Goal: Communication & Community: Answer question/provide support

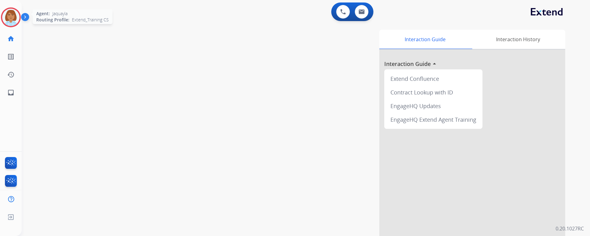
click at [15, 24] on img at bounding box center [10, 17] width 17 height 17
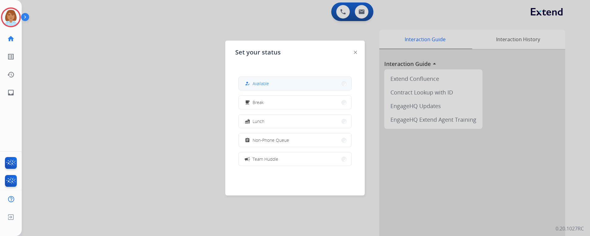
click at [304, 78] on button "how_to_reg Available" at bounding box center [295, 83] width 113 height 13
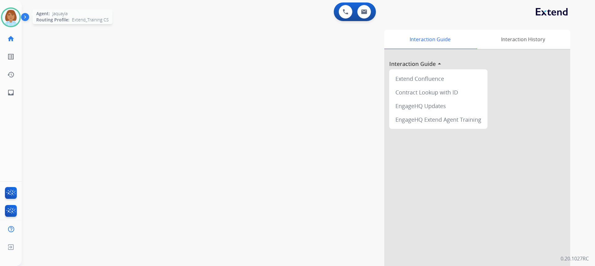
click at [5, 16] on img at bounding box center [10, 17] width 17 height 17
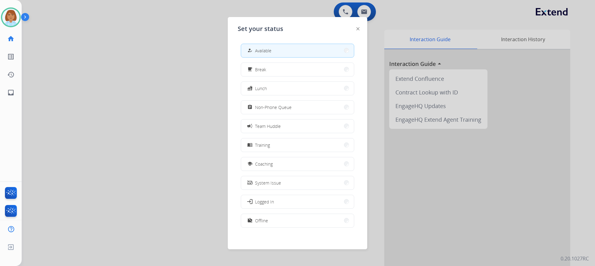
click at [111, 160] on div at bounding box center [297, 133] width 595 height 266
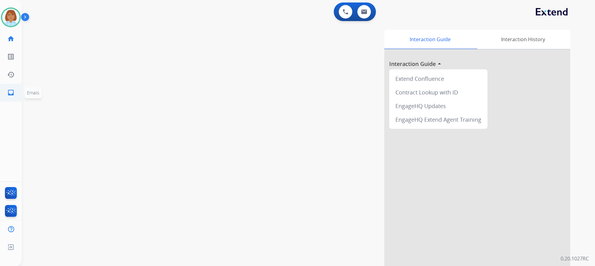
click at [15, 95] on link "inbox Emails" at bounding box center [10, 92] width 17 height 17
select select "**********"
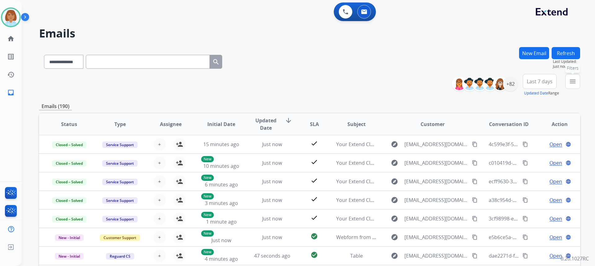
click at [572, 77] on button "menu Filters" at bounding box center [573, 81] width 15 height 15
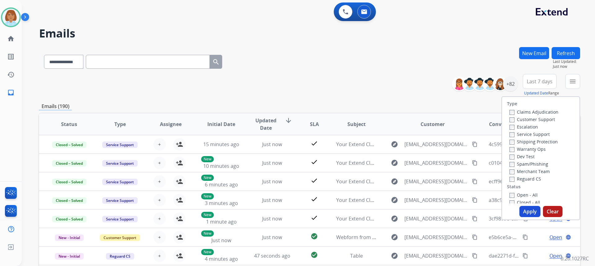
click at [526, 118] on label "Customer Support" at bounding box center [533, 120] width 46 height 6
click at [526, 141] on label "Shipping Protection" at bounding box center [534, 142] width 48 height 6
click at [524, 178] on label "Reguard CS" at bounding box center [526, 179] width 32 height 6
click at [522, 194] on label "Open - All" at bounding box center [524, 195] width 28 height 6
click at [524, 210] on button "Apply" at bounding box center [530, 211] width 21 height 11
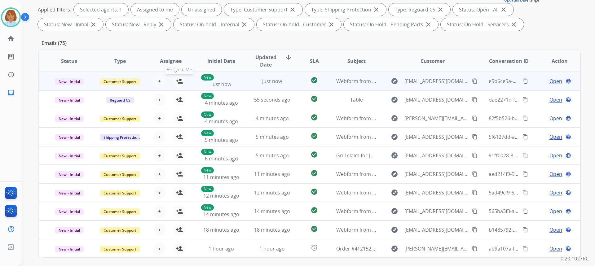
scroll to position [116, 0]
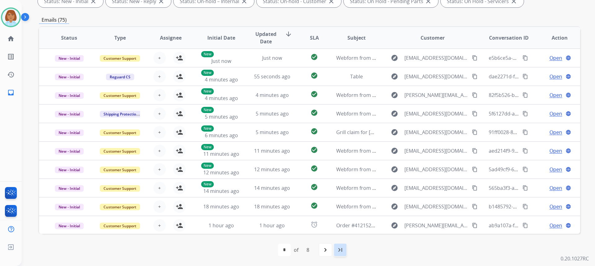
click at [344, 236] on mat-icon "last_page" at bounding box center [340, 250] width 7 height 7
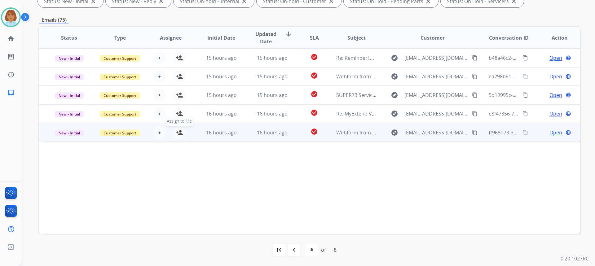
click at [178, 133] on mat-icon "person_add" at bounding box center [179, 132] width 7 height 7
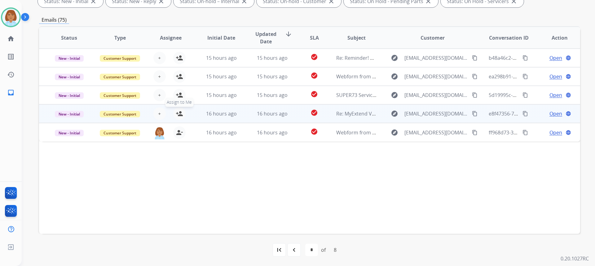
click at [179, 115] on mat-icon "person_add" at bounding box center [179, 113] width 7 height 7
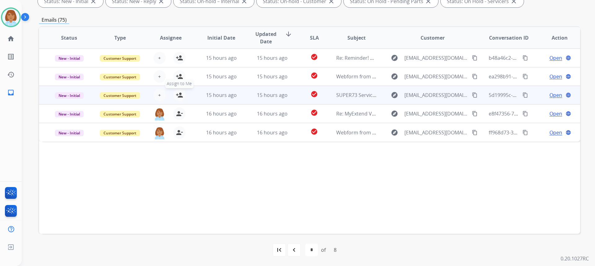
click at [181, 97] on mat-icon "person_add" at bounding box center [179, 94] width 7 height 7
click at [180, 80] on span "Unassign to Me" at bounding box center [179, 83] width 33 height 9
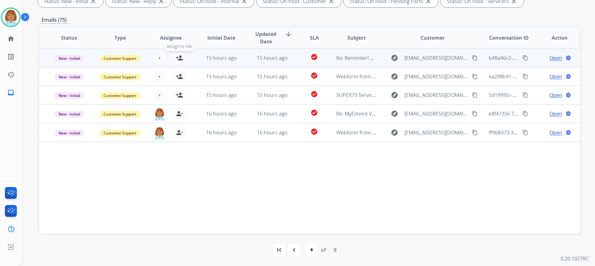
click at [180, 52] on button "person_add Assign to Me" at bounding box center [179, 58] width 12 height 12
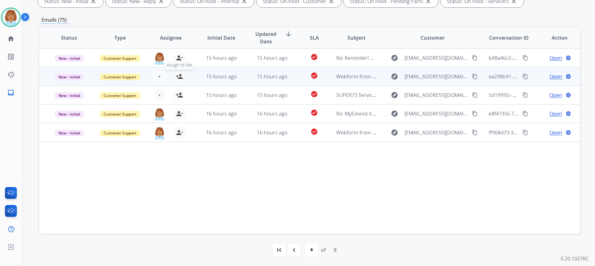
click at [183, 76] on button "person_add Assign to Me" at bounding box center [179, 76] width 12 height 12
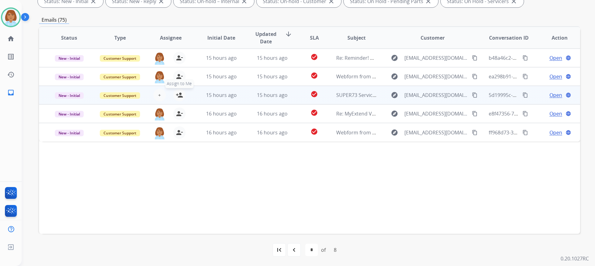
click at [180, 92] on mat-icon "person_add" at bounding box center [179, 94] width 7 height 7
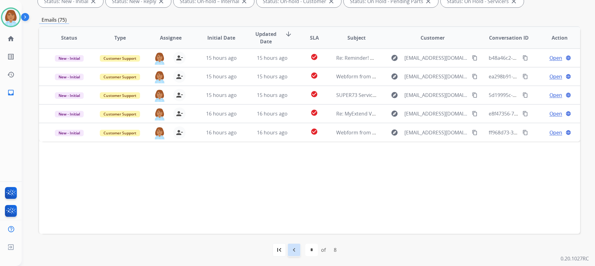
click at [293, 236] on div "navigate_before" at bounding box center [294, 250] width 14 height 14
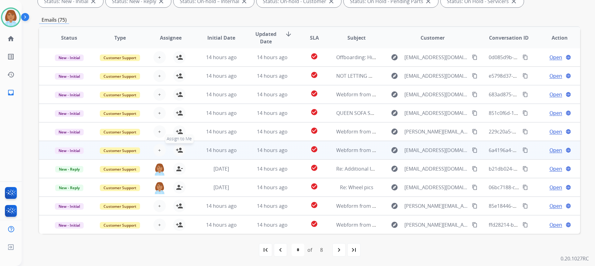
click at [177, 150] on mat-icon "person_add" at bounding box center [179, 150] width 7 height 7
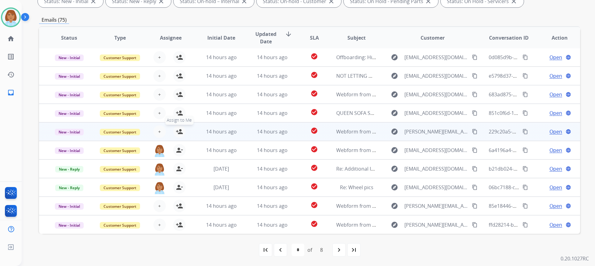
click at [177, 133] on mat-icon "person_add" at bounding box center [179, 131] width 7 height 7
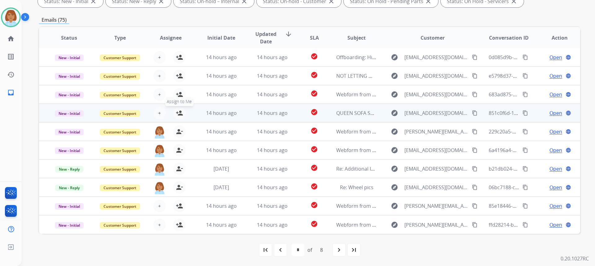
click at [177, 115] on mat-icon "person_add" at bounding box center [179, 112] width 7 height 7
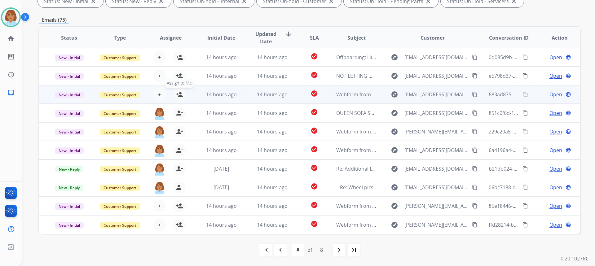
click at [179, 91] on mat-icon "person_add" at bounding box center [179, 94] width 7 height 7
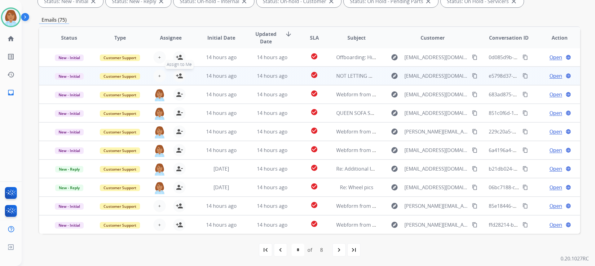
click at [178, 81] on button "person_add Assign to Me" at bounding box center [179, 76] width 12 height 12
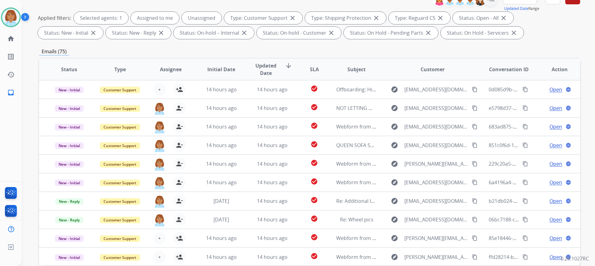
scroll to position [0, 0]
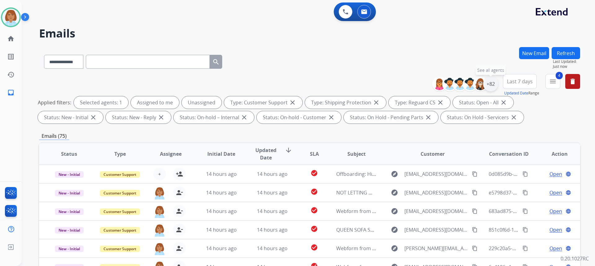
click at [490, 85] on div "+82" at bounding box center [490, 84] width 15 height 15
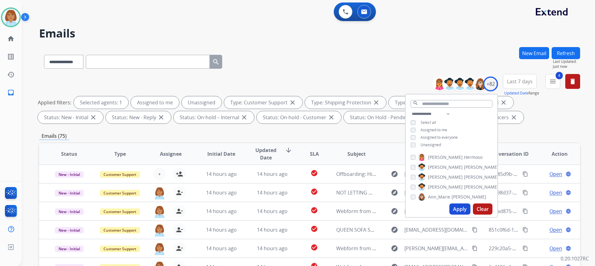
click at [425, 147] on div "**********" at bounding box center [452, 130] width 92 height 40
click at [431, 144] on span "Unassigned" at bounding box center [431, 144] width 20 height 5
click at [460, 207] on button "Apply" at bounding box center [460, 209] width 21 height 11
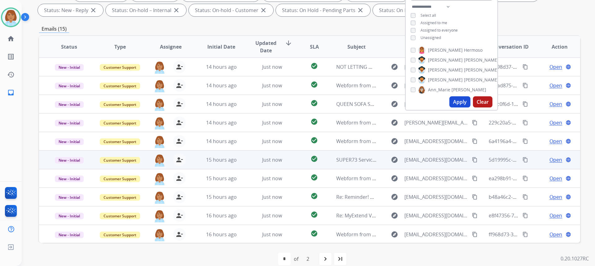
scroll to position [116, 0]
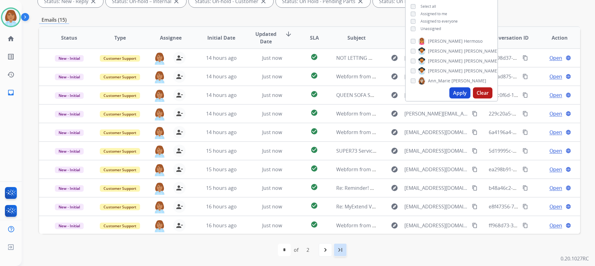
click at [340, 236] on div "last_page" at bounding box center [341, 250] width 14 height 14
select select "*"
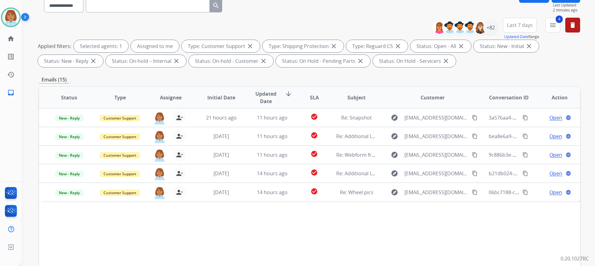
scroll to position [62, 0]
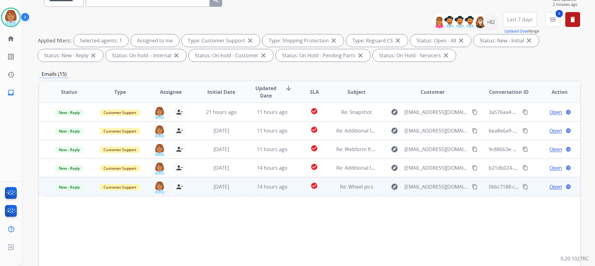
click at [295, 194] on td "check_circle" at bounding box center [310, 186] width 34 height 19
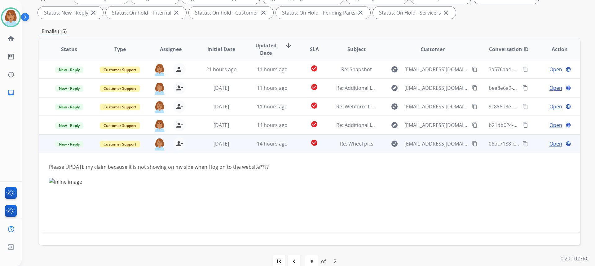
scroll to position [116, 0]
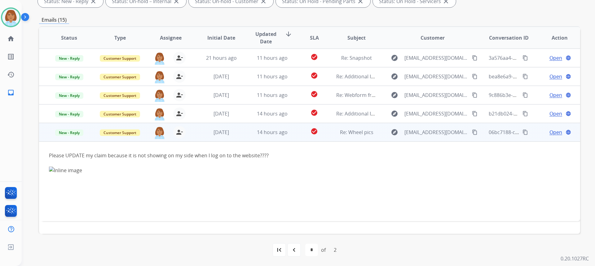
click at [472, 134] on mat-icon "content_copy" at bounding box center [475, 133] width 6 height 6
click at [551, 132] on span "Open" at bounding box center [556, 132] width 13 height 7
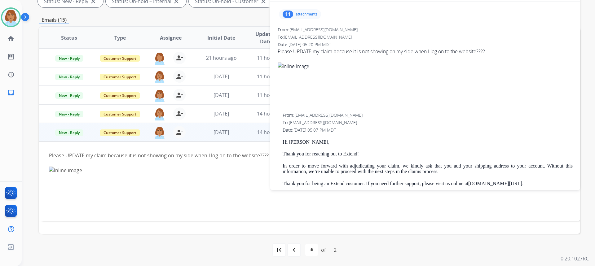
click at [288, 11] on div "11" at bounding box center [288, 14] width 11 height 7
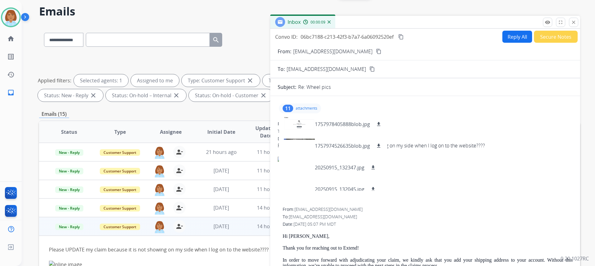
scroll to position [0, 0]
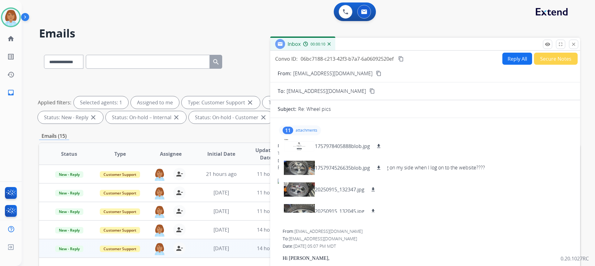
click at [513, 59] on button "Reply All" at bounding box center [518, 59] width 30 height 12
select select "**********"
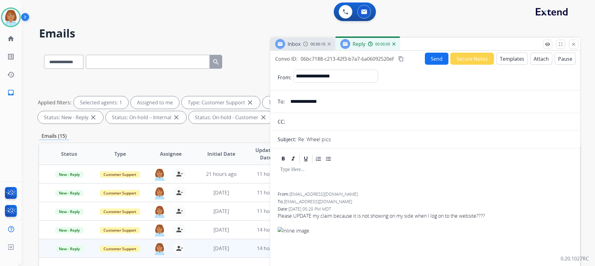
click at [512, 59] on button "Templates" at bounding box center [512, 59] width 31 height 12
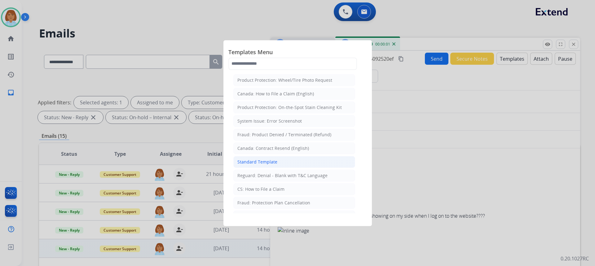
click at [266, 161] on div "Standard Template" at bounding box center [258, 162] width 40 height 6
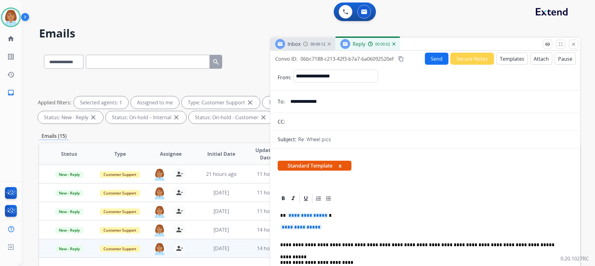
click at [332, 230] on p "**********" at bounding box center [425, 230] width 290 height 11
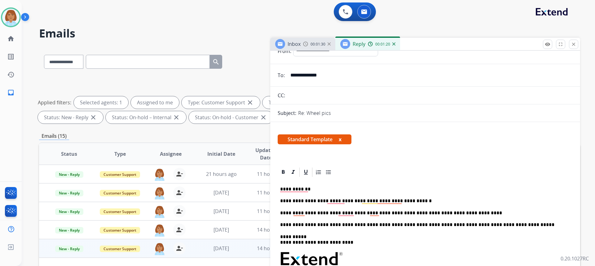
scroll to position [62, 0]
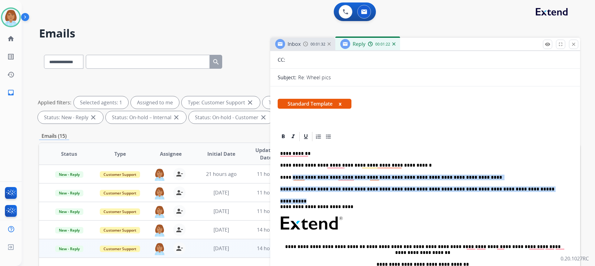
drag, startPoint x: 350, startPoint y: 204, endPoint x: 290, endPoint y: 178, distance: 65.3
click at [290, 178] on div "**********" at bounding box center [425, 235] width 295 height 186
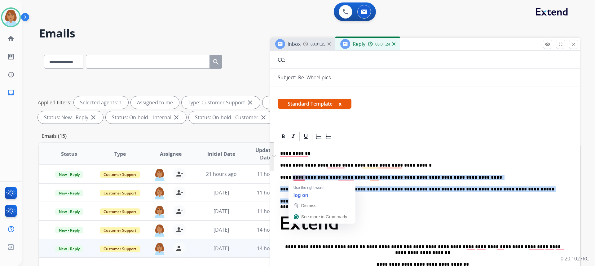
click at [361, 201] on p "**********" at bounding box center [422, 204] width 285 height 11
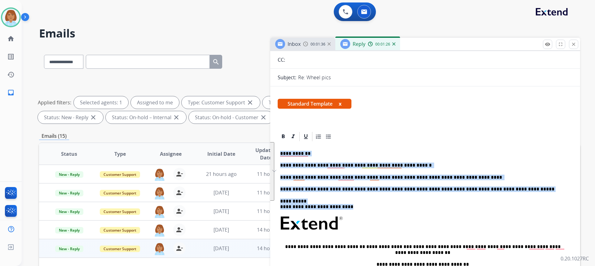
drag, startPoint x: 352, startPoint y: 209, endPoint x: 270, endPoint y: 148, distance: 101.5
copy div "**********"
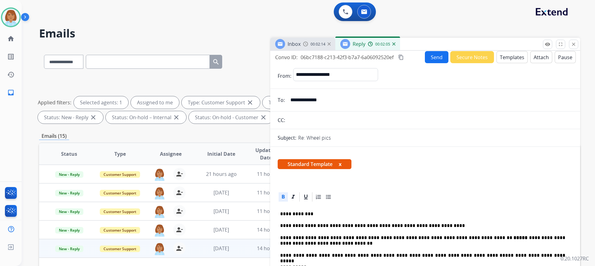
scroll to position [0, 0]
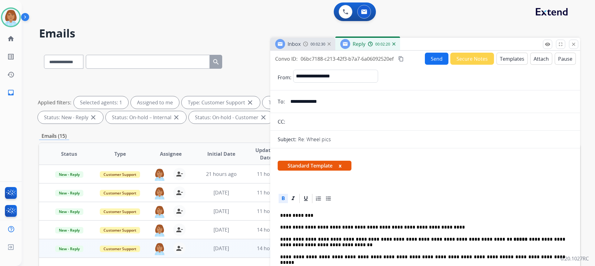
click at [438, 58] on button "Send" at bounding box center [437, 59] width 24 height 12
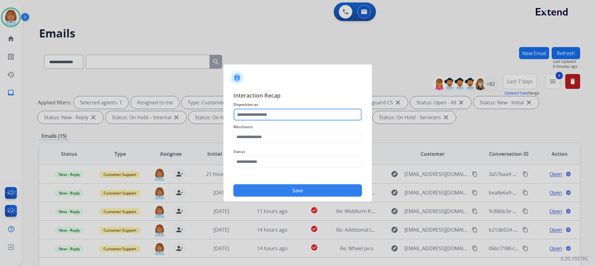
click at [282, 115] on input "text" at bounding box center [297, 115] width 129 height 12
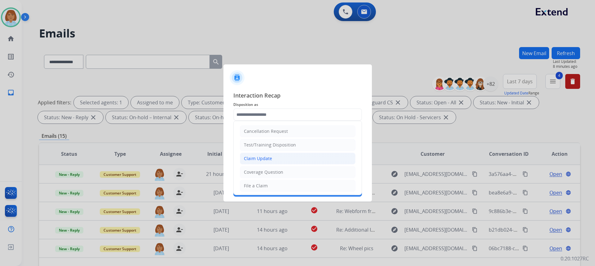
click at [280, 155] on li "Claim Update" at bounding box center [298, 159] width 116 height 12
type input "**********"
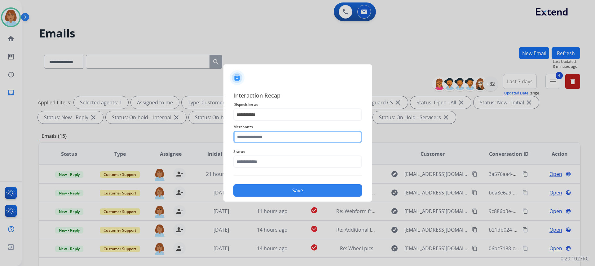
drag, startPoint x: 283, startPoint y: 141, endPoint x: 280, endPoint y: 142, distance: 3.1
click at [283, 142] on input "text" at bounding box center [297, 137] width 129 height 12
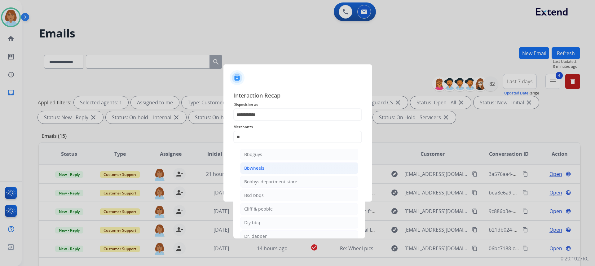
click at [266, 168] on li "Bbwheels" at bounding box center [299, 168] width 118 height 12
type input "********"
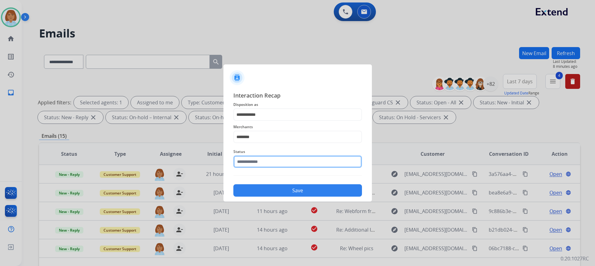
click at [266, 167] on input "text" at bounding box center [297, 162] width 129 height 12
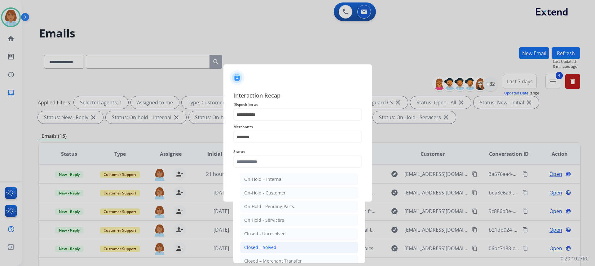
click at [286, 236] on li "Closed – Solved" at bounding box center [299, 248] width 118 height 12
type input "**********"
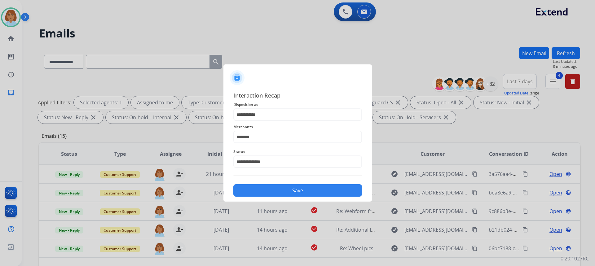
click at [317, 186] on button "Save" at bounding box center [297, 190] width 129 height 12
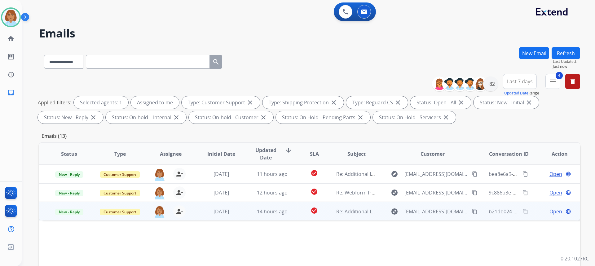
click at [298, 211] on td "check_circle" at bounding box center [310, 211] width 34 height 19
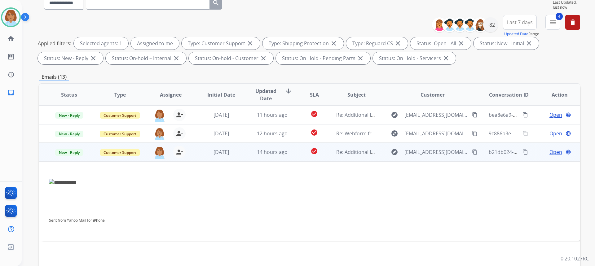
scroll to position [62, 0]
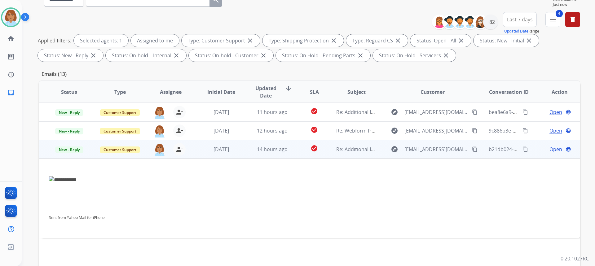
click at [554, 153] on span "Open" at bounding box center [556, 149] width 13 height 7
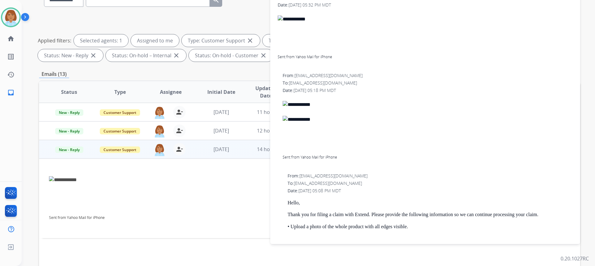
scroll to position [31, 0]
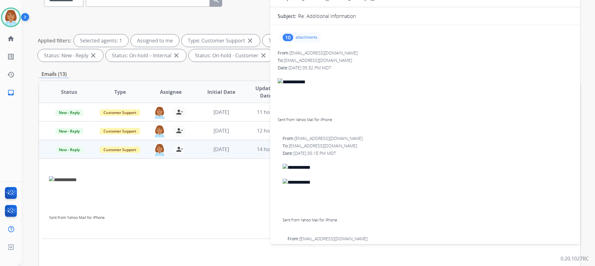
click at [297, 36] on p "attachments" at bounding box center [307, 37] width 22 height 5
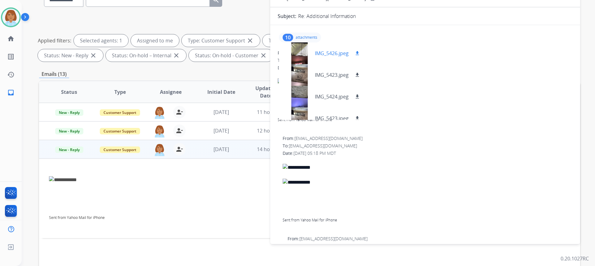
click at [302, 48] on div at bounding box center [299, 53] width 31 height 22
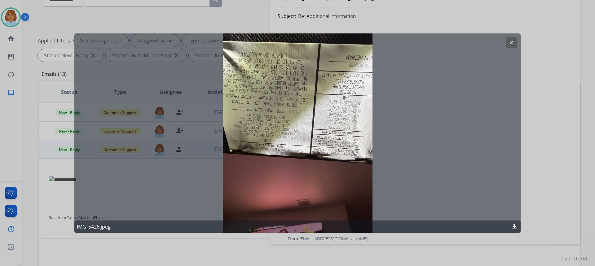
click at [531, 189] on div at bounding box center [297, 133] width 595 height 266
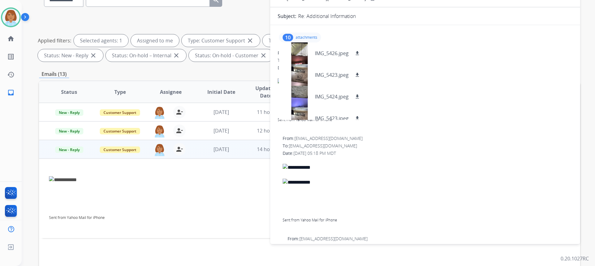
scroll to position [0, 0]
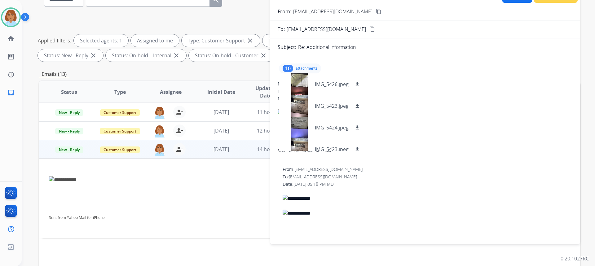
click at [376, 11] on mat-icon "content_copy" at bounding box center [379, 12] width 6 height 6
click at [297, 108] on div at bounding box center [299, 106] width 31 height 22
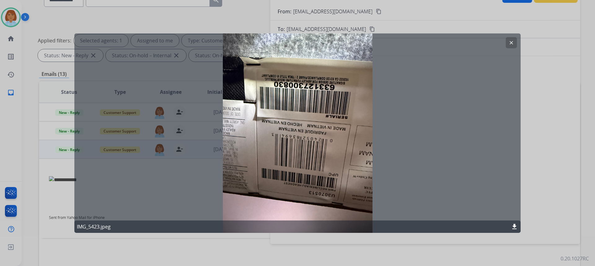
click at [549, 132] on div at bounding box center [297, 133] width 595 height 266
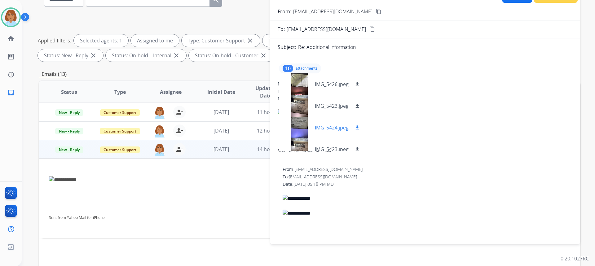
click at [304, 120] on div at bounding box center [299, 128] width 31 height 22
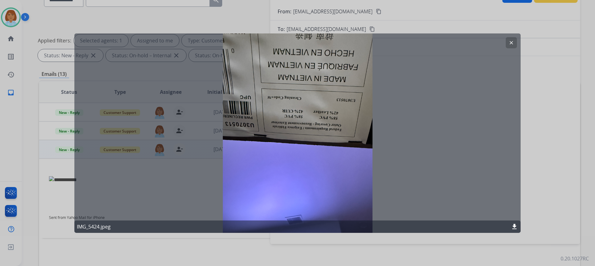
click at [549, 102] on div at bounding box center [297, 133] width 595 height 266
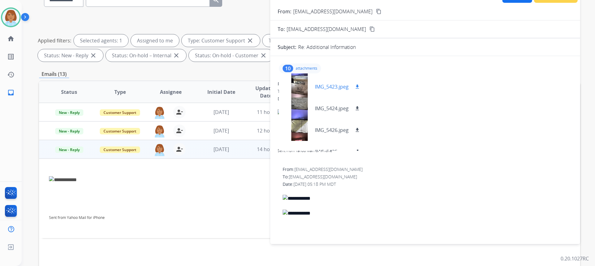
scroll to position [140, 0]
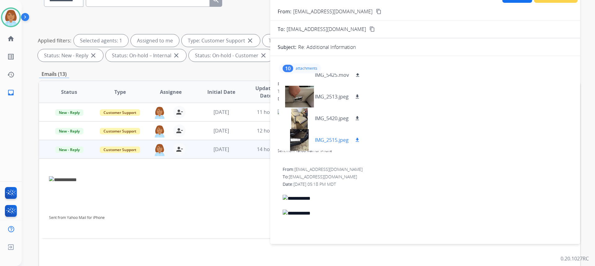
click at [302, 142] on div at bounding box center [299, 140] width 31 height 22
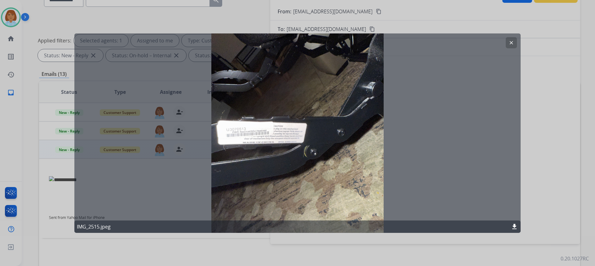
click at [531, 130] on div at bounding box center [297, 133] width 595 height 266
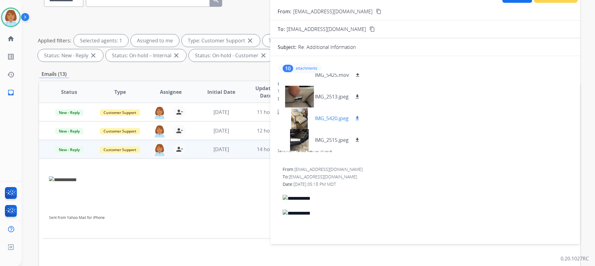
click at [355, 115] on button "download" at bounding box center [357, 118] width 7 height 7
click at [360, 141] on mat-icon "download" at bounding box center [358, 140] width 6 height 6
click at [356, 92] on div "IMG_2513.jpeg download" at bounding box center [322, 97] width 87 height 22
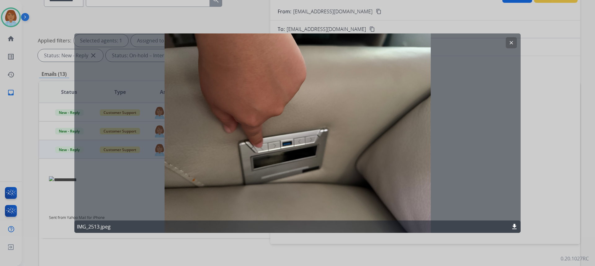
click at [526, 129] on div at bounding box center [297, 133] width 595 height 266
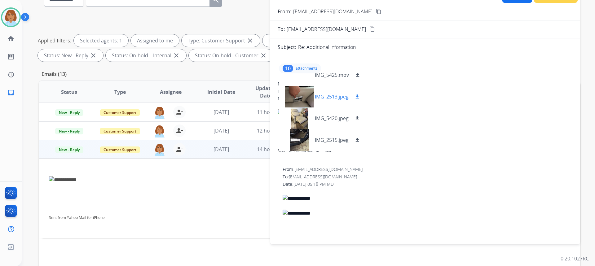
click at [358, 96] on mat-icon "download" at bounding box center [358, 97] width 6 height 6
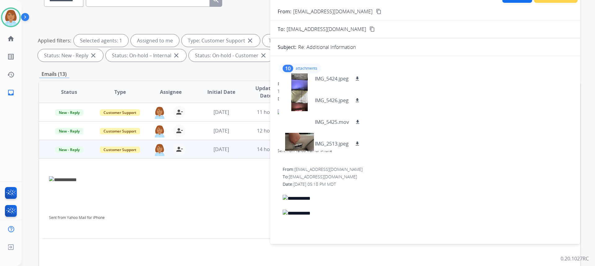
scroll to position [78, 0]
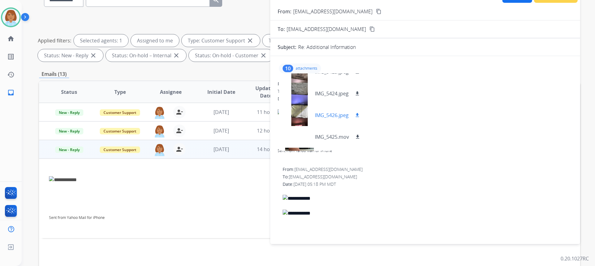
drag, startPoint x: 358, startPoint y: 136, endPoint x: 366, endPoint y: 123, distance: 14.6
click at [366, 123] on div "IMG_5426.jpeg download IMG_5423.jpeg download IMG_5424.jpeg download IMG_5423.j…" at bounding box center [322, 112] width 87 height 78
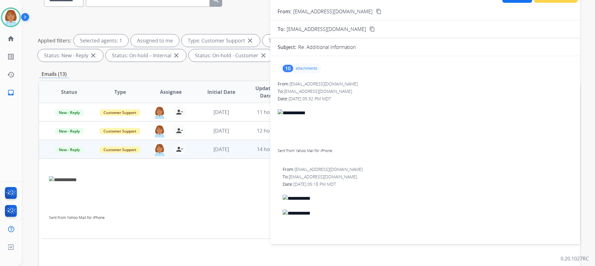
click at [306, 70] on p "attachments" at bounding box center [307, 68] width 22 height 5
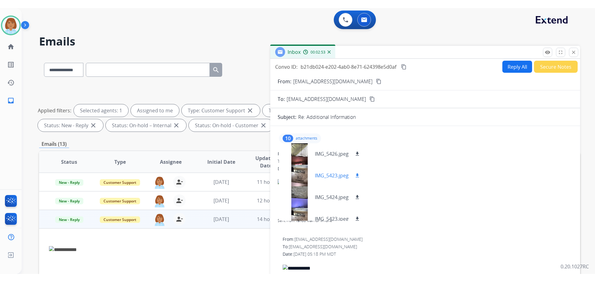
scroll to position [0, 0]
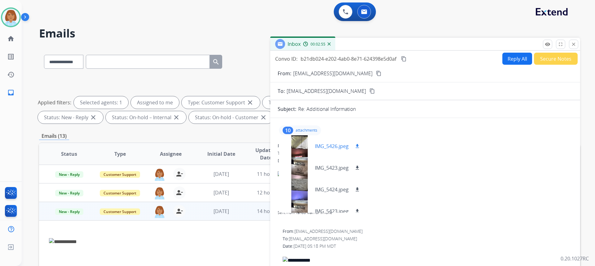
click at [297, 144] on div at bounding box center [299, 146] width 31 height 22
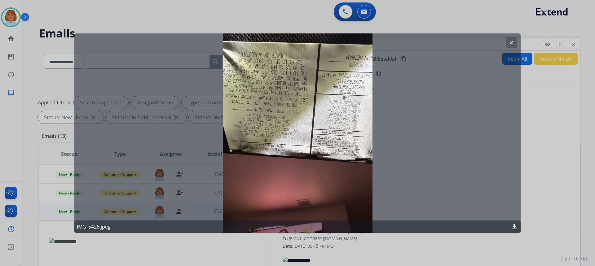
click at [331, 11] on div at bounding box center [297, 133] width 595 height 266
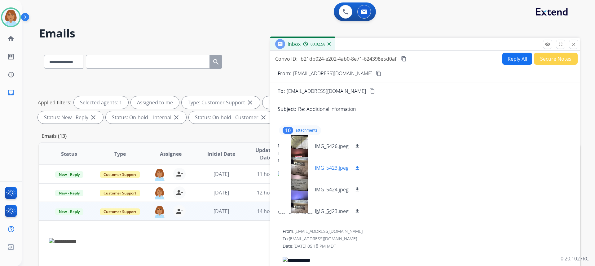
click at [300, 167] on div at bounding box center [299, 168] width 31 height 22
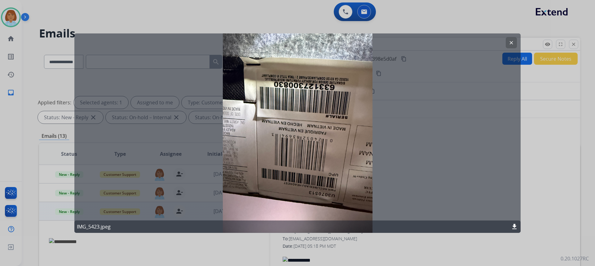
click at [518, 216] on div "clear IMG_5423.jpeg download" at bounding box center [297, 133] width 446 height 200
click at [513, 228] on mat-icon "download" at bounding box center [514, 226] width 7 height 7
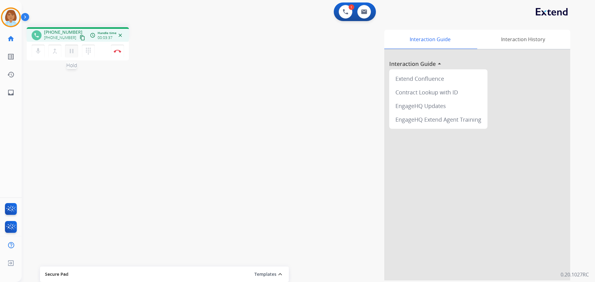
click at [67, 51] on button "pause Hold" at bounding box center [71, 51] width 13 height 13
click at [41, 52] on mat-icon "mic" at bounding box center [37, 50] width 7 height 7
click at [40, 47] on button "mic_off Mute" at bounding box center [38, 51] width 13 height 13
click at [71, 52] on mat-icon "play_arrow" at bounding box center [71, 50] width 7 height 7
click at [115, 51] on img at bounding box center [117, 51] width 7 height 3
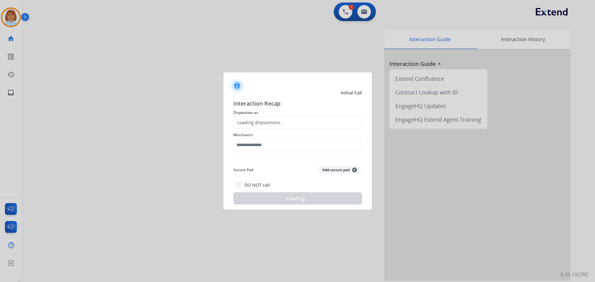
click at [269, 123] on div "Loading dispositions..." at bounding box center [259, 123] width 50 height 6
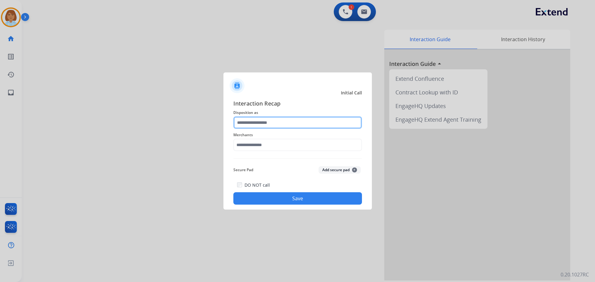
click at [303, 117] on input "text" at bounding box center [297, 123] width 129 height 12
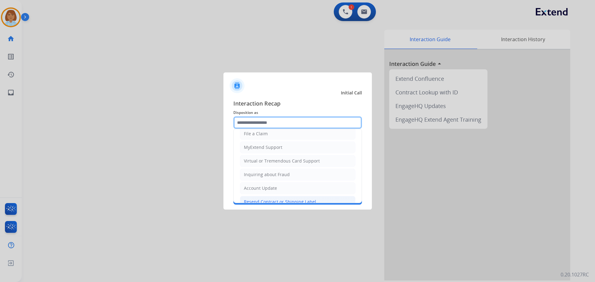
scroll to position [31, 0]
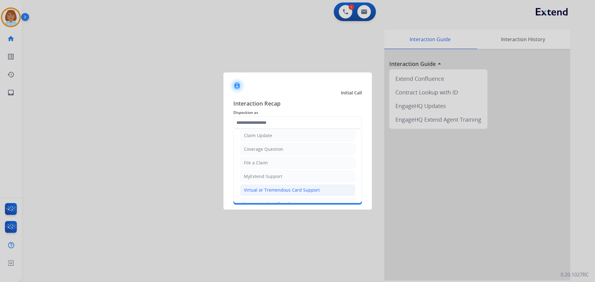
click at [275, 187] on div "Virtual or Tremendous Card Support" at bounding box center [282, 190] width 76 height 6
type input "**********"
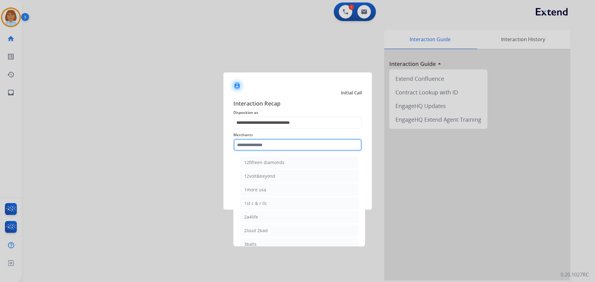
click at [274, 146] on input "text" at bounding box center [297, 145] width 129 height 12
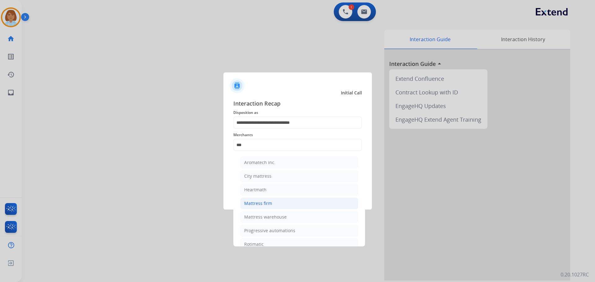
click at [276, 202] on li "Mattress firm" at bounding box center [299, 204] width 118 height 12
type input "**********"
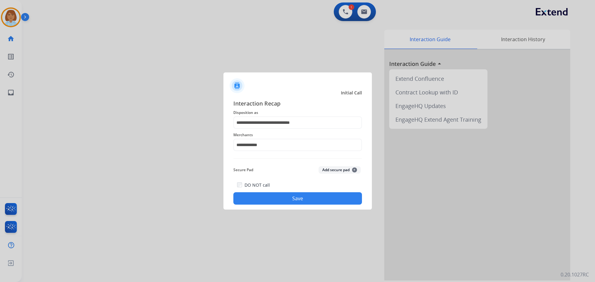
click at [276, 202] on button "Save" at bounding box center [297, 199] width 129 height 12
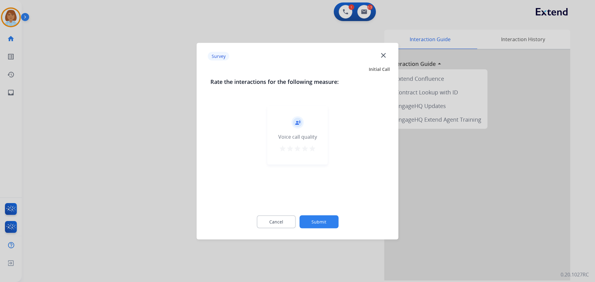
click at [316, 224] on button "Submit" at bounding box center [319, 221] width 39 height 13
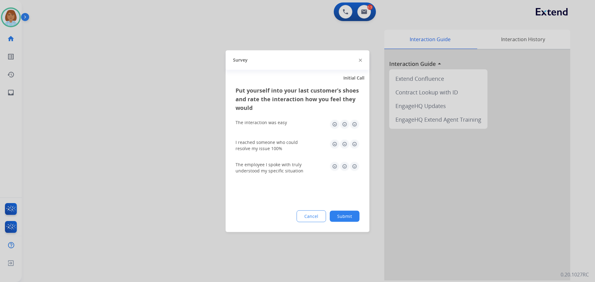
click at [351, 215] on button "Submit" at bounding box center [345, 216] width 30 height 11
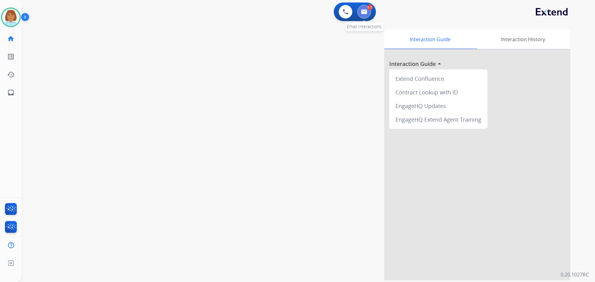
click at [365, 12] on img at bounding box center [364, 11] width 6 height 5
select select "**********"
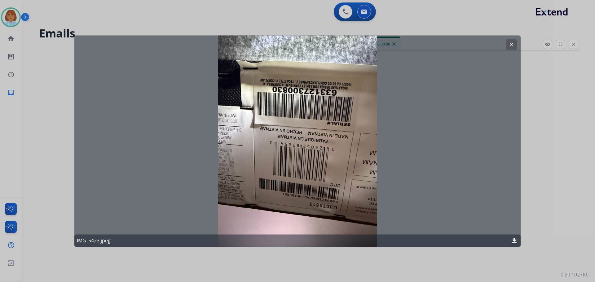
select select "**********"
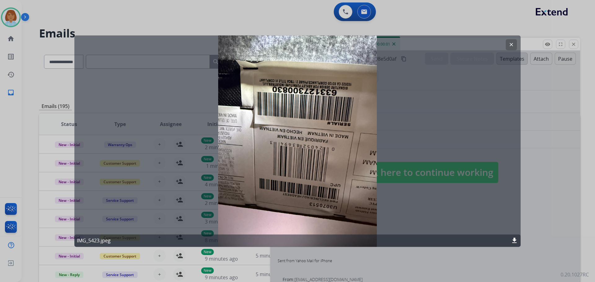
click at [565, 192] on div at bounding box center [297, 141] width 595 height 282
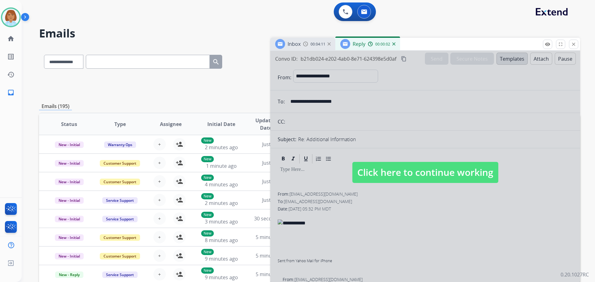
click at [440, 171] on span "Click here to continue working" at bounding box center [426, 172] width 146 height 21
select select
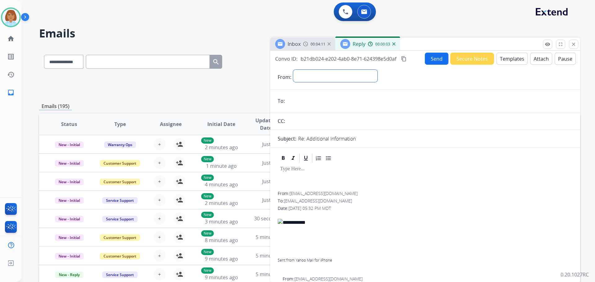
click at [366, 74] on select "**********" at bounding box center [335, 76] width 84 height 12
select select "**********"
click at [293, 70] on select "**********" at bounding box center [335, 76] width 84 height 12
drag, startPoint x: 342, startPoint y: 194, endPoint x: 292, endPoint y: 195, distance: 49.9
click at [292, 195] on div "From: ciscokid1115@yahoo.com" at bounding box center [425, 194] width 295 height 6
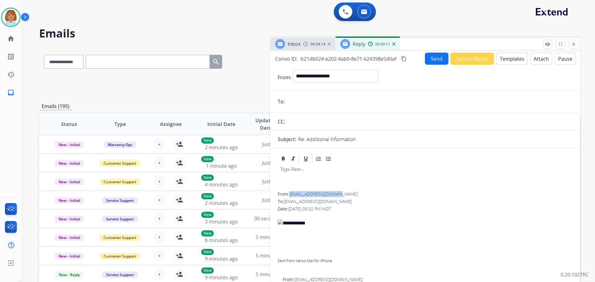
copy span "ciscokid1115@yahoo.com"
paste input "**********"
type input "**********"
click at [512, 55] on button "Templates" at bounding box center [512, 59] width 31 height 12
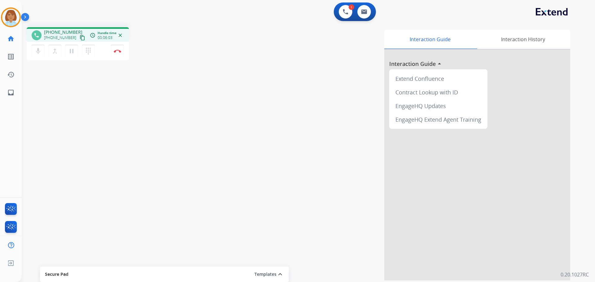
click at [111, 54] on div "mic Mute merge_type Bridge pause Hold dialpad Dialpad Disconnect" at bounding box center [78, 51] width 102 height 19
click at [117, 49] on button "Disconnect" at bounding box center [117, 51] width 13 height 13
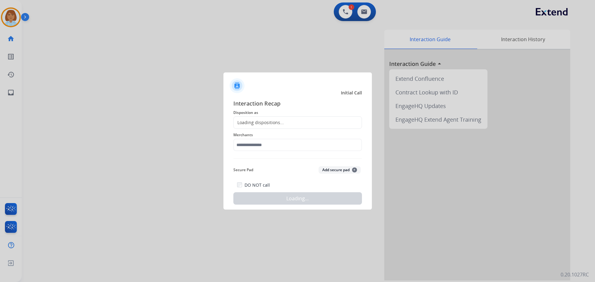
click at [296, 129] on div "Loading dispositions..." at bounding box center [297, 123] width 129 height 12
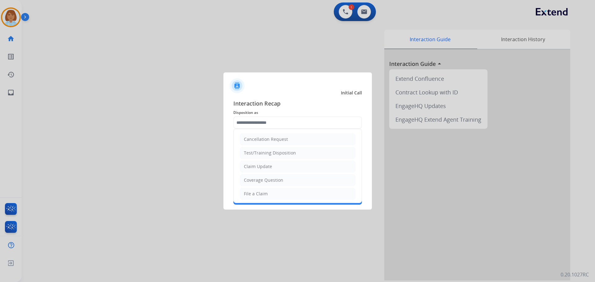
click at [297, 126] on input "text" at bounding box center [297, 123] width 129 height 12
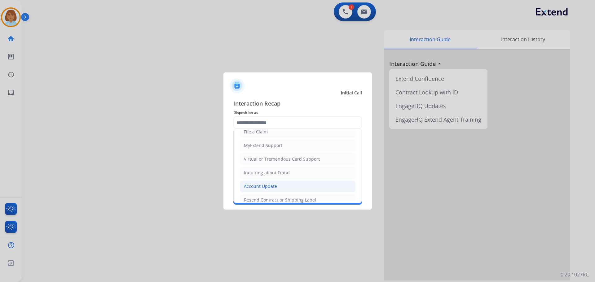
click at [269, 187] on div "Account Update" at bounding box center [260, 187] width 33 height 6
type input "**********"
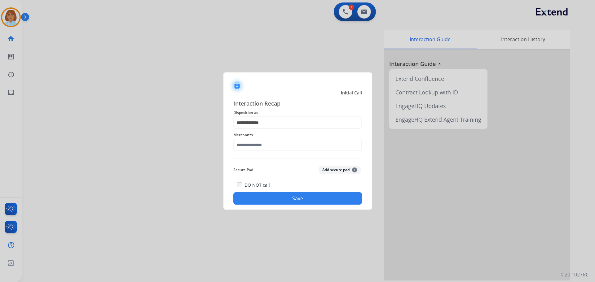
click at [308, 113] on span "Disposition as" at bounding box center [297, 112] width 129 height 7
click at [300, 121] on input "**********" at bounding box center [297, 123] width 129 height 12
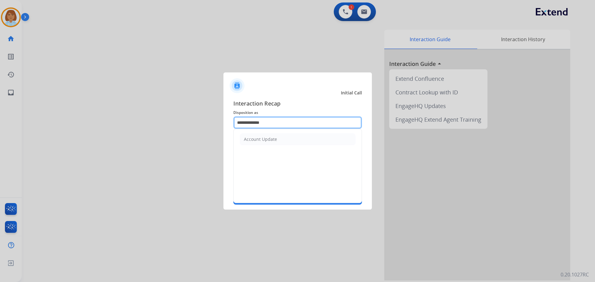
drag, startPoint x: 284, startPoint y: 123, endPoint x: 237, endPoint y: 129, distance: 48.1
click at [237, 129] on div "**********" at bounding box center [297, 123] width 129 height 12
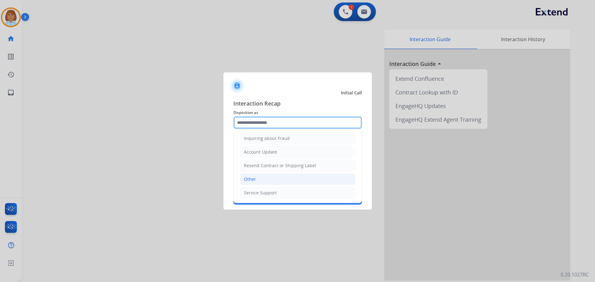
scroll to position [97, 0]
click at [270, 184] on li "Other" at bounding box center [298, 179] width 116 height 12
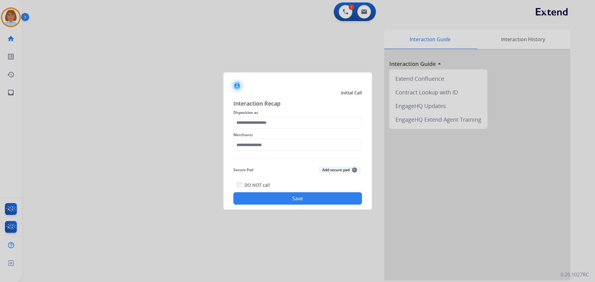
type input "*****"
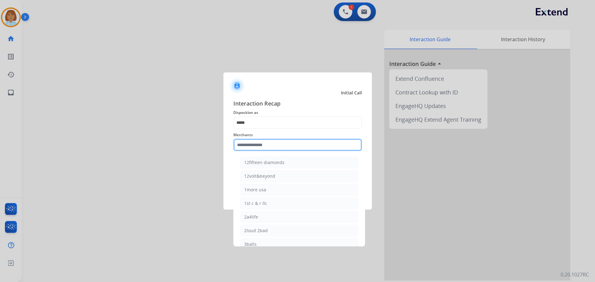
click at [289, 146] on input "text" at bounding box center [297, 145] width 129 height 12
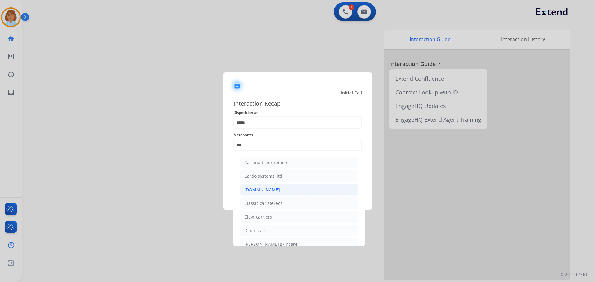
click at [273, 187] on li "[DOMAIN_NAME]" at bounding box center [299, 190] width 118 height 12
type input "**********"
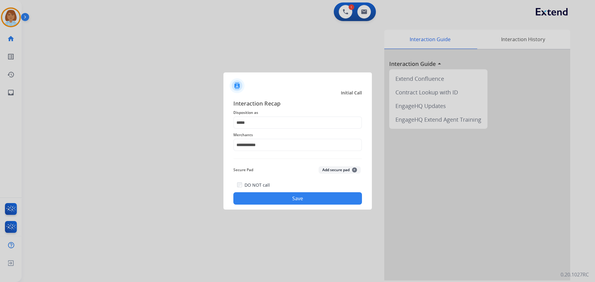
click at [281, 197] on button "Save" at bounding box center [297, 199] width 129 height 12
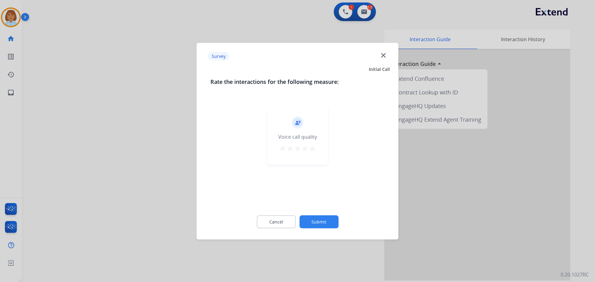
click at [326, 224] on button "Submit" at bounding box center [319, 221] width 39 height 13
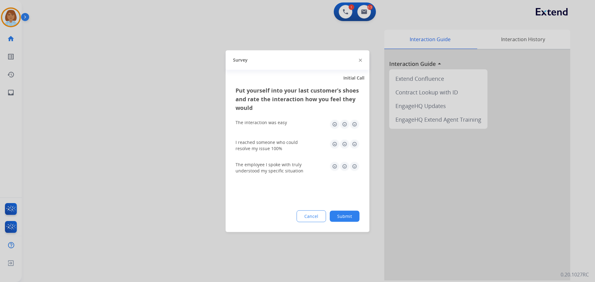
click at [338, 218] on button "Submit" at bounding box center [345, 216] width 30 height 11
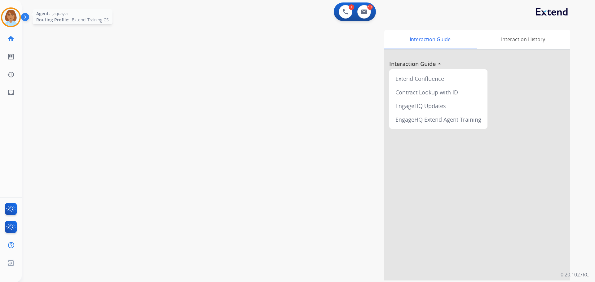
click at [14, 24] on img at bounding box center [10, 17] width 17 height 17
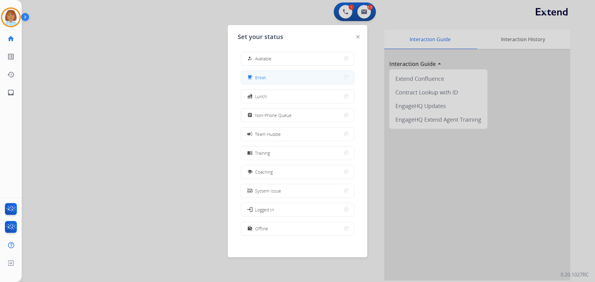
click at [292, 77] on button "free_breakfast Break" at bounding box center [297, 77] width 113 height 13
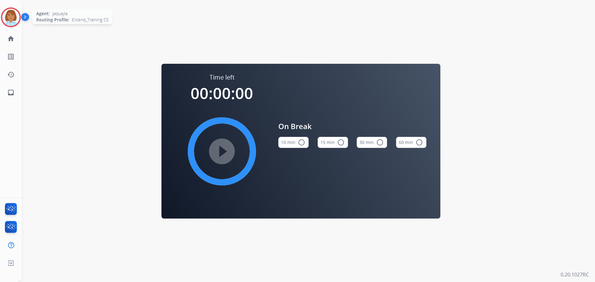
click at [6, 22] on img at bounding box center [10, 17] width 17 height 17
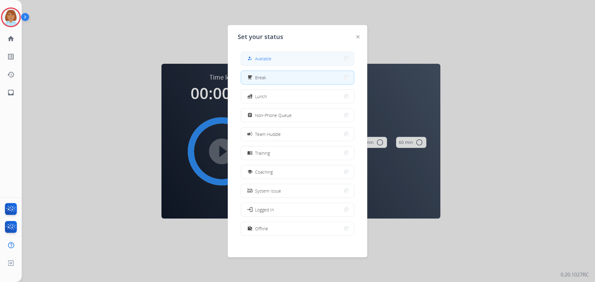
click at [292, 59] on button "how_to_reg Available" at bounding box center [297, 58] width 113 height 13
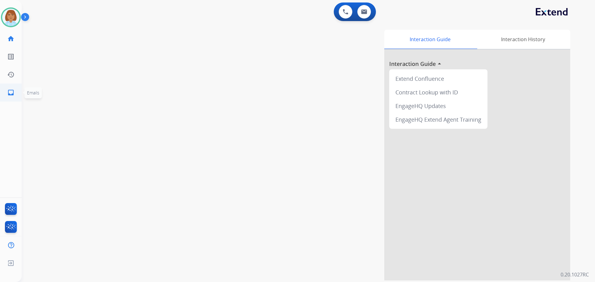
click at [9, 92] on mat-icon "inbox" at bounding box center [10, 92] width 7 height 7
select select "**********"
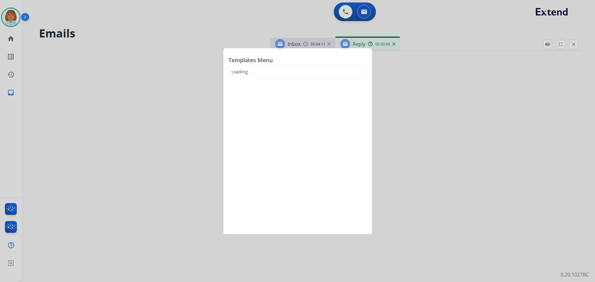
select select "**********"
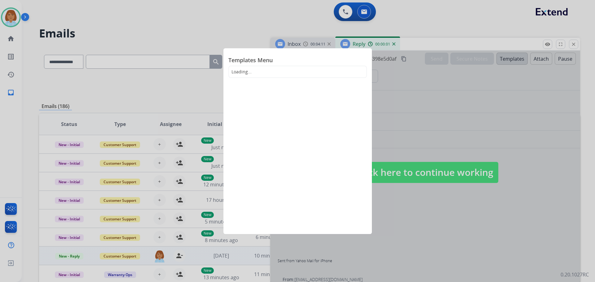
click at [200, 32] on div at bounding box center [297, 141] width 595 height 282
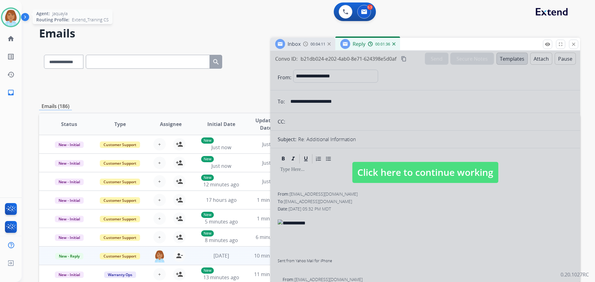
click at [11, 12] on img at bounding box center [10, 17] width 17 height 17
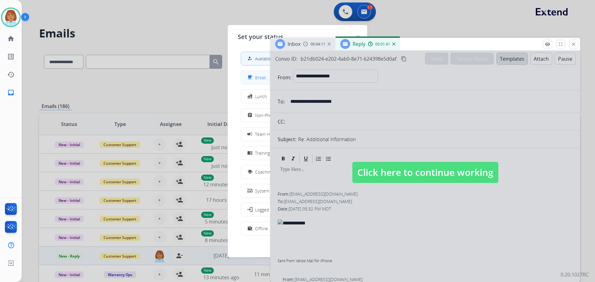
click at [247, 79] on button "free_breakfast Break" at bounding box center [297, 77] width 113 height 13
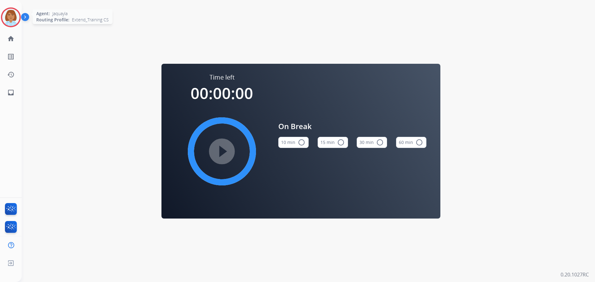
click at [11, 20] on img at bounding box center [10, 17] width 17 height 17
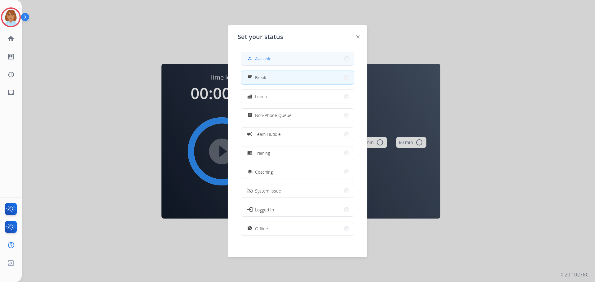
click at [319, 60] on button "how_to_reg Available" at bounding box center [297, 58] width 113 height 13
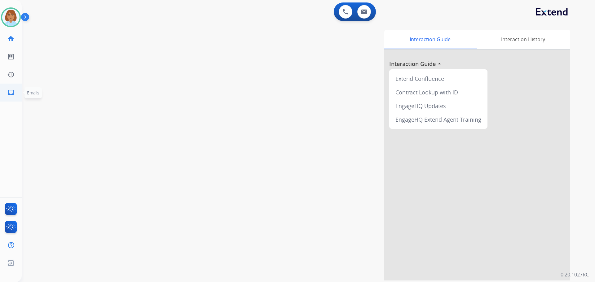
click at [5, 96] on link "inbox Emails" at bounding box center [10, 92] width 17 height 17
select select "**********"
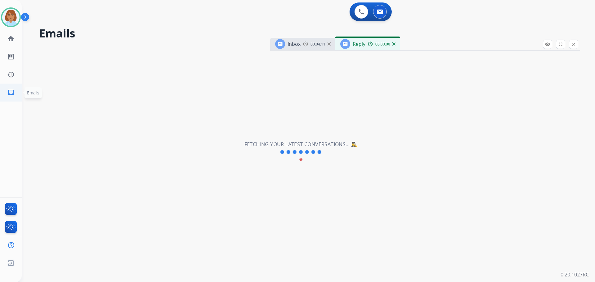
select select "**********"
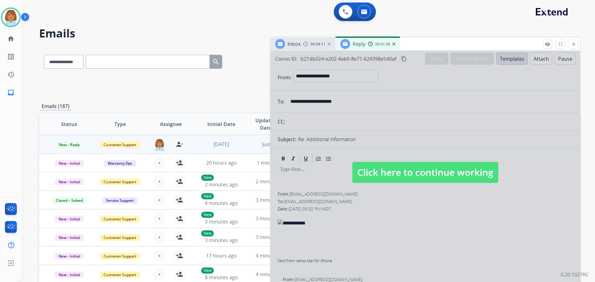
click at [389, 165] on span "Click here to continue working" at bounding box center [426, 172] width 146 height 21
select select
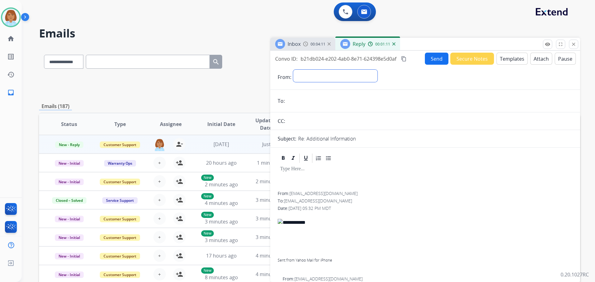
click at [325, 70] on select "**********" at bounding box center [335, 76] width 84 height 12
select select "**********"
click at [293, 70] on select "**********" at bounding box center [335, 76] width 84 height 12
drag, startPoint x: 336, startPoint y: 195, endPoint x: 306, endPoint y: 196, distance: 30.1
click at [306, 196] on div "From: ciscokid1115@yahoo.com" at bounding box center [425, 194] width 295 height 6
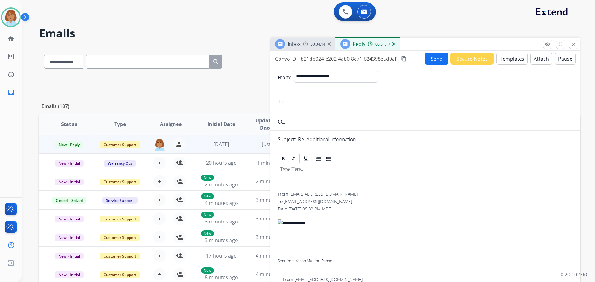
click at [307, 193] on span "ciscokid1115@yahoo.com" at bounding box center [324, 194] width 68 height 6
click at [309, 193] on span "ciscokid1115@yahoo.com" at bounding box center [324, 194] width 68 height 6
click at [334, 196] on span "ciscokid1115@yahoo.com" at bounding box center [324, 194] width 68 height 6
drag, startPoint x: 344, startPoint y: 196, endPoint x: 291, endPoint y: 194, distance: 52.8
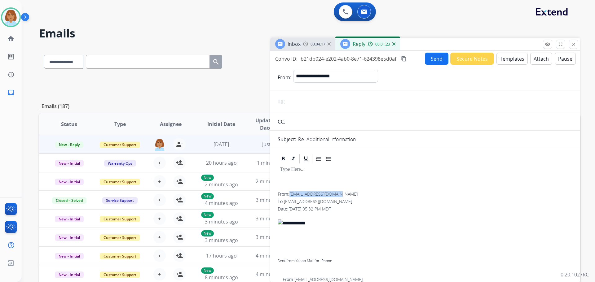
click at [291, 194] on div "From: ciscokid1115@yahoo.com" at bounding box center [425, 194] width 295 height 6
copy span "ciscokid1115@yahoo.com"
drag, startPoint x: 294, startPoint y: 110, endPoint x: 295, endPoint y: 104, distance: 5.7
paste input "**********"
type input "**********"
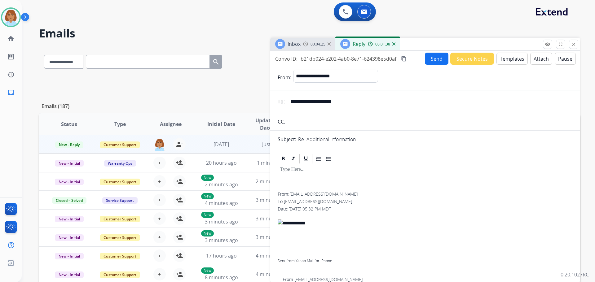
click at [517, 59] on button "Templates" at bounding box center [512, 59] width 31 height 12
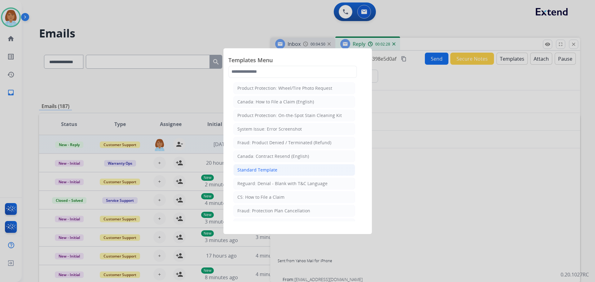
click at [281, 172] on li "Standard Template" at bounding box center [294, 170] width 122 height 12
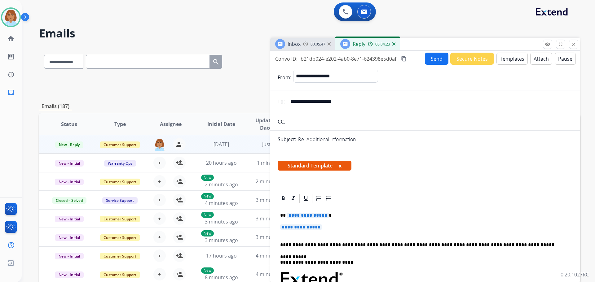
drag, startPoint x: 343, startPoint y: 229, endPoint x: 398, endPoint y: 218, distance: 56.0
click at [344, 229] on p "**********" at bounding box center [425, 230] width 290 height 11
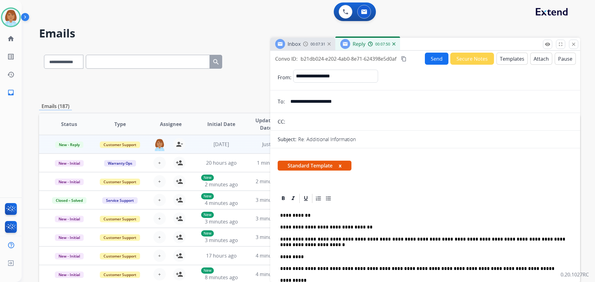
click at [314, 236] on p "**********" at bounding box center [422, 242] width 285 height 11
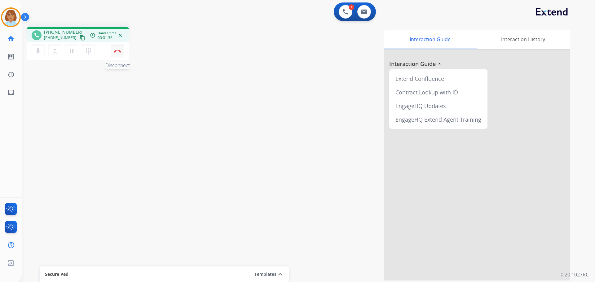
click at [122, 53] on button "Disconnect" at bounding box center [117, 51] width 13 height 13
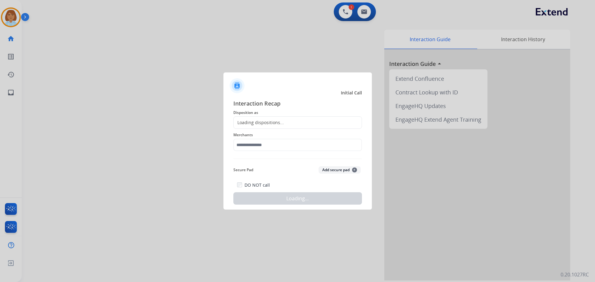
click at [275, 123] on div "Loading dispositions..." at bounding box center [259, 123] width 50 height 6
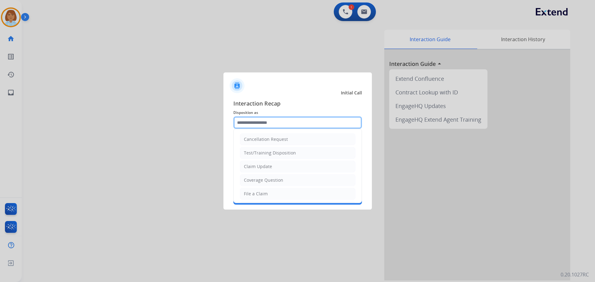
click at [304, 118] on input "text" at bounding box center [297, 123] width 129 height 12
click at [259, 193] on div "File a Claim" at bounding box center [256, 194] width 24 height 6
type input "**********"
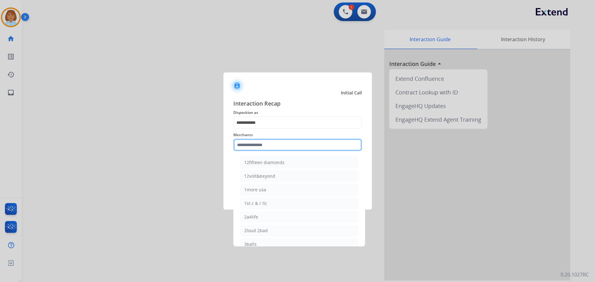
click at [280, 140] on input "text" at bounding box center [297, 145] width 129 height 12
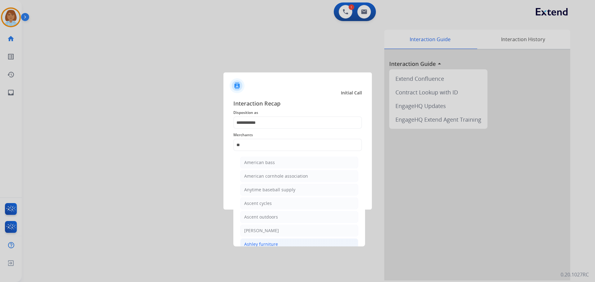
click at [268, 236] on li "Ashley furniture" at bounding box center [299, 245] width 118 height 12
type input "**********"
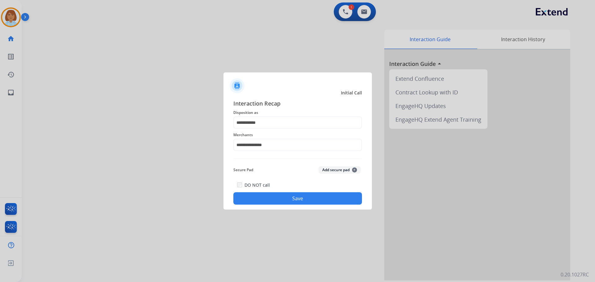
click at [295, 198] on button "Save" at bounding box center [297, 199] width 129 height 12
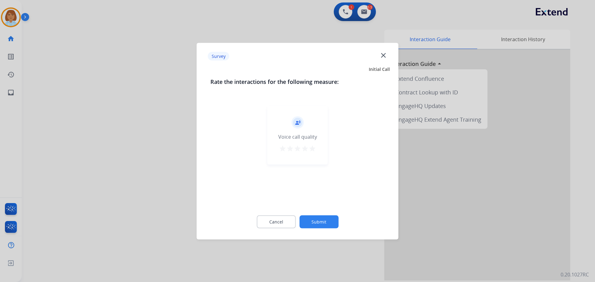
click at [326, 225] on button "Submit" at bounding box center [319, 221] width 39 height 13
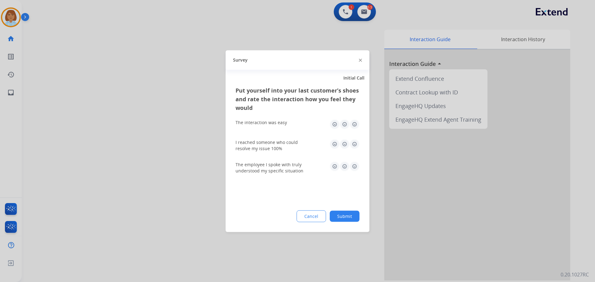
click at [353, 220] on button "Submit" at bounding box center [345, 216] width 30 height 11
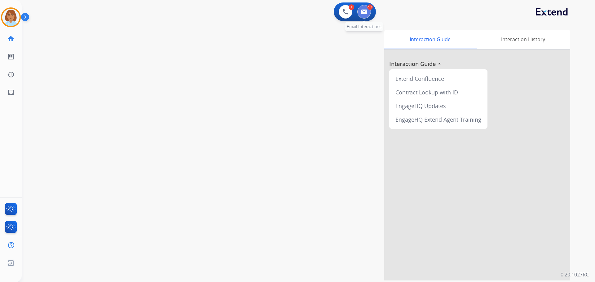
click at [367, 16] on button at bounding box center [365, 12] width 14 height 14
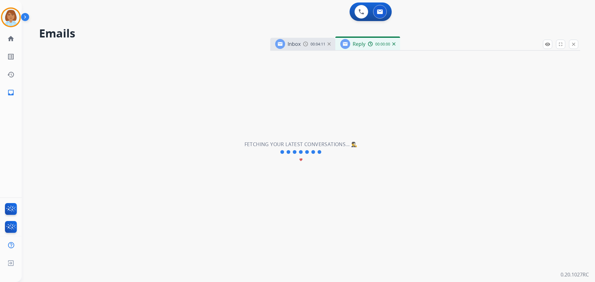
select select "**********"
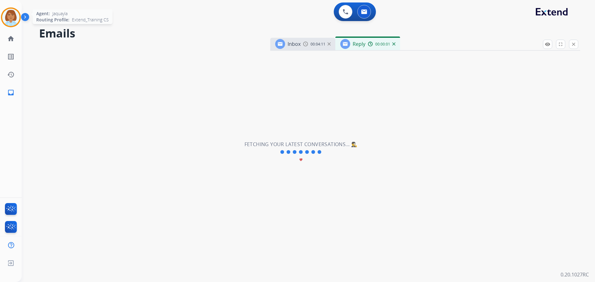
click at [8, 19] on img at bounding box center [10, 17] width 17 height 17
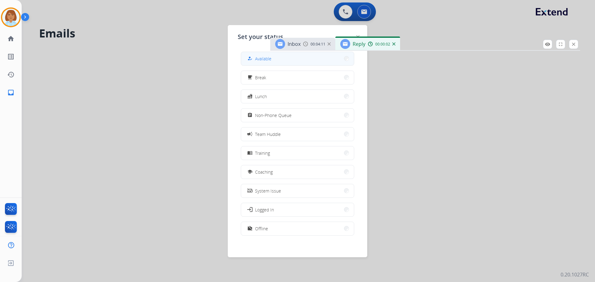
click at [263, 64] on button "how_to_reg Available" at bounding box center [297, 58] width 113 height 13
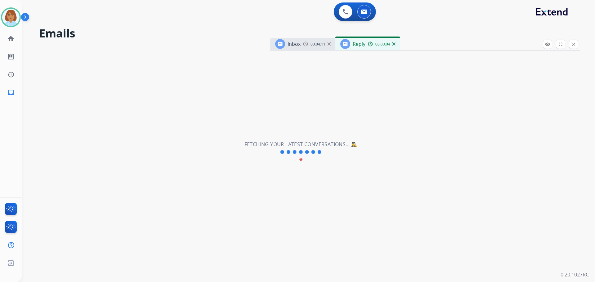
click at [590, 236] on div "**********" at bounding box center [309, 141] width 574 height 282
click at [313, 48] on div "Inbox 00:04:11" at bounding box center [302, 44] width 65 height 12
click at [353, 48] on div "Reply" at bounding box center [352, 44] width 25 height 10
click at [367, 11] on img at bounding box center [364, 11] width 6 height 5
click at [11, 32] on link "home Home" at bounding box center [10, 38] width 17 height 17
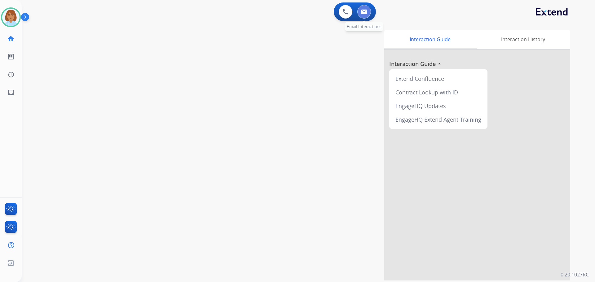
click at [368, 10] on button at bounding box center [365, 12] width 14 height 14
select select "**********"
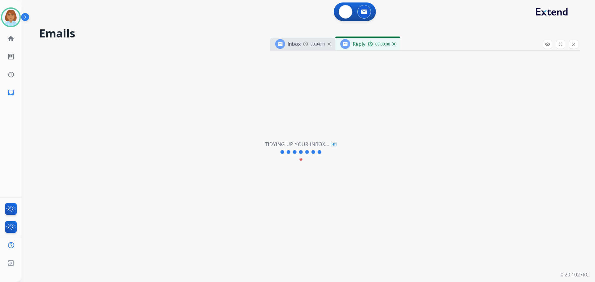
select select "**********"
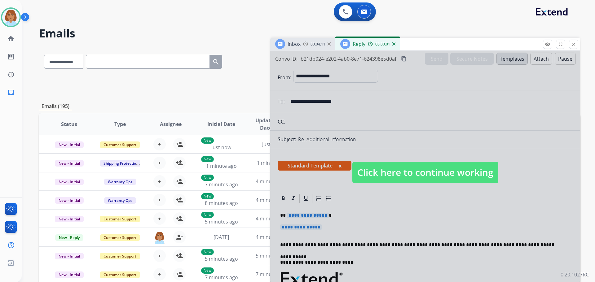
click at [440, 172] on span "Click here to continue working" at bounding box center [426, 172] width 146 height 21
select select
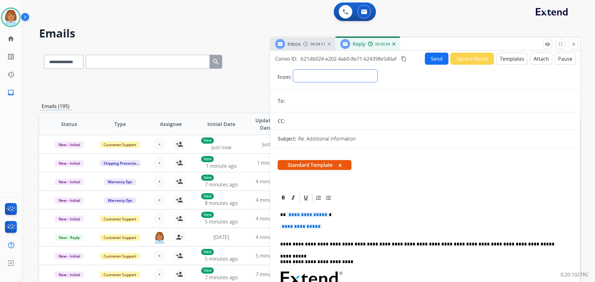
click at [322, 73] on select "**********" at bounding box center [335, 76] width 84 height 12
click at [324, 50] on div "Inbox 00:04:12" at bounding box center [302, 44] width 65 height 12
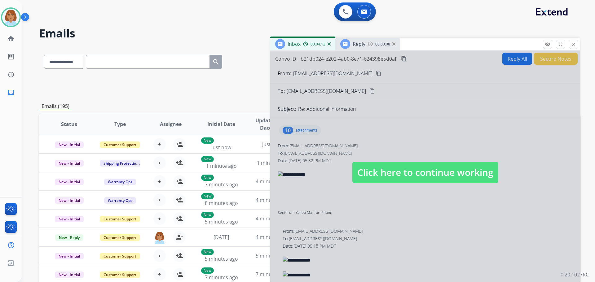
click at [408, 161] on div at bounding box center [425, 167] width 310 height 232
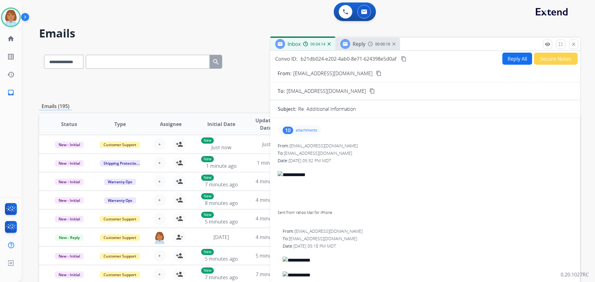
drag, startPoint x: 377, startPoint y: 46, endPoint x: 375, endPoint y: 50, distance: 4.2
click at [375, 47] on span "00:00:10" at bounding box center [382, 44] width 15 height 5
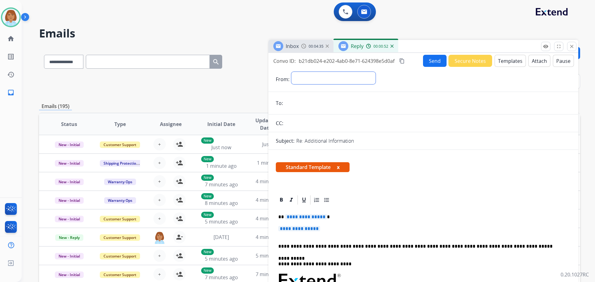
click at [303, 77] on select "**********" at bounding box center [333, 78] width 84 height 12
select select "**********"
click at [291, 72] on select "**********" at bounding box center [333, 78] width 84 height 12
paste input "**********"
click at [506, 60] on button "Templates" at bounding box center [510, 61] width 31 height 12
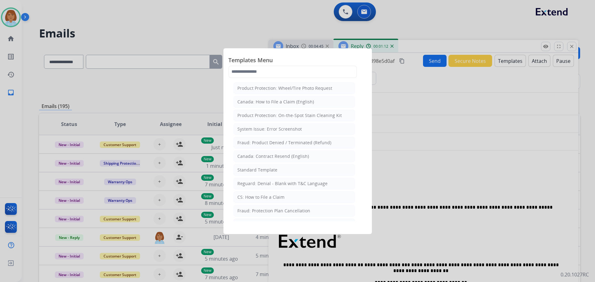
click at [423, 174] on div at bounding box center [297, 141] width 595 height 282
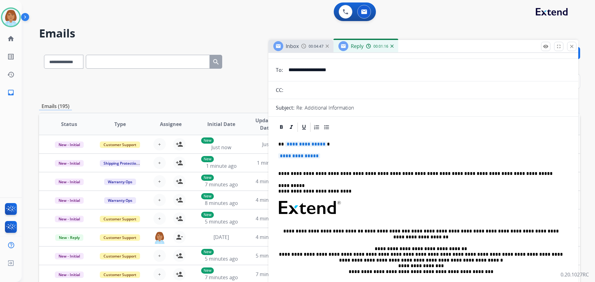
scroll to position [31, 0]
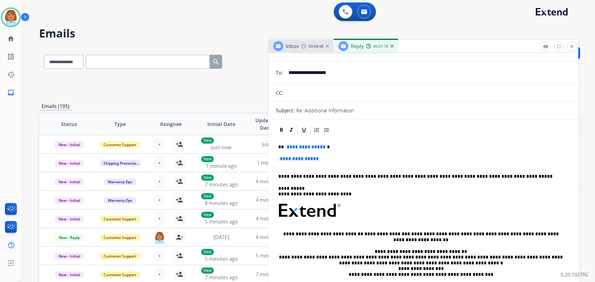
drag, startPoint x: 346, startPoint y: 75, endPoint x: 282, endPoint y: 83, distance: 64.7
click at [278, 75] on div "**********" at bounding box center [424, 73] width 310 height 12
type input "*"
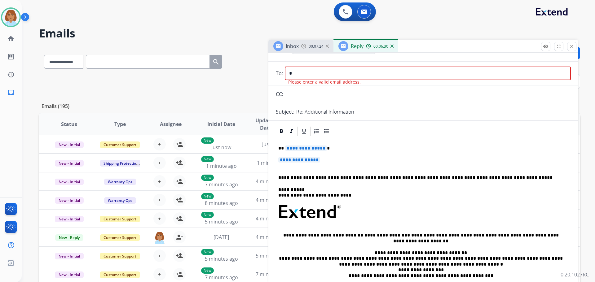
click at [329, 73] on input "*" at bounding box center [428, 74] width 286 height 14
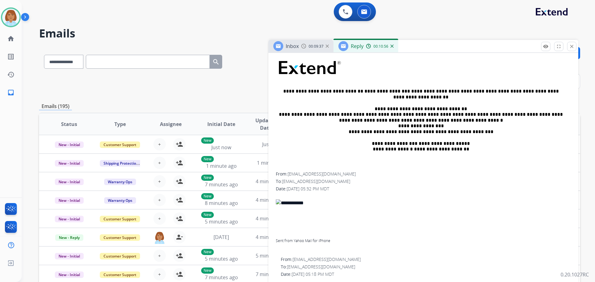
scroll to position [217, 0]
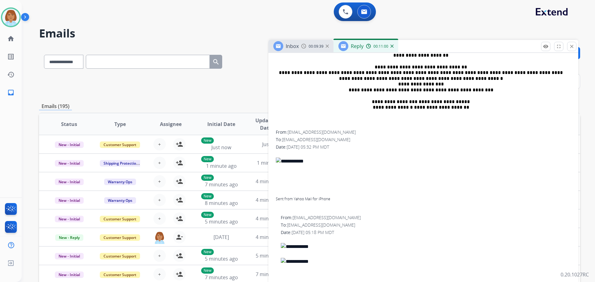
drag, startPoint x: 340, startPoint y: 132, endPoint x: 288, endPoint y: 134, distance: 51.8
click at [288, 134] on div "From: ciscokid1115@yahoo.com" at bounding box center [423, 132] width 295 height 6
drag, startPoint x: 295, startPoint y: 129, endPoint x: 371, endPoint y: 140, distance: 77.0
click at [376, 140] on div "To: support@extend.com" at bounding box center [423, 140] width 295 height 6
drag, startPoint x: 297, startPoint y: 127, endPoint x: 327, endPoint y: 135, distance: 31.5
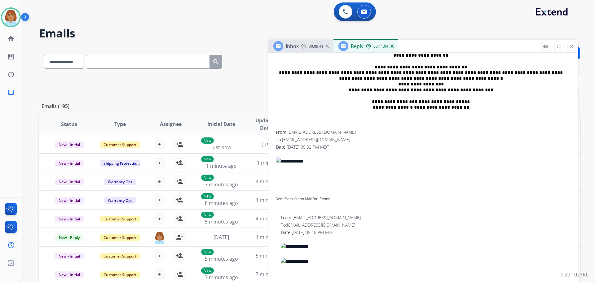
click at [297, 127] on div "**********" at bounding box center [423, 41] width 295 height 180
drag, startPoint x: 340, startPoint y: 131, endPoint x: 290, endPoint y: 133, distance: 49.9
click at [290, 133] on div "From: ciscokid1115@yahoo.com" at bounding box center [423, 132] width 295 height 6
copy span "ciscokid1115@yahoo.com"
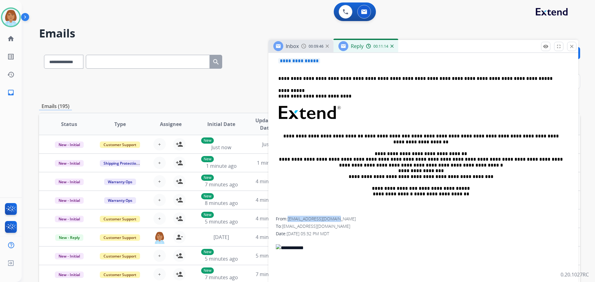
scroll to position [31, 0]
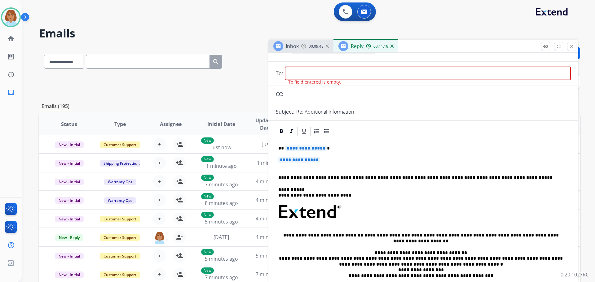
paste input "**********"
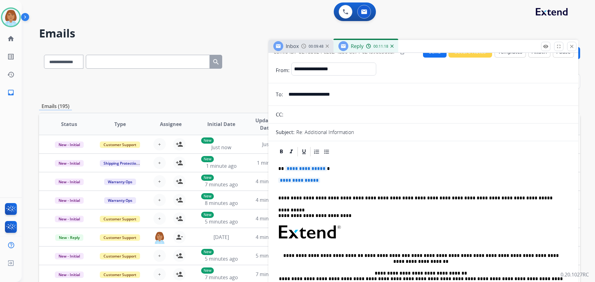
scroll to position [0, 0]
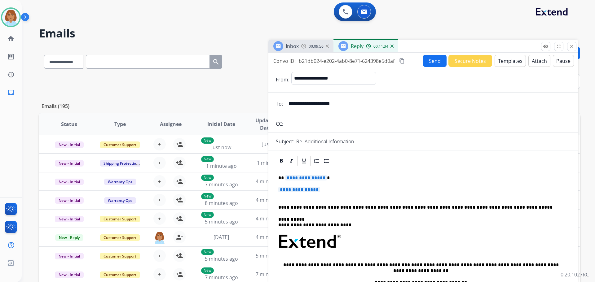
type input "**********"
click at [343, 191] on p "**********" at bounding box center [423, 192] width 290 height 11
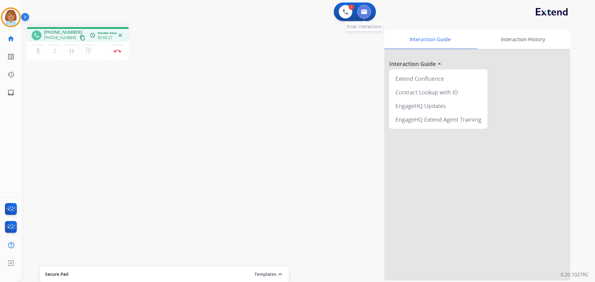
click at [368, 14] on button at bounding box center [365, 12] width 14 height 14
select select "**********"
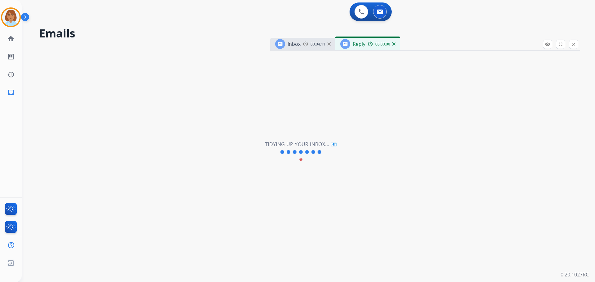
select select "**********"
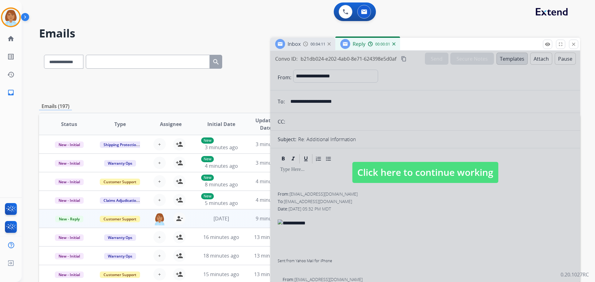
click at [406, 179] on span "Click here to continue working" at bounding box center [426, 172] width 146 height 21
select select
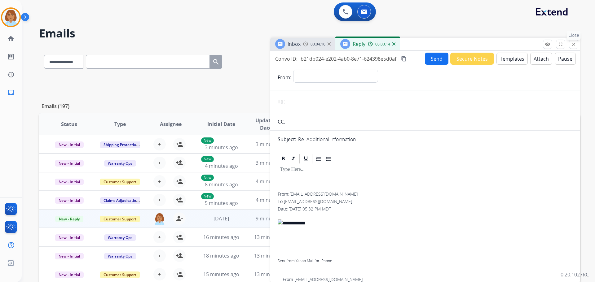
click at [574, 47] on mat-icon "close" at bounding box center [574, 45] width 6 height 6
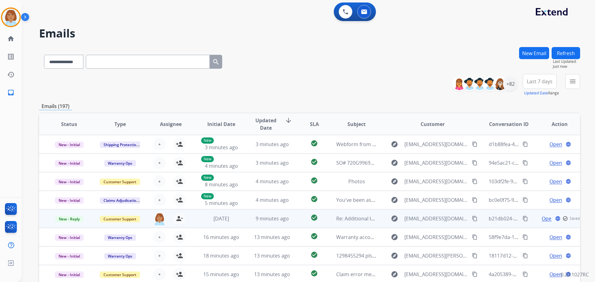
click at [542, 218] on span "Open" at bounding box center [548, 218] width 13 height 7
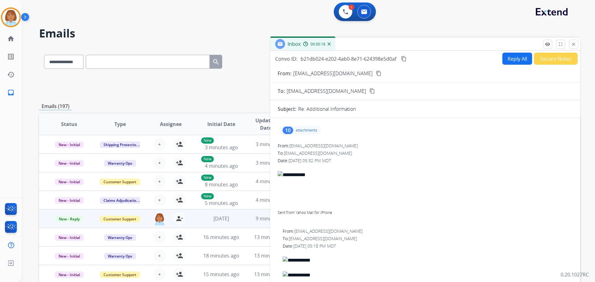
click at [520, 59] on button "Reply All" at bounding box center [518, 59] width 30 height 12
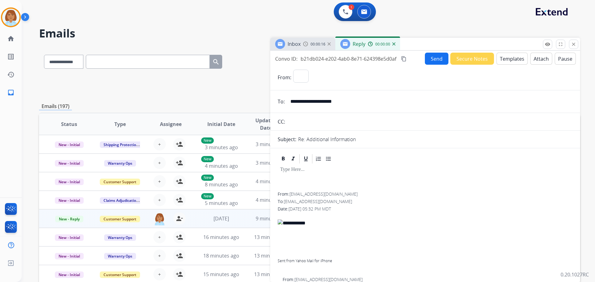
select select "**********"
click at [510, 56] on button "Templates" at bounding box center [512, 59] width 31 height 12
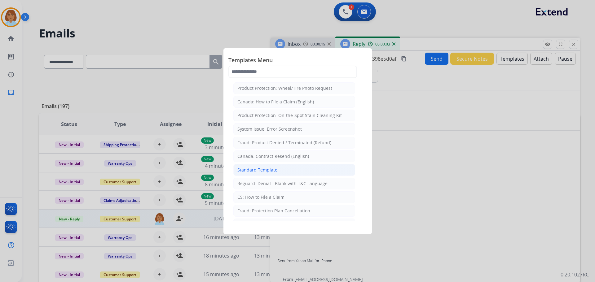
click at [278, 172] on li "Standard Template" at bounding box center [294, 170] width 122 height 12
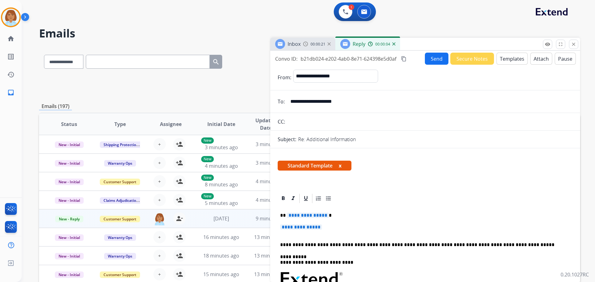
drag, startPoint x: 331, startPoint y: 225, endPoint x: 328, endPoint y: 228, distance: 4.2
click at [328, 228] on p "**********" at bounding box center [425, 230] width 290 height 11
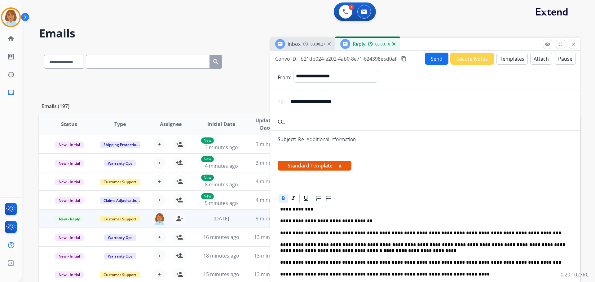
click at [432, 58] on button "Send" at bounding box center [437, 59] width 24 height 12
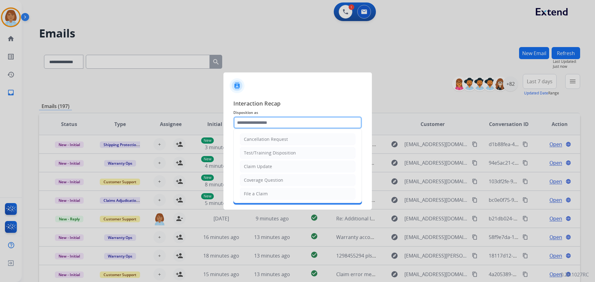
click at [263, 118] on input "text" at bounding box center [297, 123] width 129 height 12
click at [281, 165] on li "Claim Update" at bounding box center [298, 167] width 116 height 12
type input "**********"
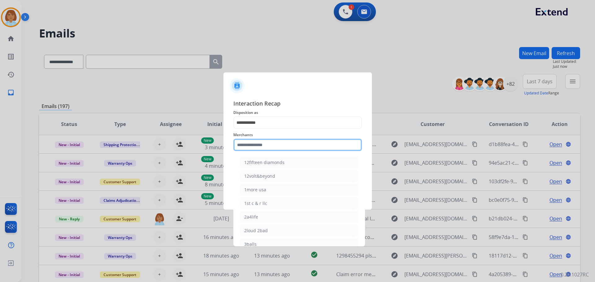
click at [274, 149] on input "text" at bounding box center [297, 145] width 129 height 12
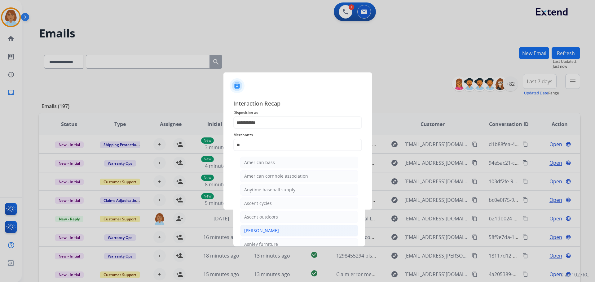
click at [283, 229] on li "[PERSON_NAME]" at bounding box center [299, 231] width 118 height 12
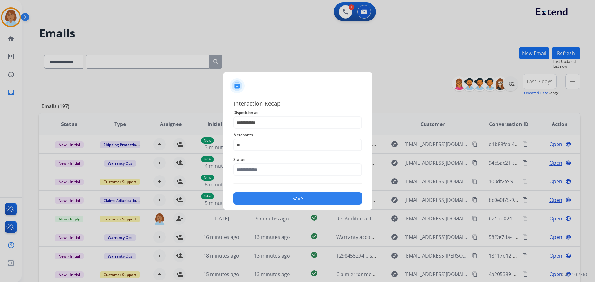
type input "**********"
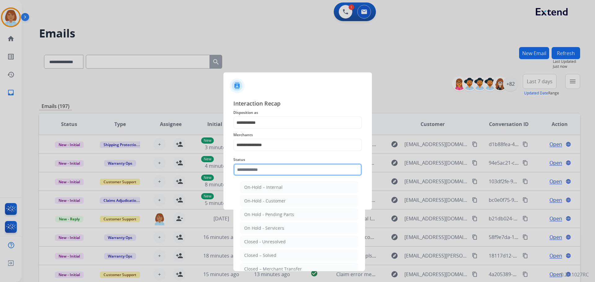
click at [287, 166] on input "text" at bounding box center [297, 170] width 129 height 12
click at [274, 236] on div "Closed – Solved" at bounding box center [260, 256] width 32 height 6
type input "**********"
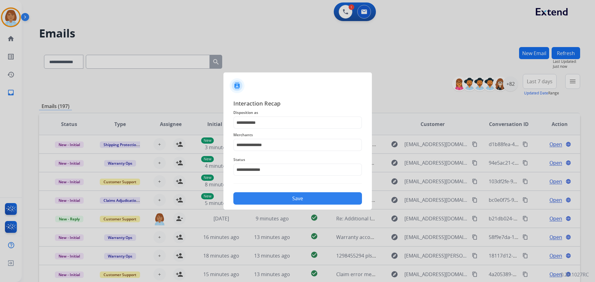
click at [326, 193] on button "Save" at bounding box center [297, 199] width 129 height 12
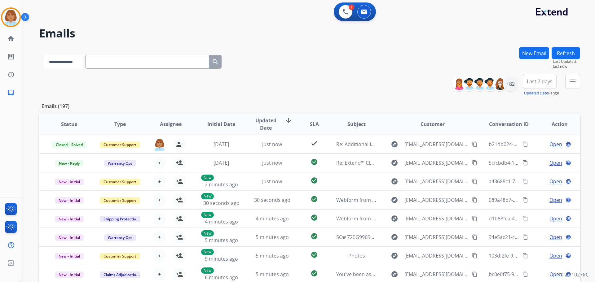
click at [83, 62] on select "**********" at bounding box center [63, 62] width 39 height 14
select select "**********"
click at [44, 55] on select "**********" at bounding box center [63, 62] width 39 height 14
paste input "**********"
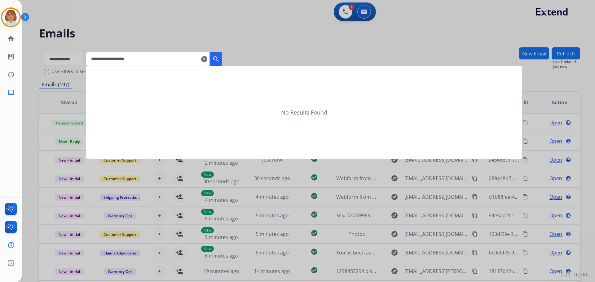
type input "**********"
click at [220, 58] on mat-icon "search" at bounding box center [215, 59] width 7 height 7
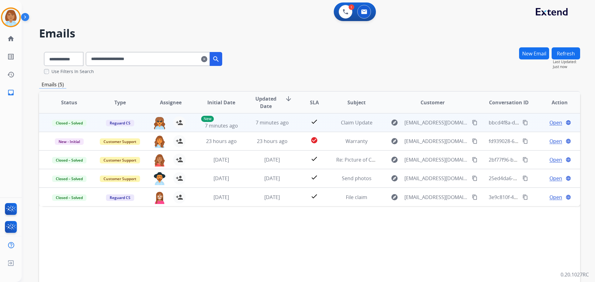
click at [298, 129] on td "check" at bounding box center [310, 122] width 34 height 19
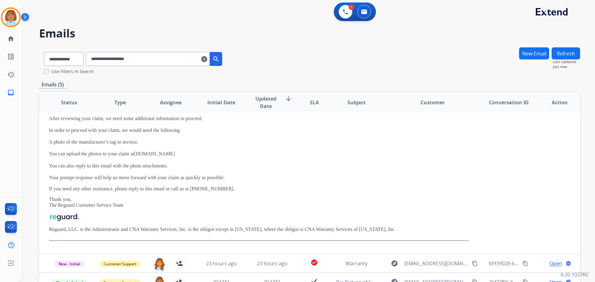
scroll to position [92, 0]
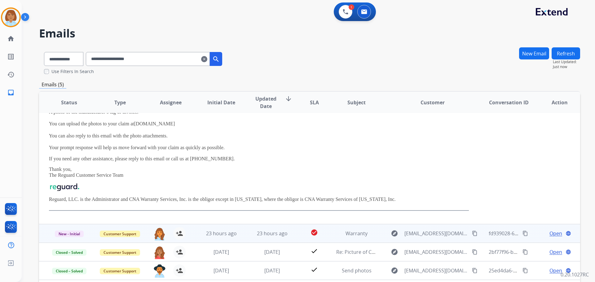
click at [245, 229] on td "23 hours ago" at bounding box center [267, 233] width 51 height 19
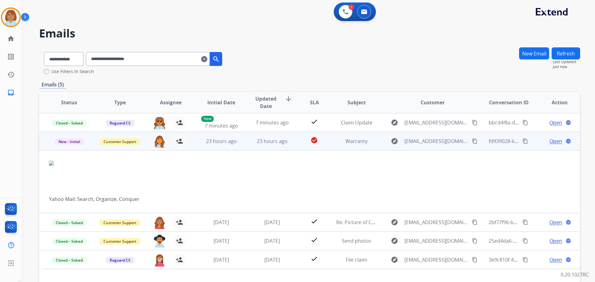
click at [553, 139] on span "Open" at bounding box center [556, 141] width 13 height 7
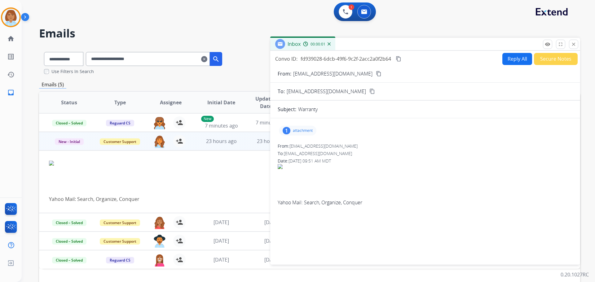
click at [310, 125] on div "1 attachment" at bounding box center [425, 130] width 295 height 15
click at [304, 128] on p "attachment" at bounding box center [303, 130] width 20 height 5
click at [295, 147] on div at bounding box center [299, 147] width 31 height 22
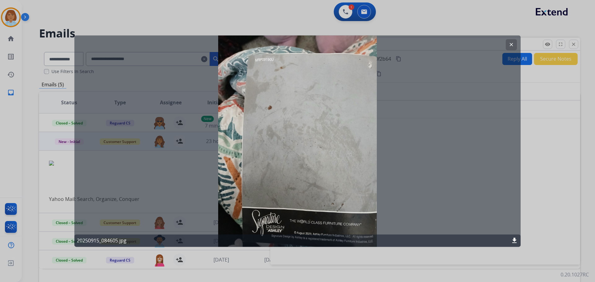
click at [563, 156] on div at bounding box center [297, 141] width 595 height 282
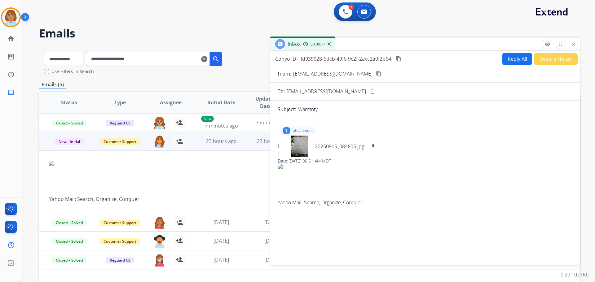
click at [208, 192] on div "Yahoo Mail: Search, Organize, Conquer" at bounding box center [259, 182] width 420 height 42
click at [201, 226] on td "3 days ago" at bounding box center [216, 222] width 51 height 19
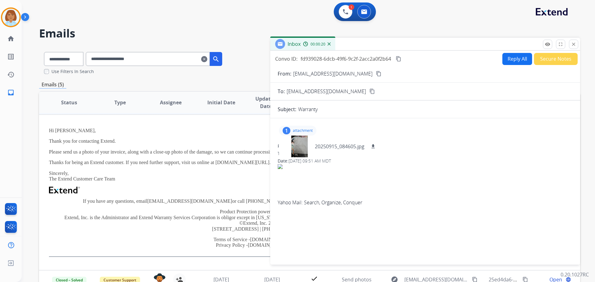
scroll to position [64, 0]
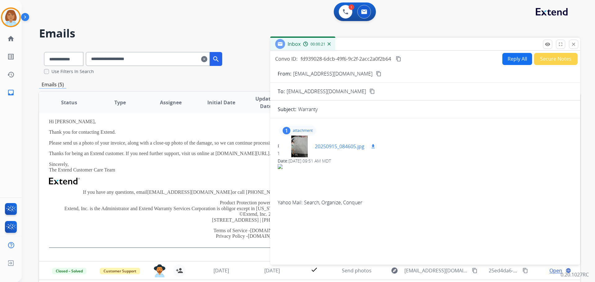
click at [375, 144] on mat-icon "download" at bounding box center [374, 147] width 6 height 6
click at [263, 63] on div "**********" at bounding box center [309, 61] width 541 height 28
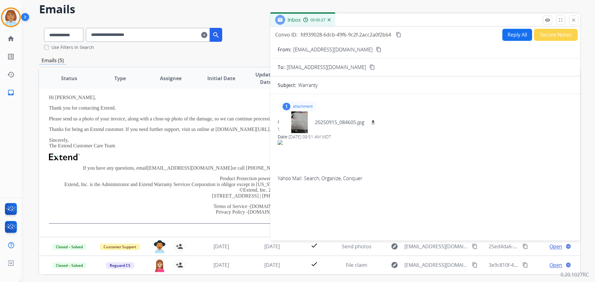
scroll to position [0, 0]
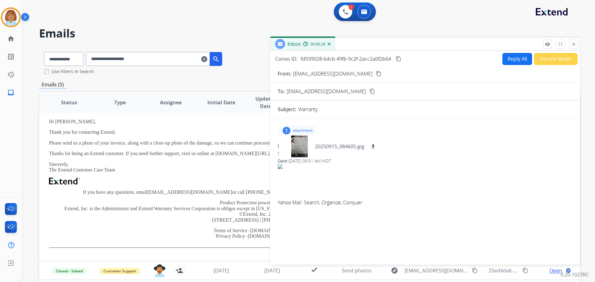
drag, startPoint x: 577, startPoint y: 45, endPoint x: 565, endPoint y: 50, distance: 12.9
click at [575, 46] on button "close Close" at bounding box center [573, 44] width 9 height 9
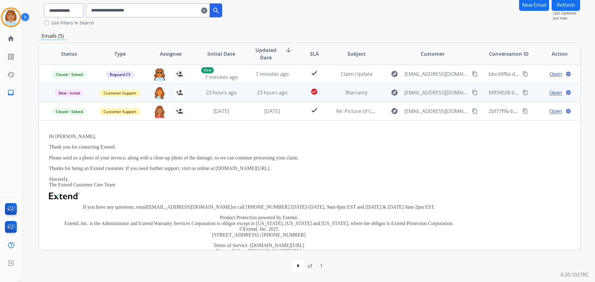
click at [298, 94] on td "check_circle" at bounding box center [310, 92] width 34 height 19
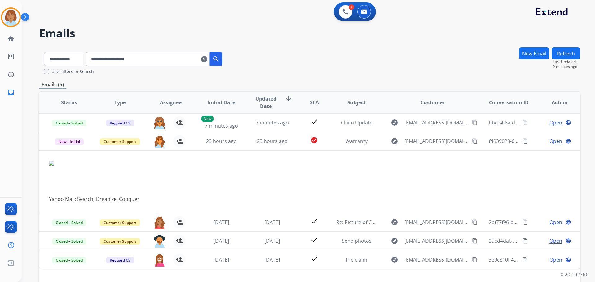
click at [210, 58] on input "**********" at bounding box center [148, 59] width 124 height 14
click at [209, 59] on input "**********" at bounding box center [148, 59] width 124 height 14
click at [207, 59] on mat-icon "clear" at bounding box center [204, 59] width 6 height 7
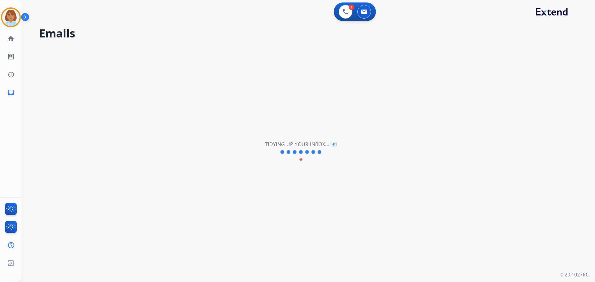
select select "**********"
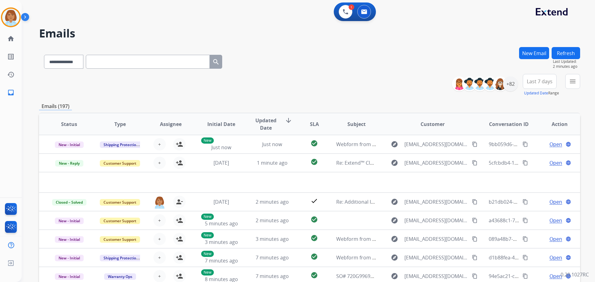
click at [573, 91] on div "menu Type Claims Adjudication Customer Support Escalation Service Support Shipp…" at bounding box center [573, 85] width 15 height 22
click at [531, 57] on button "New Email" at bounding box center [534, 53] width 30 height 12
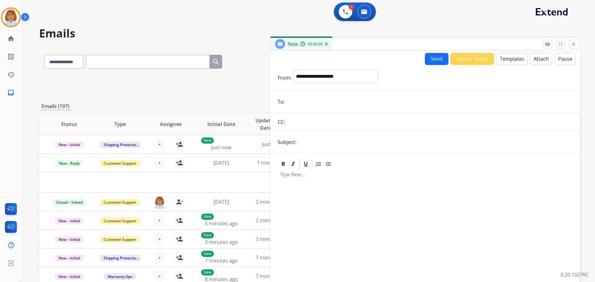
drag, startPoint x: 367, startPoint y: 67, endPoint x: 359, endPoint y: 77, distance: 12.8
click at [366, 71] on form "**********" at bounding box center [425, 172] width 310 height 215
click at [358, 77] on select "**********" at bounding box center [335, 76] width 84 height 12
select select "**********"
click at [293, 70] on select "**********" at bounding box center [335, 76] width 84 height 12
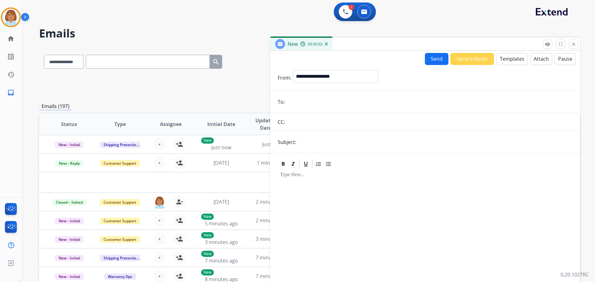
click at [311, 95] on form "**********" at bounding box center [425, 172] width 310 height 215
paste input "**********"
type input "**********"
drag, startPoint x: 325, startPoint y: 138, endPoint x: 311, endPoint y: 145, distance: 15.5
click at [311, 145] on input "text" at bounding box center [435, 142] width 275 height 12
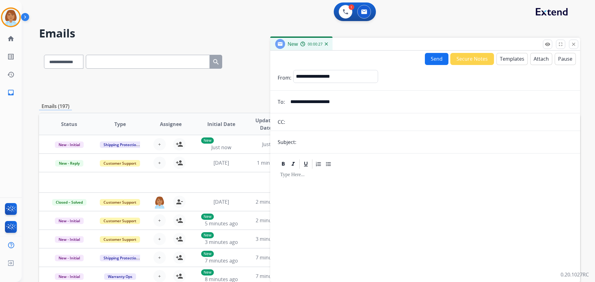
type input "**********"
click at [369, 179] on div at bounding box center [425, 223] width 295 height 106
click at [514, 57] on button "Templates" at bounding box center [512, 59] width 31 height 12
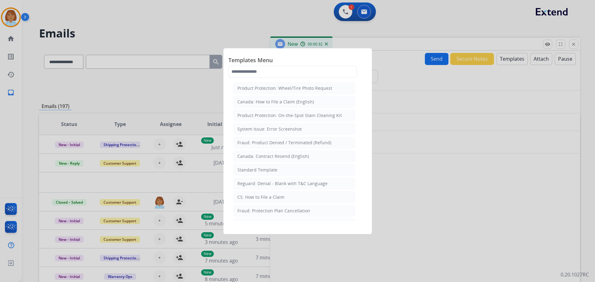
drag, startPoint x: 292, startPoint y: 201, endPoint x: 367, endPoint y: 171, distance: 80.6
click at [363, 171] on div "Templates Menu Product Protection: Wheel/Tire Photo Request Canada: How to File…" at bounding box center [298, 141] width 149 height 186
click at [281, 170] on li "Standard Template" at bounding box center [294, 170] width 122 height 12
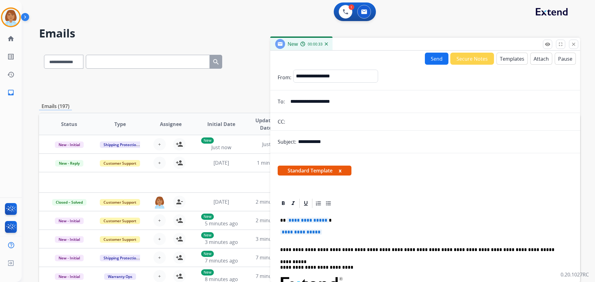
click at [338, 235] on p "**********" at bounding box center [425, 235] width 290 height 11
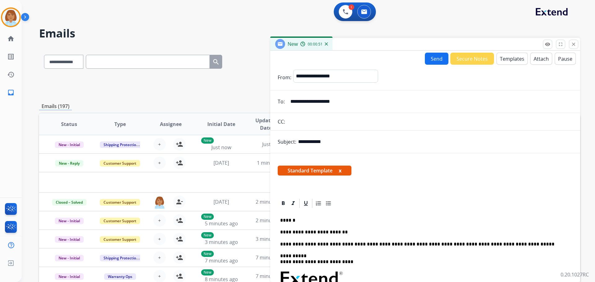
click at [439, 56] on button "Send" at bounding box center [437, 59] width 24 height 12
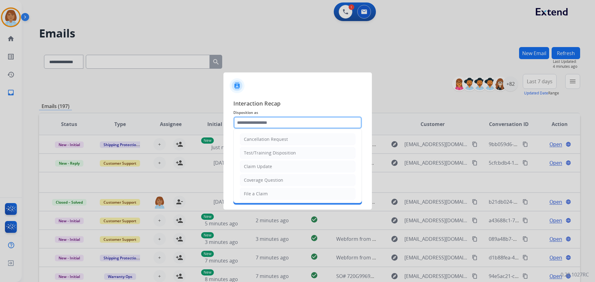
click at [288, 127] on input "text" at bounding box center [297, 123] width 129 height 12
click at [282, 166] on li "Claim Update" at bounding box center [298, 167] width 116 height 12
type input "**********"
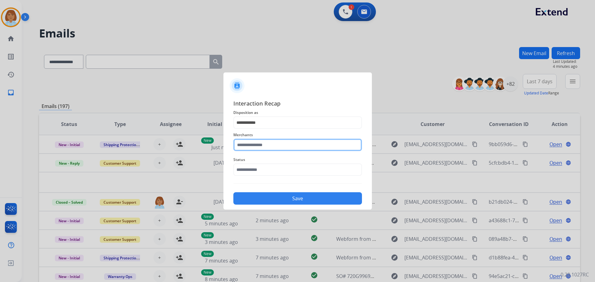
click at [276, 145] on input "text" at bounding box center [297, 145] width 129 height 12
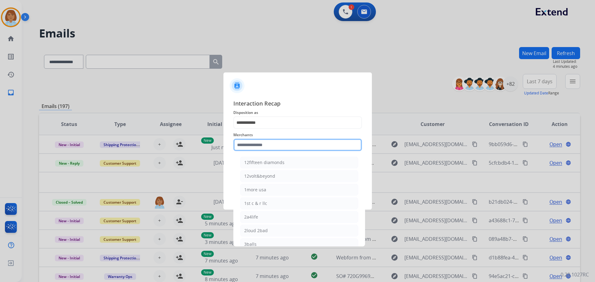
click at [278, 146] on input "text" at bounding box center [297, 145] width 129 height 12
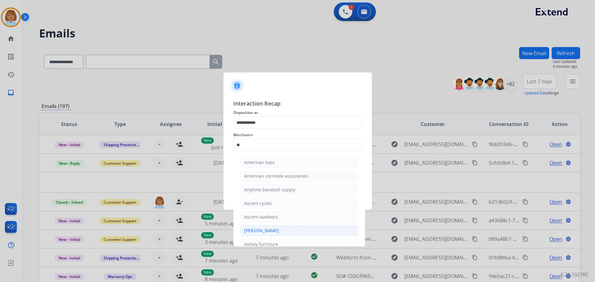
click at [294, 227] on li "[PERSON_NAME]" at bounding box center [299, 231] width 118 height 12
type input "**********"
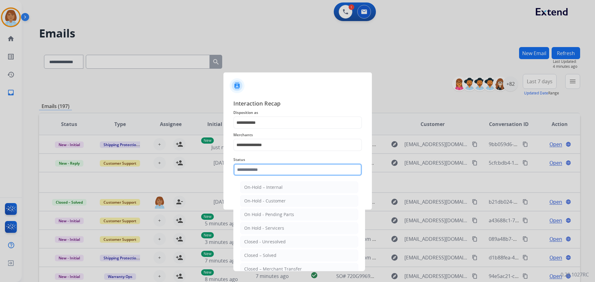
click at [276, 165] on input "text" at bounding box center [297, 170] width 129 height 12
click at [288, 236] on ul "On-Hold – Internal On-Hold - Customer On Hold - Pending Parts On Hold - Service…" at bounding box center [299, 244] width 122 height 130
click at [290, 236] on li "Closed – Solved" at bounding box center [299, 256] width 118 height 12
type input "**********"
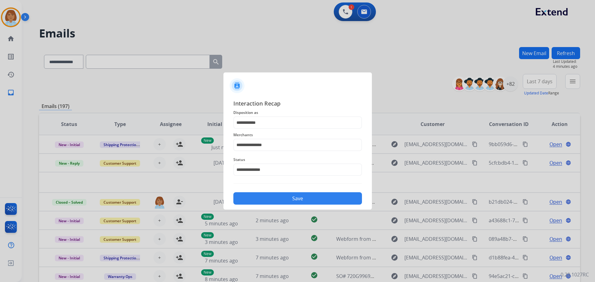
click at [307, 198] on button "Save" at bounding box center [297, 199] width 129 height 12
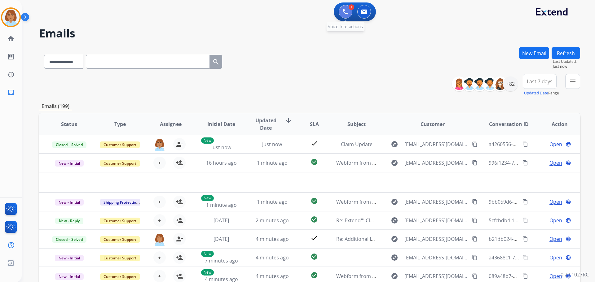
click at [348, 11] on img at bounding box center [346, 12] width 6 height 6
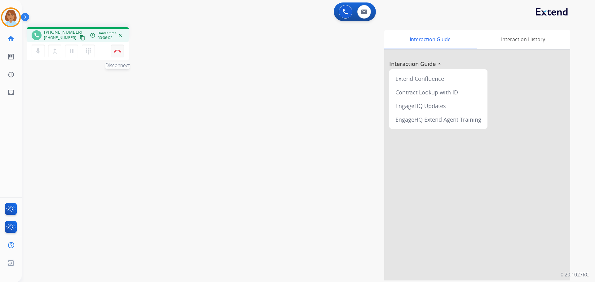
click at [117, 54] on button "Disconnect" at bounding box center [117, 51] width 13 height 13
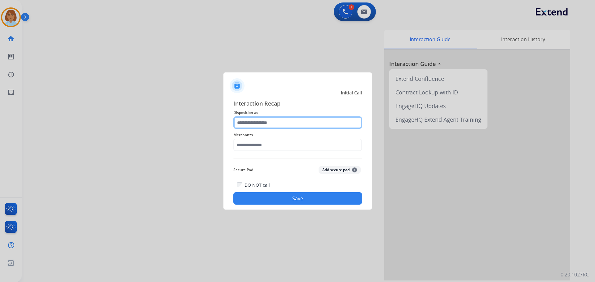
click at [305, 119] on input "text" at bounding box center [297, 123] width 129 height 12
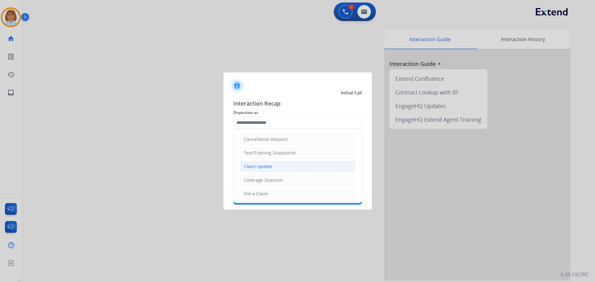
click at [299, 167] on li "Claim Update" at bounding box center [298, 167] width 116 height 12
type input "**********"
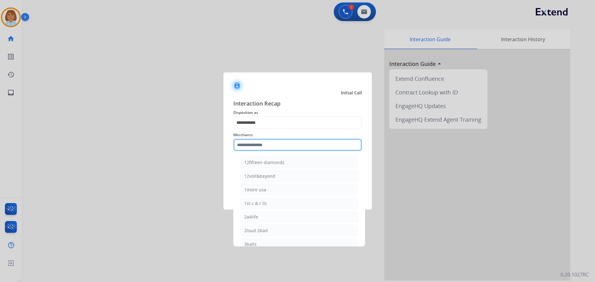
click at [288, 144] on input "text" at bounding box center [297, 145] width 129 height 12
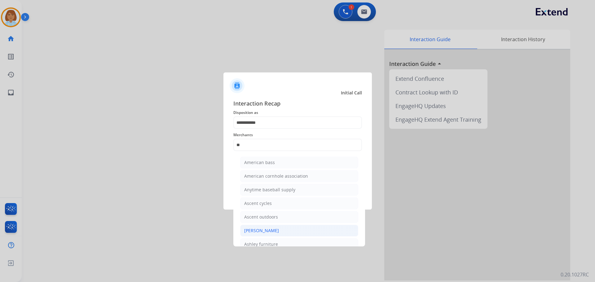
click at [294, 228] on li "[PERSON_NAME]" at bounding box center [299, 231] width 118 height 12
type input "**********"
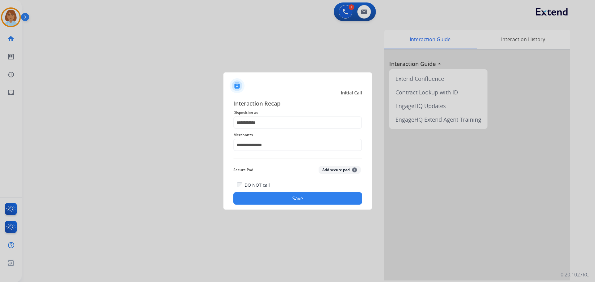
click at [306, 194] on button "Save" at bounding box center [297, 199] width 129 height 12
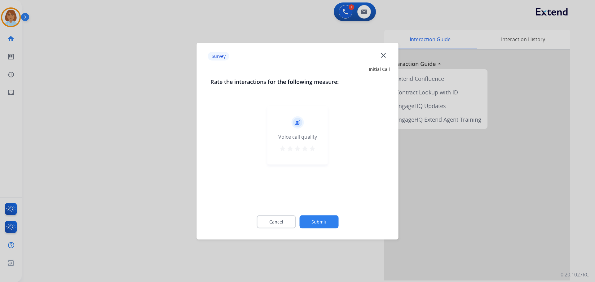
click at [323, 218] on button "Submit" at bounding box center [319, 221] width 39 height 13
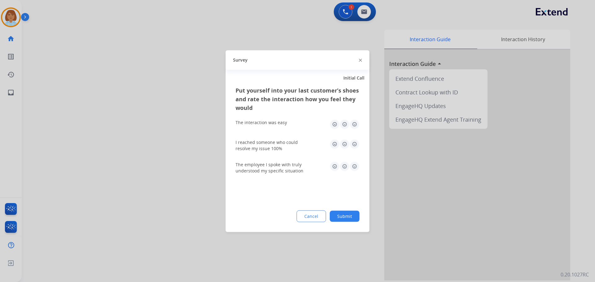
click at [345, 216] on button "Submit" at bounding box center [345, 216] width 30 height 11
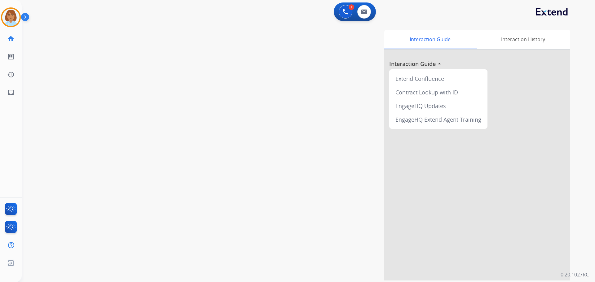
drag, startPoint x: 0, startPoint y: 22, endPoint x: 19, endPoint y: 21, distance: 19.2
click at [1, 22] on div "Jaquayla AfterCallWork Edit Avatar Agent: Jaquayla Routing Profile: Extend_Trai…" at bounding box center [11, 17] width 22 height 20
click at [19, 21] on div at bounding box center [11, 17] width 20 height 20
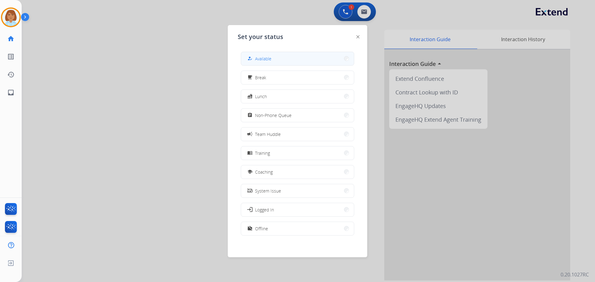
click at [310, 56] on button "how_to_reg Available" at bounding box center [297, 58] width 113 height 13
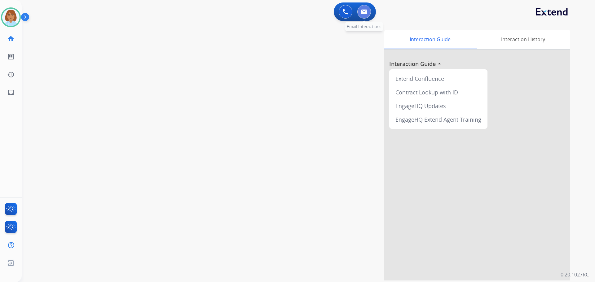
click at [370, 14] on button at bounding box center [365, 12] width 14 height 14
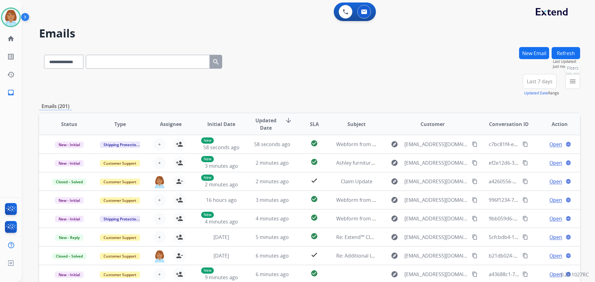
click at [577, 85] on button "menu Filters" at bounding box center [573, 81] width 15 height 15
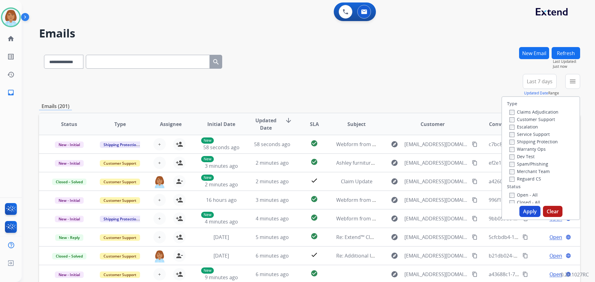
click at [531, 119] on label "Customer Support" at bounding box center [533, 120] width 46 height 6
drag, startPoint x: 529, startPoint y: 142, endPoint x: 526, endPoint y: 154, distance: 12.5
click at [529, 143] on label "Shipping Protection" at bounding box center [534, 142] width 48 height 6
drag, startPoint x: 518, startPoint y: 179, endPoint x: 518, endPoint y: 183, distance: 3.7
click at [518, 180] on label "Reguard CS" at bounding box center [526, 179] width 32 height 6
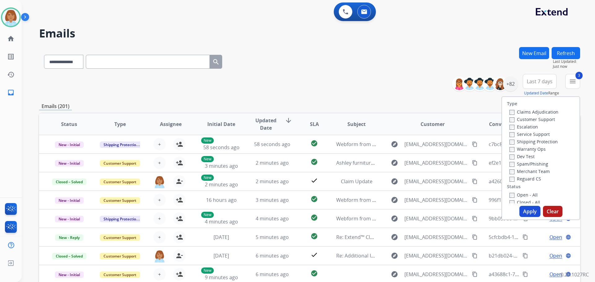
click at [519, 195] on label "Open - All" at bounding box center [524, 195] width 28 height 6
click at [525, 209] on button "Apply" at bounding box center [530, 211] width 21 height 11
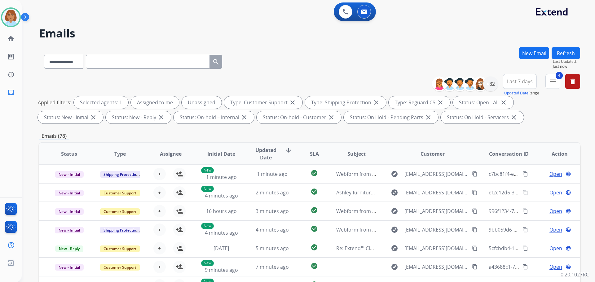
scroll to position [1, 0]
click at [492, 87] on div "+82" at bounding box center [490, 84] width 15 height 15
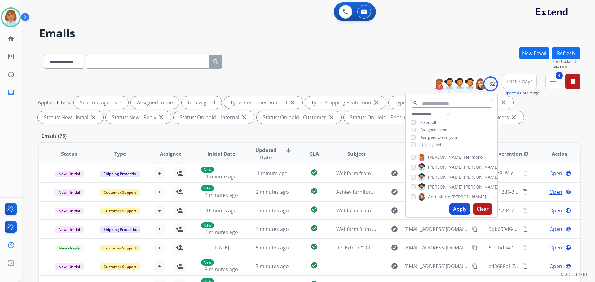
click at [424, 144] on span "Unassigned" at bounding box center [431, 144] width 20 height 5
click at [459, 205] on button "Apply" at bounding box center [460, 209] width 21 height 11
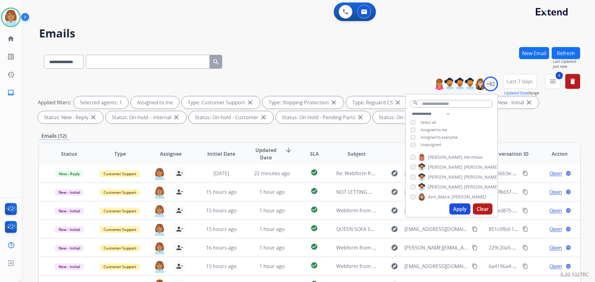
click at [377, 138] on div "Emails (12)" at bounding box center [309, 136] width 541 height 8
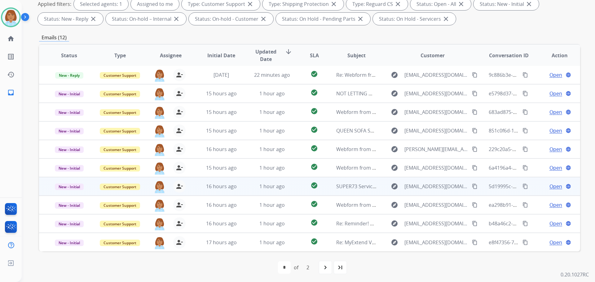
scroll to position [100, 0]
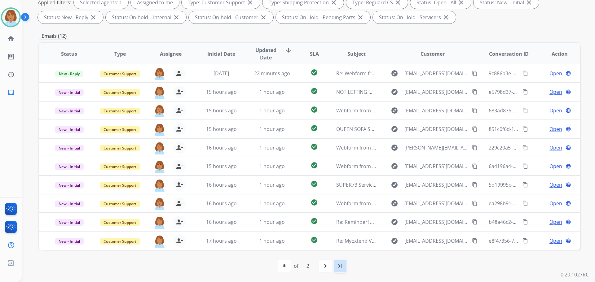
click at [344, 236] on mat-icon "last_page" at bounding box center [340, 266] width 7 height 7
select select "*"
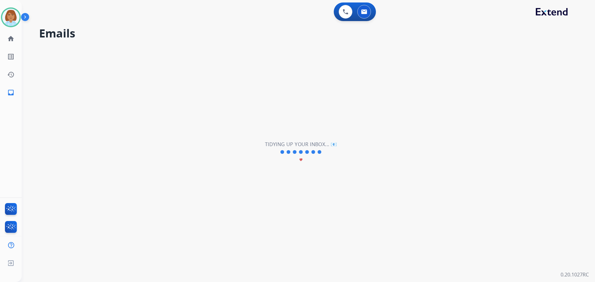
scroll to position [0, 0]
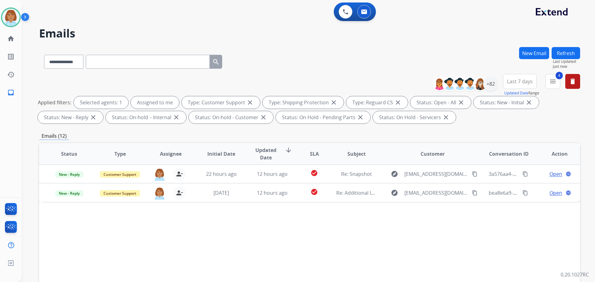
click at [534, 47] on div "**********" at bounding box center [301, 163] width 559 height 282
click at [534, 52] on button "New Email" at bounding box center [534, 53] width 30 height 12
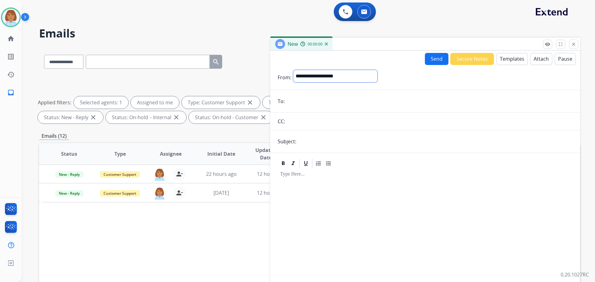
click at [334, 74] on select "**********" at bounding box center [335, 76] width 84 height 12
select select "**********"
click at [293, 70] on select "**********" at bounding box center [335, 76] width 84 height 12
paste input "**********"
type input "**********"
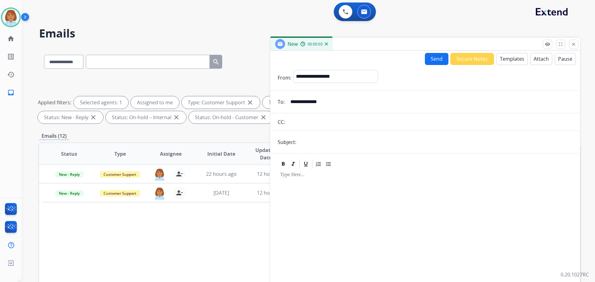
click at [331, 134] on form "**********" at bounding box center [425, 184] width 310 height 239
click at [338, 145] on input "text" at bounding box center [435, 142] width 275 height 12
type input "**********"
click at [505, 61] on button "Templates" at bounding box center [512, 59] width 31 height 12
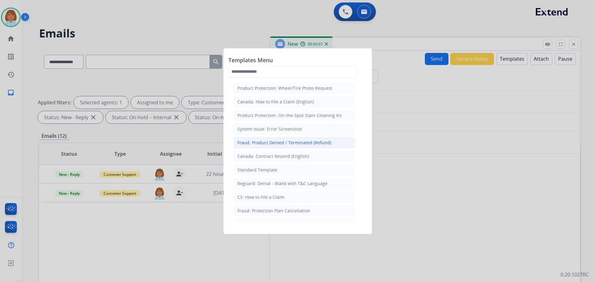
scroll to position [31, 0]
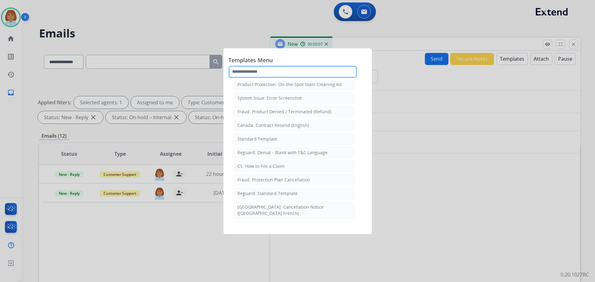
click at [310, 71] on input "text" at bounding box center [293, 72] width 129 height 12
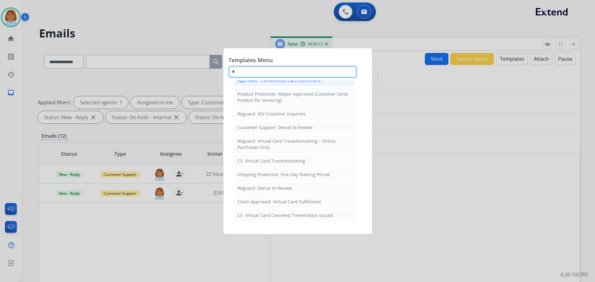
scroll to position [70, 0]
type input "*"
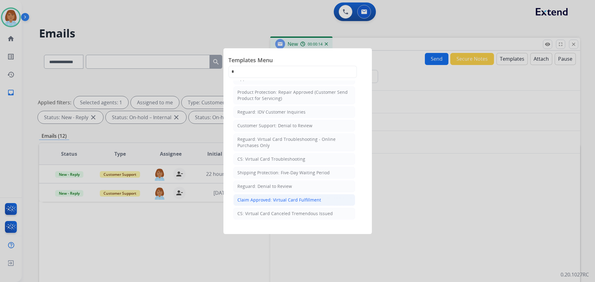
click at [300, 201] on div "Claim Approved: Virtual Card Fulfillment" at bounding box center [280, 200] width 84 height 6
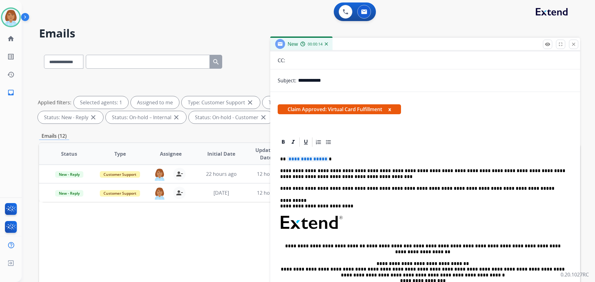
scroll to position [62, 0]
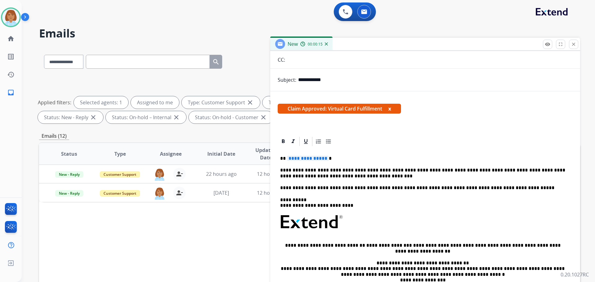
click at [327, 160] on p "**********" at bounding box center [422, 159] width 285 height 6
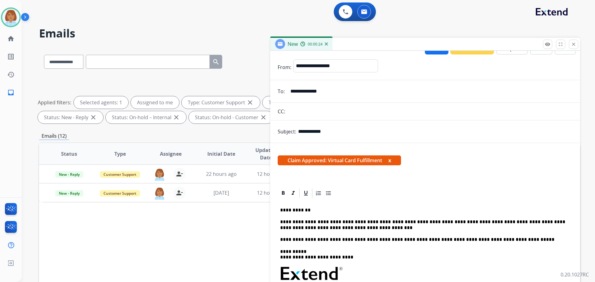
scroll to position [0, 0]
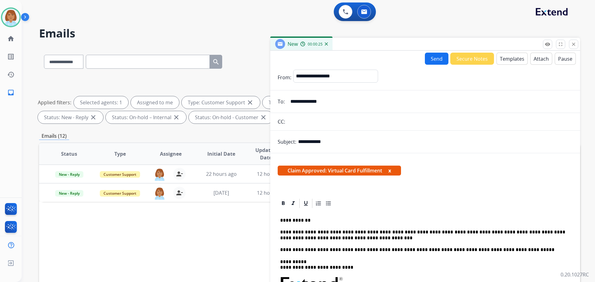
click at [441, 58] on button "Send" at bounding box center [437, 59] width 24 height 12
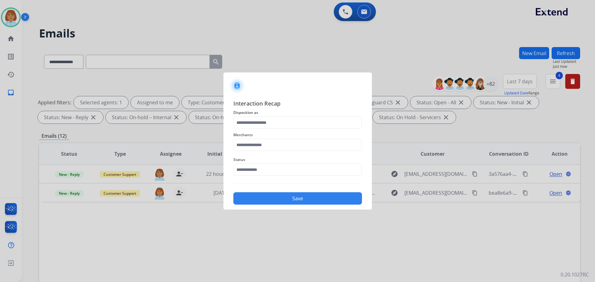
click at [272, 114] on span "Disposition as" at bounding box center [297, 112] width 129 height 7
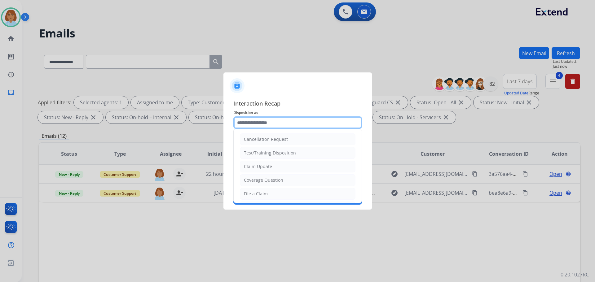
click at [267, 121] on input "text" at bounding box center [297, 123] width 129 height 12
click at [289, 171] on li "Claim Update" at bounding box center [298, 167] width 116 height 12
type input "**********"
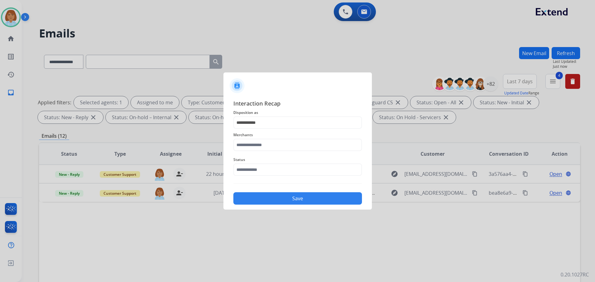
click at [255, 139] on span "Merchants" at bounding box center [297, 134] width 129 height 7
click at [253, 142] on input "text" at bounding box center [297, 145] width 129 height 12
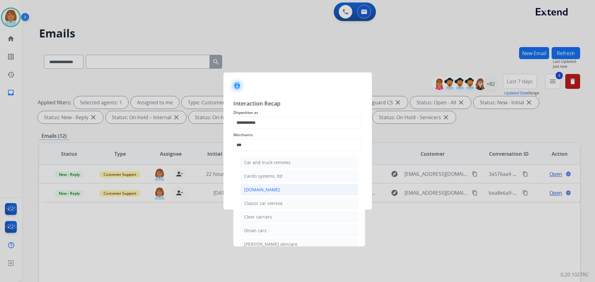
click at [260, 191] on div "[DOMAIN_NAME]" at bounding box center [262, 190] width 36 height 6
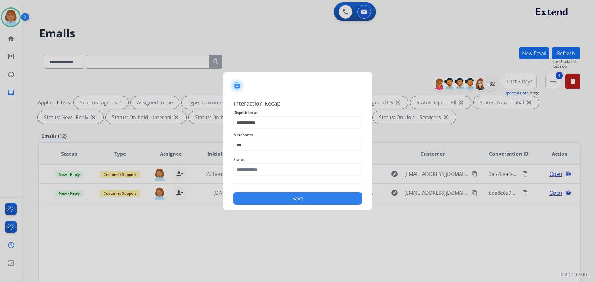
type input "**********"
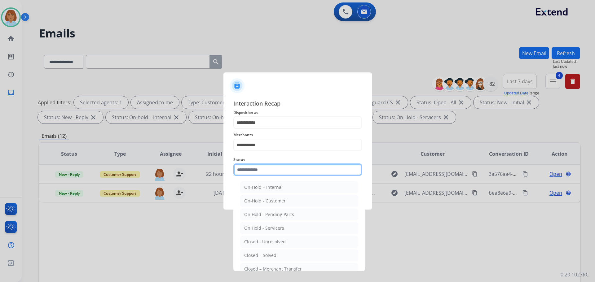
click at [264, 175] on input "text" at bounding box center [297, 170] width 129 height 12
click at [269, 236] on div "Closed – Solved" at bounding box center [260, 256] width 32 height 6
type input "**********"
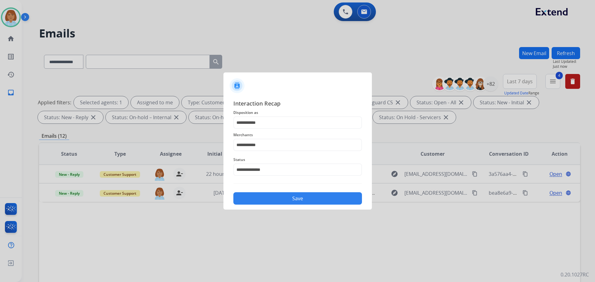
click at [293, 203] on button "Save" at bounding box center [297, 199] width 129 height 12
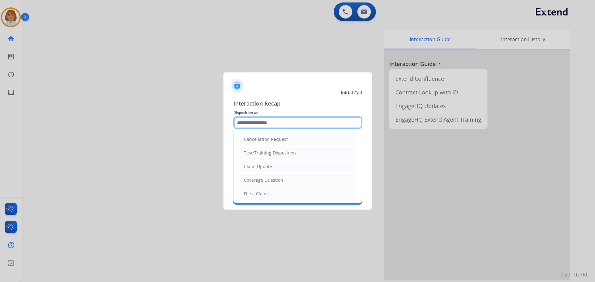
click at [260, 119] on input "text" at bounding box center [297, 123] width 129 height 12
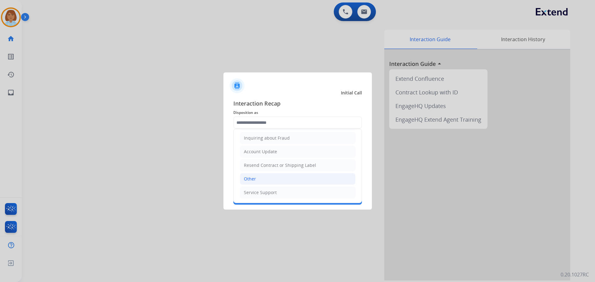
click at [265, 175] on li "Other" at bounding box center [298, 179] width 116 height 12
type input "*****"
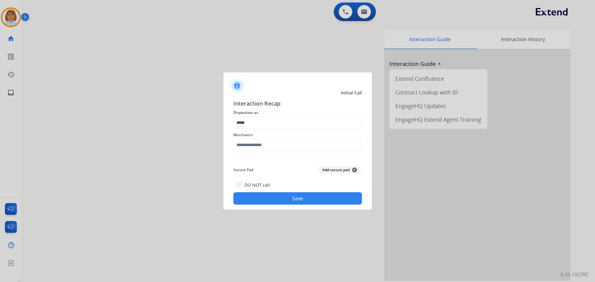
click at [266, 152] on div "Merchants" at bounding box center [297, 141] width 129 height 25
click at [267, 149] on input "text" at bounding box center [297, 145] width 129 height 12
click at [267, 156] on ul "Not found" at bounding box center [299, 164] width 122 height 21
click at [265, 161] on li "Not found" at bounding box center [299, 163] width 118 height 12
type input "*********"
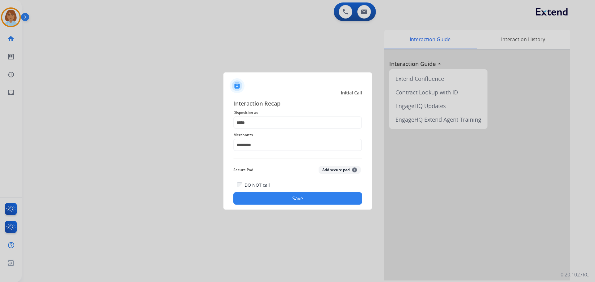
click at [290, 198] on button "Save" at bounding box center [297, 199] width 129 height 12
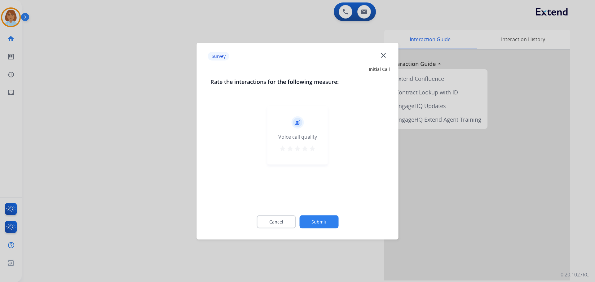
click at [319, 217] on button "Submit" at bounding box center [319, 221] width 39 height 13
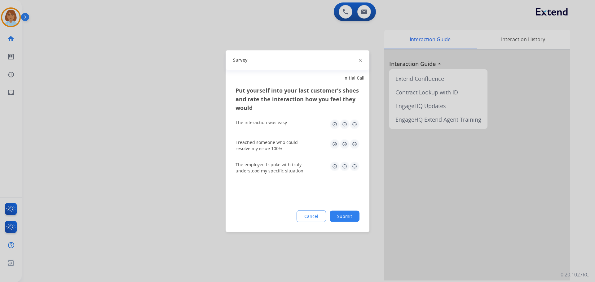
click at [331, 212] on button "Submit" at bounding box center [345, 216] width 30 height 11
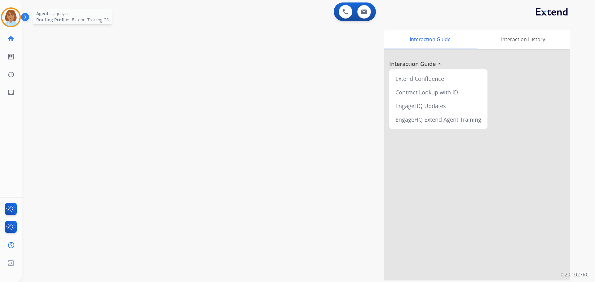
click at [15, 25] on div at bounding box center [11, 17] width 20 height 20
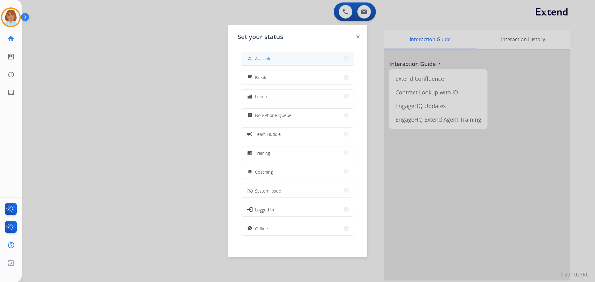
click at [265, 63] on button "how_to_reg Available" at bounding box center [297, 58] width 113 height 13
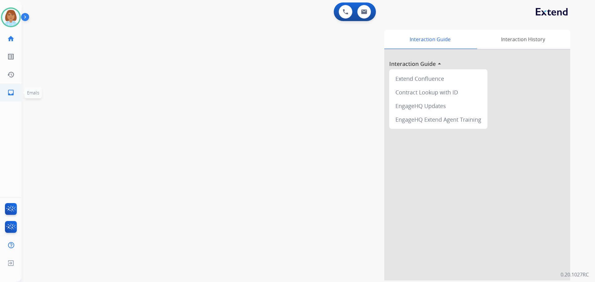
click at [14, 95] on mat-icon "inbox" at bounding box center [10, 92] width 7 height 7
select select "**********"
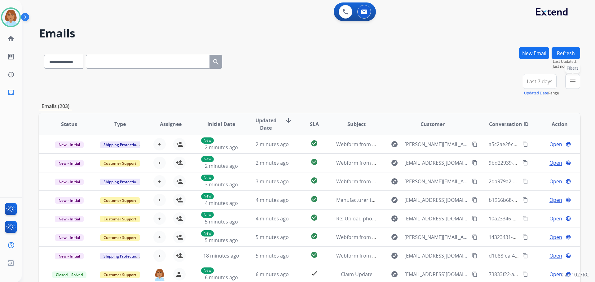
click at [571, 78] on mat-icon "menu" at bounding box center [572, 81] width 7 height 7
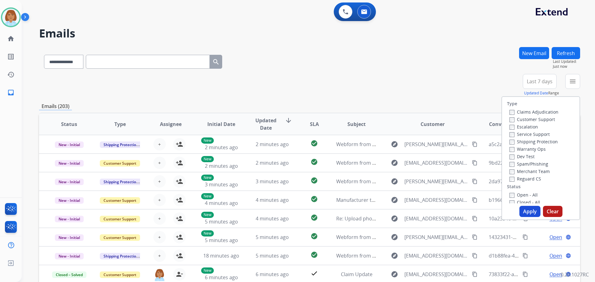
click at [511, 119] on label "Customer Support" at bounding box center [533, 120] width 46 height 6
click at [520, 143] on label "Shipping Protection" at bounding box center [534, 142] width 48 height 6
drag, startPoint x: 513, startPoint y: 179, endPoint x: 513, endPoint y: 193, distance: 13.3
click at [513, 181] on label "Reguard CS" at bounding box center [526, 179] width 32 height 6
click at [513, 195] on label "Open - All" at bounding box center [524, 195] width 28 height 6
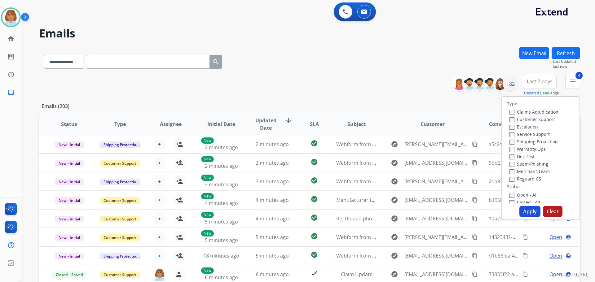
click at [522, 212] on button "Apply" at bounding box center [530, 211] width 21 height 11
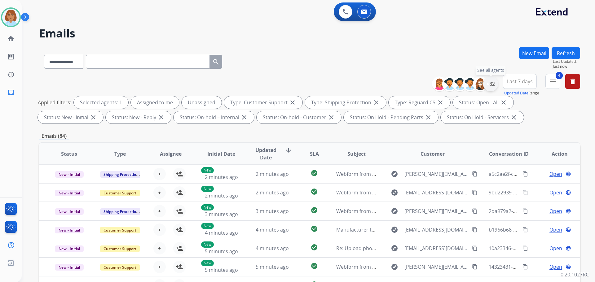
drag, startPoint x: 490, startPoint y: 82, endPoint x: 487, endPoint y: 87, distance: 5.7
click at [490, 82] on div "+82" at bounding box center [490, 84] width 15 height 15
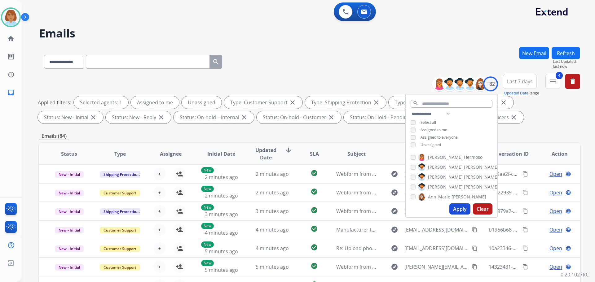
click at [424, 143] on span "Unassigned" at bounding box center [431, 144] width 20 height 5
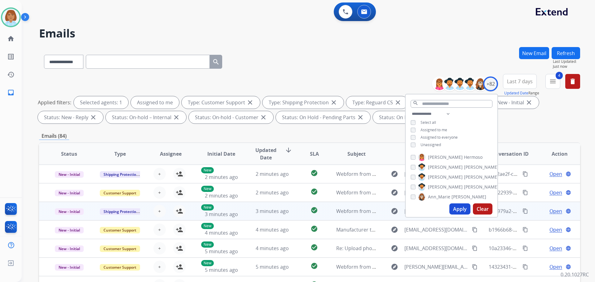
click at [460, 217] on div "**********" at bounding box center [451, 156] width 93 height 124
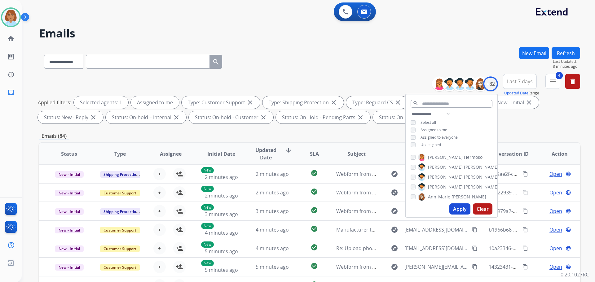
click at [296, 50] on div "**********" at bounding box center [309, 60] width 541 height 27
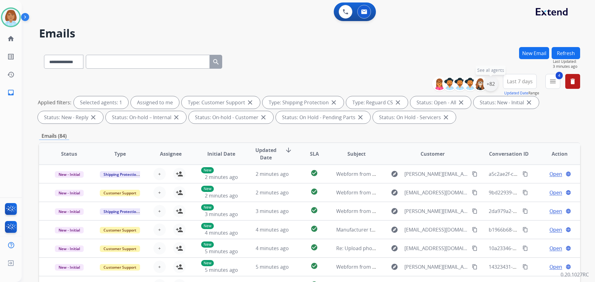
click at [486, 85] on div "+82" at bounding box center [490, 84] width 15 height 15
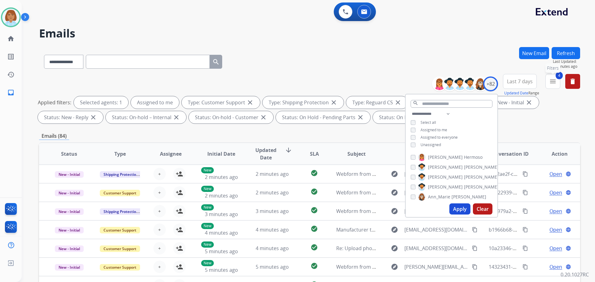
click at [551, 81] on mat-icon "menu" at bounding box center [552, 81] width 7 height 7
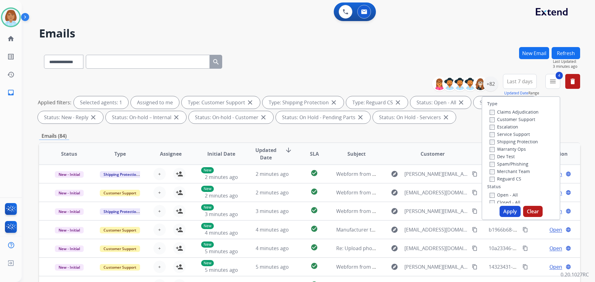
click at [502, 215] on button "Apply" at bounding box center [510, 211] width 21 height 11
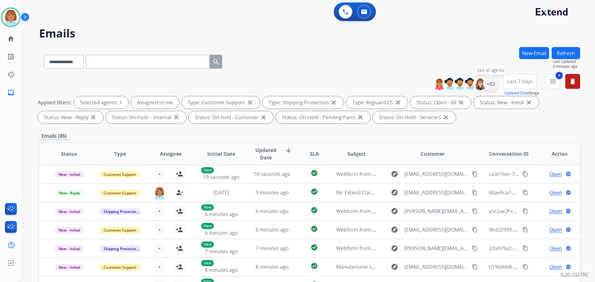
click at [491, 79] on div "+82" at bounding box center [490, 84] width 15 height 15
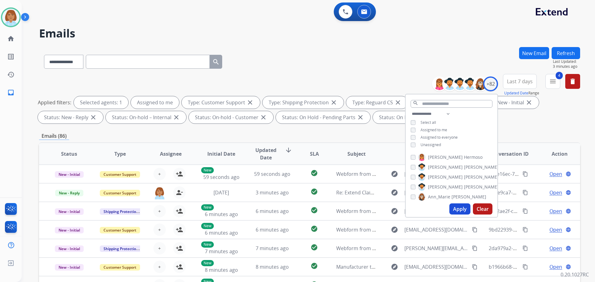
click at [417, 143] on div "Unassigned" at bounding box center [426, 145] width 30 height 5
click at [463, 207] on button "Apply" at bounding box center [460, 209] width 21 height 11
click at [459, 212] on button "Apply" at bounding box center [460, 209] width 21 height 11
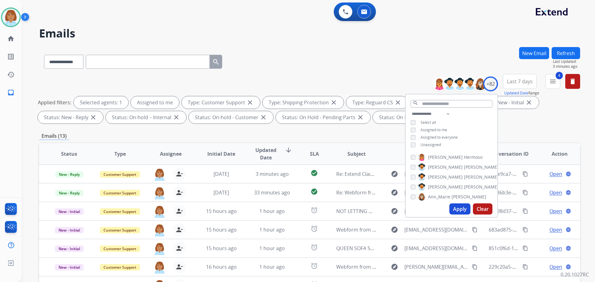
scroll to position [1, 0]
click at [326, 141] on div "**********" at bounding box center [309, 214] width 541 height 335
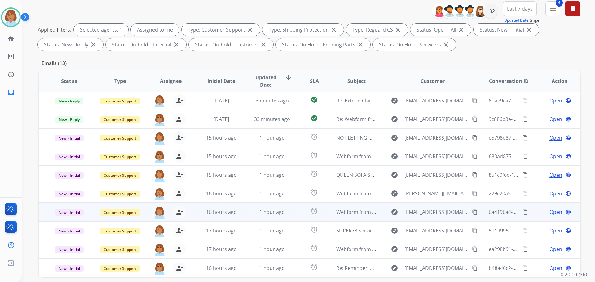
scroll to position [100, 0]
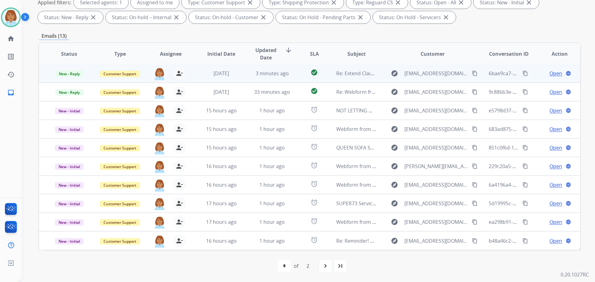
click at [288, 78] on td "3 minutes ago" at bounding box center [267, 73] width 51 height 19
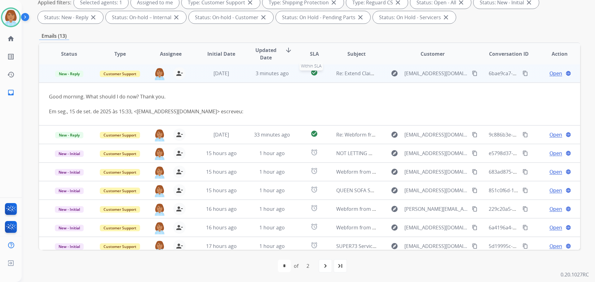
scroll to position [0, 0]
click at [472, 72] on mat-icon "content_copy" at bounding box center [475, 74] width 6 height 6
click at [550, 77] on span "Open" at bounding box center [556, 73] width 13 height 7
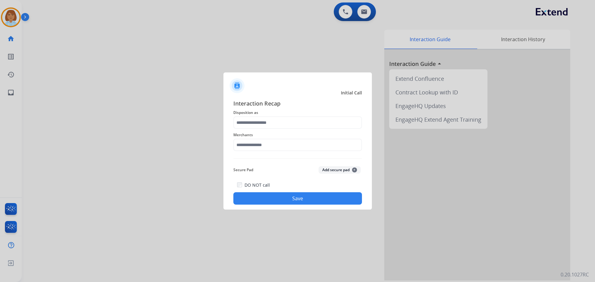
click at [304, 115] on span "Disposition as" at bounding box center [297, 112] width 129 height 7
click at [299, 120] on input "text" at bounding box center [297, 123] width 129 height 12
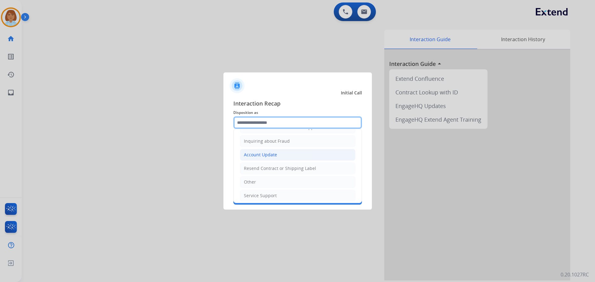
scroll to position [97, 0]
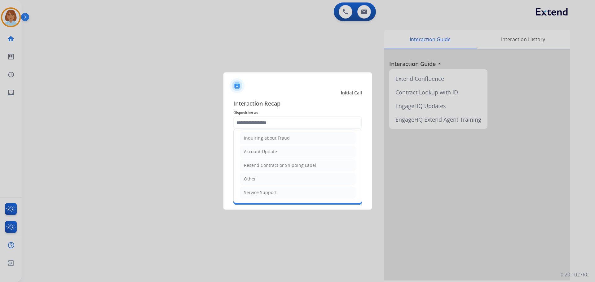
drag, startPoint x: 259, startPoint y: 184, endPoint x: 266, endPoint y: 144, distance: 40.0
click at [259, 183] on li "Other" at bounding box center [298, 179] width 116 height 12
type input "*****"
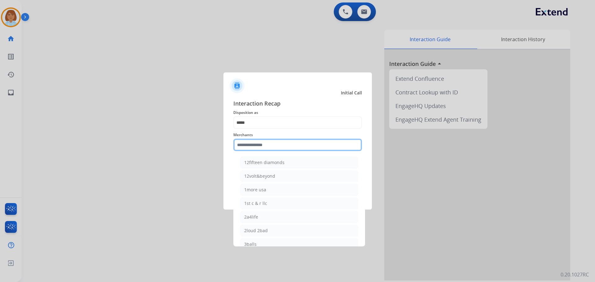
click at [264, 147] on input "text" at bounding box center [297, 145] width 129 height 12
type input "*"
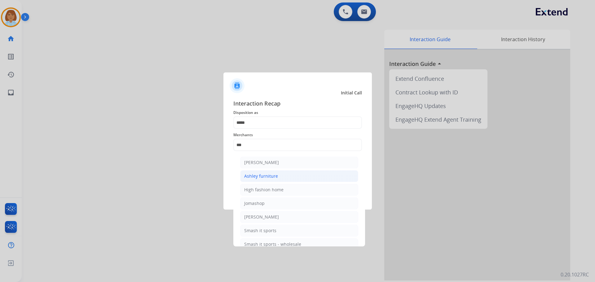
click at [282, 181] on li "Ashley furniture" at bounding box center [299, 177] width 118 height 12
type input "**********"
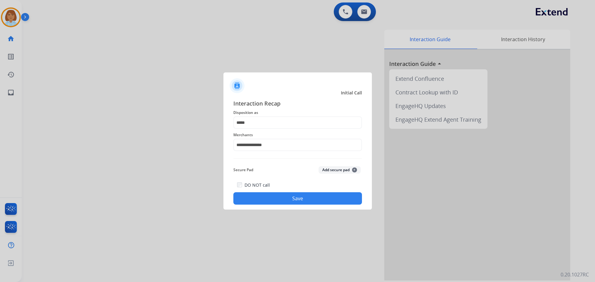
click at [282, 198] on button "Save" at bounding box center [297, 199] width 129 height 12
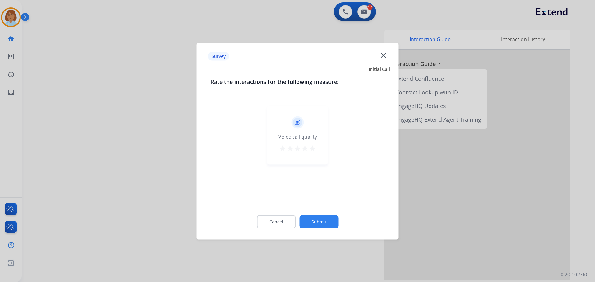
click at [325, 226] on button "Submit" at bounding box center [319, 221] width 39 height 13
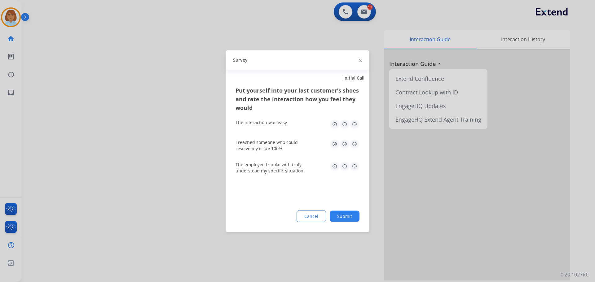
click at [340, 220] on button "Submit" at bounding box center [345, 216] width 30 height 11
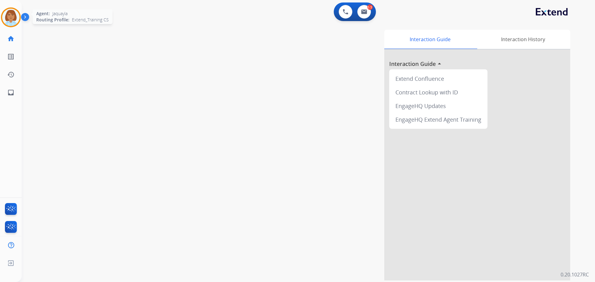
click at [19, 18] on img at bounding box center [10, 17] width 17 height 17
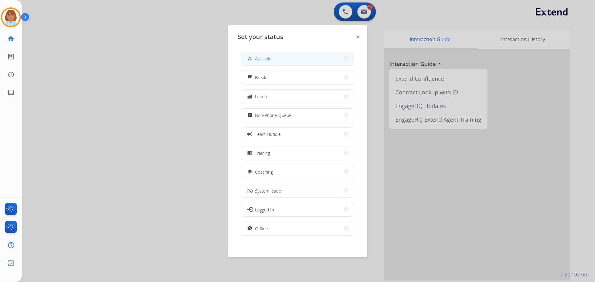
click at [282, 59] on button "how_to_reg Available" at bounding box center [297, 58] width 113 height 13
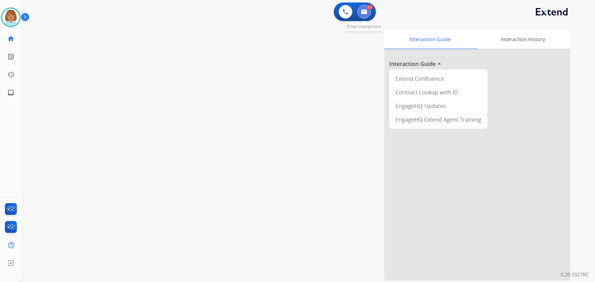
click at [365, 13] on img at bounding box center [364, 11] width 6 height 5
select select "**********"
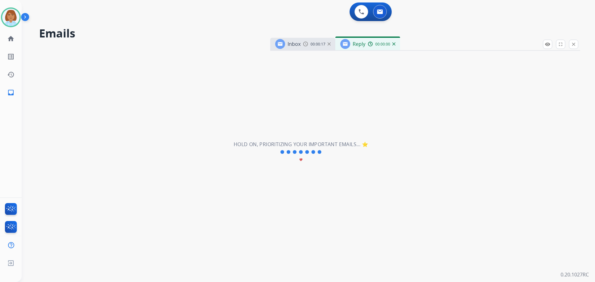
select select "**********"
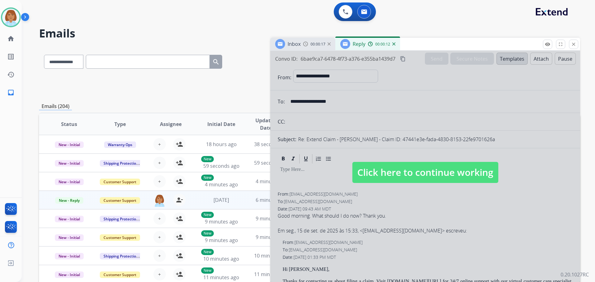
click at [450, 189] on div at bounding box center [425, 167] width 310 height 232
select select
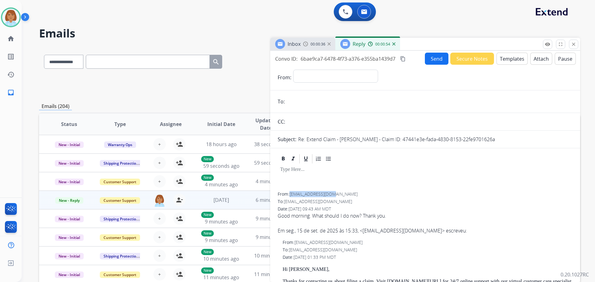
drag, startPoint x: 332, startPoint y: 194, endPoint x: 292, endPoint y: 192, distance: 40.1
click at [292, 192] on span "giovani@zagonel.com" at bounding box center [324, 194] width 68 height 6
copy span "giovani@zagonel.com"
click at [304, 82] on div "**********" at bounding box center [335, 77] width 84 height 15
select select "**********"
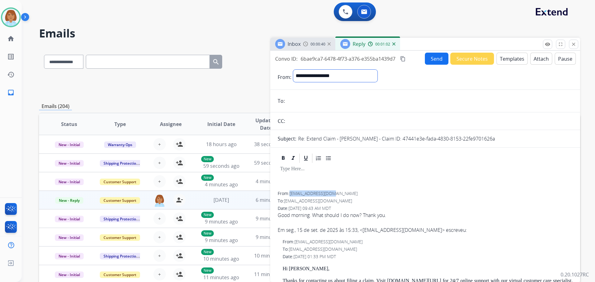
click at [293, 70] on select "**********" at bounding box center [335, 76] width 84 height 12
paste input "**********"
type input "**********"
click at [512, 56] on button "Templates" at bounding box center [512, 59] width 31 height 12
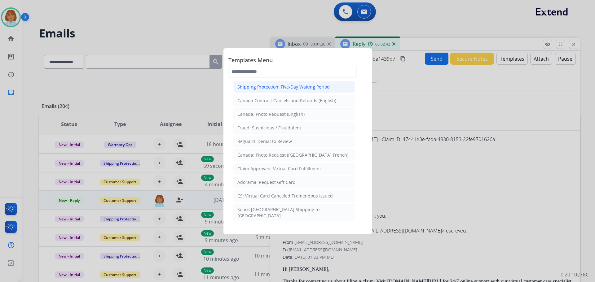
scroll to position [749, 0]
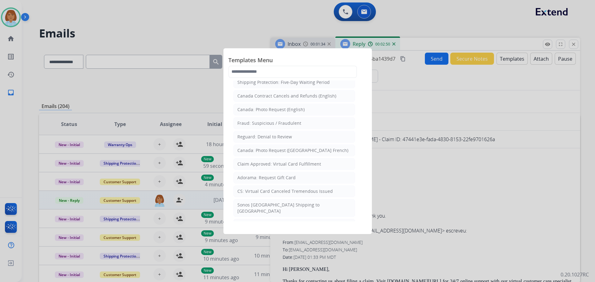
click at [425, 157] on div at bounding box center [297, 141] width 595 height 282
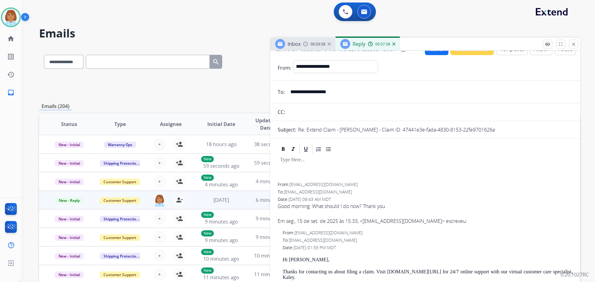
scroll to position [0, 0]
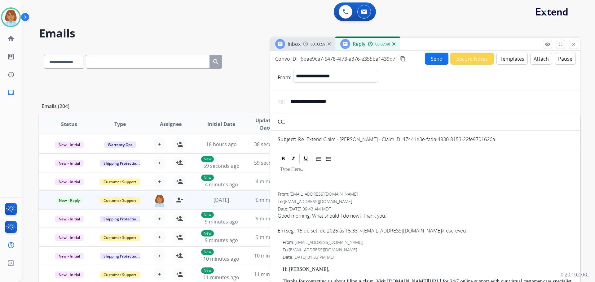
click at [506, 63] on button "Templates" at bounding box center [512, 59] width 31 height 12
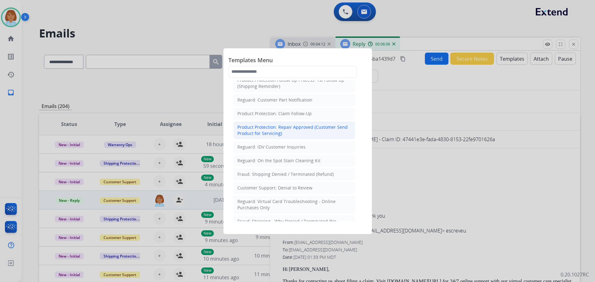
scroll to position [403, 0]
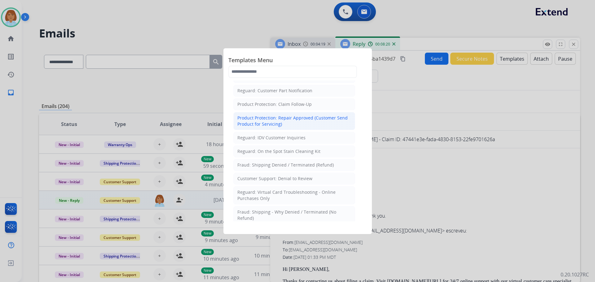
click at [310, 115] on div "Product Protection: Repair Approved (Customer Send Product for Servicing)" at bounding box center [295, 121] width 114 height 12
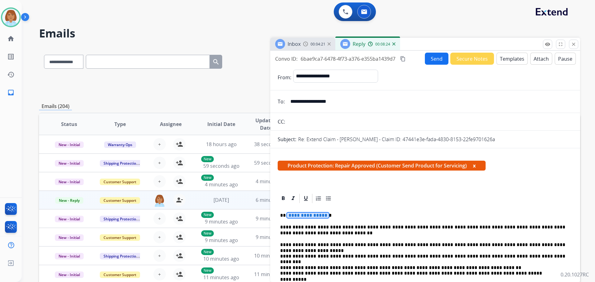
click at [315, 216] on span "**********" at bounding box center [308, 215] width 42 height 5
click at [441, 55] on button "Send" at bounding box center [437, 59] width 24 height 12
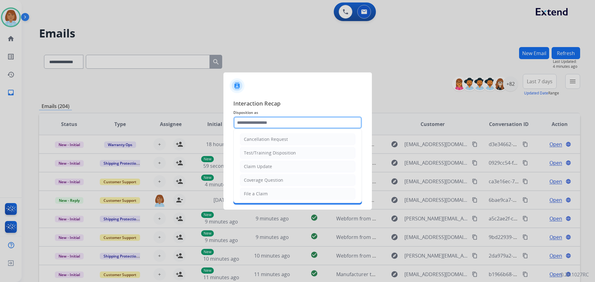
click at [304, 121] on input "text" at bounding box center [297, 123] width 129 height 12
click at [290, 168] on li "Claim Update" at bounding box center [298, 167] width 116 height 12
type input "**********"
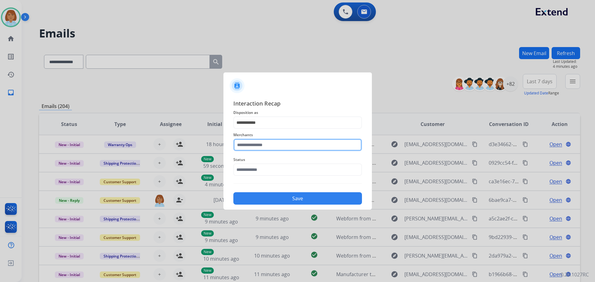
click at [284, 141] on input "text" at bounding box center [297, 145] width 129 height 12
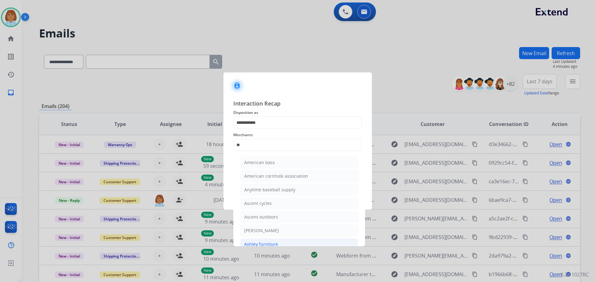
click at [286, 236] on li "Ashley furniture" at bounding box center [299, 245] width 118 height 12
type input "**********"
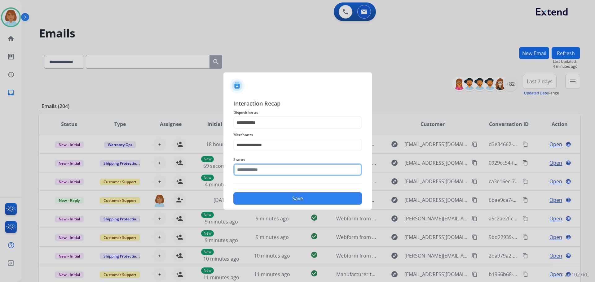
click at [322, 165] on input "text" at bounding box center [297, 170] width 129 height 12
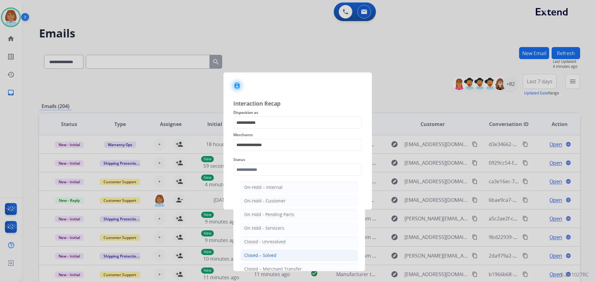
click at [288, 236] on li "Closed – Solved" at bounding box center [299, 256] width 118 height 12
type input "**********"
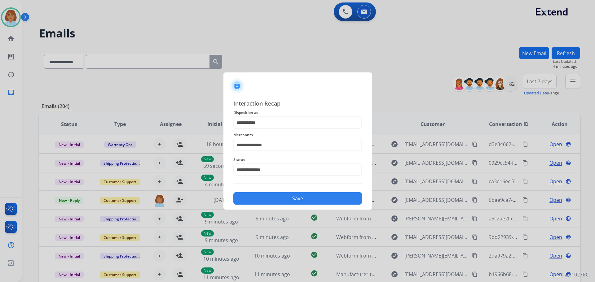
click at [283, 197] on button "Save" at bounding box center [297, 199] width 129 height 12
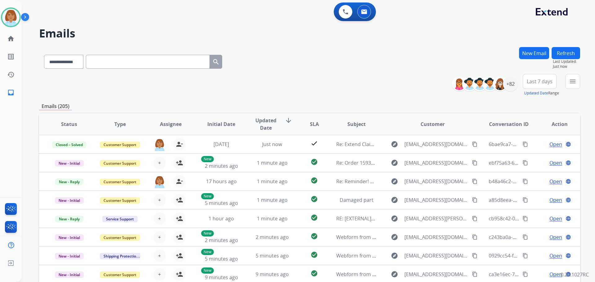
click at [580, 84] on button "menu" at bounding box center [573, 81] width 15 height 15
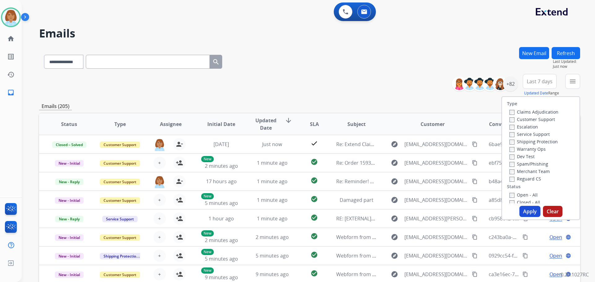
click at [535, 119] on label "Customer Support" at bounding box center [533, 120] width 46 height 6
click at [534, 141] on label "Shipping Protection" at bounding box center [534, 142] width 48 height 6
click at [530, 178] on label "Reguard CS" at bounding box center [526, 179] width 32 height 6
click at [528, 190] on div "Type Claims Adjudication Customer Support Escalation Service Support Shipping P…" at bounding box center [541, 150] width 78 height 107
click at [528, 191] on div "Open - All" at bounding box center [542, 194] width 65 height 7
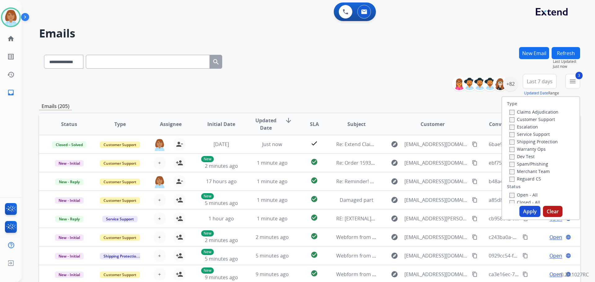
click at [525, 195] on label "Open - All" at bounding box center [524, 195] width 28 height 6
click at [525, 214] on button "Apply" at bounding box center [530, 211] width 21 height 11
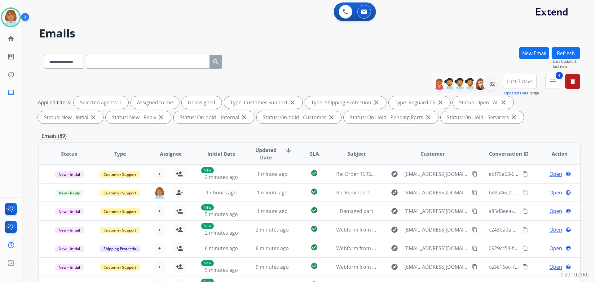
select select "**********"
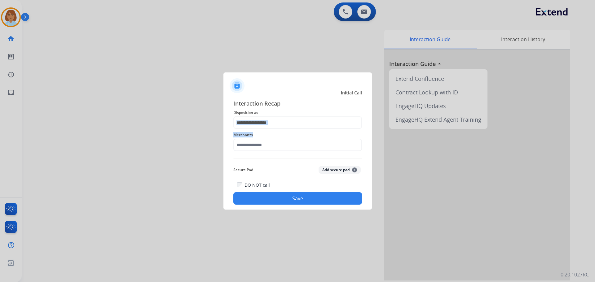
click at [298, 129] on div "Interaction Recap Disposition as Merchants Secure Pad Add secure pad + DO NOT c…" at bounding box center [297, 152] width 129 height 106
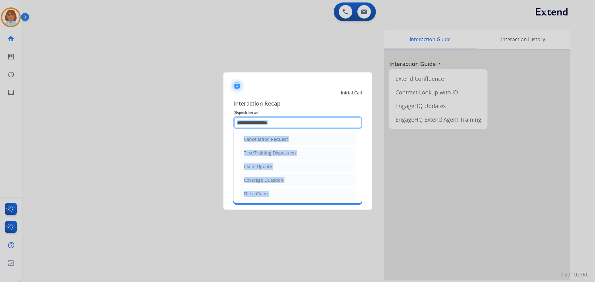
click at [297, 127] on input "text" at bounding box center [297, 123] width 129 height 12
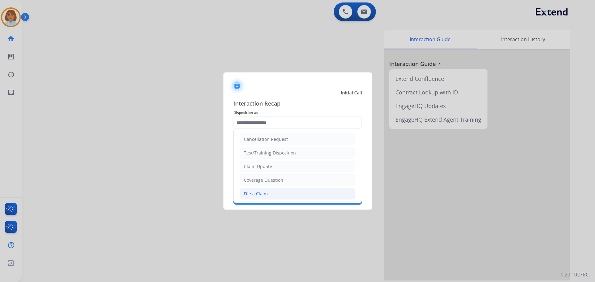
click at [259, 198] on li "File a Claim" at bounding box center [298, 194] width 116 height 12
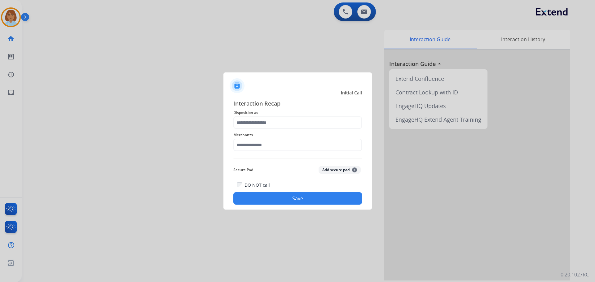
type input "**********"
click at [284, 145] on input "text" at bounding box center [297, 145] width 129 height 12
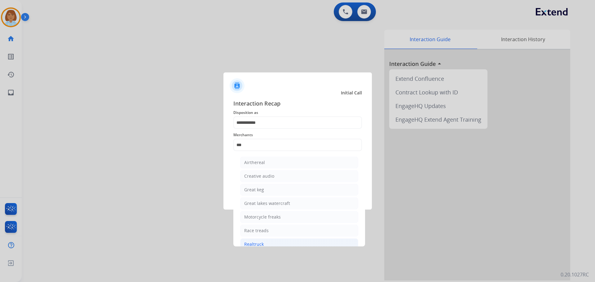
click at [260, 245] on div "Realtruck" at bounding box center [254, 245] width 20 height 6
type input "*********"
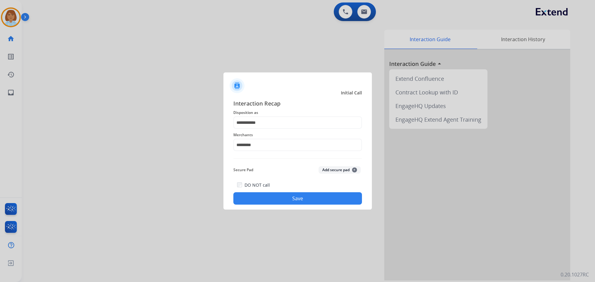
click at [292, 198] on button "Save" at bounding box center [297, 199] width 129 height 12
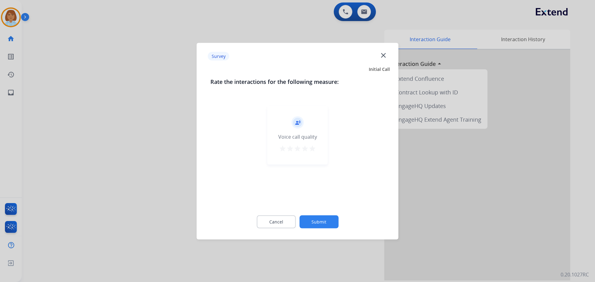
click at [312, 219] on button "Submit" at bounding box center [319, 221] width 39 height 13
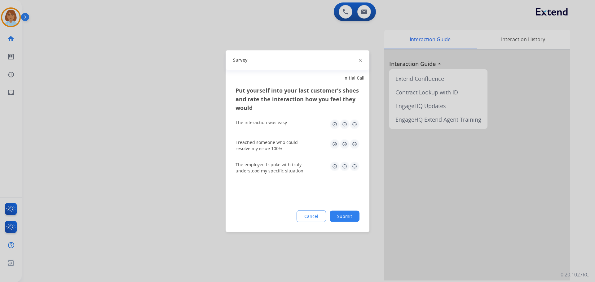
click at [343, 211] on button "Submit" at bounding box center [345, 216] width 30 height 11
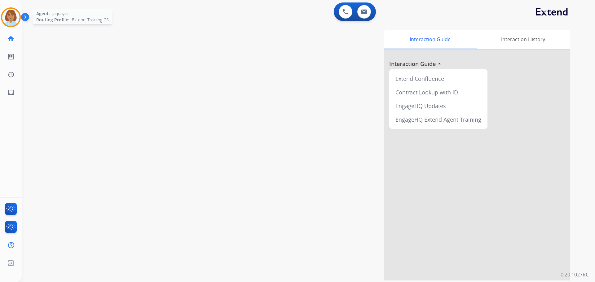
click at [9, 9] on img at bounding box center [10, 17] width 17 height 17
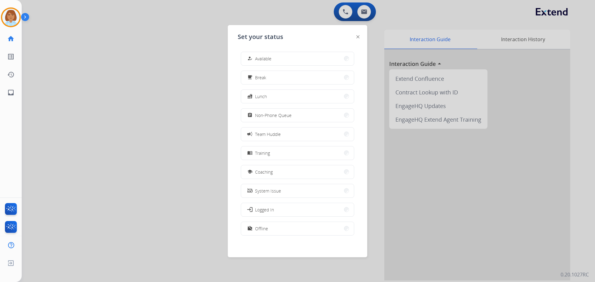
click at [282, 59] on button "how_to_reg Available" at bounding box center [297, 58] width 113 height 13
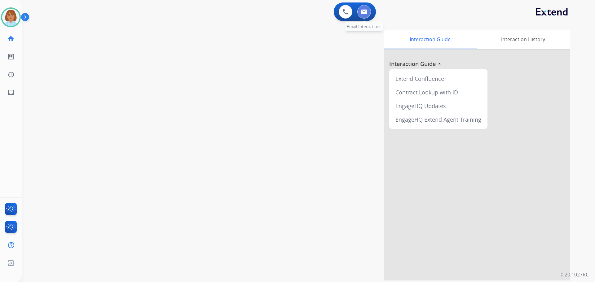
click at [361, 9] on button at bounding box center [365, 12] width 14 height 14
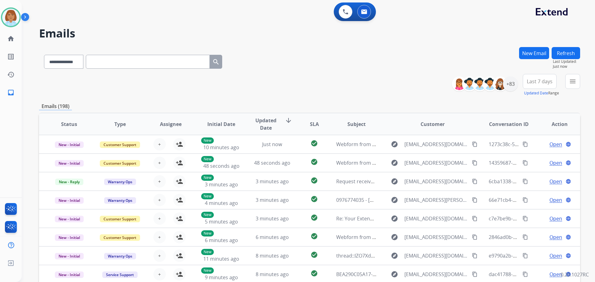
click at [531, 54] on button "New Email" at bounding box center [534, 53] width 30 height 12
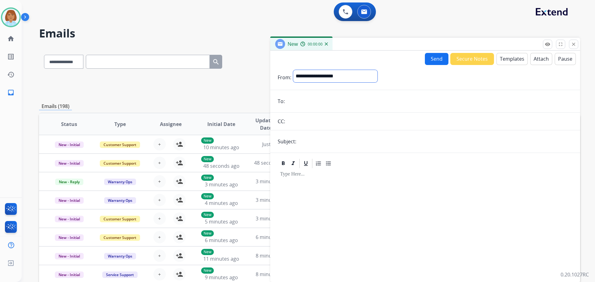
click at [314, 76] on select "**********" at bounding box center [335, 76] width 84 height 12
select select "**********"
click at [293, 70] on select "**********" at bounding box center [335, 76] width 84 height 12
drag, startPoint x: 309, startPoint y: 116, endPoint x: 361, endPoint y: 106, distance: 52.4
click at [361, 106] on input "email" at bounding box center [430, 102] width 286 height 12
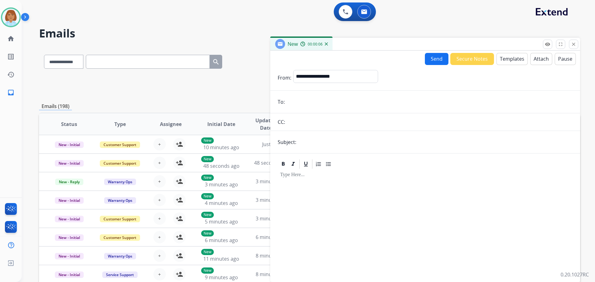
paste input "**********"
type input "**********"
click at [342, 124] on input "text" at bounding box center [430, 122] width 286 height 12
click at [335, 152] on form "**********" at bounding box center [425, 172] width 310 height 215
drag, startPoint x: 344, startPoint y: 143, endPoint x: 344, endPoint y: 146, distance: 3.7
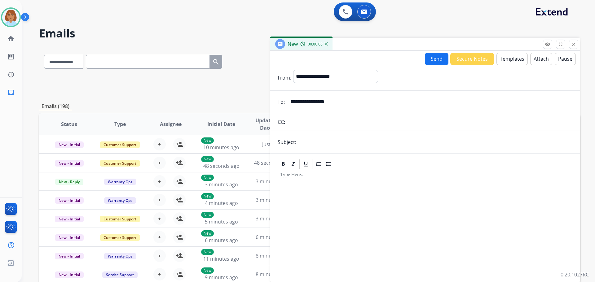
click at [344, 146] on input "text" at bounding box center [435, 142] width 275 height 12
type input "**********"
click at [510, 58] on button "Templates" at bounding box center [512, 59] width 31 height 12
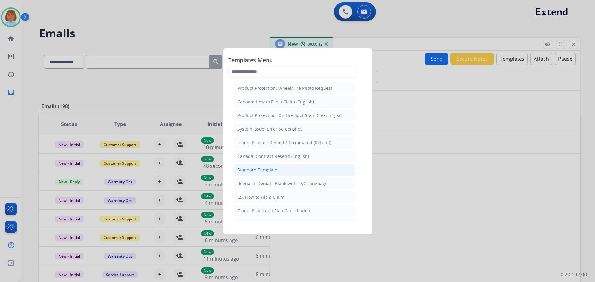
click at [294, 167] on li "Standard Template" at bounding box center [294, 170] width 122 height 12
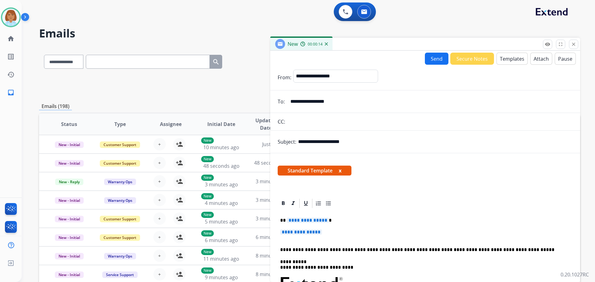
click at [362, 232] on p "**********" at bounding box center [425, 235] width 290 height 11
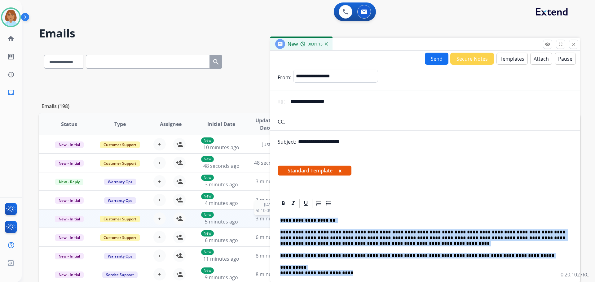
drag, startPoint x: 352, startPoint y: 274, endPoint x: 270, endPoint y: 217, distance: 100.2
click at [270, 217] on div "**********" at bounding box center [309, 200] width 541 height 306
drag, startPoint x: 321, startPoint y: 223, endPoint x: 483, endPoint y: 248, distance: 163.7
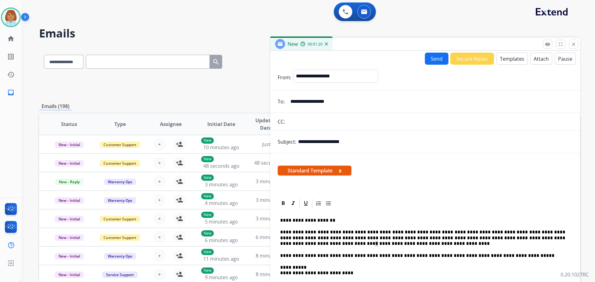
click at [545, 237] on p "**********" at bounding box center [422, 238] width 285 height 17
drag, startPoint x: 533, startPoint y: 238, endPoint x: 519, endPoint y: 238, distance: 14.3
click at [519, 238] on p "**********" at bounding box center [422, 238] width 285 height 17
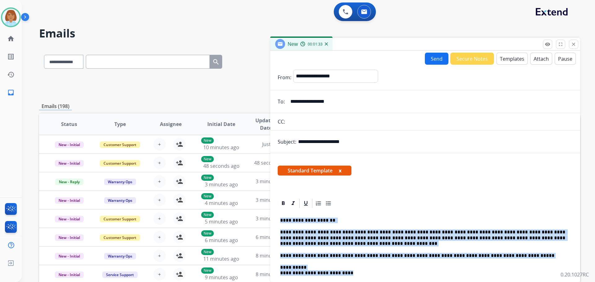
drag, startPoint x: 357, startPoint y: 275, endPoint x: 275, endPoint y: 218, distance: 100.4
copy div "**********"
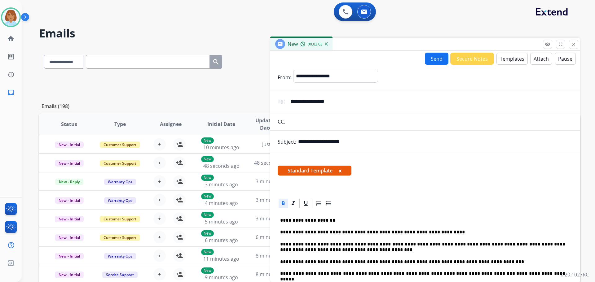
click at [432, 63] on button "Send" at bounding box center [437, 59] width 24 height 12
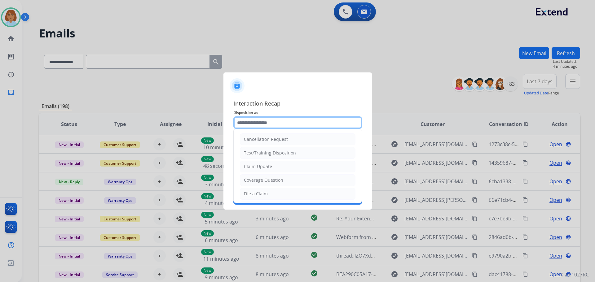
click at [286, 124] on input "text" at bounding box center [297, 123] width 129 height 12
click at [267, 171] on li "Claim Update" at bounding box center [298, 167] width 116 height 12
type input "**********"
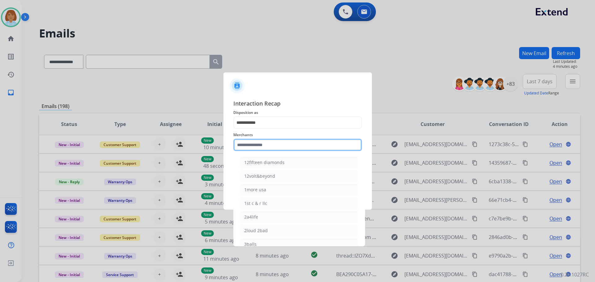
click at [269, 145] on input "text" at bounding box center [297, 145] width 129 height 12
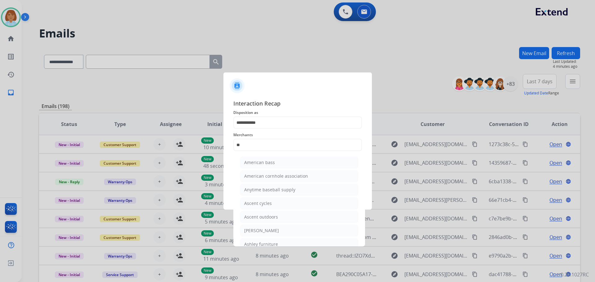
click at [260, 247] on div at bounding box center [297, 141] width 595 height 282
click at [260, 241] on li "Ashley furniture" at bounding box center [299, 245] width 118 height 12
type input "**********"
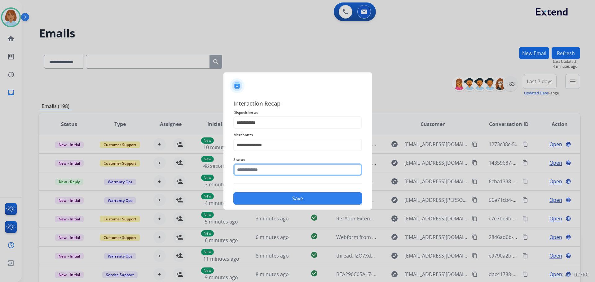
click at [268, 165] on input "text" at bounding box center [297, 170] width 129 height 12
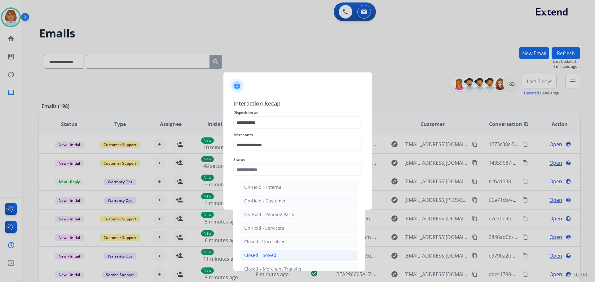
click at [269, 254] on div "Closed – Solved" at bounding box center [260, 256] width 32 height 6
type input "**********"
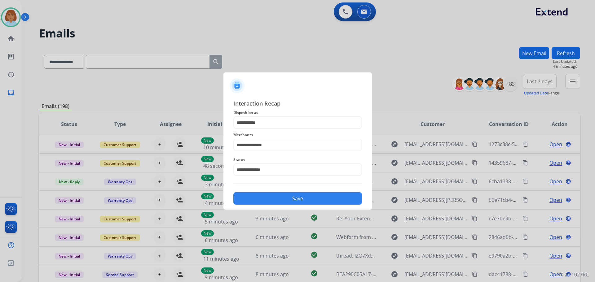
click at [290, 206] on div "**********" at bounding box center [298, 152] width 149 height 116
click at [295, 195] on button "Save" at bounding box center [297, 199] width 129 height 12
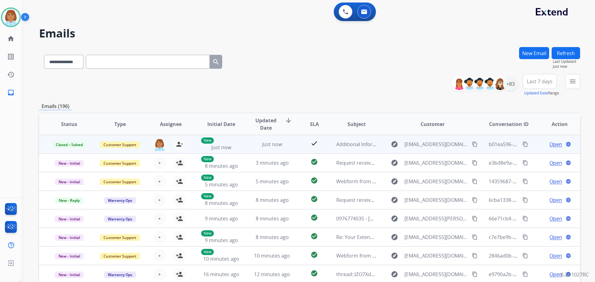
click at [523, 143] on mat-icon "content_copy" at bounding box center [526, 145] width 6 height 6
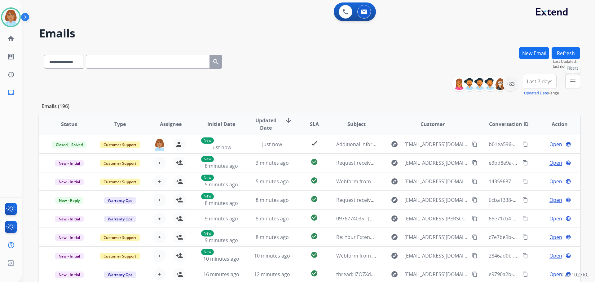
click at [575, 87] on button "menu Filters" at bounding box center [573, 81] width 15 height 15
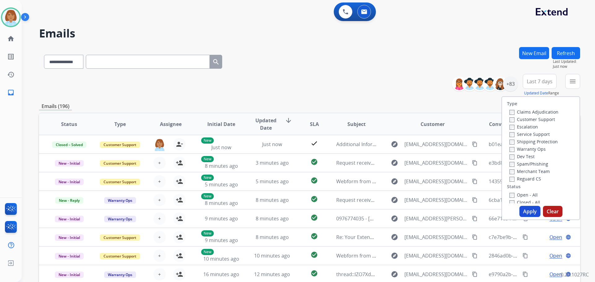
click at [548, 115] on div "Claims Adjudication" at bounding box center [534, 111] width 49 height 7
click at [545, 119] on label "Customer Support" at bounding box center [533, 120] width 46 height 6
click at [539, 143] on label "Shipping Protection" at bounding box center [534, 142] width 48 height 6
click at [523, 179] on label "Reguard CS" at bounding box center [526, 179] width 32 height 6
click at [518, 196] on label "Open - All" at bounding box center [524, 195] width 28 height 6
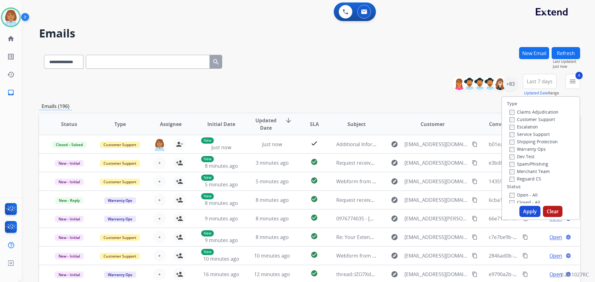
click at [522, 207] on button "Apply" at bounding box center [530, 211] width 21 height 11
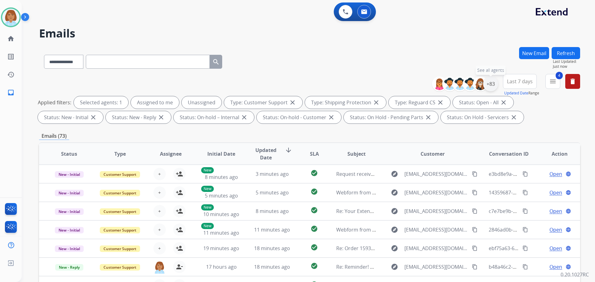
click at [491, 87] on div "+83" at bounding box center [490, 84] width 15 height 15
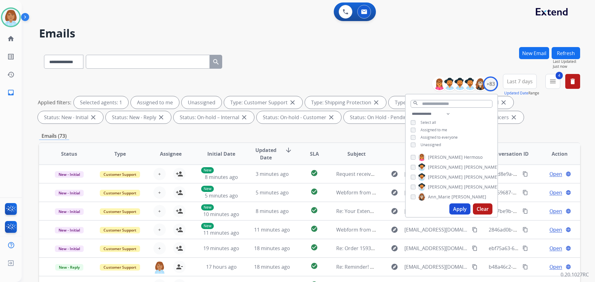
click at [422, 145] on span "Unassigned" at bounding box center [431, 144] width 20 height 5
click at [461, 206] on button "Apply" at bounding box center [460, 209] width 21 height 11
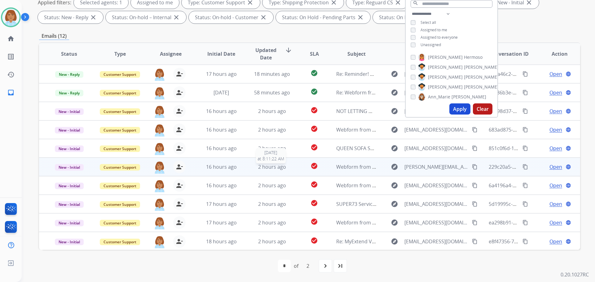
scroll to position [1, 0]
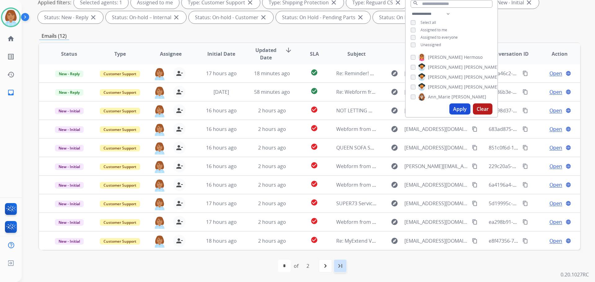
click at [343, 267] on mat-icon "last_page" at bounding box center [340, 266] width 7 height 7
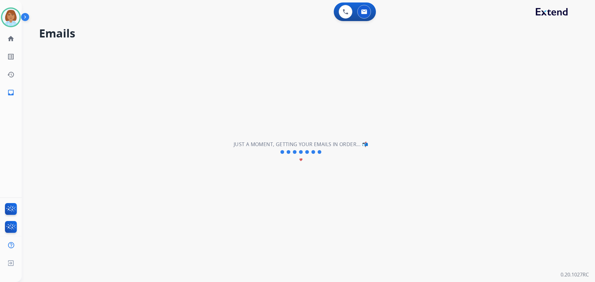
scroll to position [0, 0]
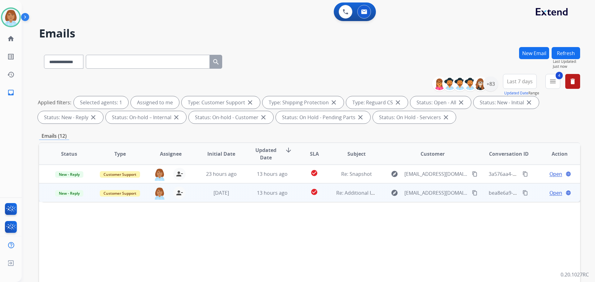
click at [302, 199] on td "check_circle" at bounding box center [310, 193] width 34 height 19
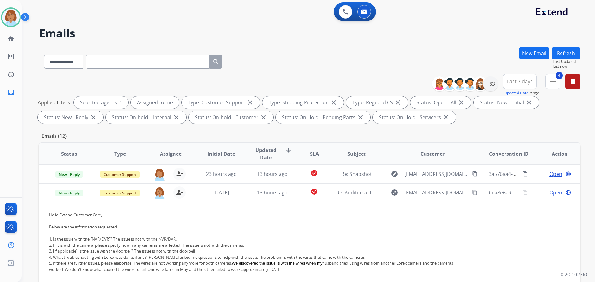
scroll to position [5, 0]
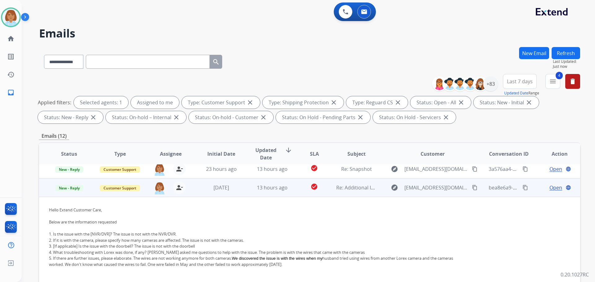
click at [550, 188] on span "Open" at bounding box center [556, 187] width 13 height 7
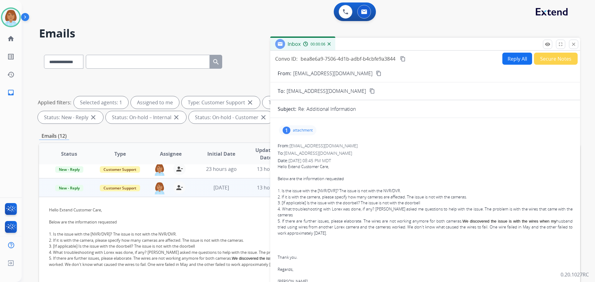
click at [512, 61] on button "Reply All" at bounding box center [518, 59] width 30 height 12
select select "**********"
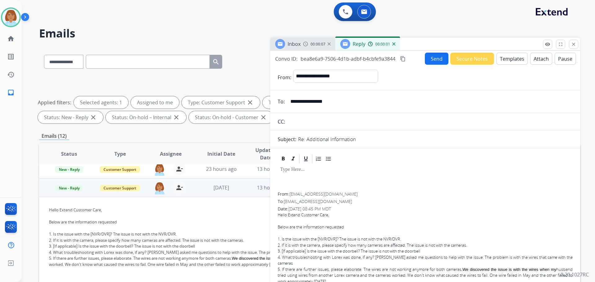
click at [516, 60] on button "Templates" at bounding box center [512, 59] width 31 height 12
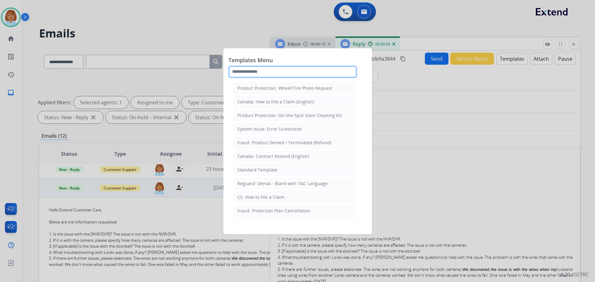
click at [293, 71] on input "text" at bounding box center [293, 72] width 129 height 12
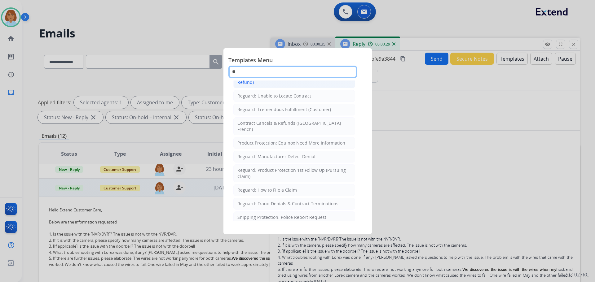
scroll to position [403, 0]
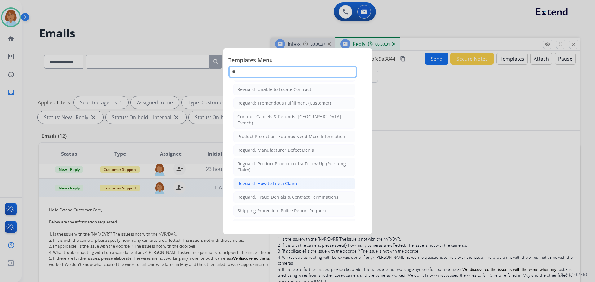
type input "**"
click at [301, 178] on li "Reguard: How to File a Claim" at bounding box center [294, 184] width 122 height 12
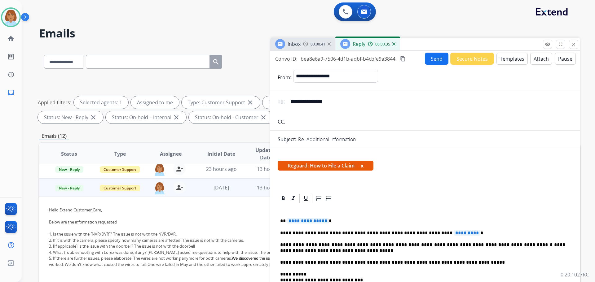
click at [307, 103] on input "**********" at bounding box center [430, 101] width 286 height 12
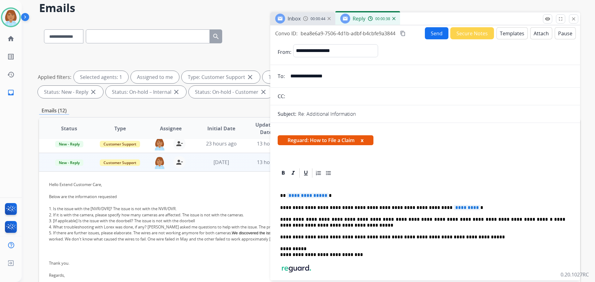
scroll to position [31, 0]
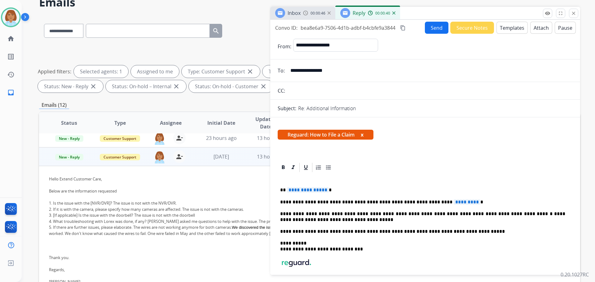
click at [456, 201] on p "**********" at bounding box center [422, 203] width 285 height 6
click at [304, 189] on span "**********" at bounding box center [308, 190] width 42 height 5
click at [430, 32] on button "Send" at bounding box center [437, 28] width 24 height 12
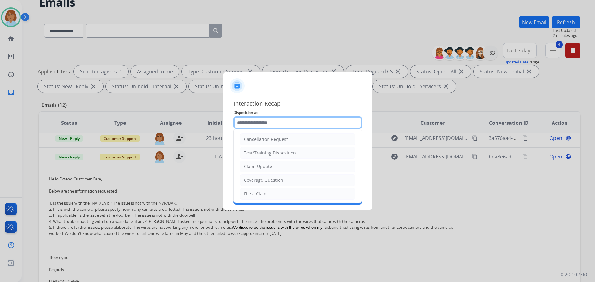
click at [331, 127] on input "text" at bounding box center [297, 123] width 129 height 12
click at [277, 193] on li "File a Claim" at bounding box center [298, 194] width 116 height 12
type input "**********"
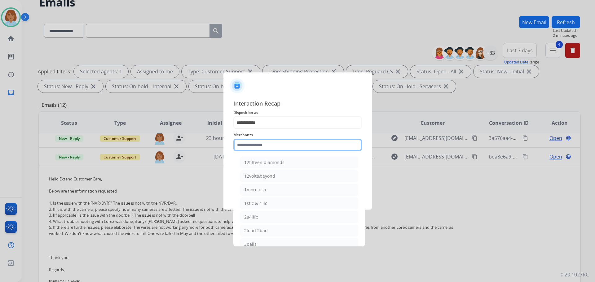
click at [282, 147] on input "text" at bounding box center [297, 145] width 129 height 12
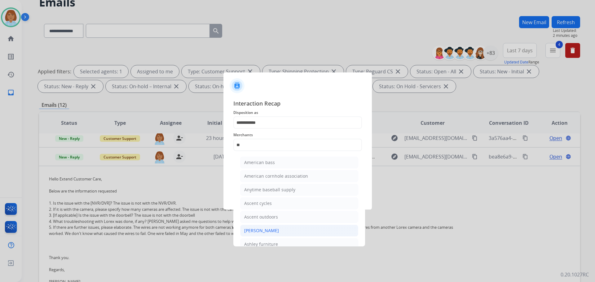
click at [255, 233] on div "[PERSON_NAME]" at bounding box center [261, 231] width 35 height 6
type input "**********"
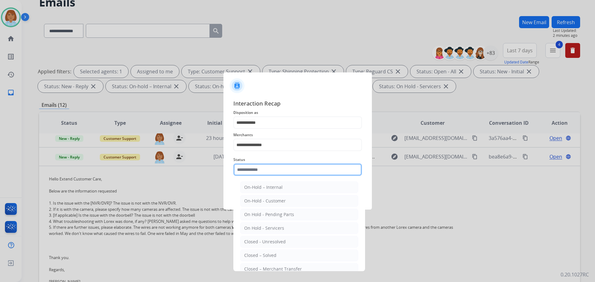
click at [281, 166] on input "text" at bounding box center [297, 170] width 129 height 12
click at [258, 254] on div "Closed – Solved" at bounding box center [260, 256] width 32 height 6
type input "**********"
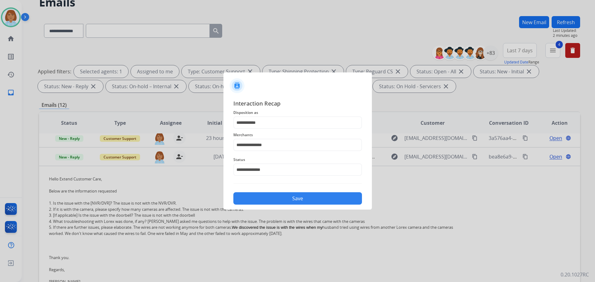
click at [305, 200] on button "Save" at bounding box center [297, 199] width 129 height 12
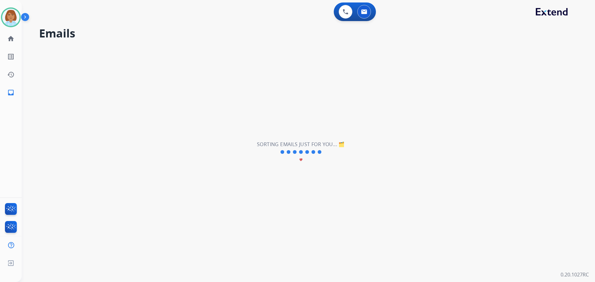
scroll to position [0, 0]
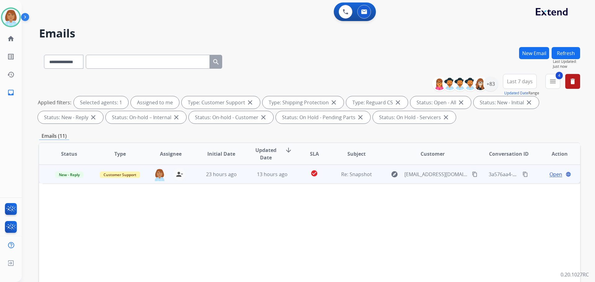
click at [246, 179] on td "13 hours ago" at bounding box center [267, 174] width 51 height 19
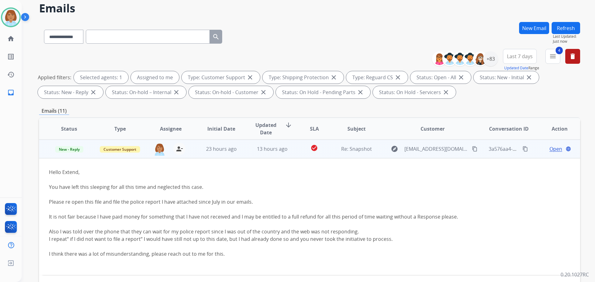
scroll to position [31, 0]
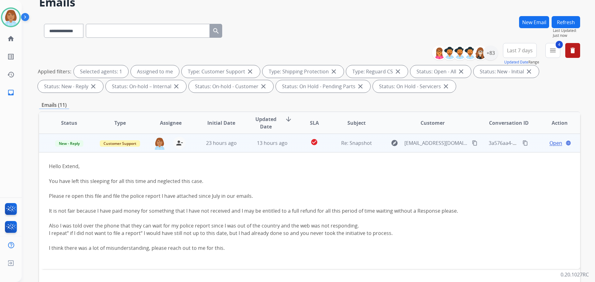
click at [554, 142] on span "Open" at bounding box center [556, 143] width 13 height 7
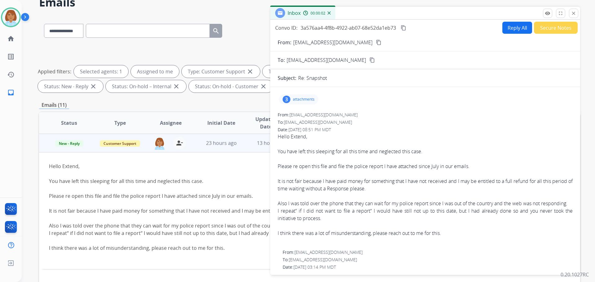
click at [523, 25] on button "Reply All" at bounding box center [518, 28] width 30 height 12
select select "**********"
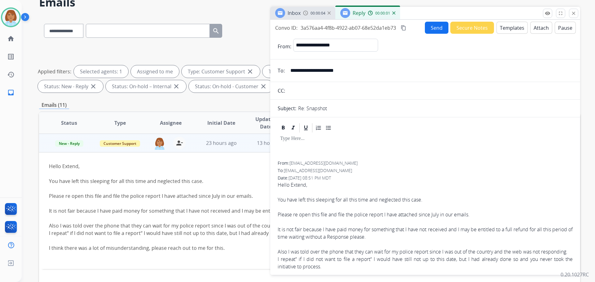
click at [513, 30] on button "Templates" at bounding box center [512, 28] width 31 height 12
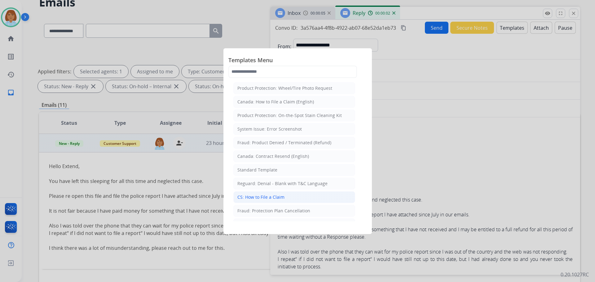
click at [280, 199] on div "CS: How to File a Claim" at bounding box center [261, 197] width 47 height 6
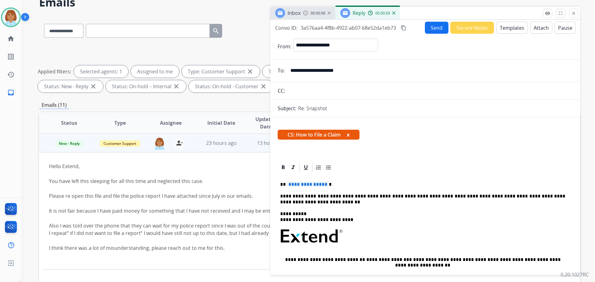
click at [330, 184] on p "**********" at bounding box center [422, 185] width 285 height 6
click at [429, 26] on button "Send" at bounding box center [437, 28] width 24 height 12
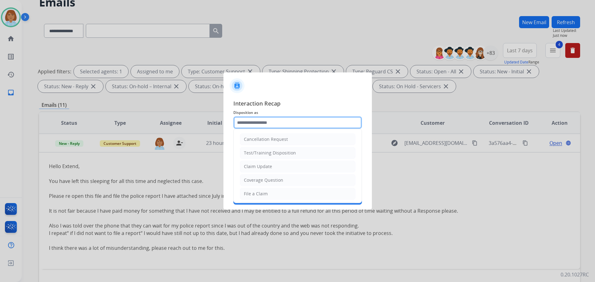
click at [265, 129] on input "text" at bounding box center [297, 123] width 129 height 12
click at [267, 190] on li "File a Claim" at bounding box center [298, 194] width 116 height 12
type input "**********"
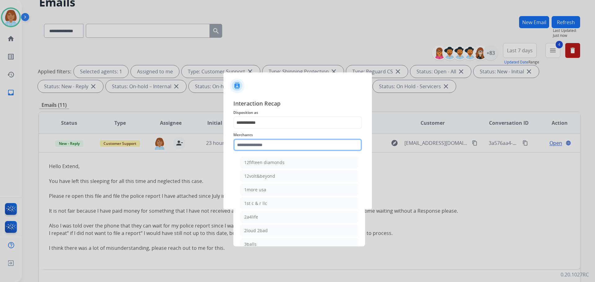
click at [260, 142] on input "text" at bounding box center [297, 145] width 129 height 12
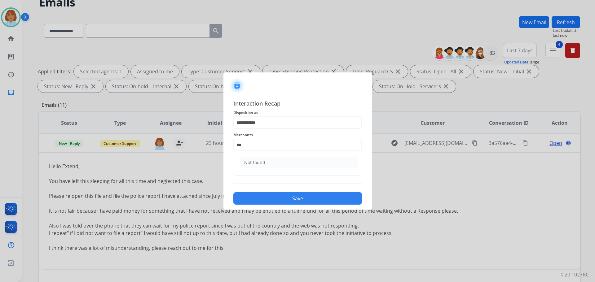
click at [268, 156] on ul "Not found" at bounding box center [299, 164] width 122 height 21
click at [266, 164] on li "Not found" at bounding box center [299, 163] width 118 height 12
type input "*********"
click at [262, 178] on div "Status" at bounding box center [297, 166] width 129 height 25
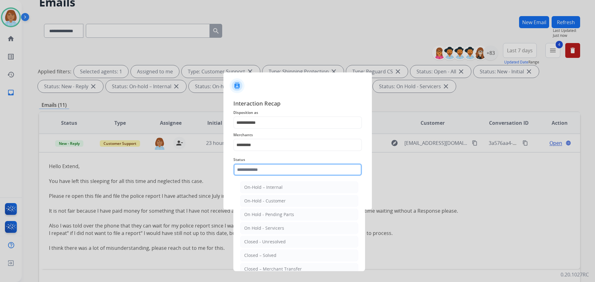
click at [265, 165] on input "text" at bounding box center [297, 170] width 129 height 12
click at [264, 259] on li "Closed – Solved" at bounding box center [299, 256] width 118 height 12
type input "**********"
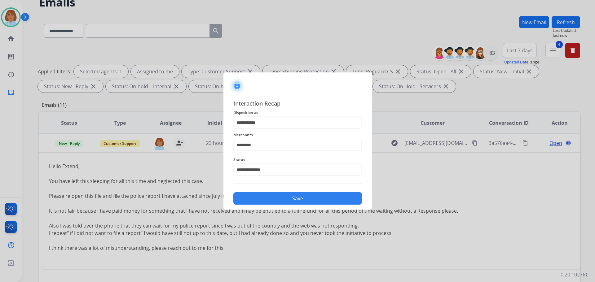
click at [330, 196] on button "Save" at bounding box center [297, 199] width 129 height 12
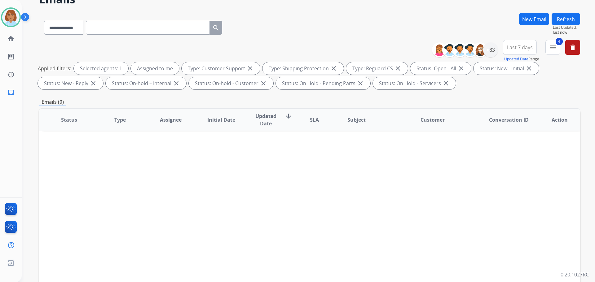
scroll to position [100, 0]
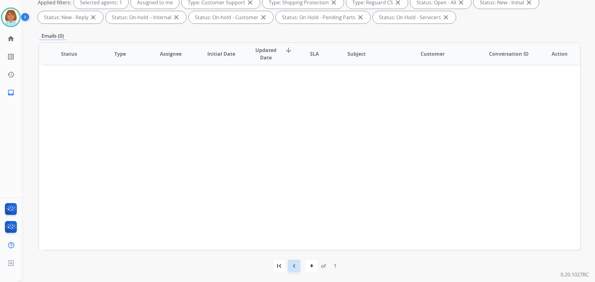
click at [291, 265] on mat-icon "navigate_before" at bounding box center [294, 266] width 7 height 7
select select "*"
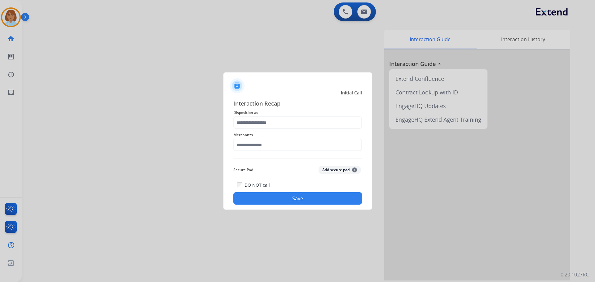
drag, startPoint x: 263, startPoint y: 113, endPoint x: 274, endPoint y: 122, distance: 15.0
click at [267, 119] on div "Interaction Recap Disposition as Merchants Secure Pad Add secure pad + DO NOT c…" at bounding box center [297, 152] width 129 height 106
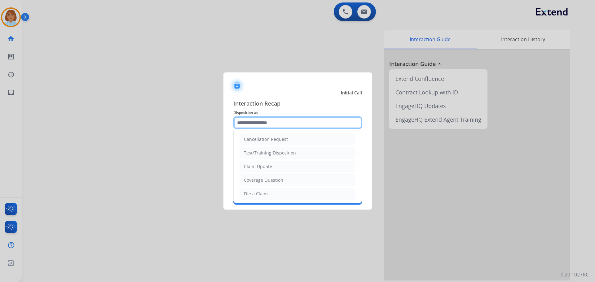
drag, startPoint x: 274, startPoint y: 122, endPoint x: 274, endPoint y: 130, distance: 7.8
click at [274, 123] on input "text" at bounding box center [297, 123] width 129 height 12
click at [268, 193] on li "File a Claim" at bounding box center [298, 194] width 116 height 12
type input "**********"
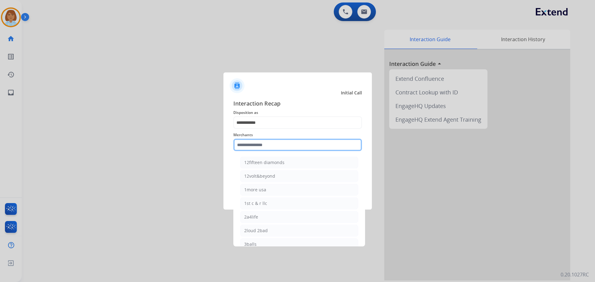
click at [272, 143] on input "text" at bounding box center [297, 145] width 129 height 12
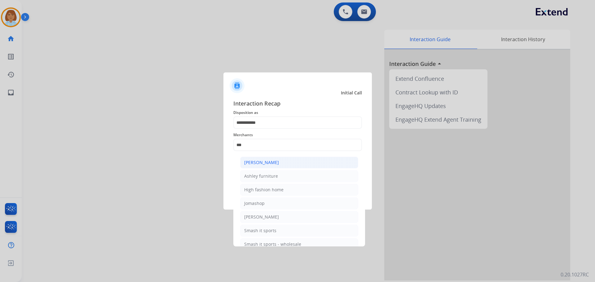
click at [289, 161] on li "[PERSON_NAME]" at bounding box center [299, 163] width 118 height 12
type input "**********"
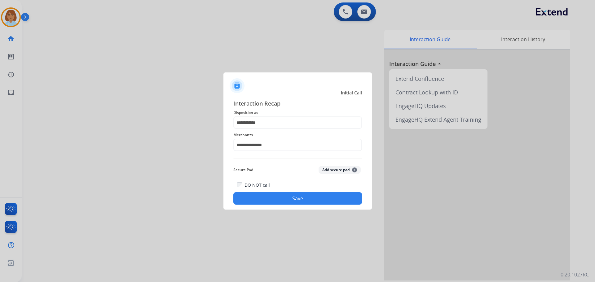
click at [279, 194] on button "Save" at bounding box center [297, 199] width 129 height 12
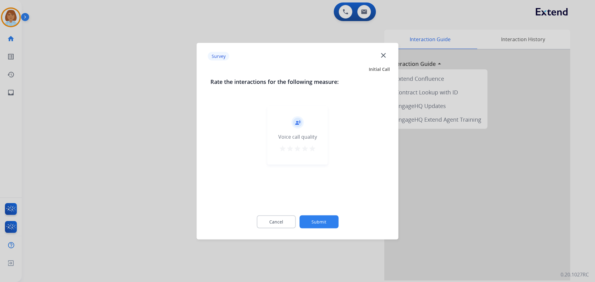
drag, startPoint x: 336, startPoint y: 227, endPoint x: 336, endPoint y: 230, distance: 3.4
click at [336, 230] on div "Cancel Submit" at bounding box center [298, 222] width 175 height 28
click at [337, 226] on button "Submit" at bounding box center [319, 221] width 39 height 13
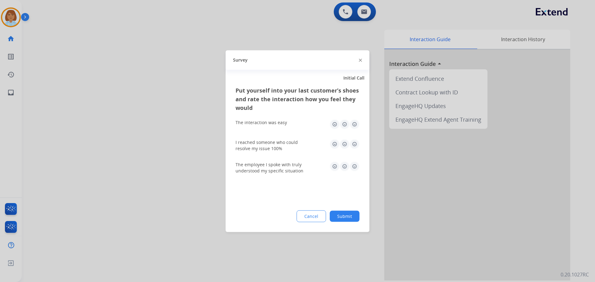
click at [355, 219] on button "Submit" at bounding box center [345, 216] width 30 height 11
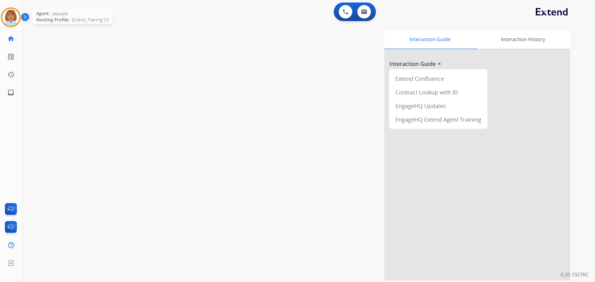
click at [10, 17] on img at bounding box center [10, 17] width 17 height 17
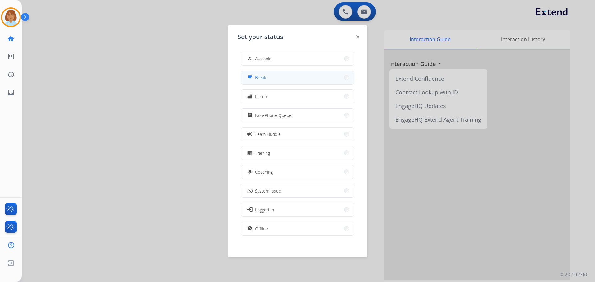
drag, startPoint x: 296, startPoint y: 79, endPoint x: 291, endPoint y: 82, distance: 5.2
click at [291, 82] on button "free_breakfast Break" at bounding box center [297, 77] width 113 height 13
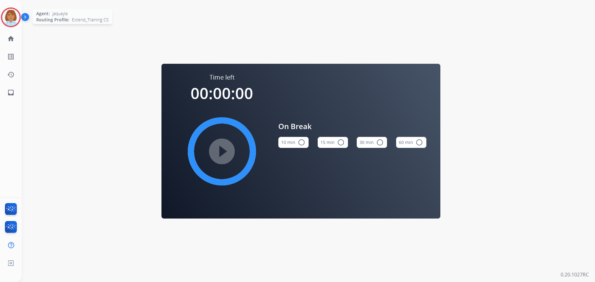
click at [14, 22] on img at bounding box center [10, 17] width 17 height 17
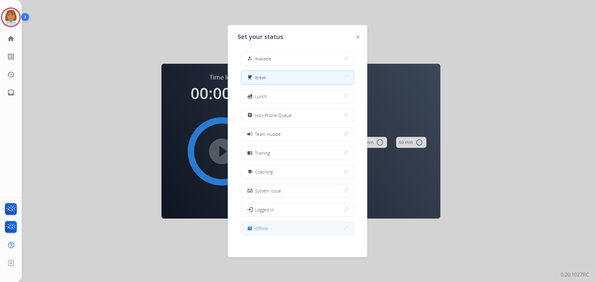
click at [291, 227] on button "work_off Offline" at bounding box center [297, 228] width 113 height 13
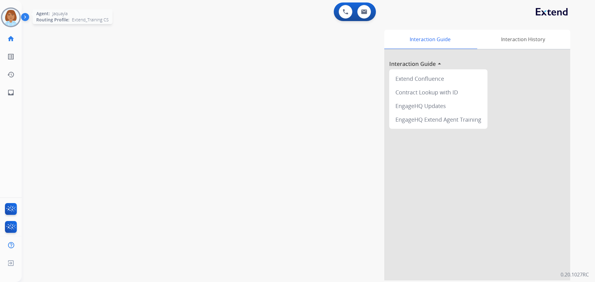
click at [7, 14] on img at bounding box center [10, 17] width 17 height 17
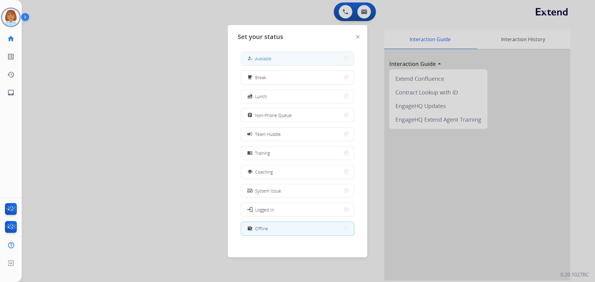
click at [304, 58] on button "how_to_reg Available" at bounding box center [297, 58] width 113 height 13
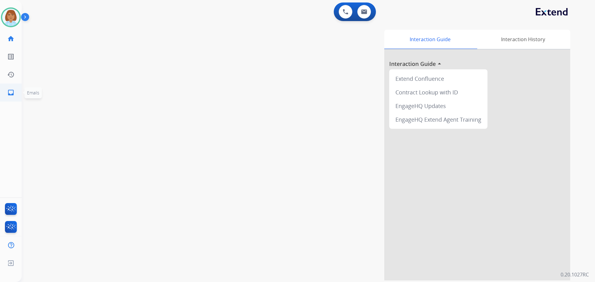
click at [11, 85] on link "inbox Emails" at bounding box center [10, 92] width 17 height 17
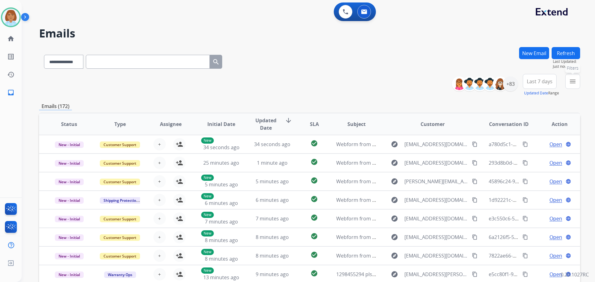
click at [573, 82] on mat-icon "menu" at bounding box center [572, 81] width 7 height 7
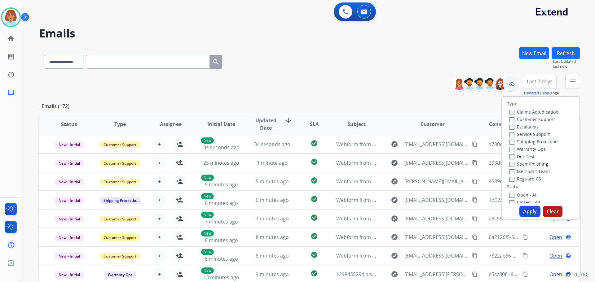
click at [522, 118] on label "Customer Support" at bounding box center [533, 120] width 46 height 6
click at [525, 144] on label "Shipping Protection" at bounding box center [534, 142] width 48 height 6
click at [511, 176] on div "Reguard CS" at bounding box center [534, 178] width 49 height 7
click at [510, 193] on label "Open - All" at bounding box center [524, 195] width 28 height 6
click at [535, 212] on button "Apply" at bounding box center [530, 211] width 21 height 11
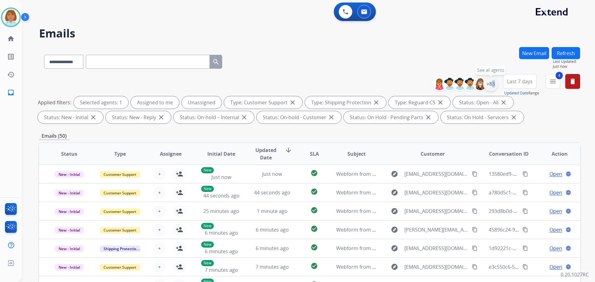
drag, startPoint x: 490, startPoint y: 87, endPoint x: 491, endPoint y: 91, distance: 4.0
click at [490, 89] on div "+83" at bounding box center [490, 84] width 15 height 15
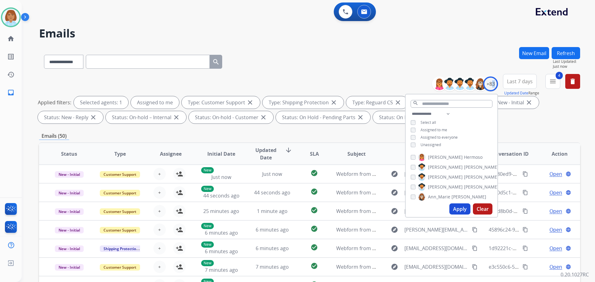
click at [451, 211] on button "Apply" at bounding box center [460, 209] width 21 height 11
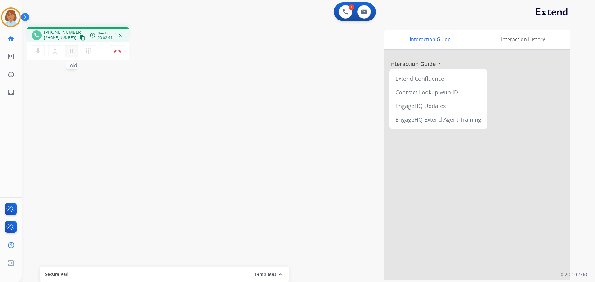
click at [70, 54] on mat-icon "pause" at bounding box center [71, 50] width 7 height 7
click at [41, 53] on mat-icon "mic" at bounding box center [37, 50] width 7 height 7
click at [35, 52] on mat-icon "mic_off" at bounding box center [37, 50] width 7 height 7
click at [74, 54] on mat-icon "play_arrow" at bounding box center [71, 50] width 7 height 7
click at [123, 54] on button "Disconnect" at bounding box center [117, 51] width 13 height 13
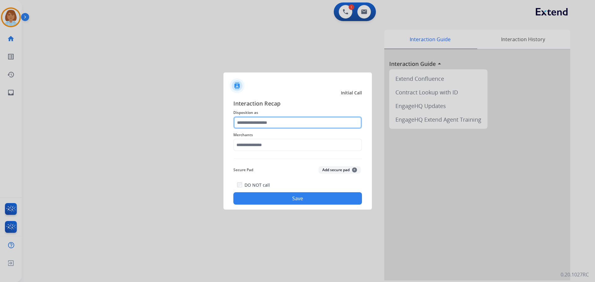
click at [307, 121] on input "text" at bounding box center [297, 123] width 129 height 12
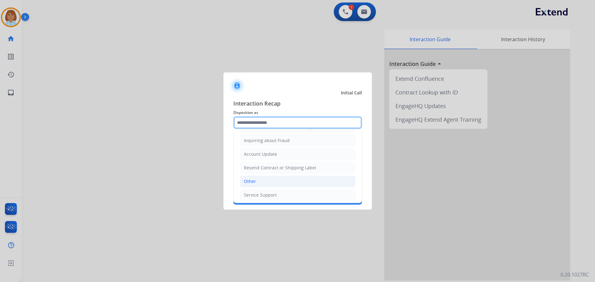
scroll to position [97, 0]
click at [273, 180] on li "Other" at bounding box center [298, 179] width 116 height 12
type input "*****"
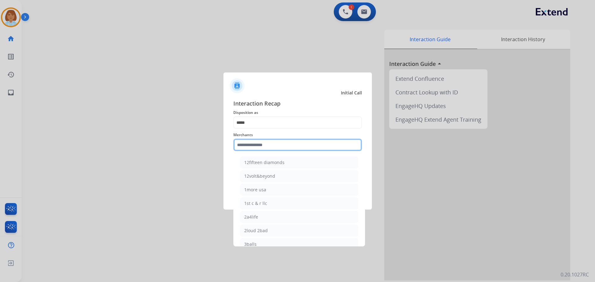
click at [280, 140] on input "text" at bounding box center [297, 145] width 129 height 12
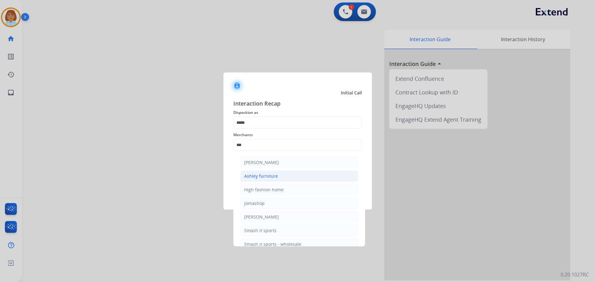
click at [279, 180] on li "Ashley furniture" at bounding box center [299, 177] width 118 height 12
type input "**********"
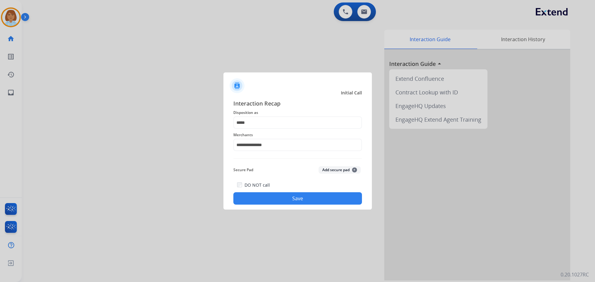
click at [297, 204] on button "Save" at bounding box center [297, 199] width 129 height 12
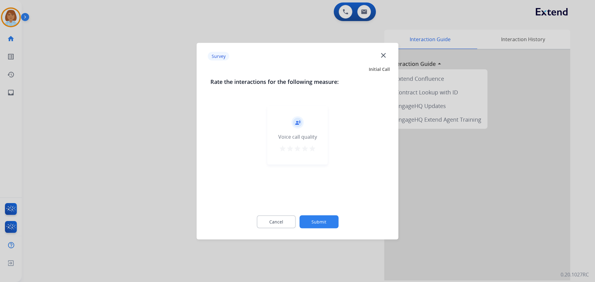
click at [330, 222] on button "Submit" at bounding box center [319, 221] width 39 height 13
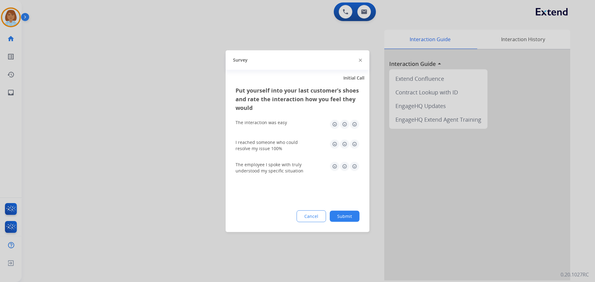
click at [355, 214] on button "Submit" at bounding box center [345, 216] width 30 height 11
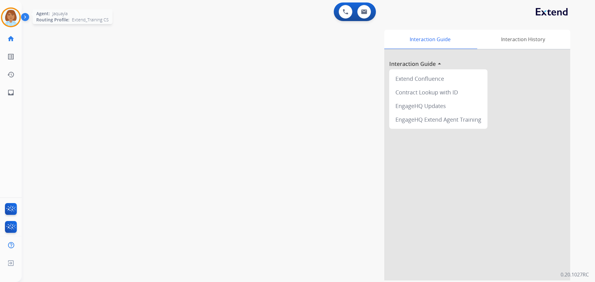
click at [15, 19] on img at bounding box center [10, 17] width 17 height 17
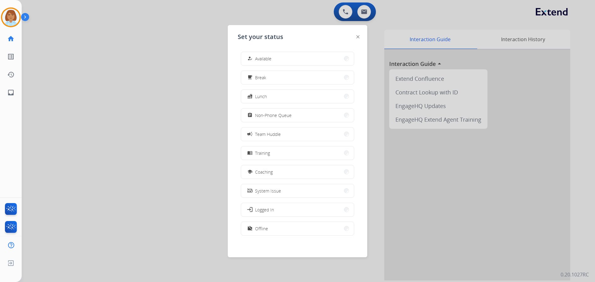
drag, startPoint x: 301, startPoint y: 57, endPoint x: 304, endPoint y: 59, distance: 3.2
click at [301, 58] on button "how_to_reg Available" at bounding box center [297, 58] width 113 height 13
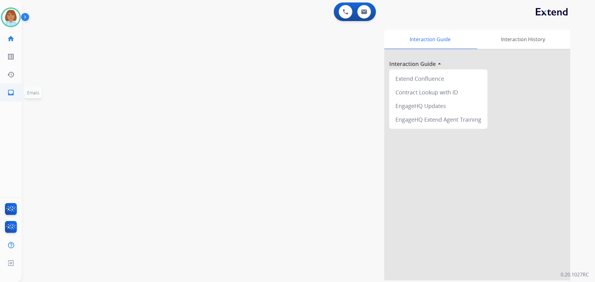
click at [8, 87] on link "inbox Emails" at bounding box center [10, 92] width 17 height 17
select select "**********"
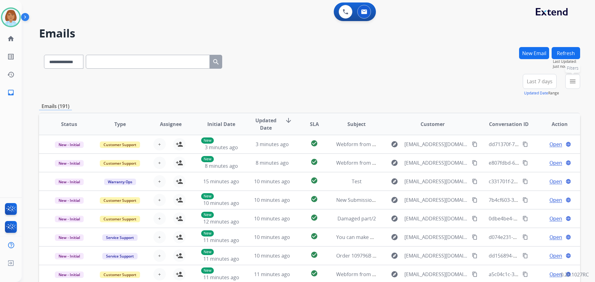
drag, startPoint x: 579, startPoint y: 86, endPoint x: 575, endPoint y: 90, distance: 5.0
click at [578, 88] on button "menu Filters" at bounding box center [573, 81] width 15 height 15
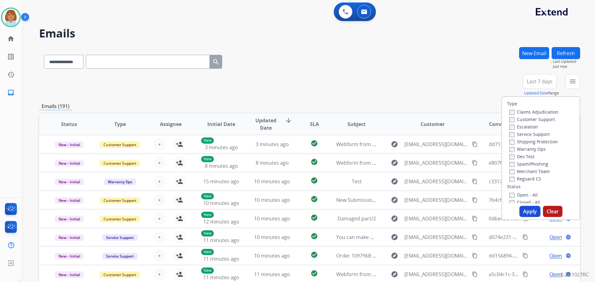
click at [540, 118] on label "Customer Support" at bounding box center [533, 120] width 46 height 6
click at [540, 144] on label "Shipping Protection" at bounding box center [534, 142] width 48 height 6
drag, startPoint x: 529, startPoint y: 177, endPoint x: 508, endPoint y: 199, distance: 30.5
click at [529, 177] on label "Reguard CS" at bounding box center [526, 179] width 32 height 6
click at [520, 208] on button "Apply" at bounding box center [530, 211] width 21 height 11
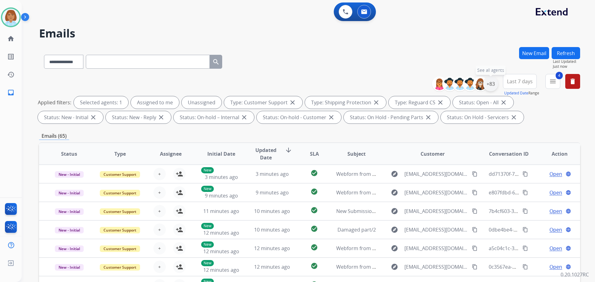
click at [490, 88] on div "+83" at bounding box center [490, 84] width 15 height 15
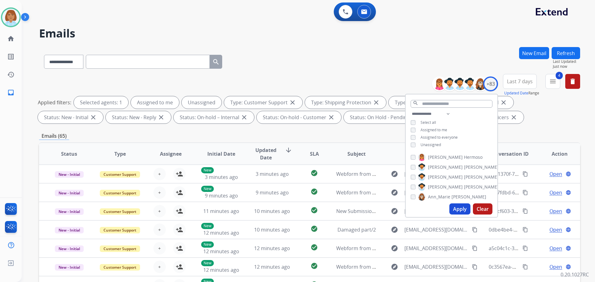
click at [427, 146] on span "Unassigned" at bounding box center [431, 144] width 20 height 5
click at [463, 207] on button "Apply" at bounding box center [460, 209] width 21 height 11
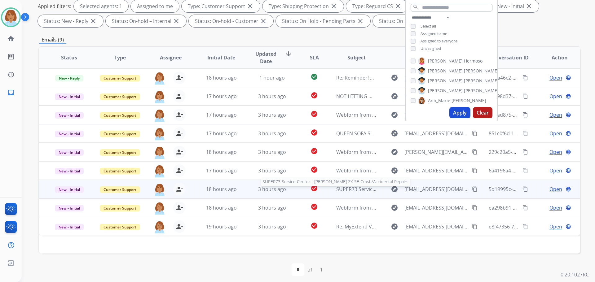
scroll to position [100, 0]
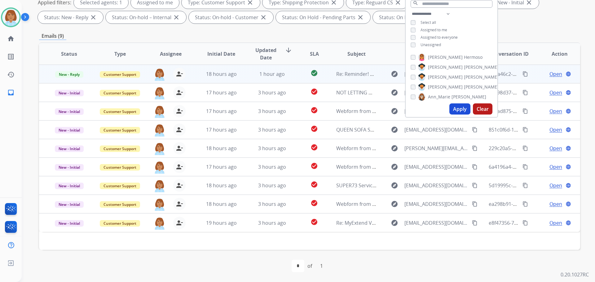
click at [297, 77] on td "check_circle" at bounding box center [310, 74] width 34 height 19
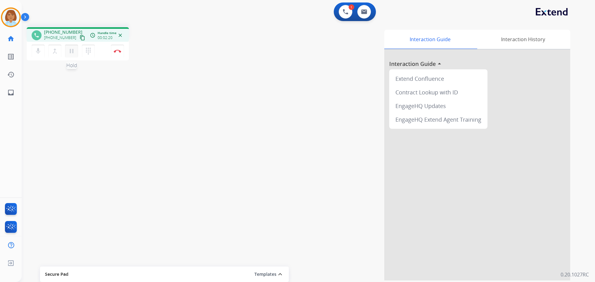
click at [71, 49] on mat-icon "pause" at bounding box center [71, 50] width 7 height 7
click at [38, 51] on mat-icon "mic" at bounding box center [37, 50] width 7 height 7
drag, startPoint x: 40, startPoint y: 50, endPoint x: 68, endPoint y: 50, distance: 27.9
click at [41, 50] on mat-icon "mic_off" at bounding box center [37, 50] width 7 height 7
click at [68, 50] on mat-icon "play_arrow" at bounding box center [71, 50] width 7 height 7
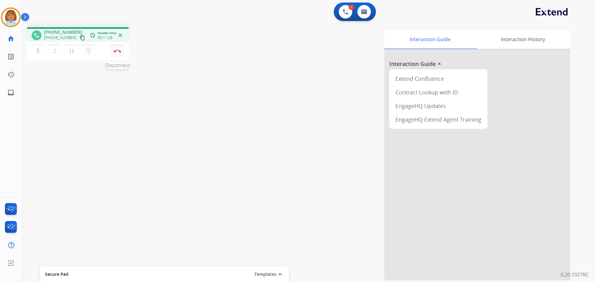
click at [119, 50] on img at bounding box center [117, 51] width 7 height 3
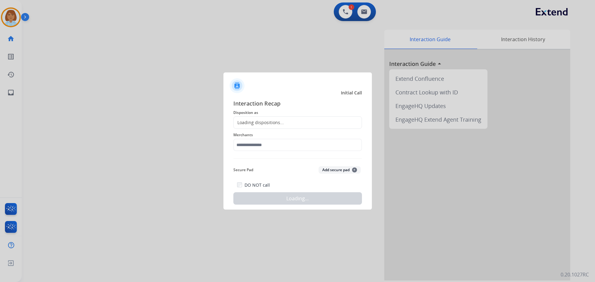
click at [265, 121] on div "Loading dispositions..." at bounding box center [259, 123] width 50 height 6
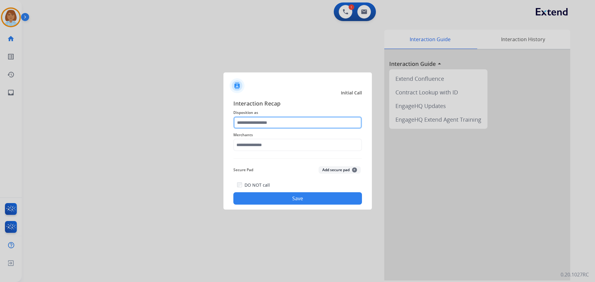
click at [265, 118] on input "text" at bounding box center [297, 123] width 129 height 12
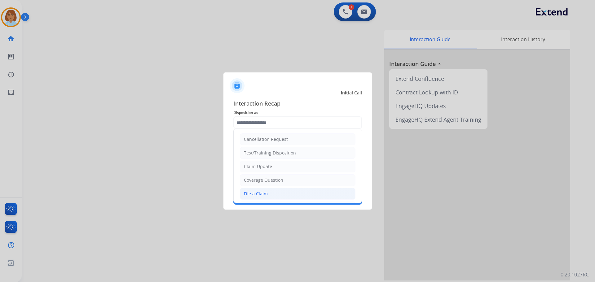
click at [272, 194] on li "File a Claim" at bounding box center [298, 194] width 116 height 12
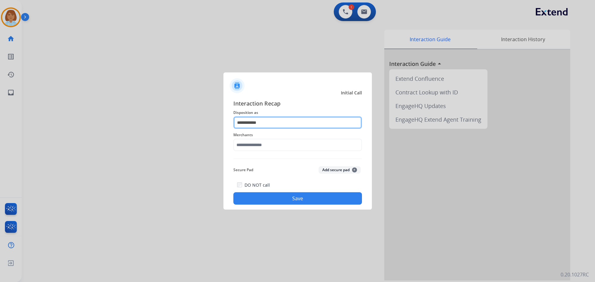
drag, startPoint x: 270, startPoint y: 119, endPoint x: 193, endPoint y: 129, distance: 76.8
click at [0, 129] on app-contact-recap-modal "**********" at bounding box center [0, 141] width 0 height 282
type input "*"
drag, startPoint x: 299, startPoint y: 92, endPoint x: 294, endPoint y: 101, distance: 9.7
click at [299, 93] on div "Initial Call" at bounding box center [293, 93] width 149 height 6
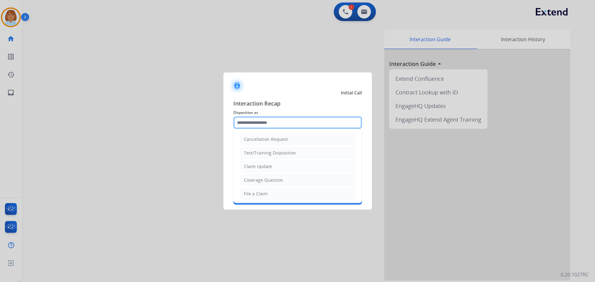
click at [282, 127] on input "text" at bounding box center [297, 123] width 129 height 12
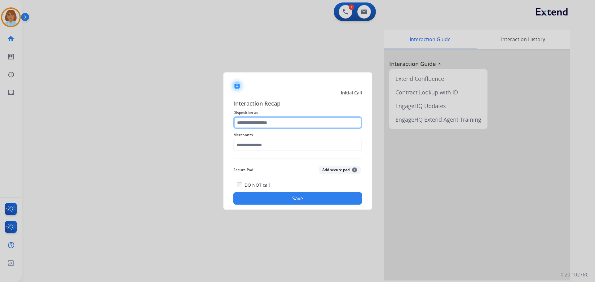
click at [266, 124] on input "text" at bounding box center [297, 123] width 129 height 12
type input "*"
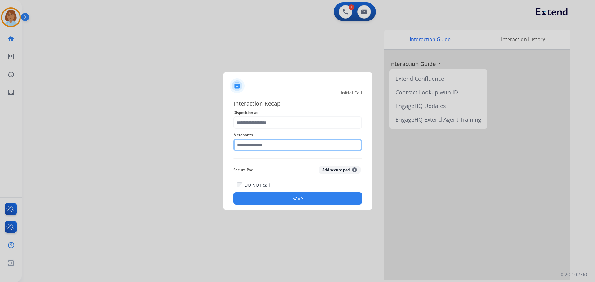
click at [249, 145] on input "text" at bounding box center [297, 145] width 129 height 12
type input "*"
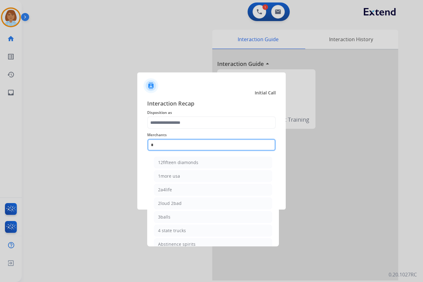
drag, startPoint x: 200, startPoint y: 148, endPoint x: 262, endPoint y: 155, distance: 62.1
click at [200, 148] on input "*" at bounding box center [211, 145] width 129 height 12
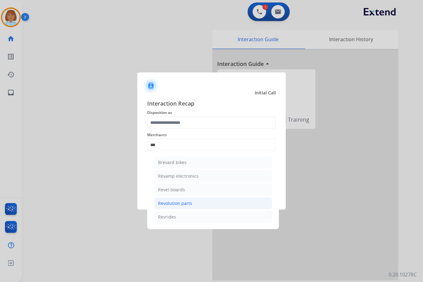
click at [223, 204] on li "Revolution parts" at bounding box center [213, 204] width 118 height 12
type input "**********"
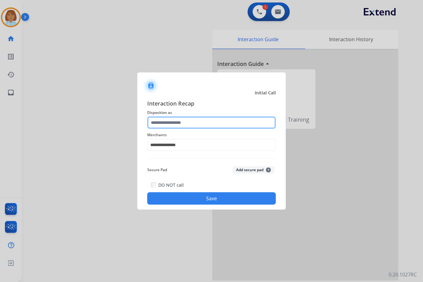
click at [192, 117] on input "text" at bounding box center [211, 123] width 129 height 12
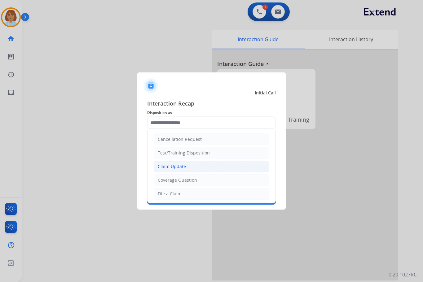
click at [187, 164] on li "Claim Update" at bounding box center [212, 167] width 116 height 12
type input "**********"
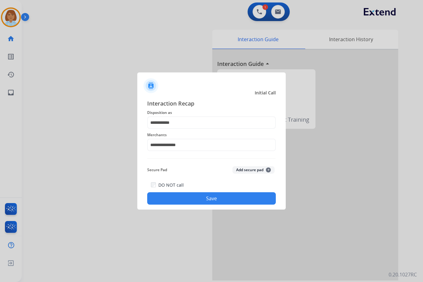
click at [211, 196] on button "Save" at bounding box center [211, 199] width 129 height 12
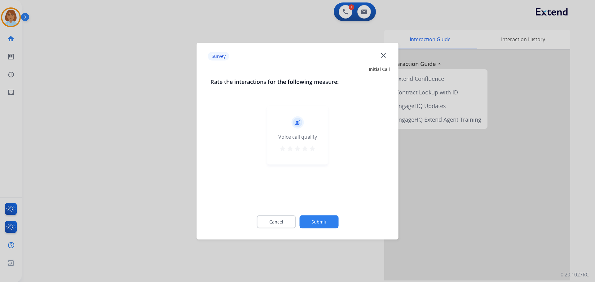
click at [331, 217] on button "Submit" at bounding box center [319, 221] width 39 height 13
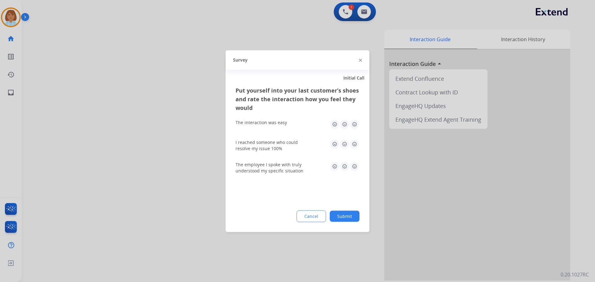
click at [343, 211] on button "Submit" at bounding box center [345, 216] width 30 height 11
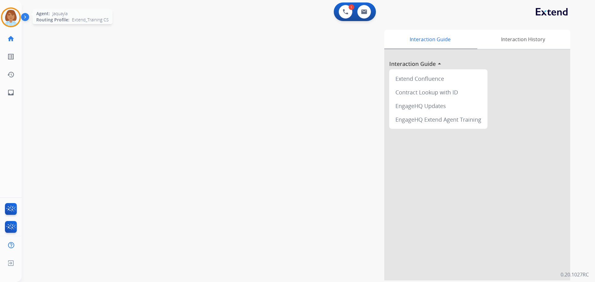
click at [9, 13] on img at bounding box center [10, 17] width 17 height 17
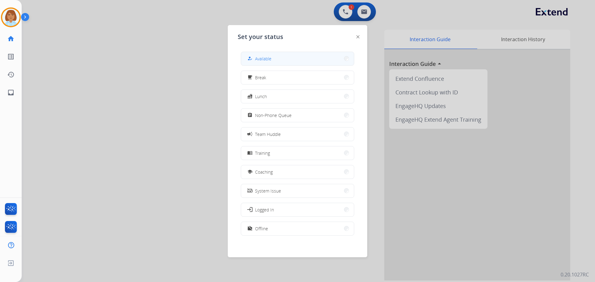
click at [267, 59] on span "Available" at bounding box center [263, 59] width 16 height 7
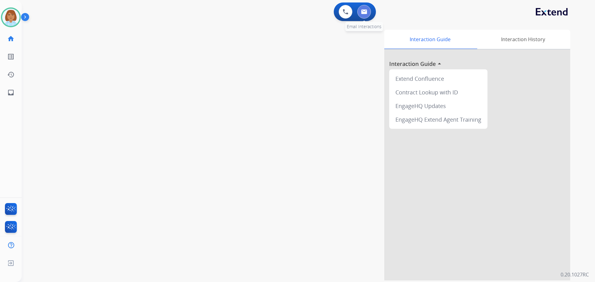
click at [367, 11] on img at bounding box center [364, 11] width 6 height 5
select select "**********"
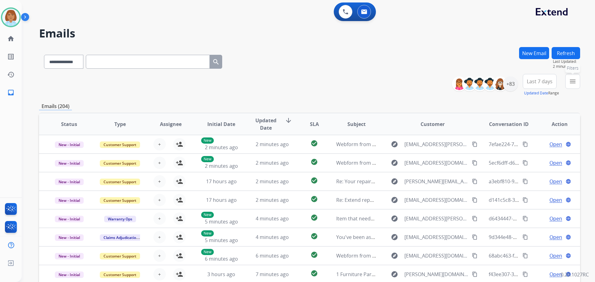
drag, startPoint x: 574, startPoint y: 82, endPoint x: 566, endPoint y: 89, distance: 10.3
click at [572, 85] on mat-icon "menu" at bounding box center [572, 81] width 7 height 7
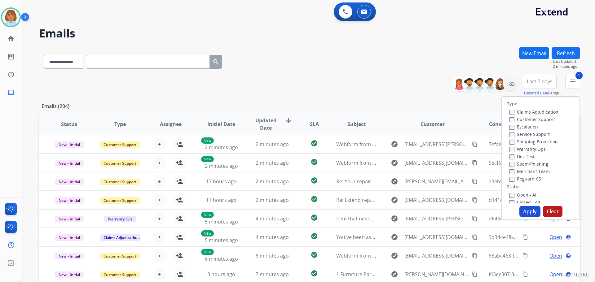
click at [521, 145] on div "Warranty Ops" at bounding box center [534, 148] width 49 height 7
click at [507, 141] on div "Claims Adjudication Customer Support Escalation Service Support Shipping Protec…" at bounding box center [532, 145] width 51 height 74
click at [511, 178] on label "Reguard CS" at bounding box center [526, 179] width 32 height 6
click at [522, 213] on button "Apply" at bounding box center [530, 211] width 21 height 11
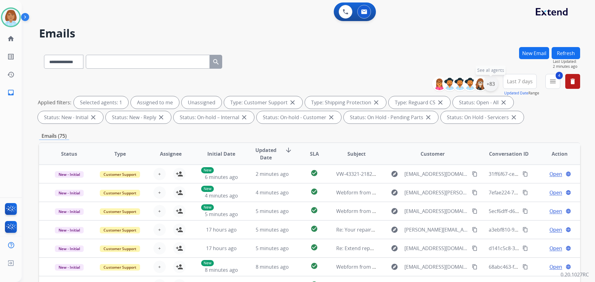
click at [493, 87] on div "+83" at bounding box center [490, 84] width 15 height 15
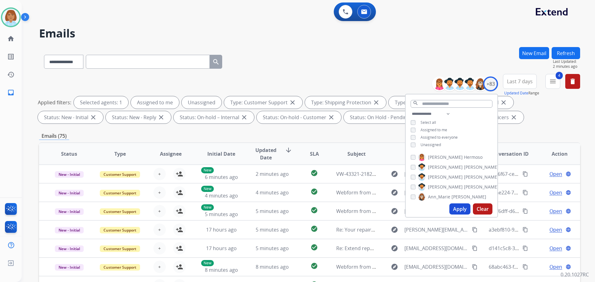
click at [424, 145] on span "Unassigned" at bounding box center [431, 144] width 20 height 5
click at [455, 208] on button "Apply" at bounding box center [460, 209] width 21 height 11
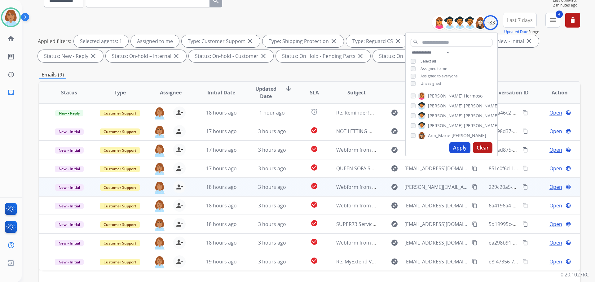
scroll to position [100, 0]
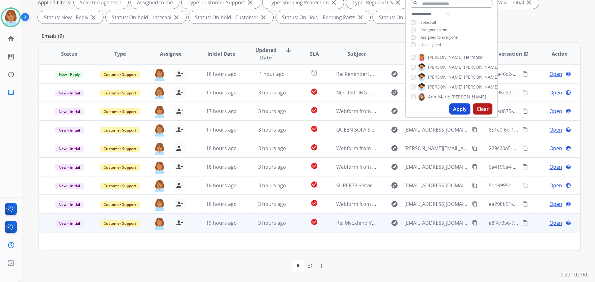
click at [297, 219] on td "check_circle" at bounding box center [310, 223] width 34 height 19
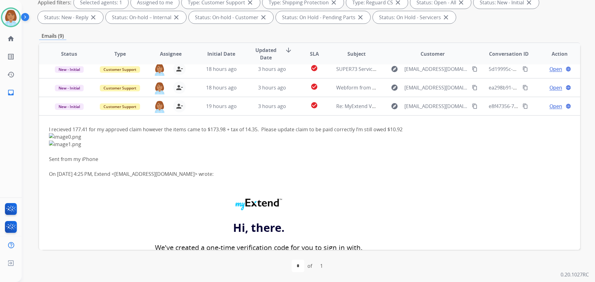
scroll to position [87, 0]
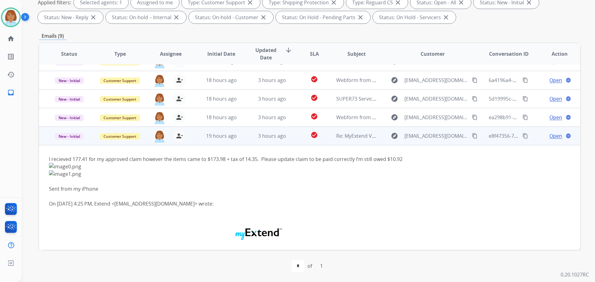
click at [552, 135] on span "Open" at bounding box center [556, 135] width 13 height 7
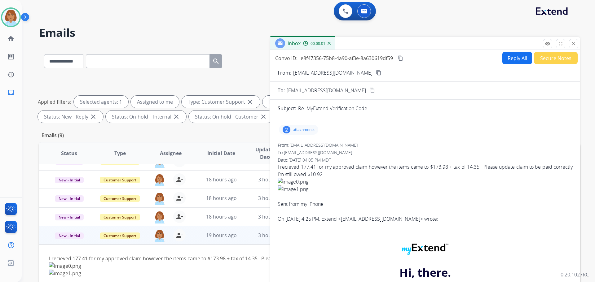
scroll to position [0, 0]
click at [517, 57] on button "Reply All" at bounding box center [518, 59] width 30 height 12
select select "**********"
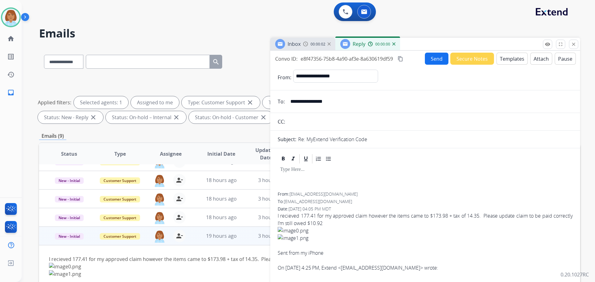
click at [514, 60] on button "Templates" at bounding box center [512, 59] width 31 height 12
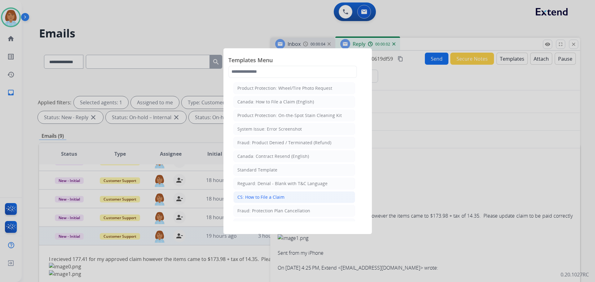
click at [260, 196] on div "CS: How to File a Claim" at bounding box center [261, 197] width 47 height 6
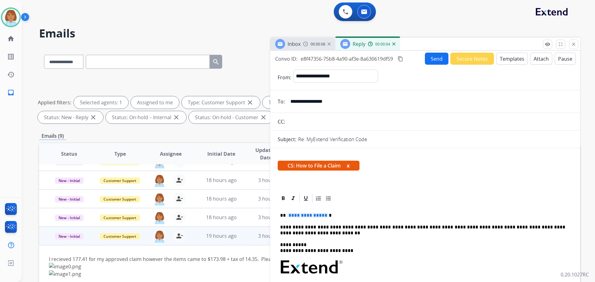
click at [510, 58] on button "Templates" at bounding box center [512, 59] width 31 height 12
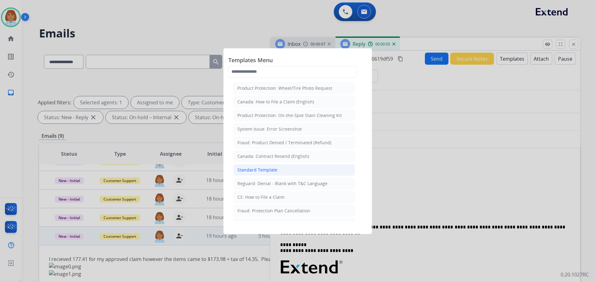
click at [296, 167] on li "Standard Template" at bounding box center [294, 170] width 122 height 12
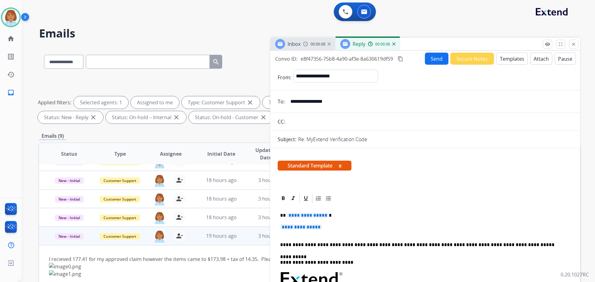
drag, startPoint x: 333, startPoint y: 232, endPoint x: 384, endPoint y: 203, distance: 58.6
click at [333, 232] on p "**********" at bounding box center [422, 230] width 285 height 11
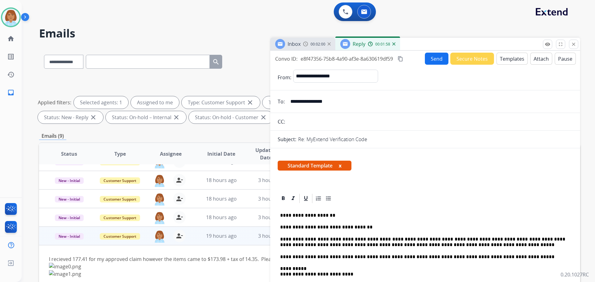
click at [503, 245] on p "**********" at bounding box center [422, 242] width 285 height 11
drag, startPoint x: 499, startPoint y: 247, endPoint x: 496, endPoint y: 245, distance: 3.4
click at [496, 245] on p "**********" at bounding box center [422, 242] width 285 height 11
drag, startPoint x: 500, startPoint y: 245, endPoint x: 393, endPoint y: 249, distance: 107.3
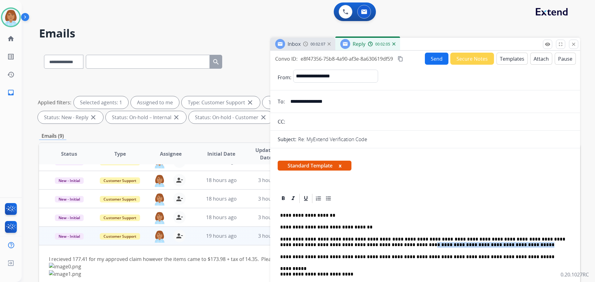
drag, startPoint x: 393, startPoint y: 249, endPoint x: 390, endPoint y: 246, distance: 4.2
click at [390, 246] on p "**********" at bounding box center [422, 242] width 285 height 11
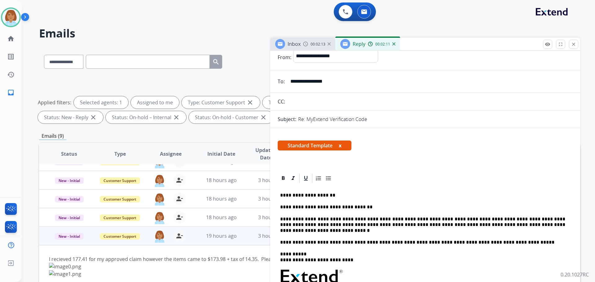
scroll to position [31, 0]
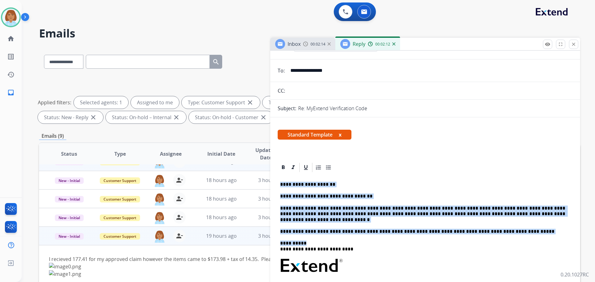
drag, startPoint x: 364, startPoint y: 245, endPoint x: 254, endPoint y: 170, distance: 133.2
click at [254, 170] on div "**********" at bounding box center [309, 214] width 541 height 335
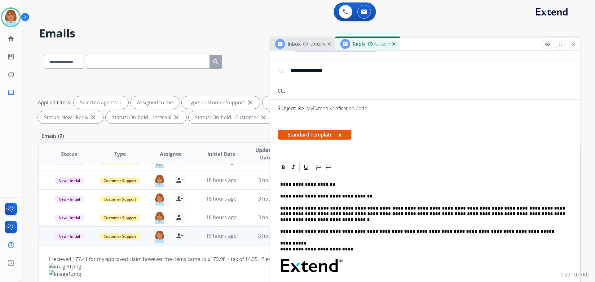
drag, startPoint x: 334, startPoint y: 209, endPoint x: 353, endPoint y: 251, distance: 45.8
click at [353, 251] on p "**********" at bounding box center [422, 246] width 285 height 11
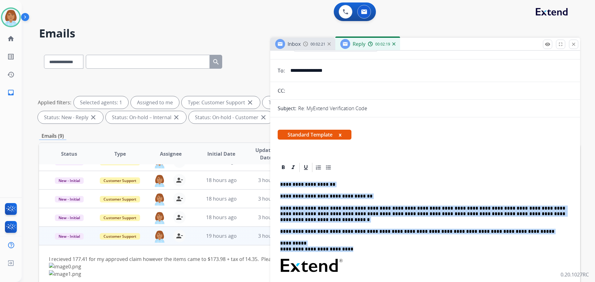
drag, startPoint x: 357, startPoint y: 250, endPoint x: 281, endPoint y: 182, distance: 101.9
click at [281, 182] on div "**********" at bounding box center [425, 271] width 295 height 197
copy div "**********"
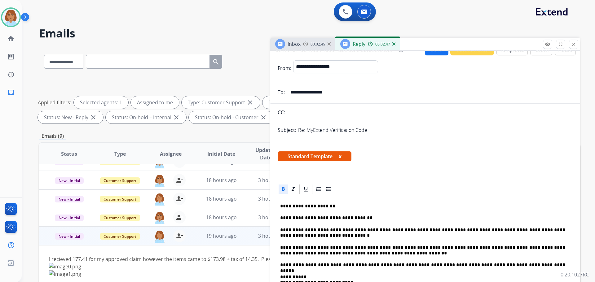
scroll to position [0, 0]
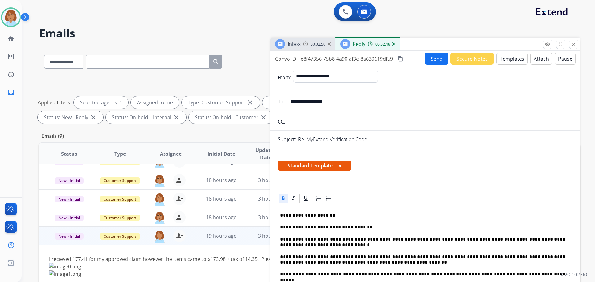
click at [434, 60] on button "Send" at bounding box center [437, 59] width 24 height 12
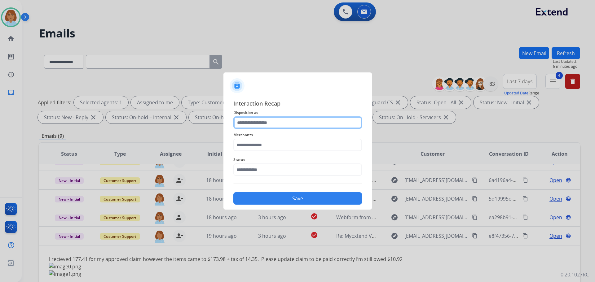
click at [295, 122] on input "text" at bounding box center [297, 123] width 129 height 12
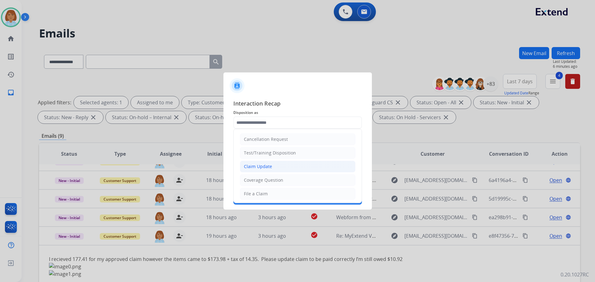
click at [280, 166] on li "Claim Update" at bounding box center [298, 167] width 116 height 12
type input "**********"
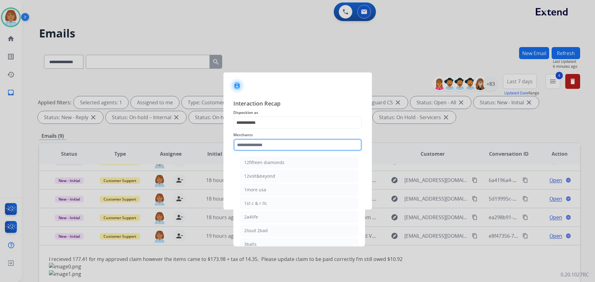
click at [281, 146] on input "text" at bounding box center [297, 145] width 129 height 12
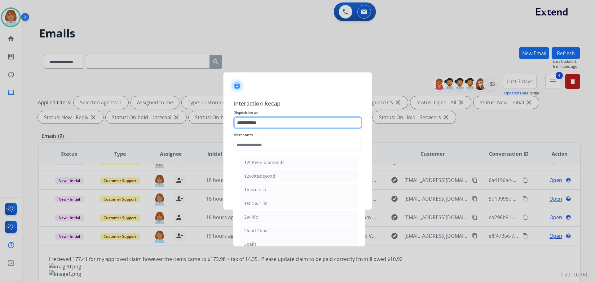
click at [276, 123] on input "**********" at bounding box center [297, 123] width 129 height 12
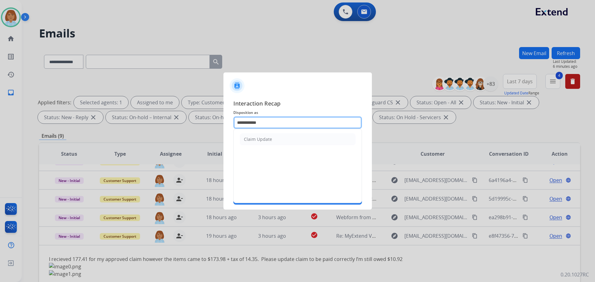
drag, startPoint x: 267, startPoint y: 122, endPoint x: 172, endPoint y: 126, distance: 95.3
click at [0, 126] on app-contact-recap-modal "**********" at bounding box center [0, 141] width 0 height 282
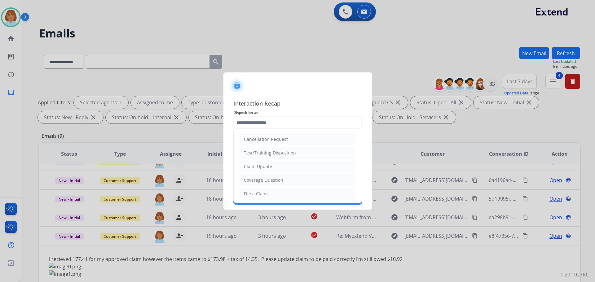
click at [342, 91] on div at bounding box center [298, 84] width 149 height 22
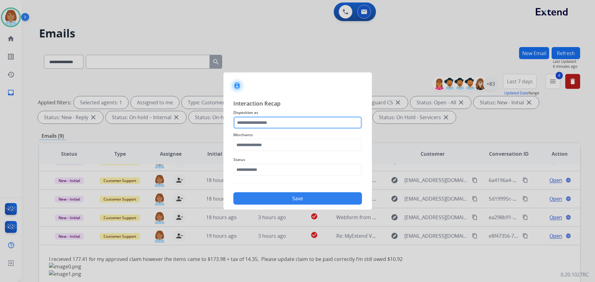
click at [272, 124] on input "text" at bounding box center [297, 123] width 129 height 12
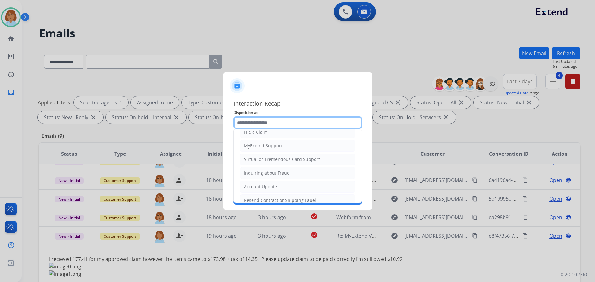
scroll to position [62, 0]
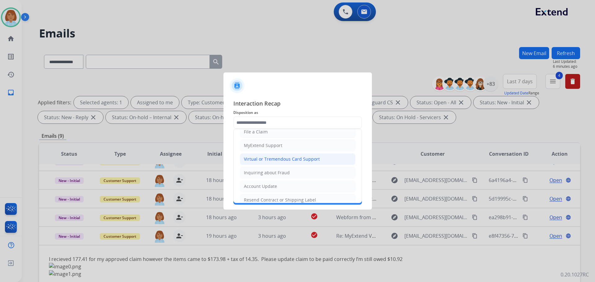
click at [269, 159] on div "Virtual or Tremendous Card Support" at bounding box center [282, 159] width 76 height 6
type input "**********"
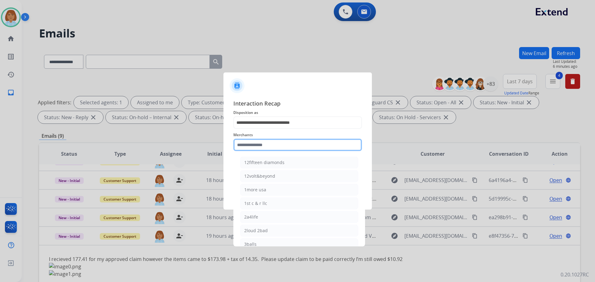
click at [270, 143] on input "text" at bounding box center [297, 145] width 129 height 12
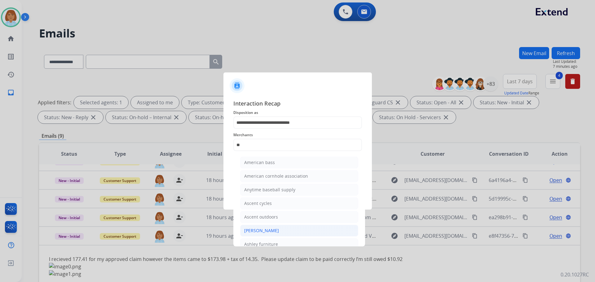
click at [285, 230] on li "[PERSON_NAME]" at bounding box center [299, 231] width 118 height 12
type input "**********"
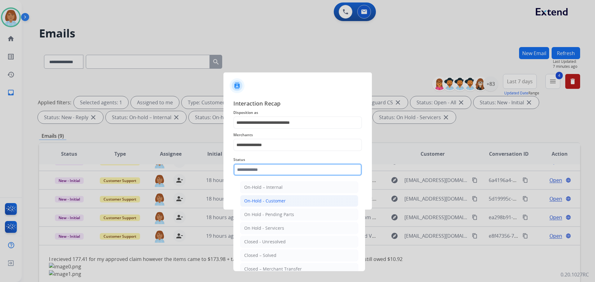
drag, startPoint x: 274, startPoint y: 172, endPoint x: 274, endPoint y: 197, distance: 24.8
click at [274, 172] on input "text" at bounding box center [297, 170] width 129 height 12
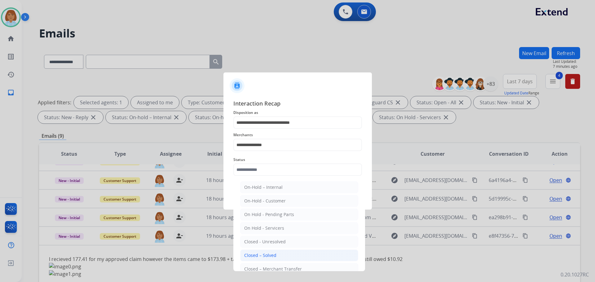
click at [273, 257] on div "Closed – Solved" at bounding box center [260, 256] width 32 height 6
type input "**********"
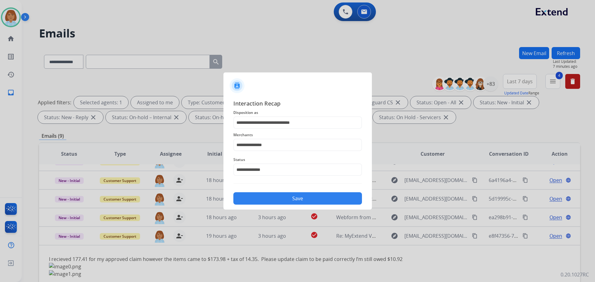
click at [296, 198] on button "Save" at bounding box center [297, 199] width 129 height 12
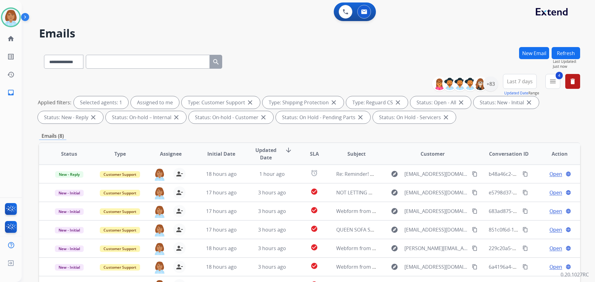
scroll to position [0, 0]
click at [566, 53] on button "Refresh" at bounding box center [566, 53] width 29 height 12
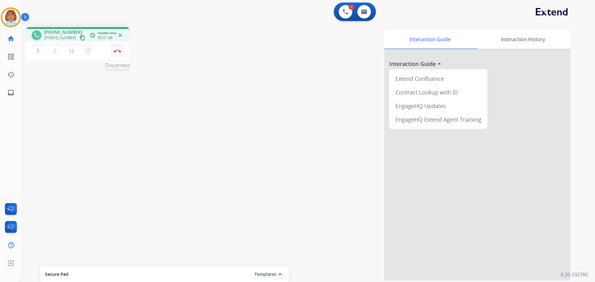
click at [117, 51] on img at bounding box center [117, 51] width 7 height 3
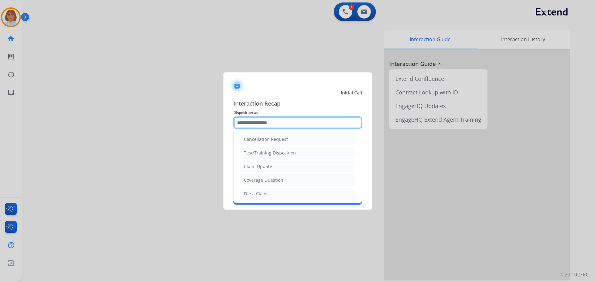
click at [257, 126] on input "text" at bounding box center [297, 123] width 129 height 12
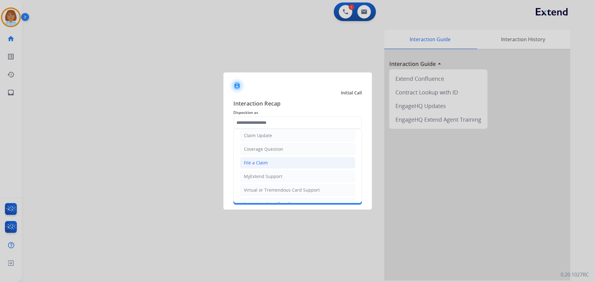
click at [265, 166] on div "File a Claim" at bounding box center [256, 163] width 24 height 6
type input "**********"
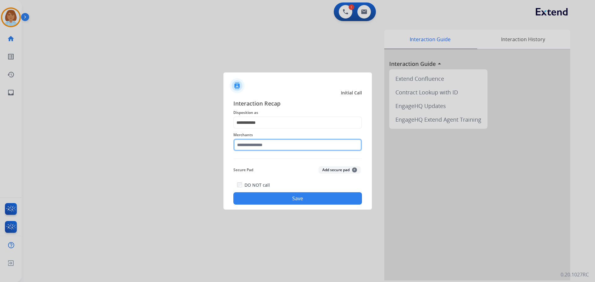
click at [257, 148] on input "text" at bounding box center [297, 145] width 129 height 12
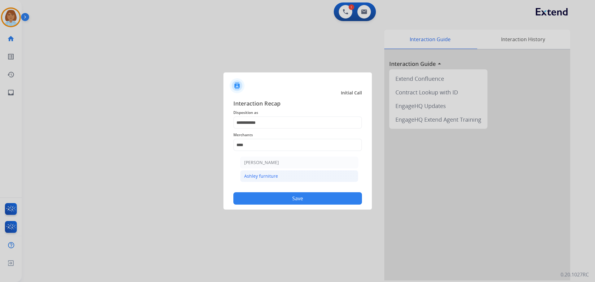
click at [295, 173] on li "Ashley furniture" at bounding box center [299, 177] width 118 height 12
type input "**********"
drag, startPoint x: 321, startPoint y: 198, endPoint x: 322, endPoint y: 193, distance: 5.3
click at [322, 193] on button "Save" at bounding box center [297, 199] width 129 height 12
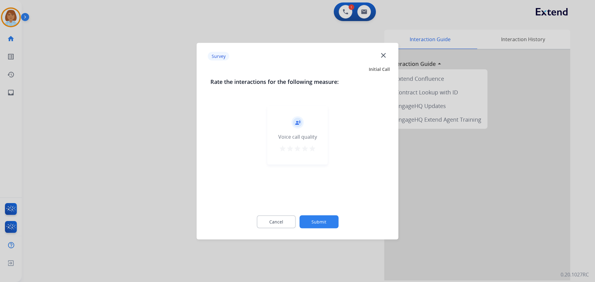
click at [313, 223] on button "Submit" at bounding box center [319, 221] width 39 height 13
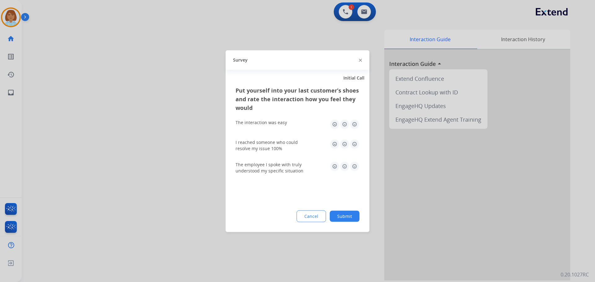
click at [353, 214] on button "Submit" at bounding box center [345, 216] width 30 height 11
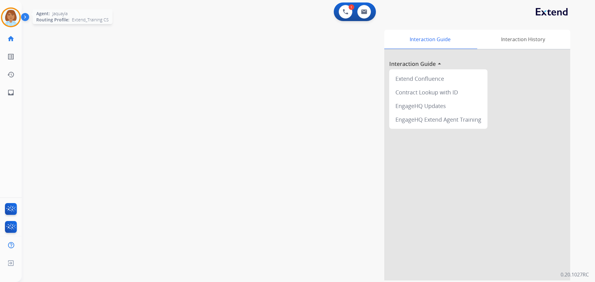
click at [6, 15] on img at bounding box center [10, 17] width 17 height 17
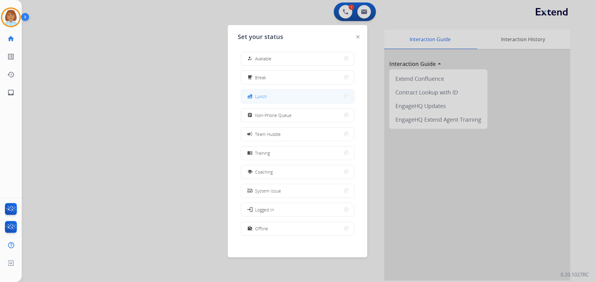
click at [277, 99] on button "fastfood Lunch" at bounding box center [297, 96] width 113 height 13
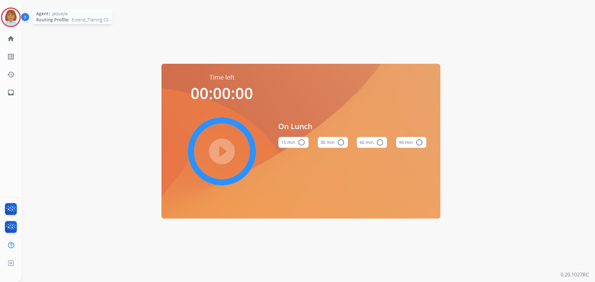
click at [4, 13] on img at bounding box center [10, 17] width 17 height 17
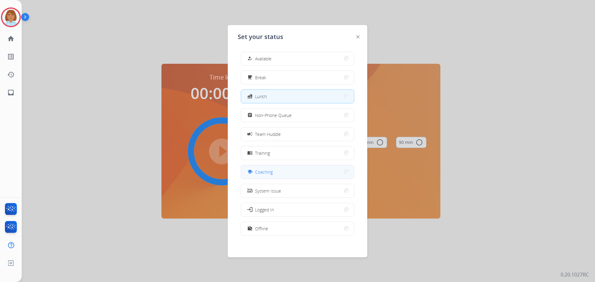
click at [303, 171] on button "school Coaching" at bounding box center [297, 172] width 113 height 13
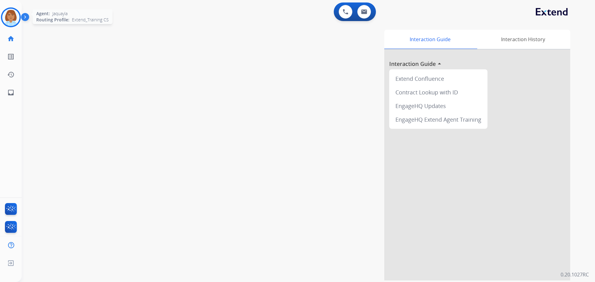
click at [10, 9] on img at bounding box center [10, 17] width 17 height 17
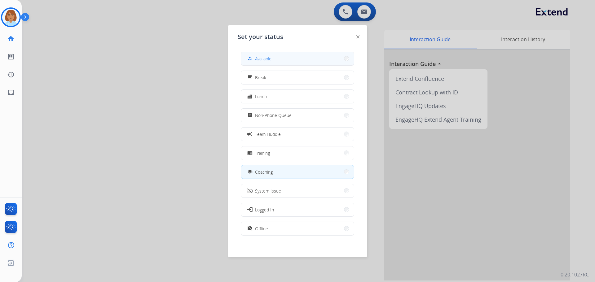
click at [271, 56] on span "Available" at bounding box center [263, 59] width 16 height 7
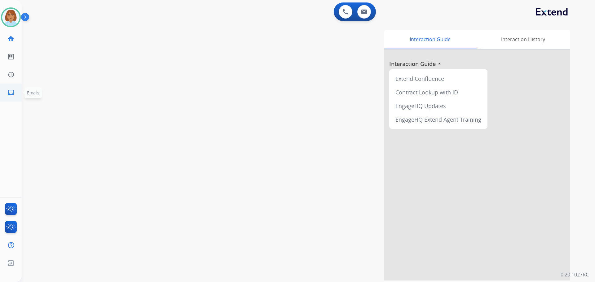
click at [10, 97] on link "inbox Emails" at bounding box center [10, 92] width 17 height 17
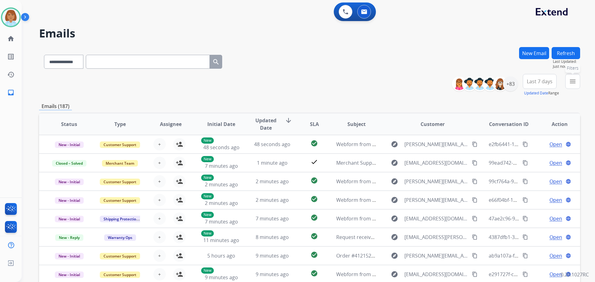
click at [573, 85] on mat-icon "menu" at bounding box center [572, 81] width 7 height 7
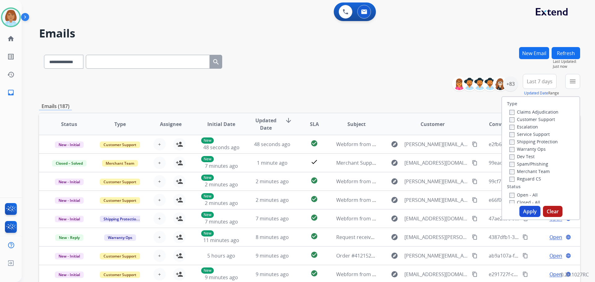
click at [530, 122] on div "Customer Support" at bounding box center [534, 119] width 49 height 7
drag, startPoint x: 530, startPoint y: 118, endPoint x: 526, endPoint y: 132, distance: 14.5
click at [530, 119] on label "Customer Support" at bounding box center [533, 120] width 46 height 6
drag, startPoint x: 522, startPoint y: 142, endPoint x: 517, endPoint y: 176, distance: 33.9
click at [522, 143] on label "Shipping Protection" at bounding box center [534, 142] width 48 height 6
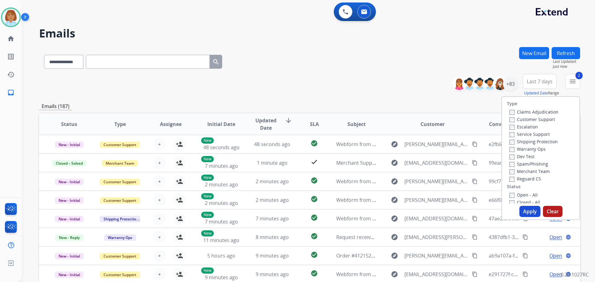
drag, startPoint x: 514, startPoint y: 180, endPoint x: 513, endPoint y: 203, distance: 23.0
click at [513, 183] on div "Type Claims Adjudication Customer Support Escalation Service Support Shipping P…" at bounding box center [541, 150] width 78 height 107
click at [527, 215] on button "Apply" at bounding box center [530, 211] width 21 height 11
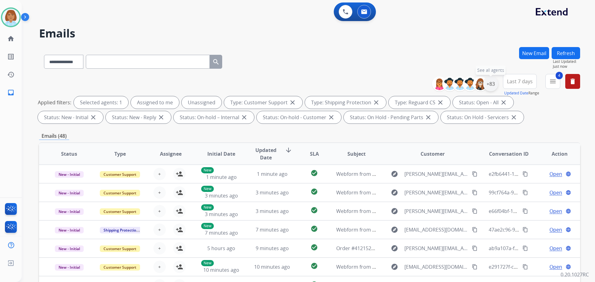
click at [491, 80] on div "+83" at bounding box center [490, 84] width 15 height 15
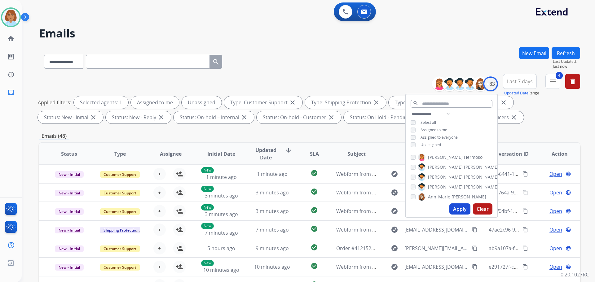
click at [431, 144] on span "Unassigned" at bounding box center [431, 144] width 20 height 5
click at [464, 205] on button "Apply" at bounding box center [460, 209] width 21 height 11
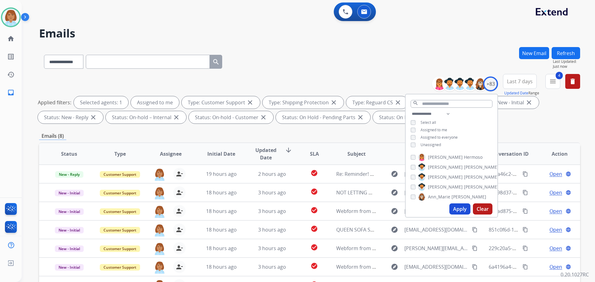
click at [399, 50] on div "**********" at bounding box center [309, 60] width 541 height 27
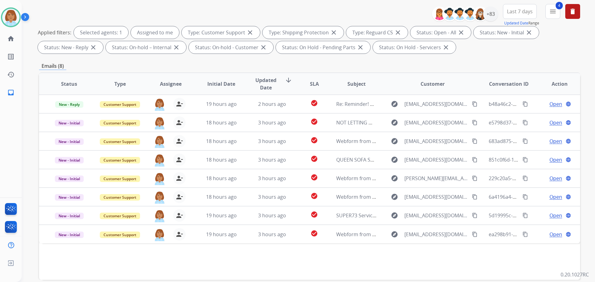
scroll to position [93, 0]
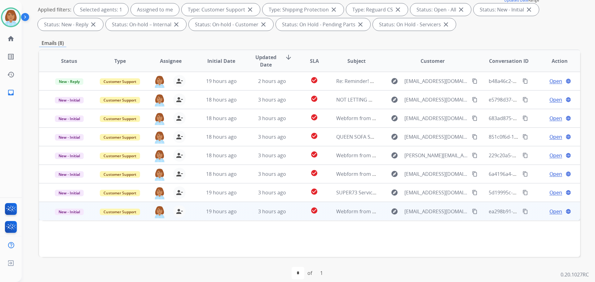
click at [298, 213] on td "check_circle" at bounding box center [310, 211] width 34 height 19
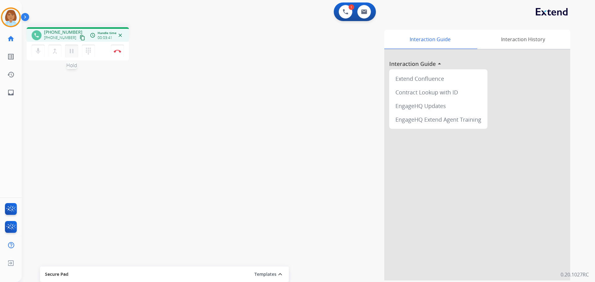
click at [74, 52] on mat-icon "pause" at bounding box center [71, 50] width 7 height 7
click at [35, 53] on mat-icon "mic" at bounding box center [37, 50] width 7 height 7
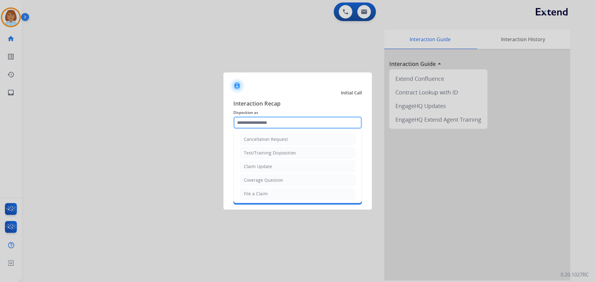
click at [278, 127] on input "text" at bounding box center [297, 123] width 129 height 12
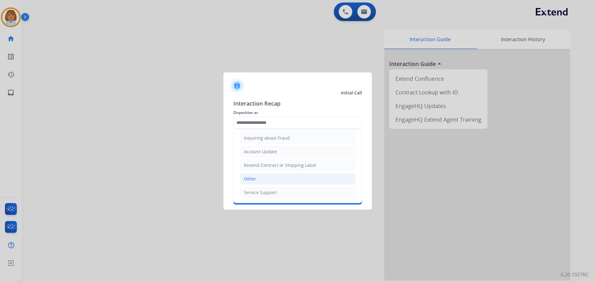
click at [273, 178] on li "Other" at bounding box center [298, 179] width 116 height 12
type input "*****"
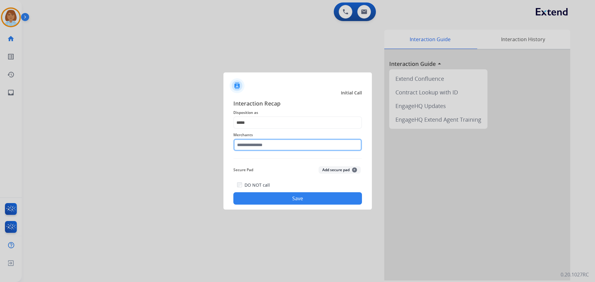
click at [273, 144] on input "text" at bounding box center [297, 145] width 129 height 12
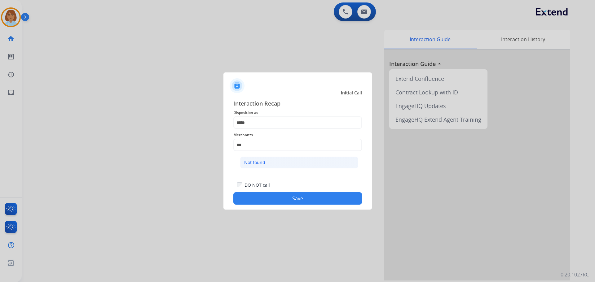
click at [271, 164] on li "Not found" at bounding box center [299, 163] width 118 height 12
type input "*********"
click at [302, 202] on button "Save" at bounding box center [297, 199] width 129 height 12
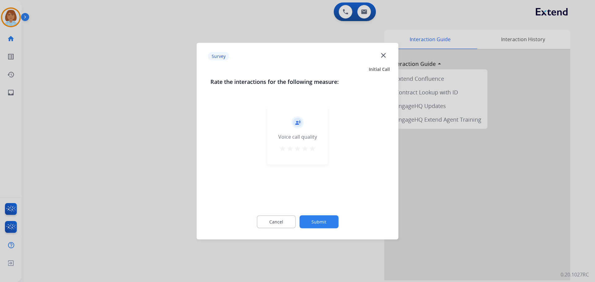
click at [327, 215] on div "Cancel Submit" at bounding box center [298, 222] width 175 height 28
click at [328, 226] on button "Submit" at bounding box center [319, 221] width 39 height 13
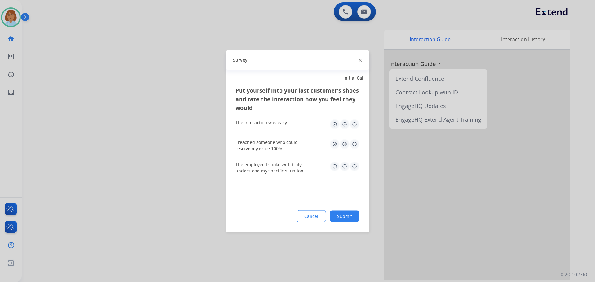
click at [344, 215] on button "Submit" at bounding box center [345, 216] width 30 height 11
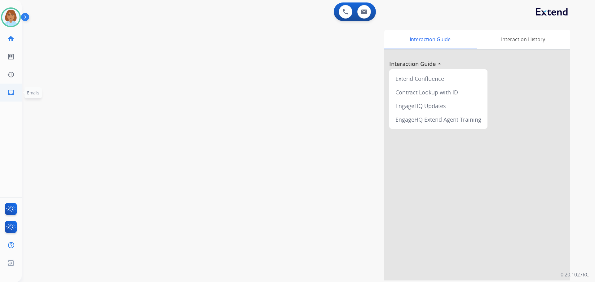
click at [15, 95] on link "inbox Emails" at bounding box center [10, 92] width 17 height 17
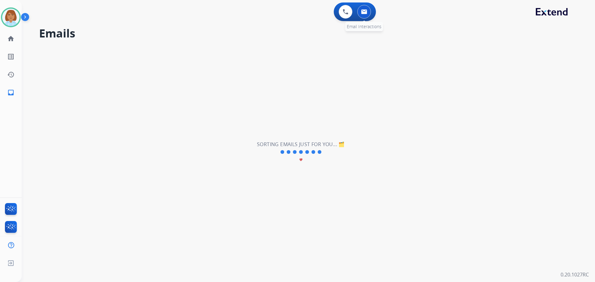
click at [365, 11] on img at bounding box center [364, 11] width 6 height 5
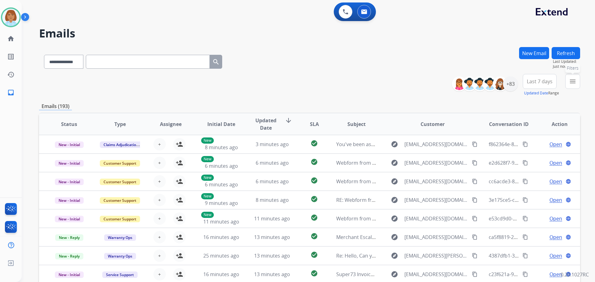
click at [569, 85] on mat-icon "menu" at bounding box center [572, 81] width 7 height 7
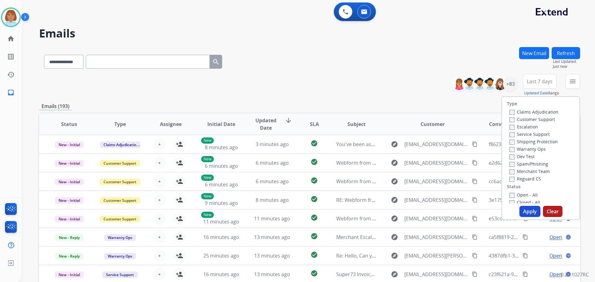
click at [532, 123] on div "Escalation" at bounding box center [534, 126] width 49 height 7
click at [532, 121] on label "Customer Support" at bounding box center [533, 120] width 46 height 6
click at [532, 141] on label "Shipping Protection" at bounding box center [534, 142] width 48 height 6
drag, startPoint x: 522, startPoint y: 181, endPoint x: 519, endPoint y: 189, distance: 8.5
click at [519, 189] on div "Type Claims Adjudication Customer Support Escalation Service Support Shipping P…" at bounding box center [541, 150] width 78 height 107
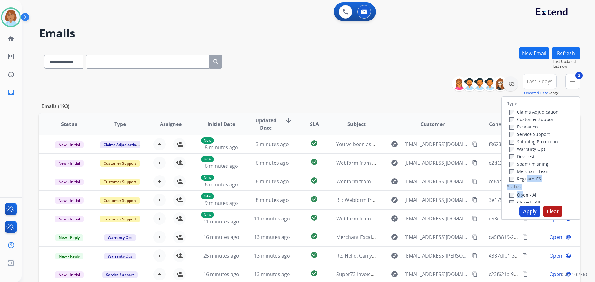
click at [517, 195] on label "Open - All" at bounding box center [524, 195] width 28 height 6
drag, startPoint x: 523, startPoint y: 211, endPoint x: 535, endPoint y: 202, distance: 14.3
click at [529, 211] on button "Apply" at bounding box center [530, 211] width 21 height 11
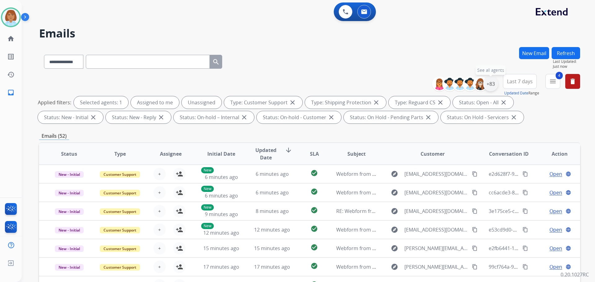
click at [488, 82] on div "+83" at bounding box center [490, 84] width 15 height 15
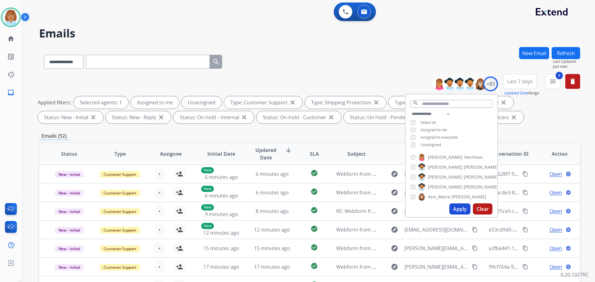
click at [429, 142] on span "Unassigned" at bounding box center [431, 144] width 20 height 5
click at [467, 211] on button "Apply" at bounding box center [460, 209] width 21 height 11
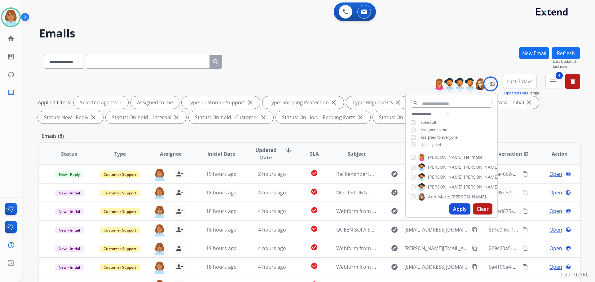
click at [462, 209] on button "Apply" at bounding box center [460, 209] width 21 height 11
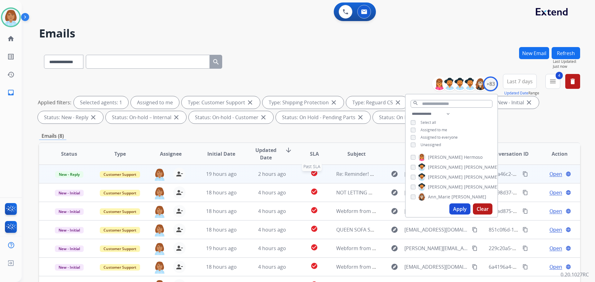
click at [320, 178] on div "check_circle" at bounding box center [315, 174] width 24 height 9
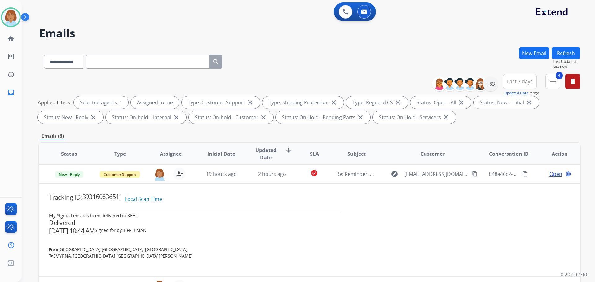
scroll to position [31, 0]
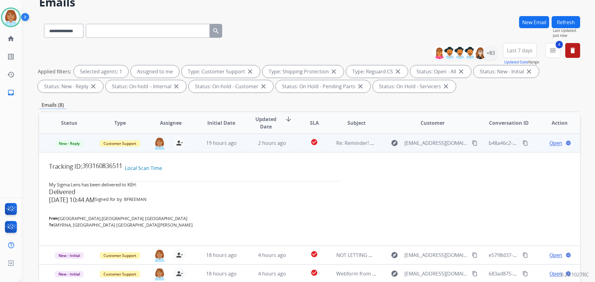
click at [472, 145] on mat-icon "content_copy" at bounding box center [475, 143] width 6 height 6
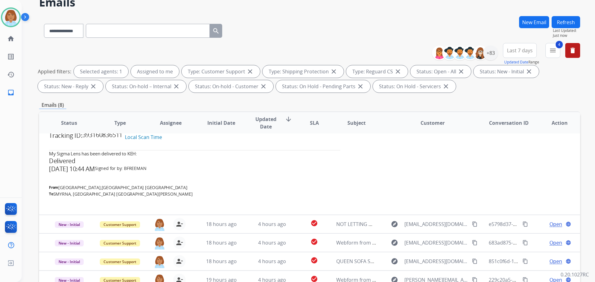
scroll to position [0, 0]
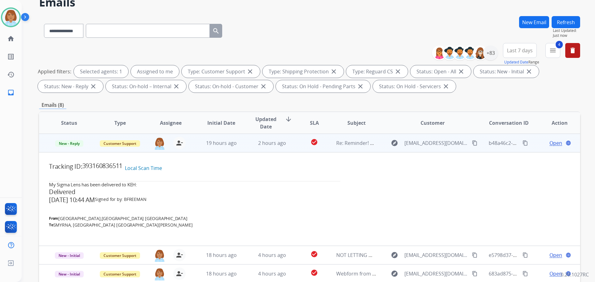
click at [551, 142] on span "Open" at bounding box center [556, 143] width 13 height 7
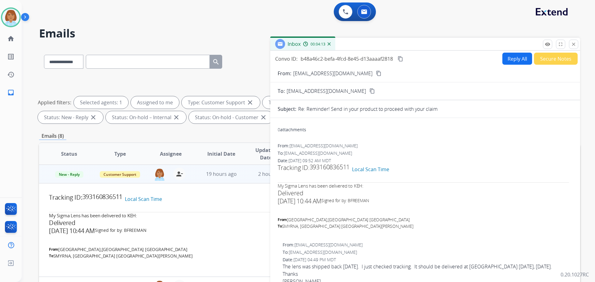
click at [562, 64] on button "Secure Notes" at bounding box center [556, 59] width 44 height 12
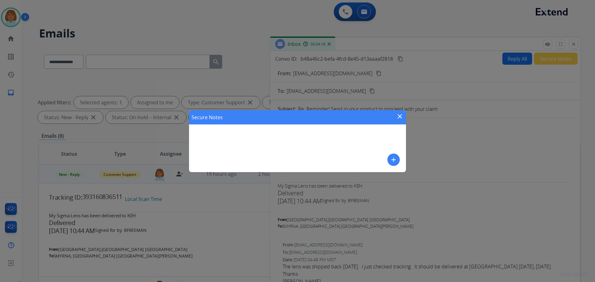
click at [402, 114] on mat-icon "close" at bounding box center [399, 116] width 7 height 7
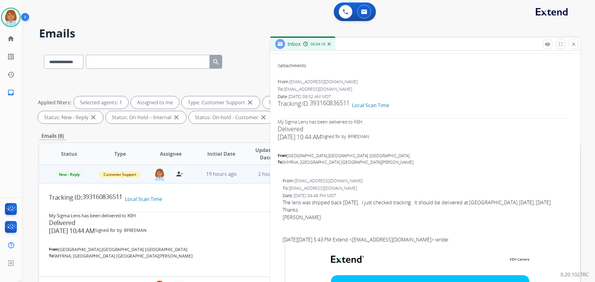
scroll to position [62, 0]
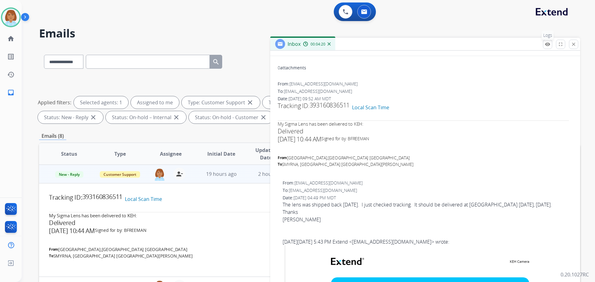
click at [544, 44] on button "remove_red_eye Logs" at bounding box center [547, 44] width 9 height 9
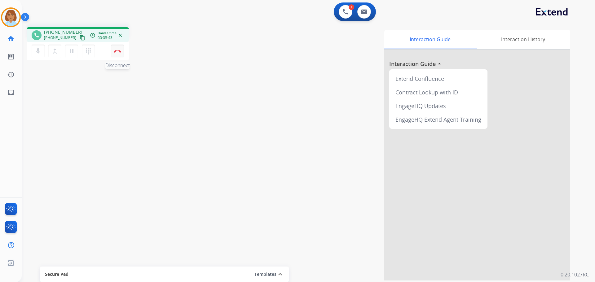
click at [120, 52] on img at bounding box center [117, 51] width 7 height 3
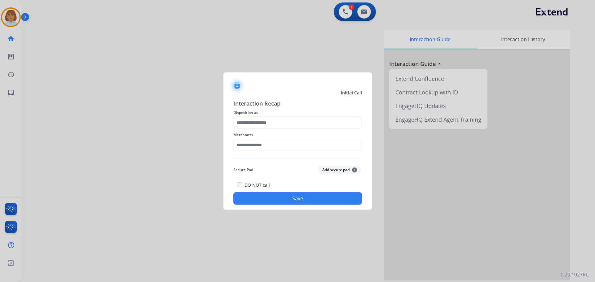
click at [281, 109] on span "Disposition as" at bounding box center [297, 112] width 129 height 7
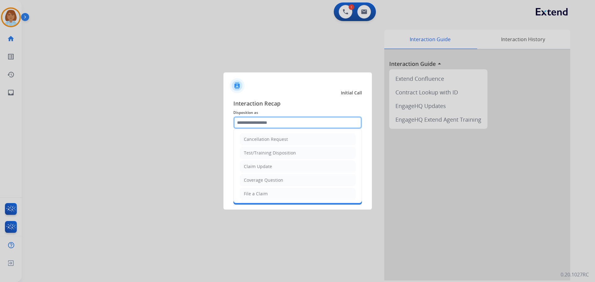
click at [276, 121] on input "text" at bounding box center [297, 123] width 129 height 12
click at [271, 193] on li "File a Claim" at bounding box center [298, 194] width 116 height 12
type input "**********"
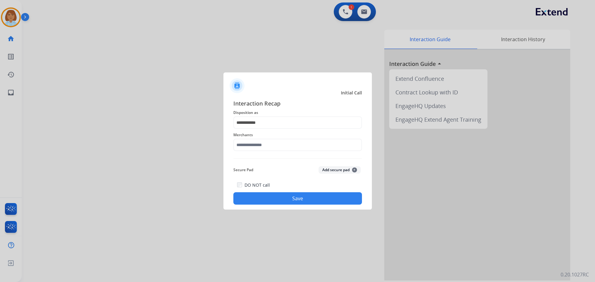
drag, startPoint x: 274, startPoint y: 137, endPoint x: 273, endPoint y: 149, distance: 12.2
click at [274, 139] on div "Merchants" at bounding box center [297, 141] width 129 height 25
click at [273, 148] on input "text" at bounding box center [297, 145] width 129 height 12
click at [278, 161] on li "Not found" at bounding box center [299, 163] width 118 height 12
type input "*********"
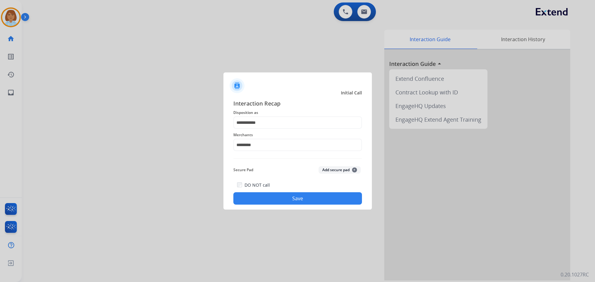
click at [296, 199] on button "Save" at bounding box center [297, 199] width 129 height 12
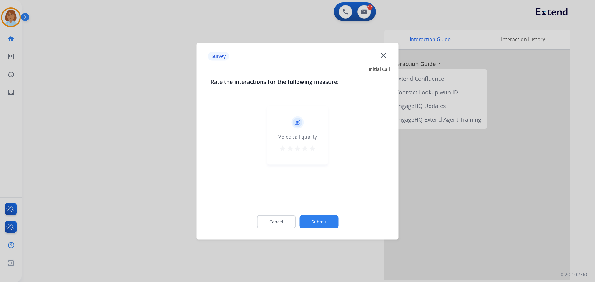
click at [314, 217] on button "Submit" at bounding box center [319, 221] width 39 height 13
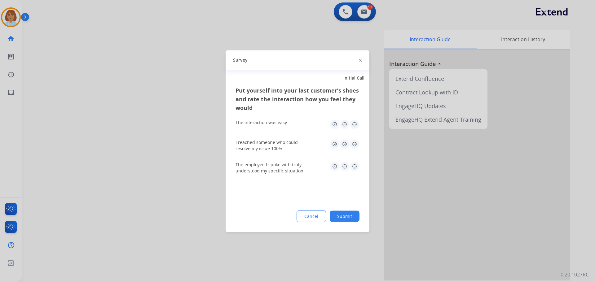
click at [349, 214] on button "Submit" at bounding box center [345, 216] width 30 height 11
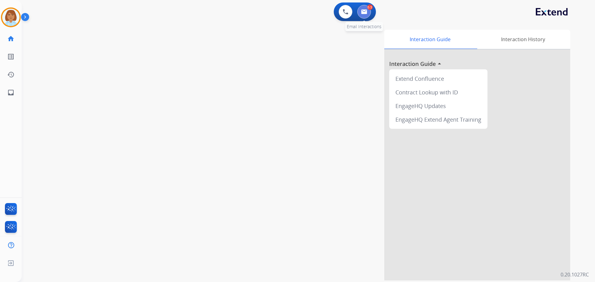
click at [365, 12] on img at bounding box center [364, 11] width 6 height 5
select select "**********"
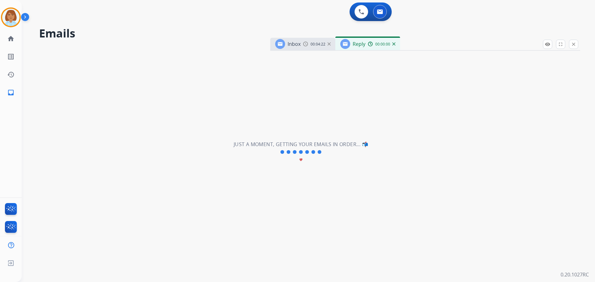
select select "**********"
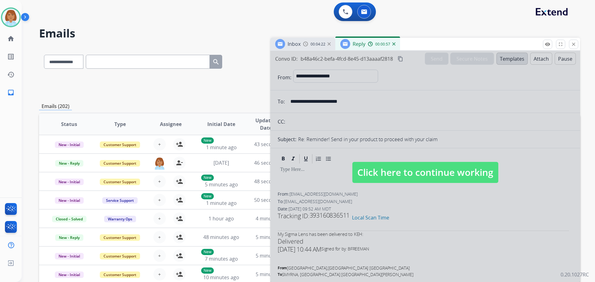
click at [424, 171] on span "Click here to continue working" at bounding box center [426, 172] width 146 height 21
select select
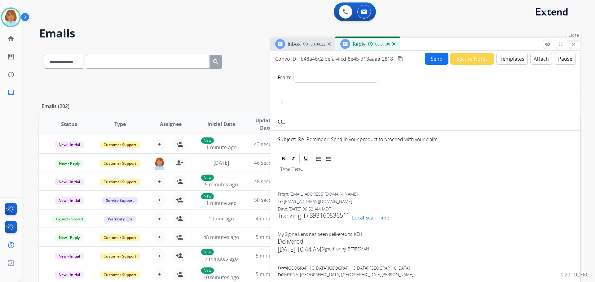
click at [571, 47] on button "close Close" at bounding box center [573, 44] width 9 height 9
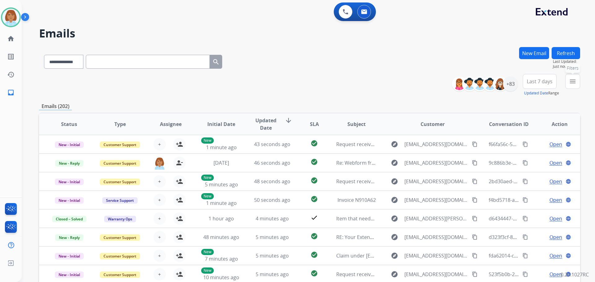
click at [572, 82] on mat-icon "menu" at bounding box center [572, 81] width 7 height 7
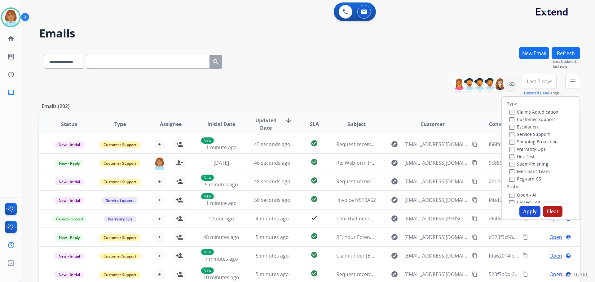
click at [531, 120] on label "Customer Support" at bounding box center [533, 120] width 46 height 6
drag, startPoint x: 527, startPoint y: 140, endPoint x: 528, endPoint y: 154, distance: 14.0
click at [527, 145] on div "Shipping Protection" at bounding box center [534, 141] width 49 height 7
click at [510, 138] on div "Service Support" at bounding box center [534, 134] width 49 height 7
click at [510, 145] on div "Shipping Protection" at bounding box center [534, 141] width 49 height 7
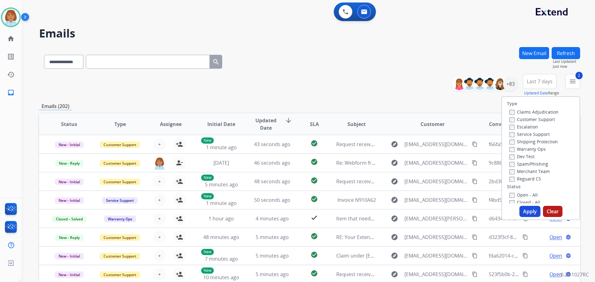
click at [510, 146] on label "Warranty Ops" at bounding box center [528, 149] width 36 height 6
click at [528, 210] on button "Apply" at bounding box center [530, 211] width 21 height 11
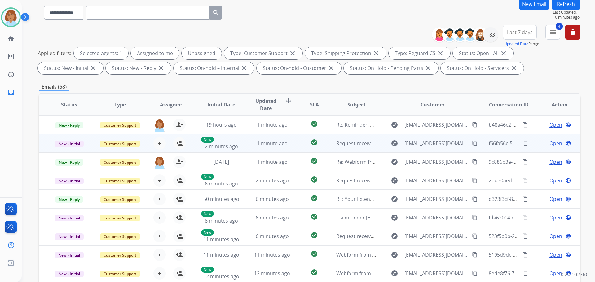
scroll to position [62, 0]
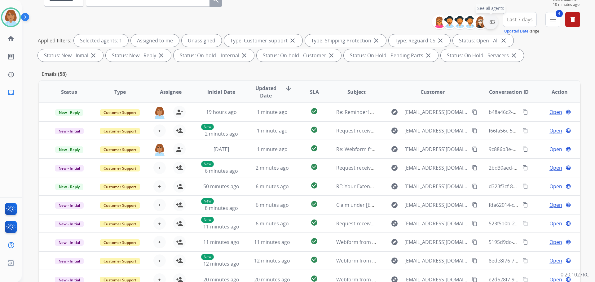
click at [491, 23] on div "+83" at bounding box center [490, 22] width 15 height 15
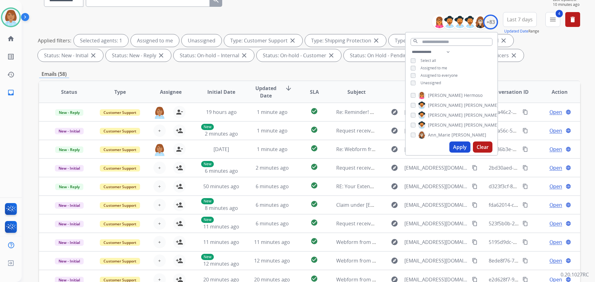
click at [433, 83] on span "Unassigned" at bounding box center [431, 82] width 20 height 5
click at [463, 144] on button "Apply" at bounding box center [460, 147] width 21 height 11
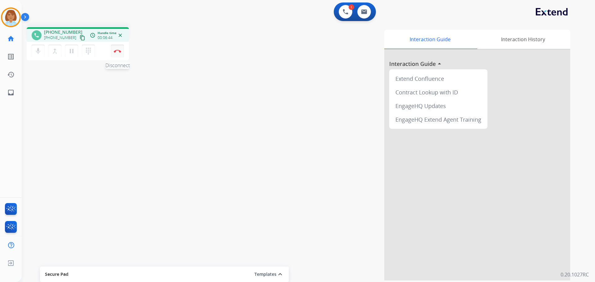
click at [118, 49] on button "Disconnect" at bounding box center [117, 51] width 13 height 13
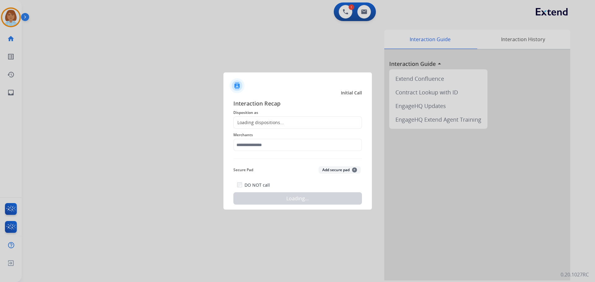
click at [251, 123] on div "Loading dispositions..." at bounding box center [259, 123] width 50 height 6
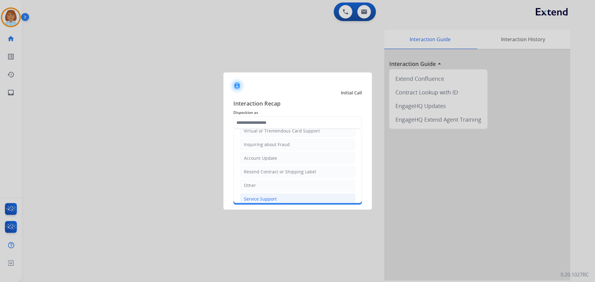
scroll to position [97, 0]
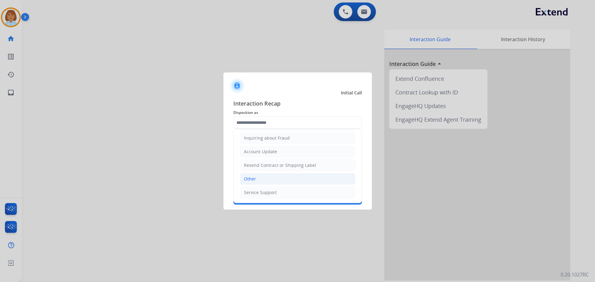
click at [259, 177] on li "Other" at bounding box center [298, 179] width 116 height 12
type input "*****"
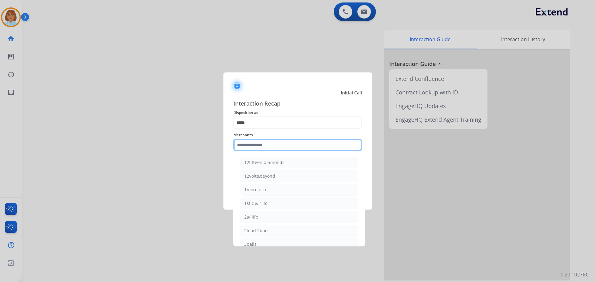
click at [273, 142] on input "text" at bounding box center [297, 145] width 129 height 12
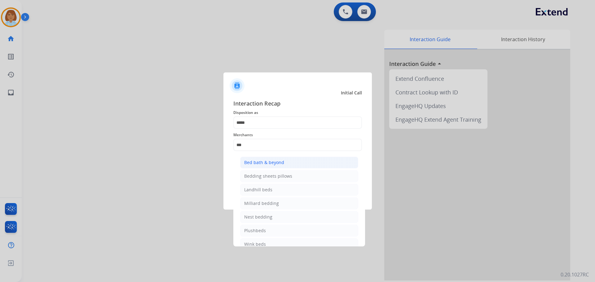
click at [274, 162] on div "Bed bath & beyond" at bounding box center [264, 163] width 40 height 6
type input "**********"
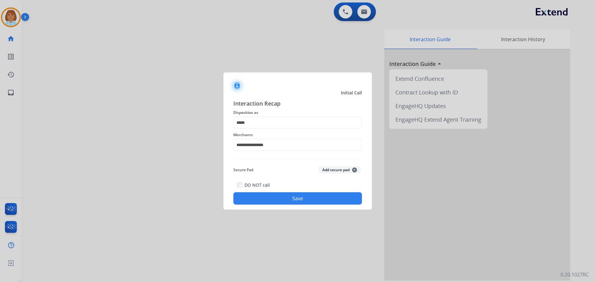
click at [290, 194] on button "Save" at bounding box center [297, 199] width 129 height 12
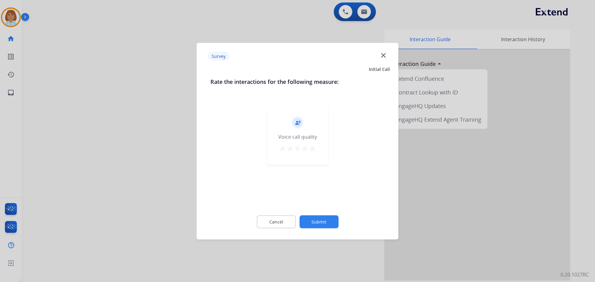
click at [316, 220] on button "Submit" at bounding box center [319, 221] width 39 height 13
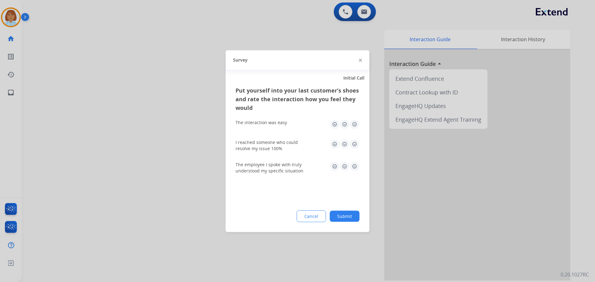
drag, startPoint x: 430, startPoint y: 90, endPoint x: 352, endPoint y: 226, distance: 156.7
click at [351, 226] on div "Put yourself into your last customer’s shoes and rate the interaction how you f…" at bounding box center [298, 159] width 144 height 146
click at [352, 223] on div "Put yourself into your last customer’s shoes and rate the interaction how you f…" at bounding box center [298, 159] width 144 height 146
click at [353, 219] on button "Submit" at bounding box center [345, 216] width 30 height 11
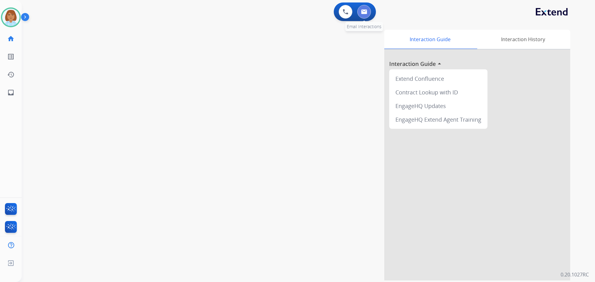
click at [369, 12] on button at bounding box center [365, 12] width 14 height 14
select select "**********"
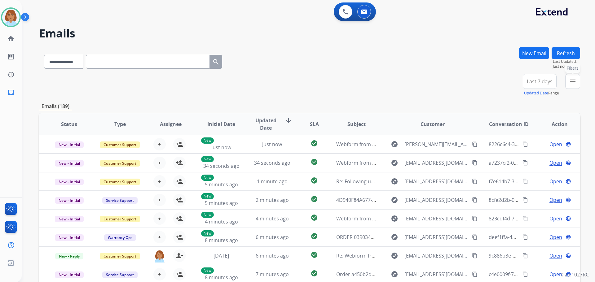
drag, startPoint x: 571, startPoint y: 85, endPoint x: 568, endPoint y: 88, distance: 5.0
click at [571, 86] on button "menu Filters" at bounding box center [573, 81] width 15 height 15
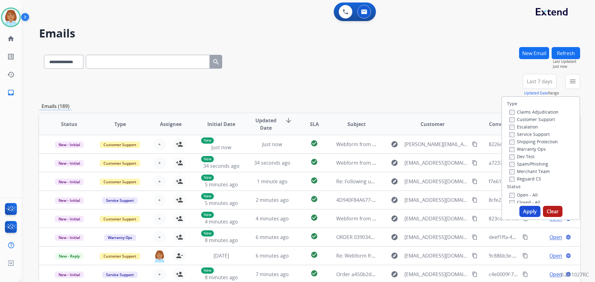
click at [533, 120] on label "Customer Support" at bounding box center [533, 120] width 46 height 6
drag, startPoint x: 531, startPoint y: 142, endPoint x: 527, endPoint y: 170, distance: 28.2
click at [531, 143] on label "Shipping Protection" at bounding box center [534, 142] width 48 height 6
drag, startPoint x: 525, startPoint y: 181, endPoint x: 523, endPoint y: 186, distance: 5.0
click at [525, 182] on div "Reguard CS" at bounding box center [534, 178] width 49 height 7
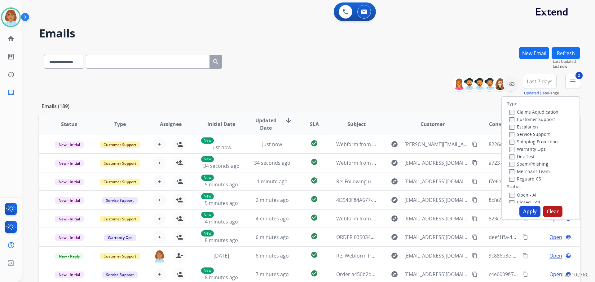
drag, startPoint x: 517, startPoint y: 180, endPoint x: 516, endPoint y: 189, distance: 9.0
click at [516, 182] on div "Reguard CS" at bounding box center [534, 178] width 49 height 7
drag, startPoint x: 533, startPoint y: 208, endPoint x: 539, endPoint y: 218, distance: 11.4
click at [533, 209] on button "Apply" at bounding box center [530, 211] width 21 height 11
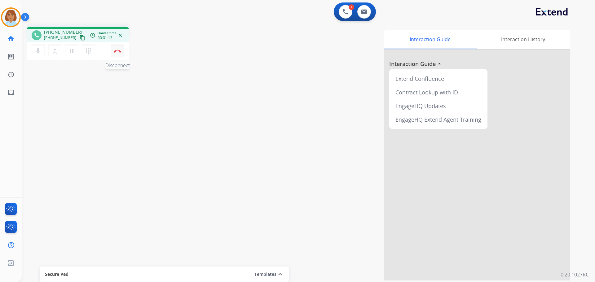
click at [114, 52] on img at bounding box center [117, 51] width 7 height 3
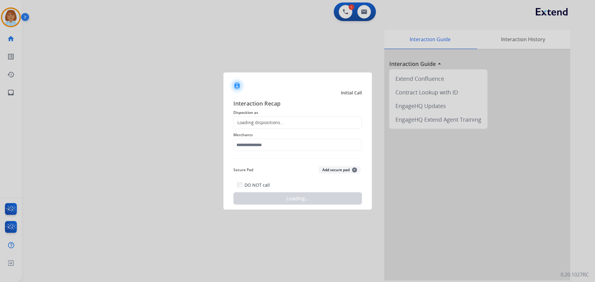
click at [320, 131] on div "Merchants" at bounding box center [297, 141] width 129 height 25
click at [322, 121] on div "Loading dispositions..." at bounding box center [297, 123] width 129 height 12
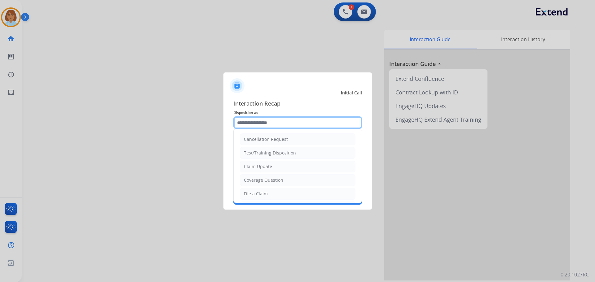
click at [285, 125] on input "text" at bounding box center [297, 123] width 129 height 12
click at [264, 168] on div "Claim Update" at bounding box center [258, 167] width 28 height 6
type input "**********"
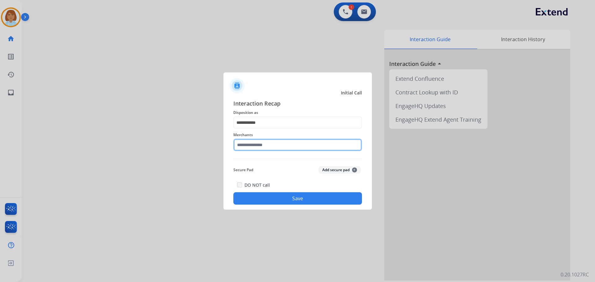
click at [270, 142] on input "text" at bounding box center [297, 145] width 129 height 12
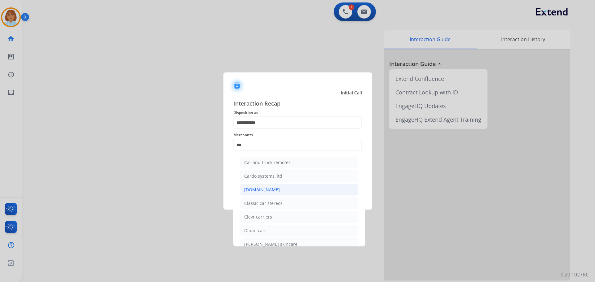
click at [265, 194] on li "[DOMAIN_NAME]" at bounding box center [299, 190] width 118 height 12
type input "**********"
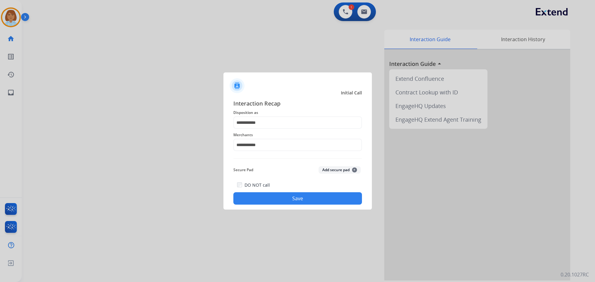
click at [265, 194] on button "Save" at bounding box center [297, 199] width 129 height 12
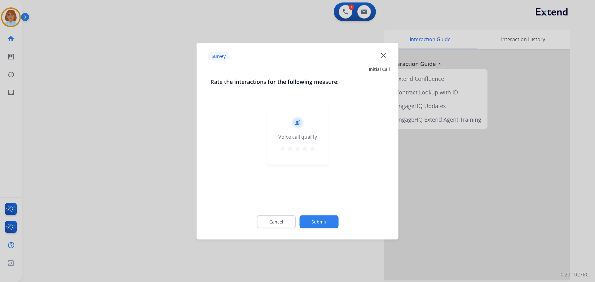
click at [324, 220] on button "Submit" at bounding box center [319, 221] width 39 height 13
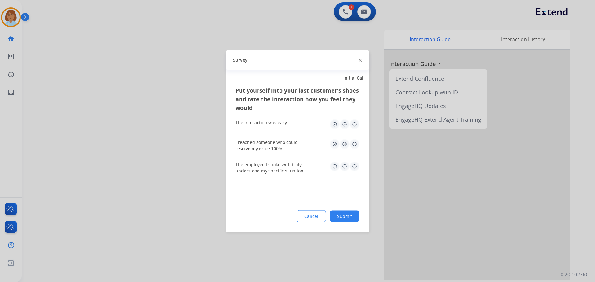
click at [355, 218] on button "Submit" at bounding box center [345, 216] width 30 height 11
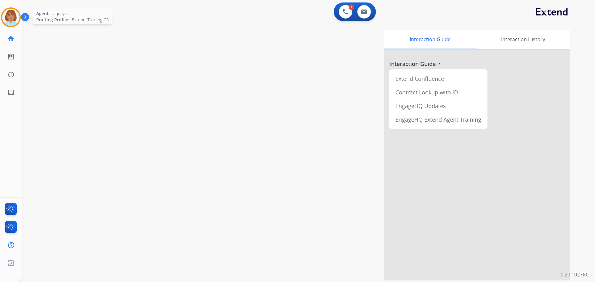
click at [5, 23] on img at bounding box center [10, 17] width 17 height 17
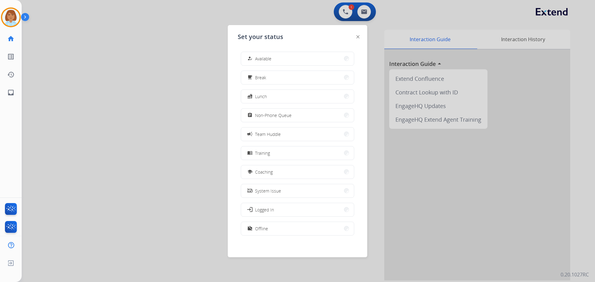
drag, startPoint x: 267, startPoint y: 59, endPoint x: 244, endPoint y: 64, distance: 23.6
click at [261, 60] on span "Available" at bounding box center [263, 59] width 16 height 7
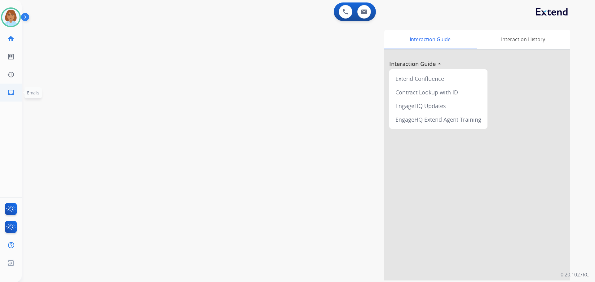
click at [15, 96] on link "inbox Emails" at bounding box center [10, 92] width 17 height 17
select select "**********"
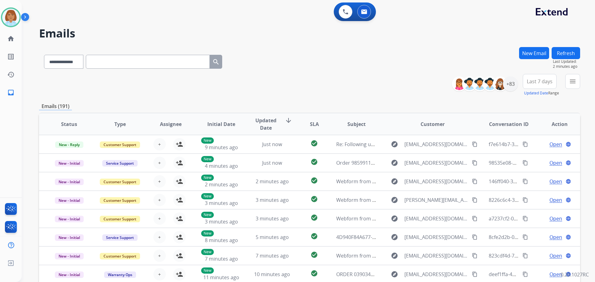
click at [581, 81] on div "**********" at bounding box center [309, 141] width 574 height 282
click at [577, 82] on button "menu Filters" at bounding box center [573, 81] width 15 height 15
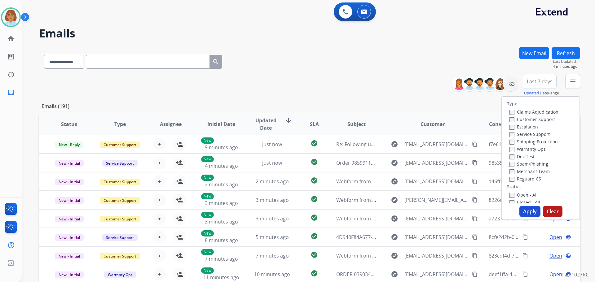
click at [513, 120] on label "Customer Support" at bounding box center [533, 120] width 46 height 6
click at [563, 111] on div "Type Claims Adjudication Customer Support Escalation Service Support Shipping P…" at bounding box center [541, 150] width 78 height 107
click at [512, 178] on label "Reguard CS" at bounding box center [526, 179] width 32 height 6
click at [523, 207] on button "Apply" at bounding box center [530, 211] width 21 height 11
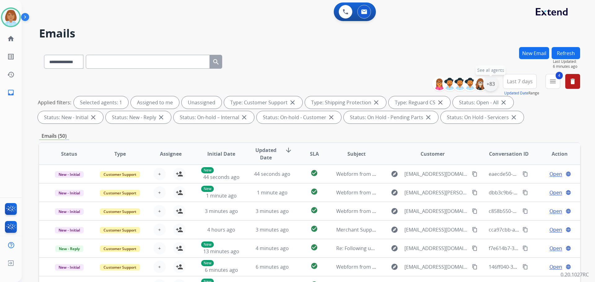
click at [485, 84] on div "+83" at bounding box center [490, 84] width 15 height 15
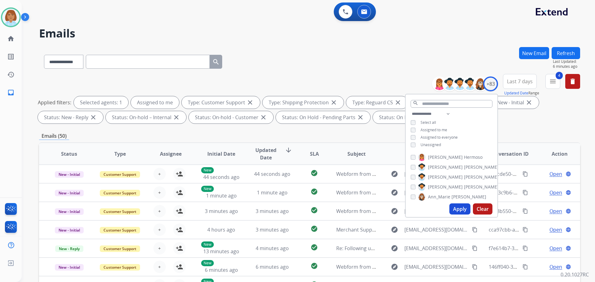
click at [453, 208] on button "Apply" at bounding box center [460, 209] width 21 height 11
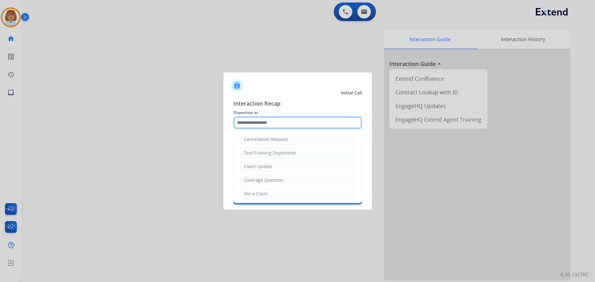
click at [331, 125] on input "text" at bounding box center [297, 123] width 129 height 12
click at [282, 193] on li "File a Claim" at bounding box center [298, 194] width 116 height 12
type input "**********"
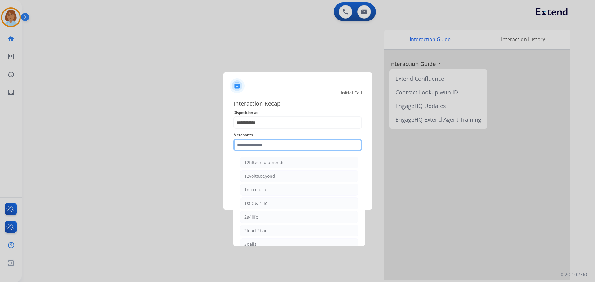
click at [280, 146] on input "text" at bounding box center [297, 145] width 129 height 12
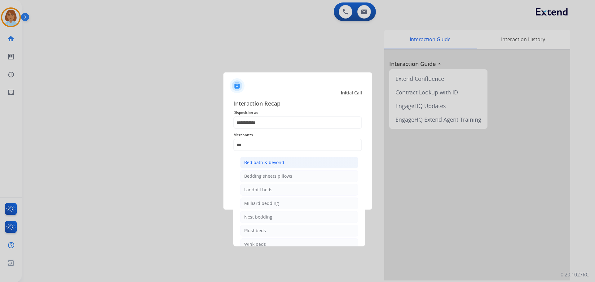
click at [280, 164] on div "Bed bath & beyond" at bounding box center [264, 163] width 40 height 6
type input "**********"
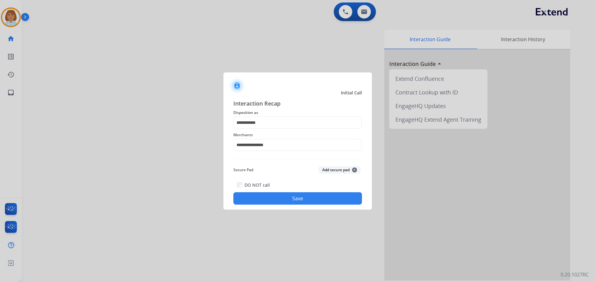
click at [291, 191] on div "DO NOT call Save" at bounding box center [297, 193] width 129 height 24
click at [294, 198] on button "Save" at bounding box center [297, 199] width 129 height 12
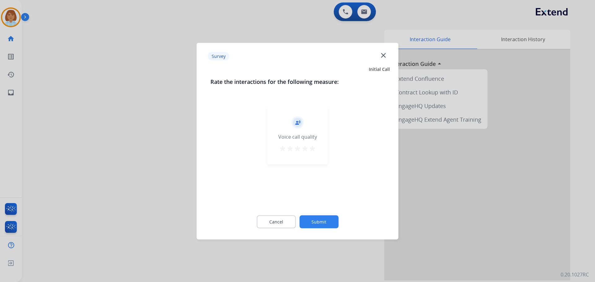
click at [328, 220] on button "Submit" at bounding box center [319, 221] width 39 height 13
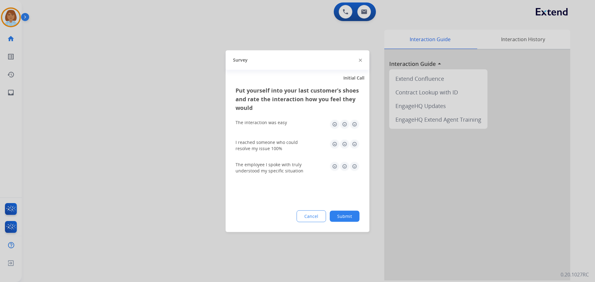
click at [341, 220] on button "Submit" at bounding box center [345, 216] width 30 height 11
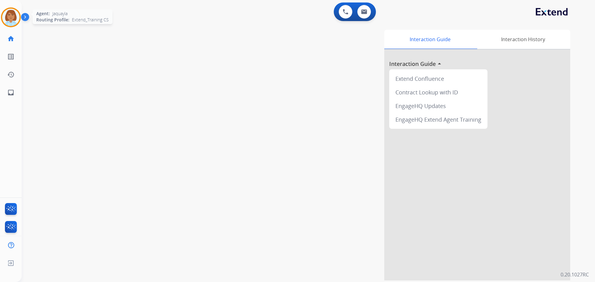
click at [8, 14] on img at bounding box center [10, 17] width 17 height 17
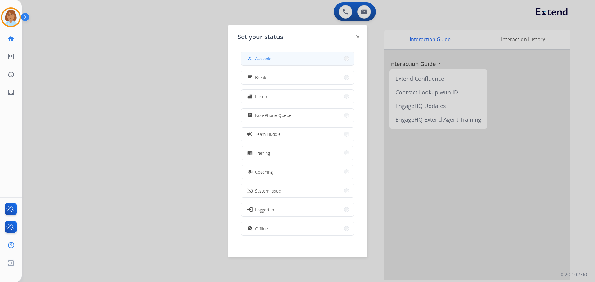
click at [273, 52] on div "how_to_reg Available" at bounding box center [297, 59] width 113 height 14
click at [308, 54] on button "how_to_reg Available" at bounding box center [297, 58] width 113 height 13
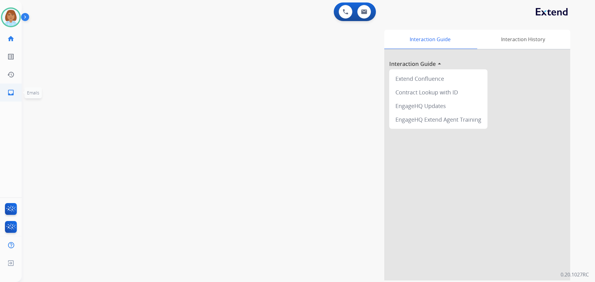
click at [6, 95] on link "inbox Emails" at bounding box center [10, 92] width 17 height 17
select select "**********"
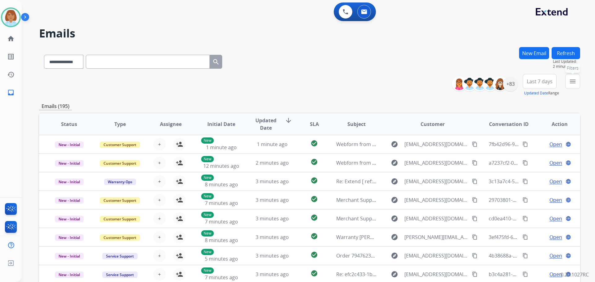
click at [570, 82] on mat-icon "menu" at bounding box center [572, 81] width 7 height 7
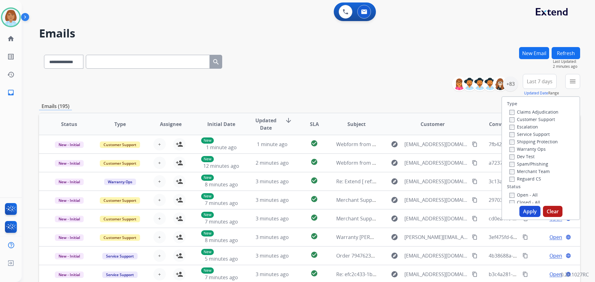
click at [522, 121] on label "Customer Support" at bounding box center [533, 120] width 46 height 6
click at [521, 141] on label "Shipping Protection" at bounding box center [534, 142] width 48 height 6
click at [530, 213] on button "Apply" at bounding box center [530, 211] width 21 height 11
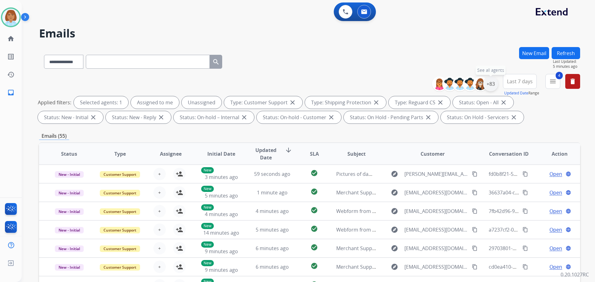
click at [492, 78] on div "+83" at bounding box center [490, 84] width 15 height 15
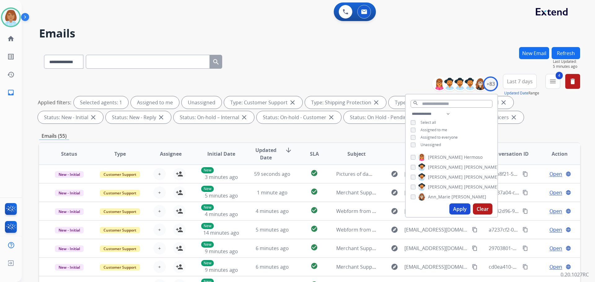
click at [429, 144] on span "Unassigned" at bounding box center [431, 144] width 20 height 5
click at [461, 209] on button "Apply" at bounding box center [460, 209] width 21 height 11
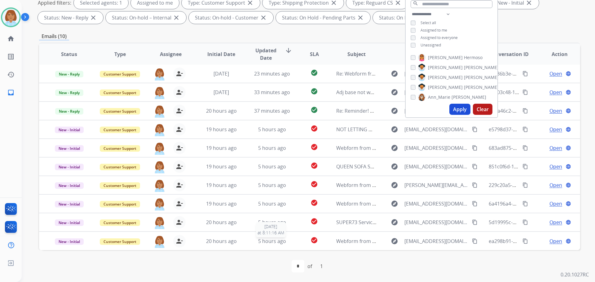
scroll to position [100, 0]
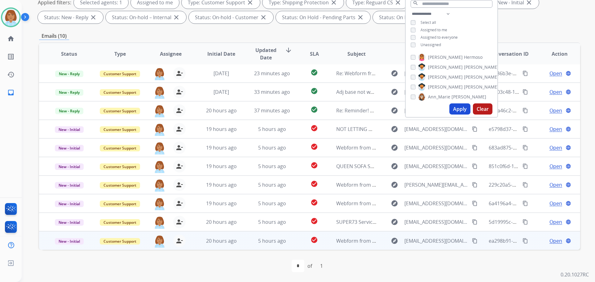
click at [377, 242] on td "explore natalierocan@hotmail.com content_copy" at bounding box center [427, 241] width 101 height 19
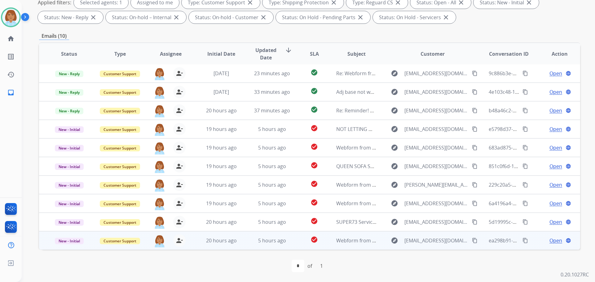
scroll to position [28, 0]
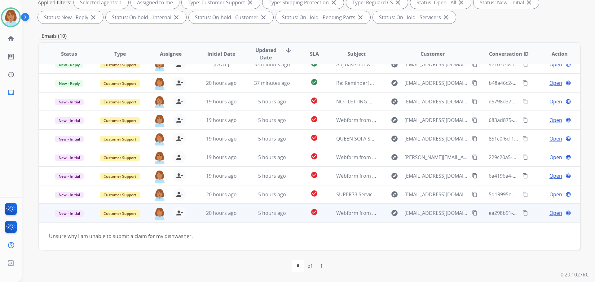
click at [472, 212] on mat-icon "content_copy" at bounding box center [475, 214] width 6 height 6
click at [553, 215] on span "Open" at bounding box center [556, 213] width 13 height 7
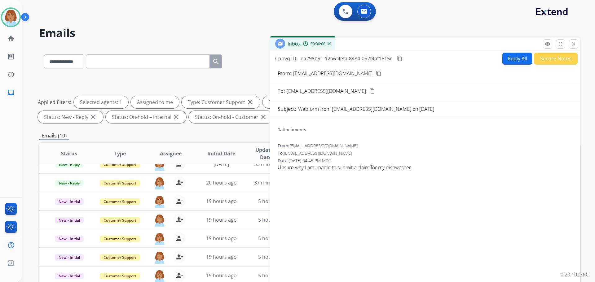
scroll to position [0, 0]
click at [520, 68] on form "From: natalierocan@hotmail.com content_copy To: support@extend.com content_copy…" at bounding box center [425, 184] width 310 height 239
click at [518, 55] on button "Reply All" at bounding box center [518, 59] width 30 height 12
select select "**********"
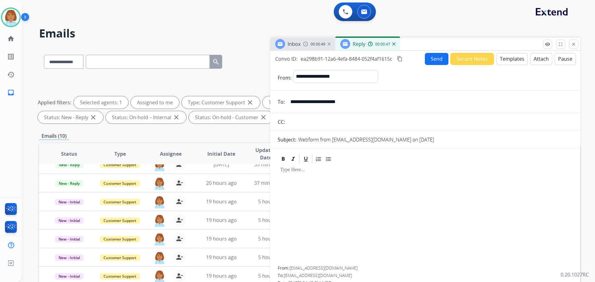
click at [512, 55] on button "Templates" at bounding box center [512, 59] width 31 height 12
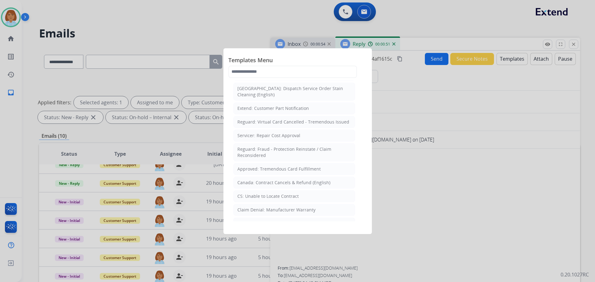
scroll to position [217, 0]
click at [273, 193] on div "CS: Unable to Locate Contract" at bounding box center [268, 196] width 61 height 6
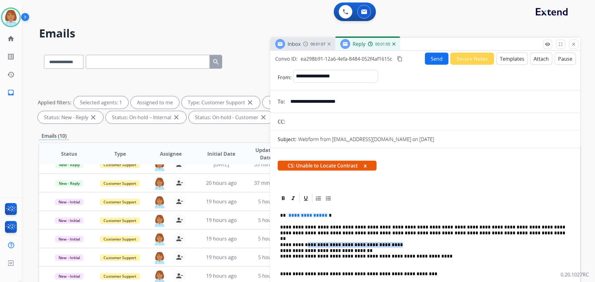
drag, startPoint x: 396, startPoint y: 246, endPoint x: 304, endPoint y: 243, distance: 92.1
click at [304, 243] on p "**********" at bounding box center [422, 253] width 285 height 23
click at [434, 51] on div "Inbox 00:01:28 Reply 00:01:26" at bounding box center [425, 44] width 310 height 13
click at [433, 63] on button "Send" at bounding box center [437, 59] width 24 height 12
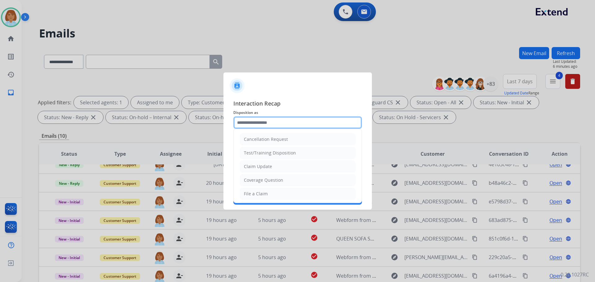
click at [321, 122] on input "text" at bounding box center [297, 123] width 129 height 12
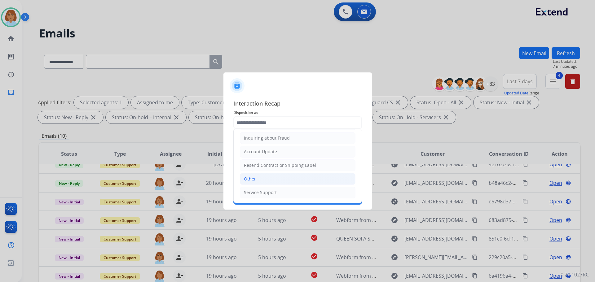
click at [275, 177] on li "Other" at bounding box center [298, 179] width 116 height 12
type input "*****"
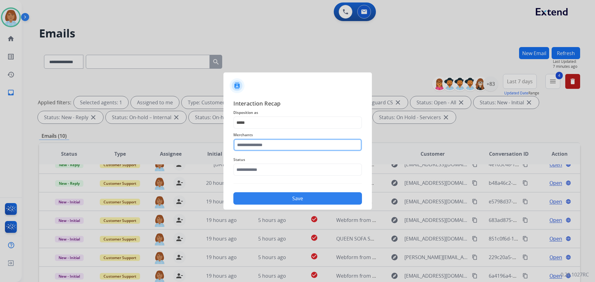
click at [288, 147] on input "text" at bounding box center [297, 145] width 129 height 12
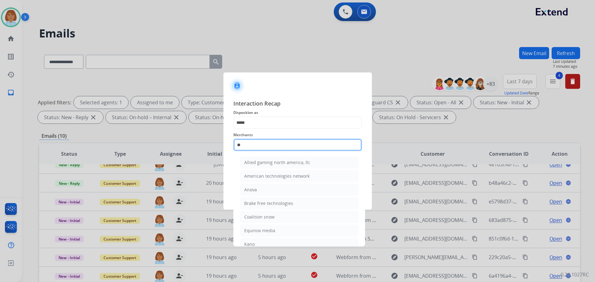
click at [266, 146] on input "**" at bounding box center [297, 145] width 129 height 12
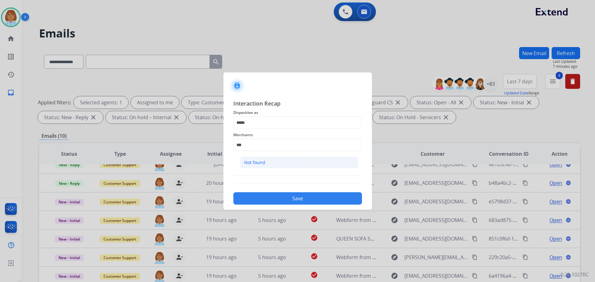
click at [265, 163] on li "Not found" at bounding box center [299, 163] width 118 height 12
type input "*********"
click at [265, 164] on input "text" at bounding box center [297, 170] width 129 height 12
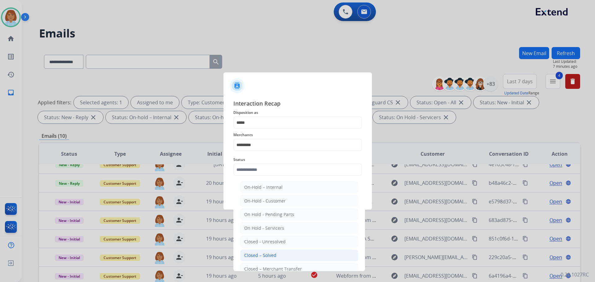
click at [262, 256] on div "Closed – Solved" at bounding box center [260, 256] width 32 height 6
type input "**********"
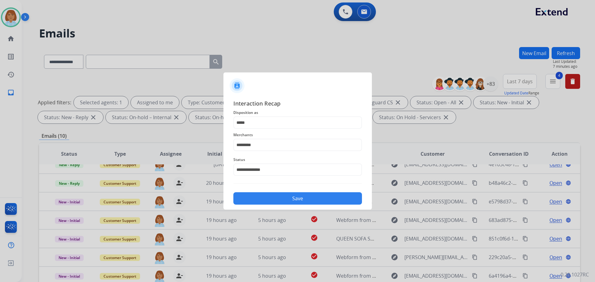
click at [274, 201] on button "Save" at bounding box center [297, 199] width 129 height 12
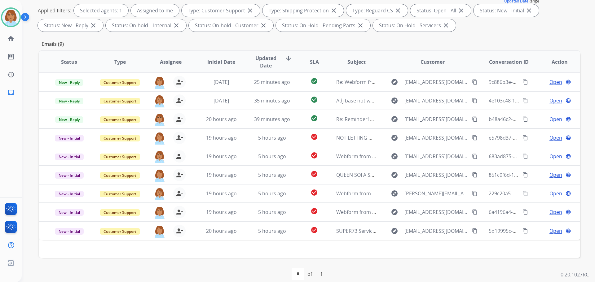
scroll to position [100, 0]
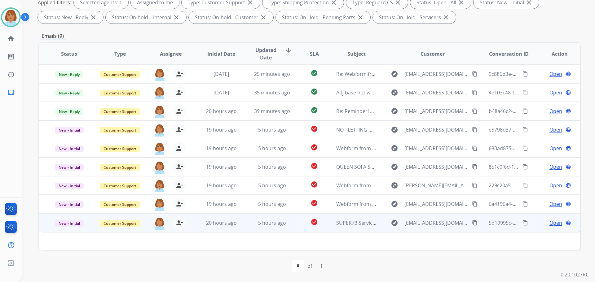
click at [293, 224] on td "check_circle" at bounding box center [310, 223] width 34 height 19
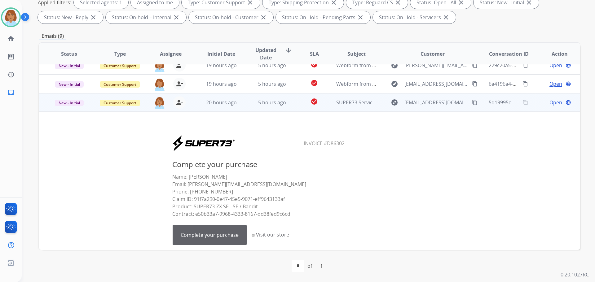
scroll to position [104, 0]
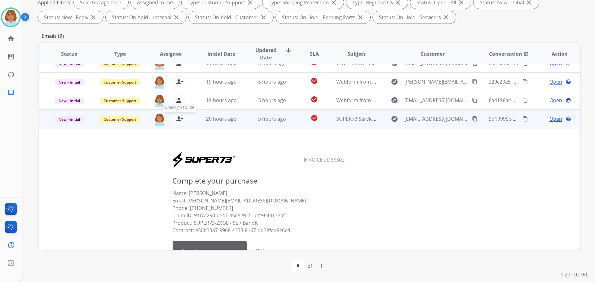
click at [176, 120] on mat-icon "person_remove" at bounding box center [179, 118] width 7 height 7
click at [72, 117] on span "New - Initial" at bounding box center [69, 119] width 29 height 7
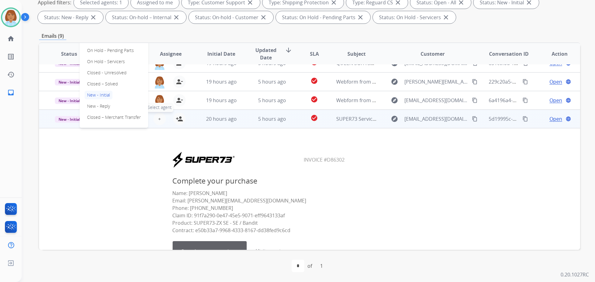
click at [159, 120] on span "+" at bounding box center [159, 118] width 3 height 7
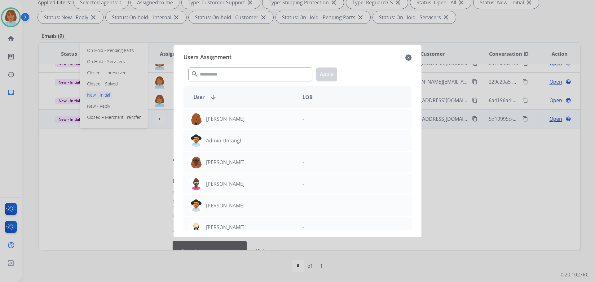
click at [339, 32] on div at bounding box center [297, 141] width 595 height 282
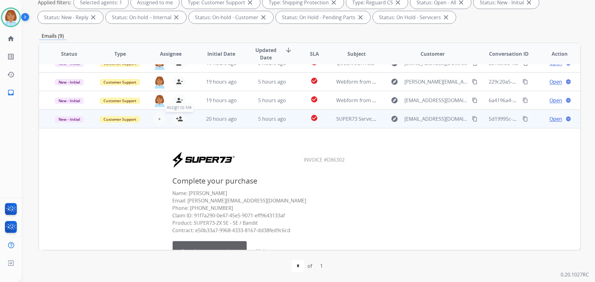
click at [180, 120] on mat-icon "person_add" at bounding box center [179, 118] width 7 height 7
click at [72, 121] on span "New - Initial" at bounding box center [69, 119] width 29 height 7
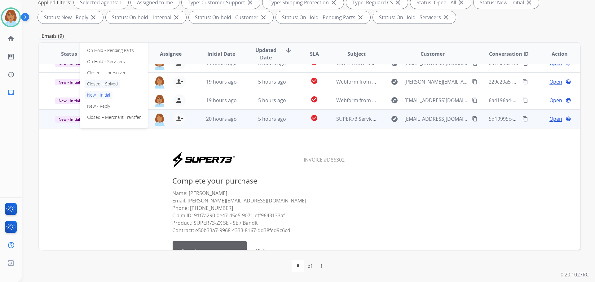
click at [120, 86] on p "Closed – Solved" at bounding box center [103, 84] width 36 height 9
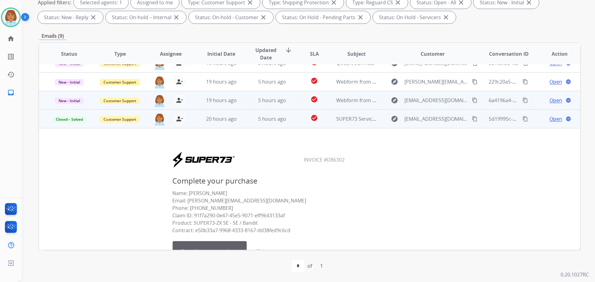
click at [295, 104] on td "check_circle" at bounding box center [310, 100] width 34 height 19
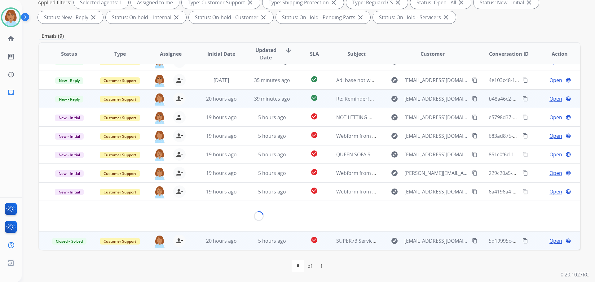
scroll to position [17, 0]
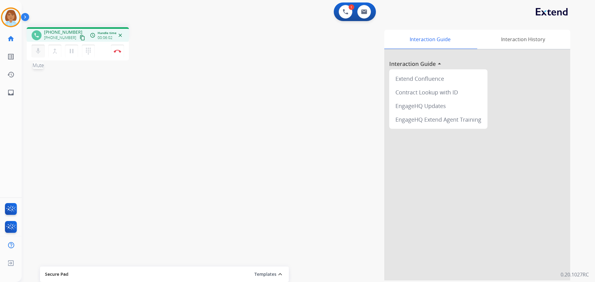
click at [38, 48] on mat-icon "mic" at bounding box center [37, 50] width 7 height 7
click at [64, 54] on div "merge_type Bridge" at bounding box center [56, 51] width 17 height 13
click at [67, 54] on button "pause Hold" at bounding box center [71, 51] width 13 height 13
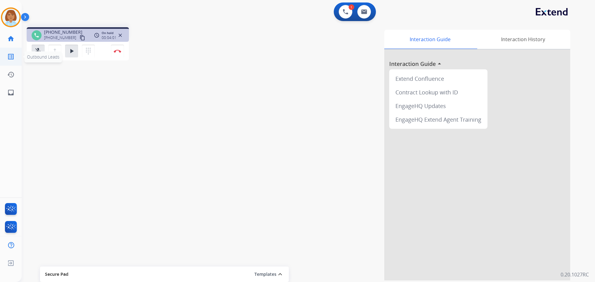
click at [39, 52] on span "Outbound Leads" at bounding box center [43, 56] width 38 height 11
click at [76, 51] on button "play_arrow Hold" at bounding box center [71, 51] width 13 height 13
click at [35, 49] on mat-icon "mic_off" at bounding box center [37, 50] width 7 height 7
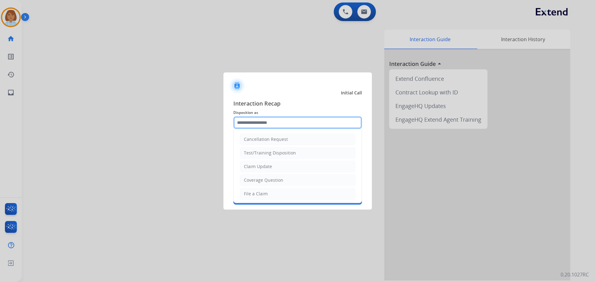
click at [273, 123] on input "text" at bounding box center [297, 123] width 129 height 12
click at [269, 193] on li "File a Claim" at bounding box center [298, 194] width 116 height 12
type input "**********"
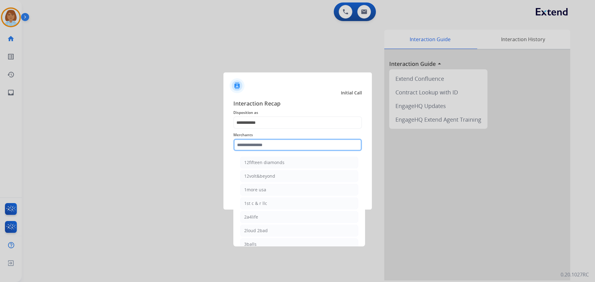
click at [286, 146] on input "text" at bounding box center [297, 145] width 129 height 12
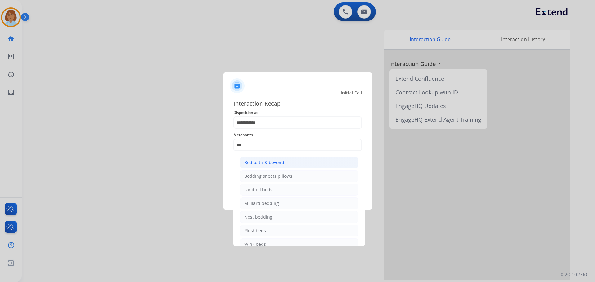
click at [264, 166] on div "Bed bath & beyond" at bounding box center [264, 163] width 40 height 6
type input "**********"
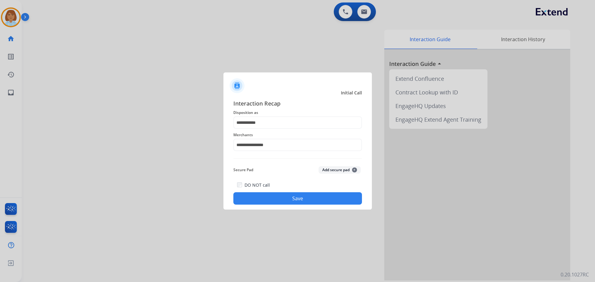
click at [294, 198] on button "Save" at bounding box center [297, 199] width 129 height 12
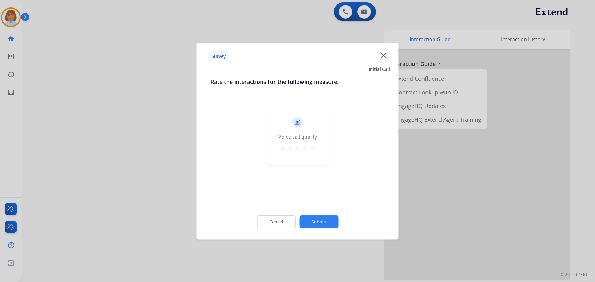
click at [339, 223] on div "Cancel Submit" at bounding box center [298, 222] width 175 height 28
click at [337, 223] on button "Submit" at bounding box center [319, 221] width 39 height 13
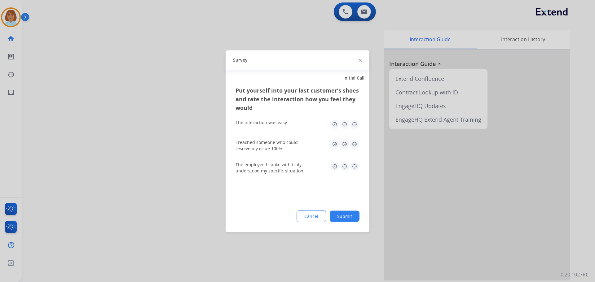
click at [340, 217] on button "Submit" at bounding box center [345, 216] width 30 height 11
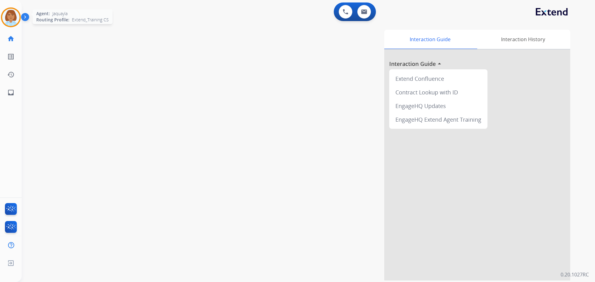
drag, startPoint x: 12, startPoint y: 11, endPoint x: 12, endPoint y: 20, distance: 8.7
click at [12, 15] on div at bounding box center [11, 17] width 20 height 20
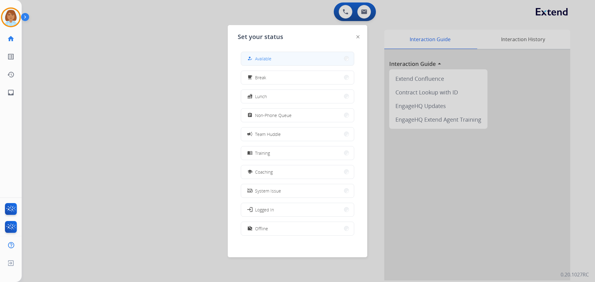
click at [268, 56] on span "Available" at bounding box center [263, 59] width 16 height 7
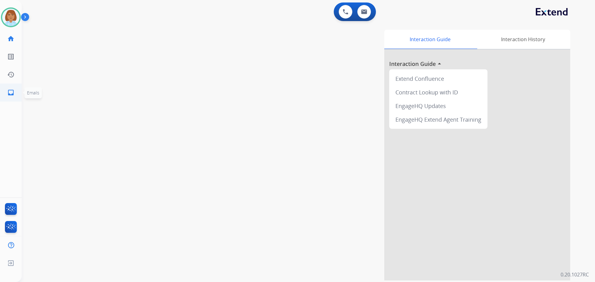
click at [16, 93] on link "inbox Emails" at bounding box center [10, 92] width 17 height 17
select select "**********"
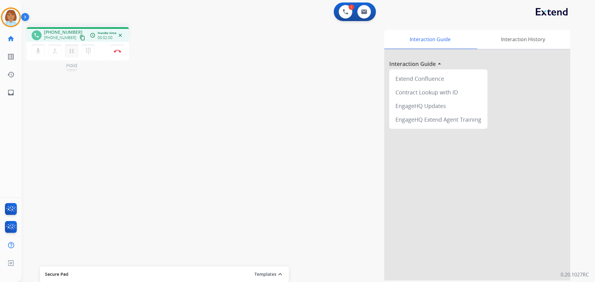
click at [71, 51] on mat-icon "pause" at bounding box center [71, 50] width 7 height 7
click at [38, 53] on mat-icon "mic" at bounding box center [37, 50] width 7 height 7
click at [71, 55] on button "play_arrow Hold" at bounding box center [71, 51] width 13 height 13
click at [38, 54] on mat-icon "mic_off" at bounding box center [37, 50] width 7 height 7
click at [122, 53] on button "Disconnect" at bounding box center [117, 51] width 13 height 13
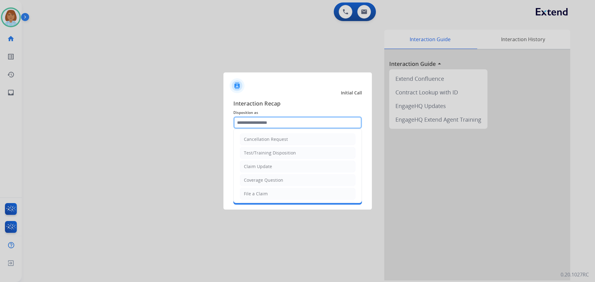
click at [286, 118] on input "text" at bounding box center [297, 123] width 129 height 12
click at [277, 170] on li "Claim Update" at bounding box center [298, 167] width 116 height 12
type input "**********"
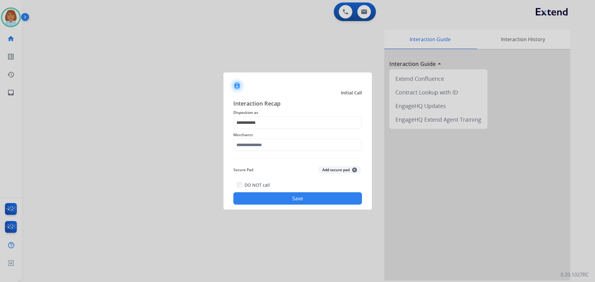
drag, startPoint x: 276, startPoint y: 152, endPoint x: 277, endPoint y: 146, distance: 5.7
click at [277, 146] on div "Merchants" at bounding box center [297, 141] width 129 height 25
click at [279, 137] on span "Merchants" at bounding box center [297, 134] width 129 height 7
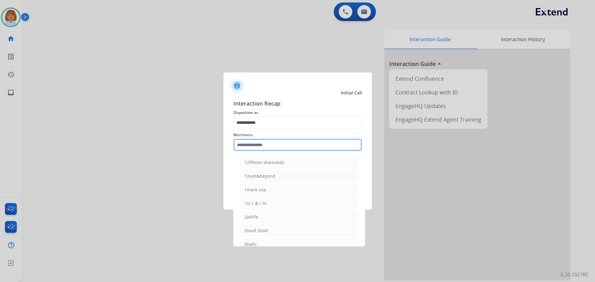
click at [276, 144] on input "text" at bounding box center [297, 145] width 129 height 12
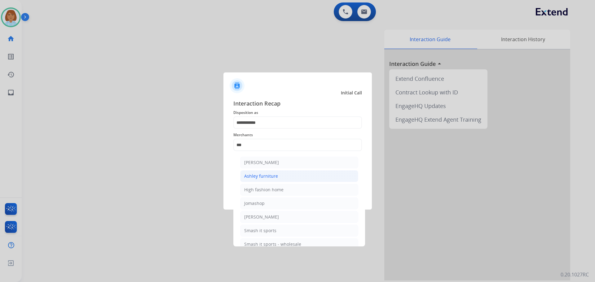
click at [286, 175] on li "Ashley furniture" at bounding box center [299, 177] width 118 height 12
type input "**********"
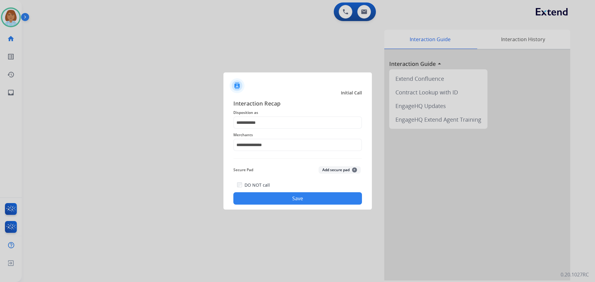
click at [291, 203] on button "Save" at bounding box center [297, 199] width 129 height 12
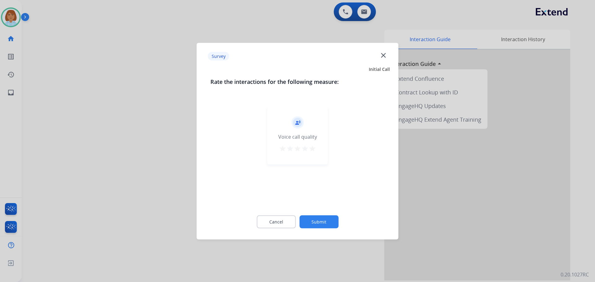
click at [329, 225] on button "Submit" at bounding box center [319, 221] width 39 height 13
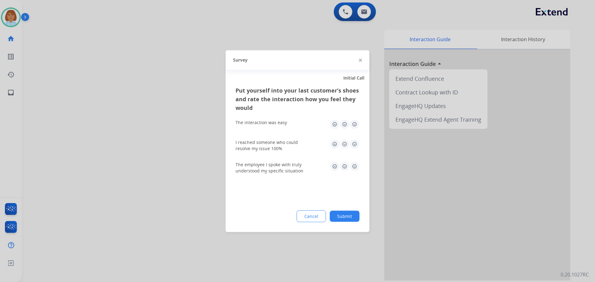
click at [351, 215] on button "Submit" at bounding box center [345, 216] width 30 height 11
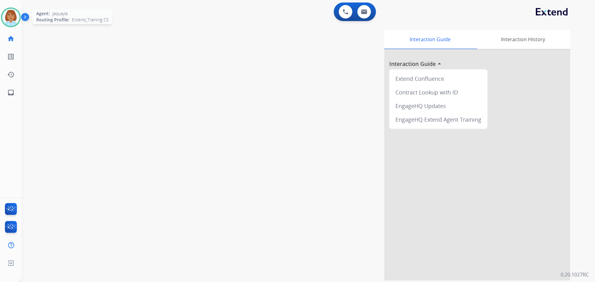
click at [8, 8] on div at bounding box center [11, 17] width 20 height 20
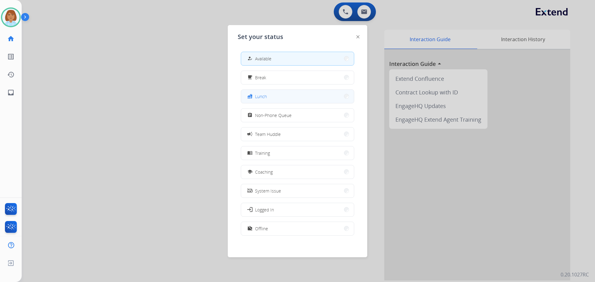
click at [295, 98] on button "fastfood Lunch" at bounding box center [297, 96] width 113 height 13
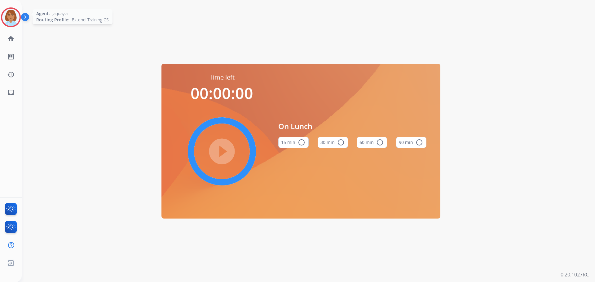
click at [7, 10] on img at bounding box center [10, 17] width 17 height 17
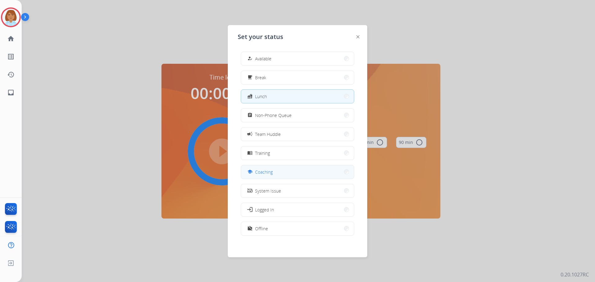
click at [277, 175] on button "school Coaching" at bounding box center [297, 172] width 113 height 13
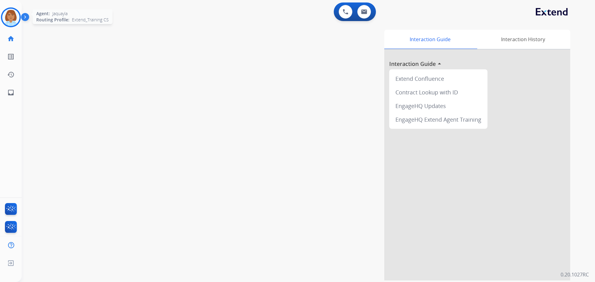
click at [15, 21] on img at bounding box center [10, 17] width 17 height 17
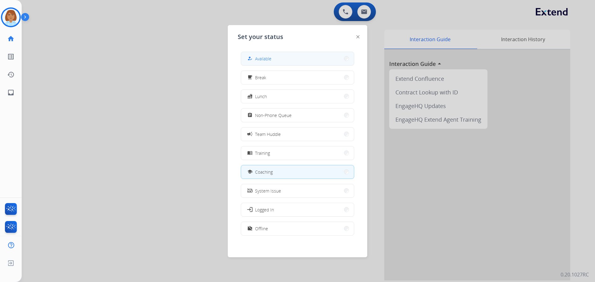
click at [296, 59] on button "how_to_reg Available" at bounding box center [297, 58] width 113 height 13
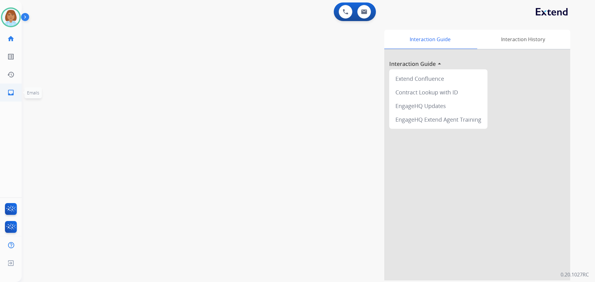
click at [11, 92] on mat-icon "inbox" at bounding box center [10, 92] width 7 height 7
select select "**********"
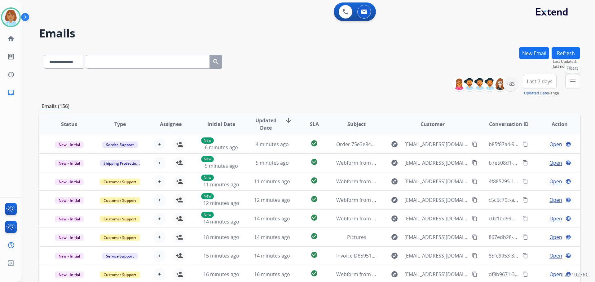
click at [575, 84] on mat-icon "menu" at bounding box center [572, 81] width 7 height 7
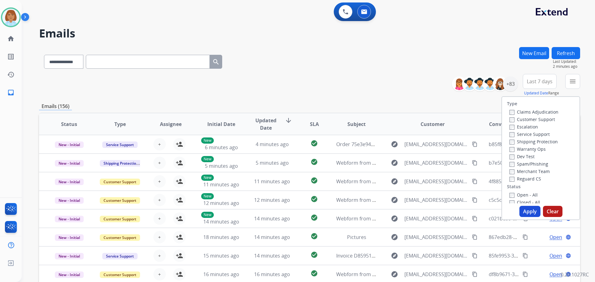
click at [529, 122] on label "Customer Support" at bounding box center [533, 120] width 46 height 6
click at [528, 143] on label "Shipping Protection" at bounding box center [534, 142] width 48 height 6
drag, startPoint x: 521, startPoint y: 180, endPoint x: 521, endPoint y: 189, distance: 9.6
click at [521, 181] on label "Reguard CS" at bounding box center [526, 179] width 32 height 6
click at [520, 193] on label "Open - All" at bounding box center [524, 195] width 28 height 6
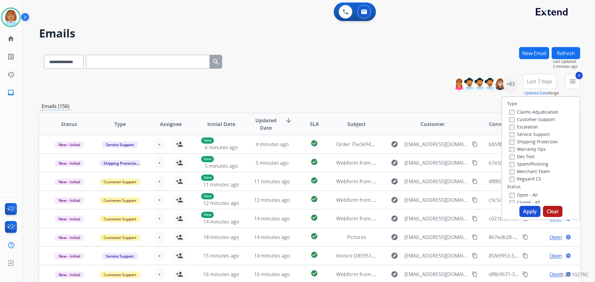
click at [525, 213] on button "Apply" at bounding box center [530, 211] width 21 height 11
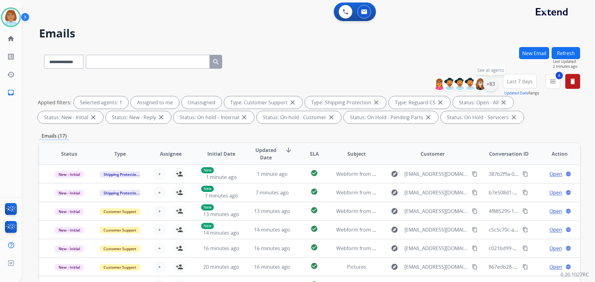
click at [489, 81] on div "+83" at bounding box center [490, 84] width 15 height 15
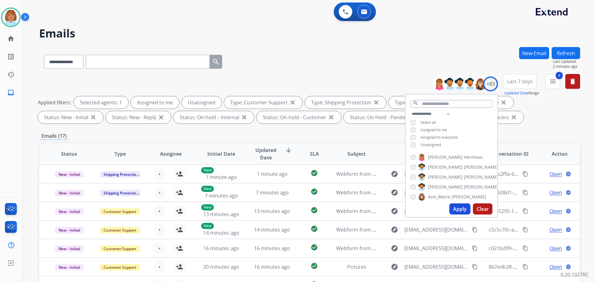
click at [433, 146] on span "Unassigned" at bounding box center [431, 144] width 20 height 5
click at [460, 212] on button "Apply" at bounding box center [460, 209] width 21 height 11
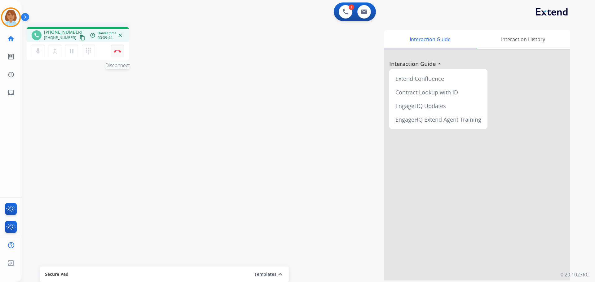
click at [122, 53] on button "Disconnect" at bounding box center [117, 51] width 13 height 13
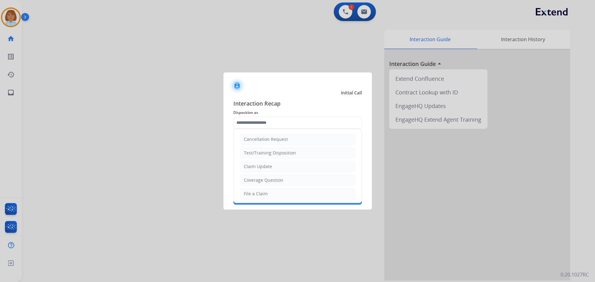
click at [311, 120] on input "text" at bounding box center [297, 123] width 129 height 12
click at [272, 189] on li "File a Claim" at bounding box center [298, 194] width 116 height 12
type input "**********"
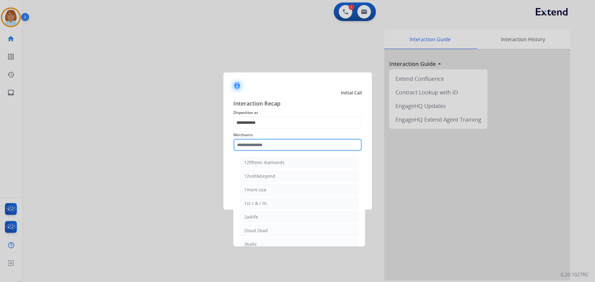
click at [288, 144] on input "text" at bounding box center [297, 145] width 129 height 12
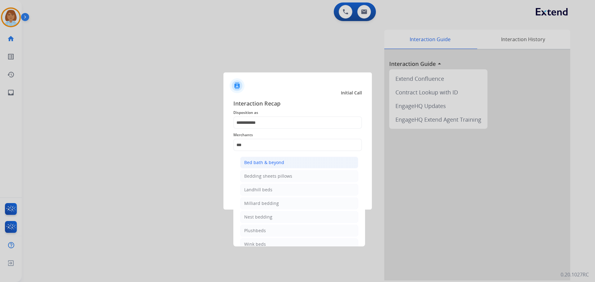
click at [295, 157] on li "Bed bath & beyond" at bounding box center [299, 163] width 118 height 12
type input "**********"
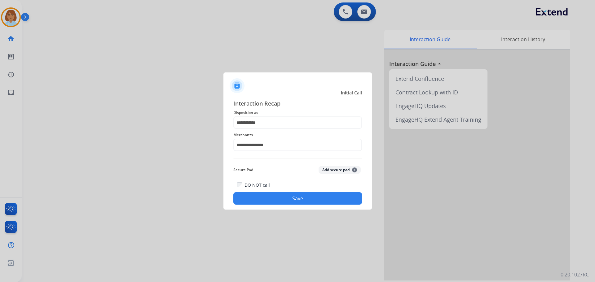
click at [283, 200] on button "Save" at bounding box center [297, 199] width 129 height 12
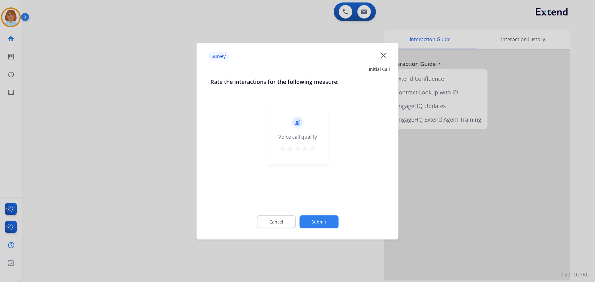
click at [335, 223] on button "Submit" at bounding box center [319, 221] width 39 height 13
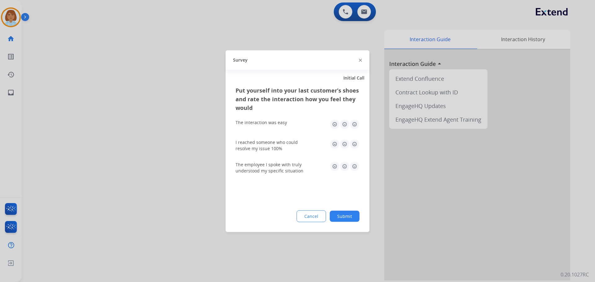
click at [353, 219] on button "Submit" at bounding box center [345, 216] width 30 height 11
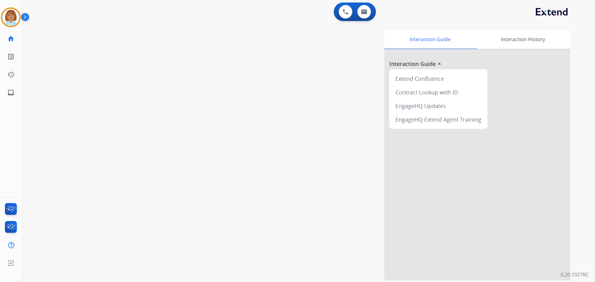
click at [7, 27] on div "Jaquayla AfterCallWork Edit Avatar Agent: Jaquayla Routing Profile: Extend_Trai…" at bounding box center [11, 51] width 22 height 102
click at [8, 22] on img at bounding box center [10, 17] width 17 height 17
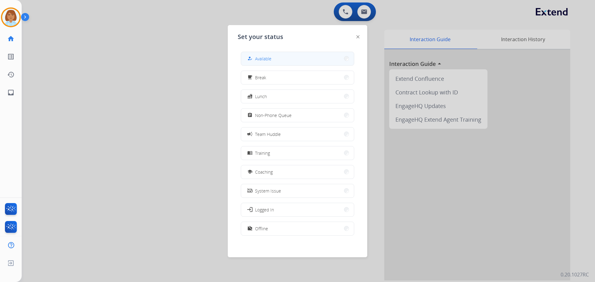
click at [270, 61] on span "Available" at bounding box center [263, 59] width 16 height 7
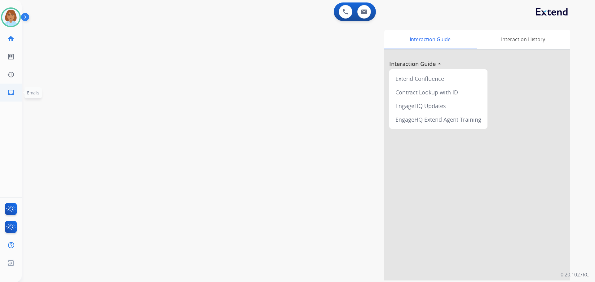
click at [9, 91] on mat-icon "inbox" at bounding box center [10, 92] width 7 height 7
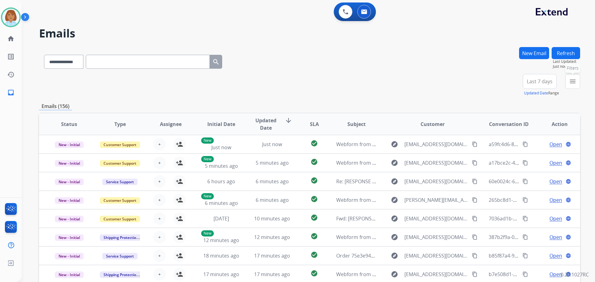
click at [571, 84] on mat-icon "menu" at bounding box center [572, 81] width 7 height 7
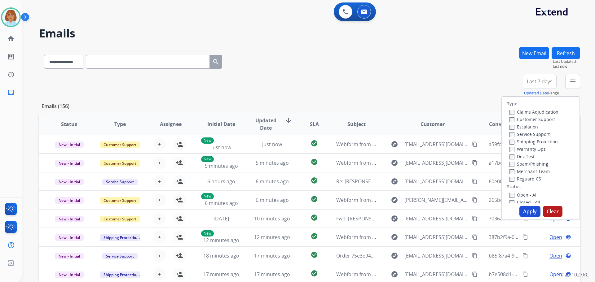
click at [525, 118] on label "Customer Support" at bounding box center [533, 120] width 46 height 6
click at [521, 142] on label "Shipping Protection" at bounding box center [534, 142] width 48 height 6
click at [522, 180] on label "Reguard CS" at bounding box center [526, 179] width 32 height 6
click at [512, 193] on label "Open - All" at bounding box center [524, 195] width 28 height 6
click at [531, 215] on button "Apply" at bounding box center [530, 211] width 21 height 11
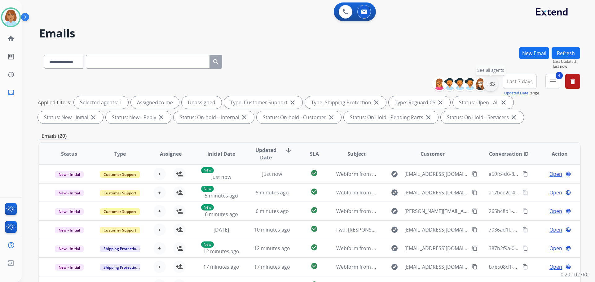
click at [492, 85] on div "+83" at bounding box center [490, 84] width 15 height 15
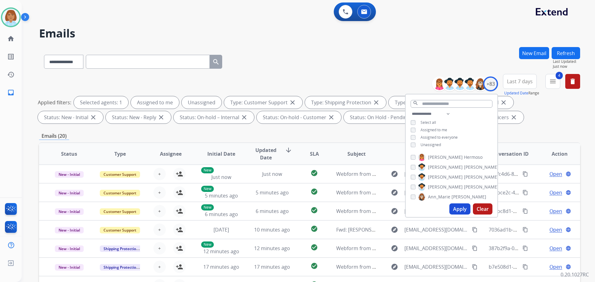
click at [437, 146] on span "Unassigned" at bounding box center [431, 144] width 20 height 5
click at [462, 210] on button "Apply" at bounding box center [460, 209] width 21 height 11
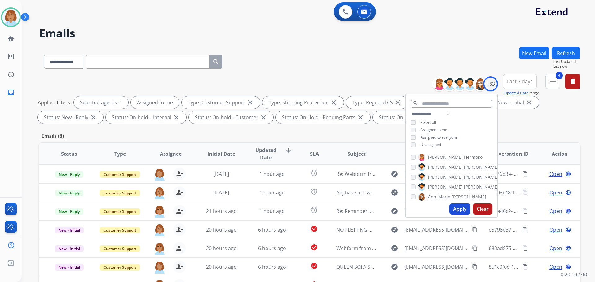
click at [332, 138] on div "Emails (8)" at bounding box center [309, 136] width 541 height 8
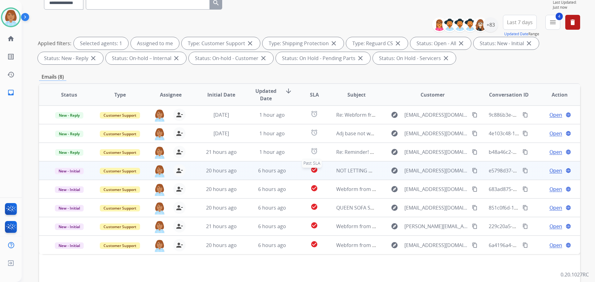
scroll to position [62, 0]
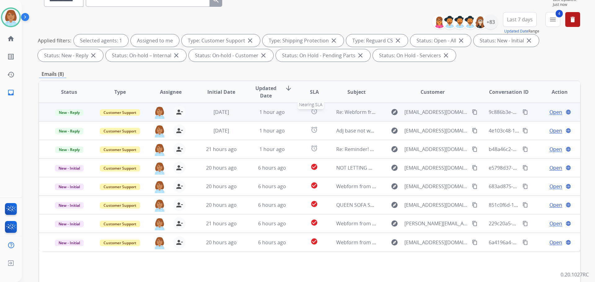
click at [303, 113] on div "alarm" at bounding box center [315, 112] width 24 height 9
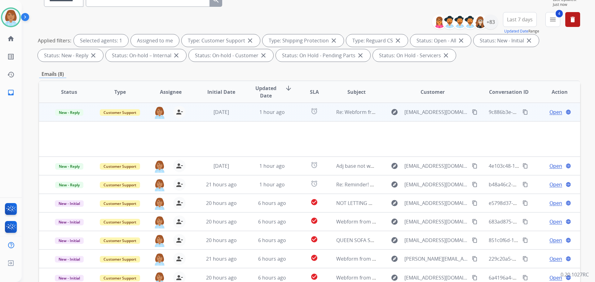
click at [548, 116] on td "Open language" at bounding box center [555, 112] width 51 height 19
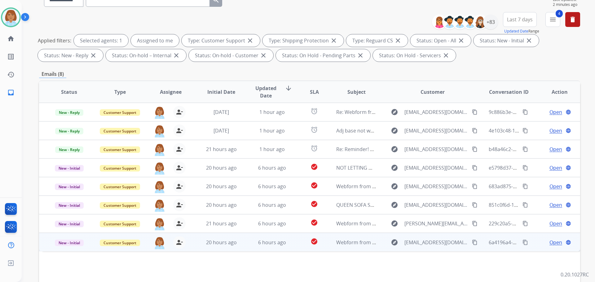
click at [293, 241] on td "check_circle" at bounding box center [310, 242] width 34 height 19
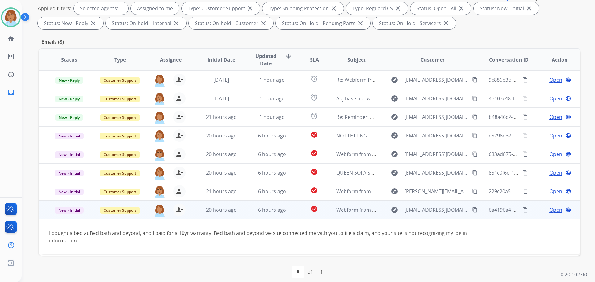
scroll to position [100, 0]
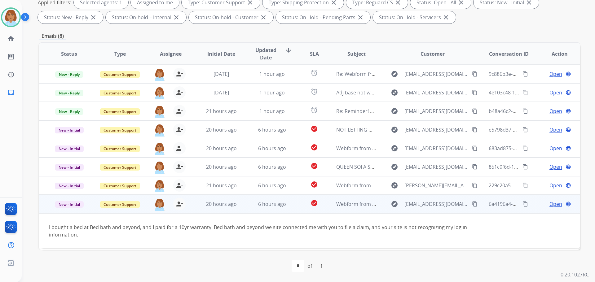
click at [472, 206] on mat-icon "content_copy" at bounding box center [475, 205] width 6 height 6
click at [551, 205] on span "Open" at bounding box center [556, 204] width 13 height 7
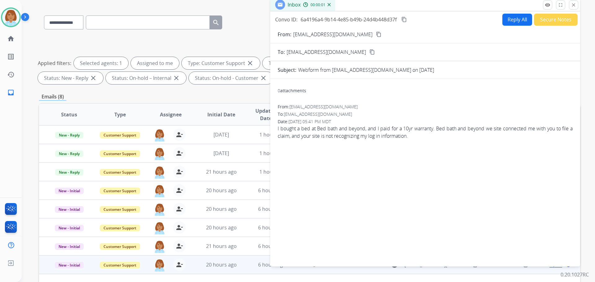
scroll to position [0, 0]
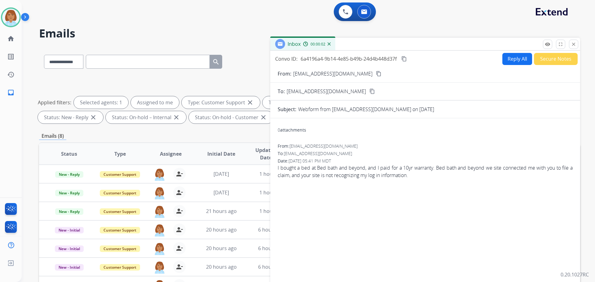
click at [521, 63] on button "Reply All" at bounding box center [518, 59] width 30 height 12
select select "**********"
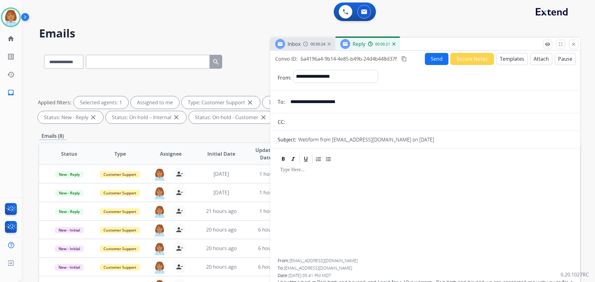
click at [509, 62] on button "Templates" at bounding box center [512, 59] width 31 height 12
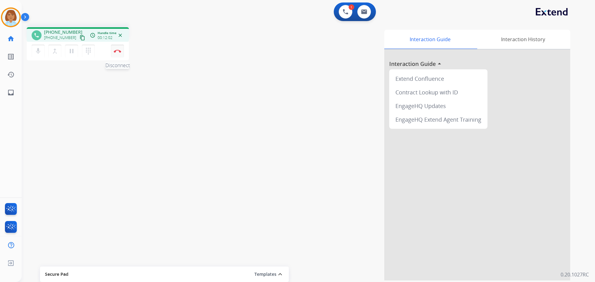
click at [118, 57] on button "Disconnect" at bounding box center [117, 51] width 13 height 13
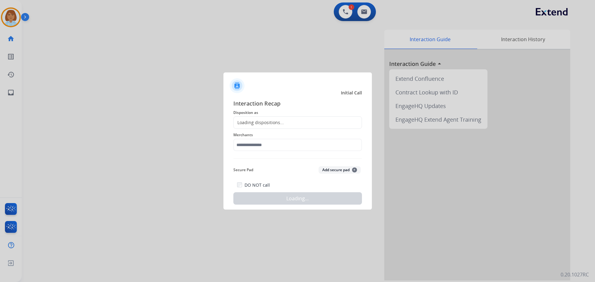
click at [262, 118] on div "Loading dispositions..." at bounding box center [297, 123] width 129 height 12
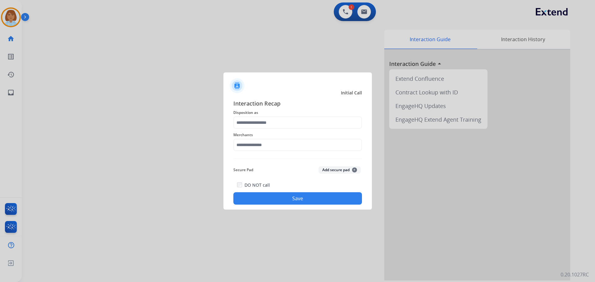
click at [288, 116] on span "Disposition as" at bounding box center [297, 112] width 129 height 7
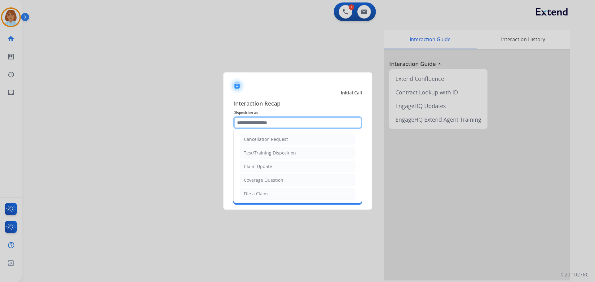
click at [287, 119] on input "text" at bounding box center [297, 123] width 129 height 12
click at [276, 192] on li "File a Claim" at bounding box center [298, 194] width 116 height 12
type input "**********"
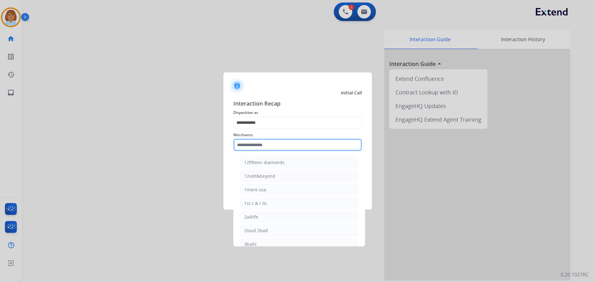
click at [279, 146] on input "text" at bounding box center [297, 145] width 129 height 12
click at [278, 168] on li "Bed bath & beyond" at bounding box center [299, 163] width 118 height 12
type input "**********"
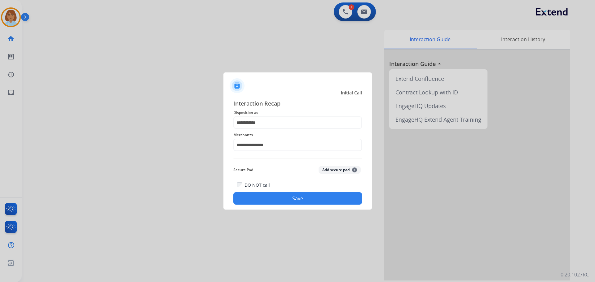
click at [275, 194] on button "Save" at bounding box center [297, 199] width 129 height 12
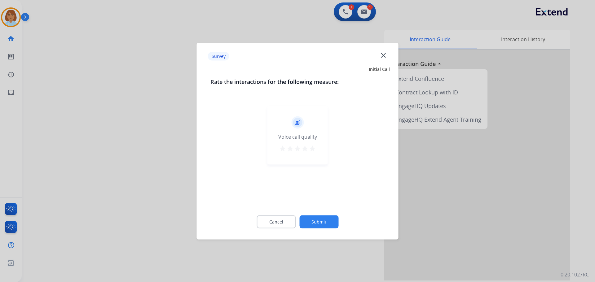
click at [324, 221] on button "Submit" at bounding box center [319, 221] width 39 height 13
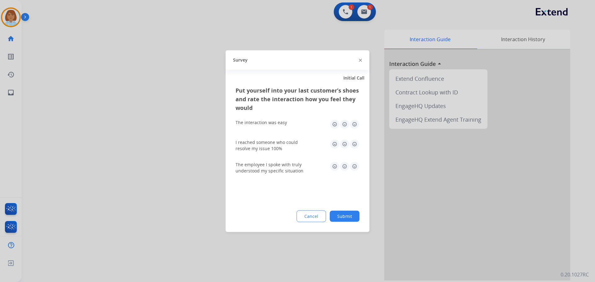
click at [352, 217] on button "Submit" at bounding box center [345, 216] width 30 height 11
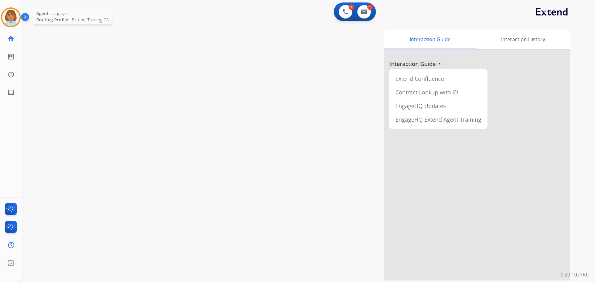
click at [6, 21] on img at bounding box center [10, 17] width 17 height 17
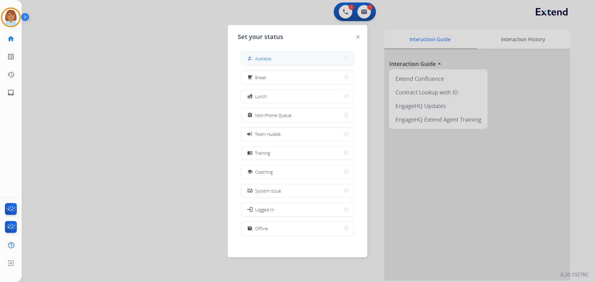
click at [248, 60] on button "how_to_reg Available" at bounding box center [297, 58] width 113 height 13
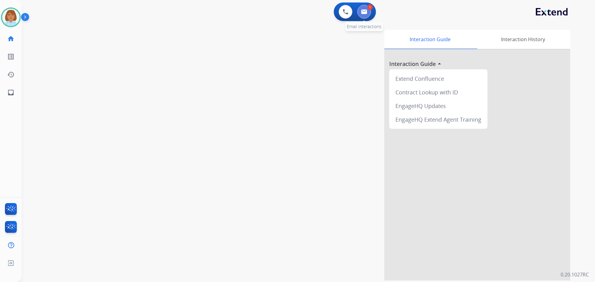
click at [364, 13] on img at bounding box center [364, 11] width 6 height 5
select select "**********"
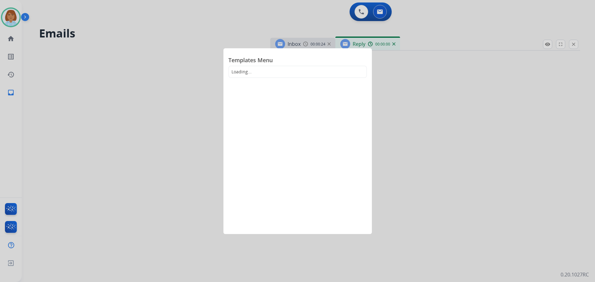
select select "**********"
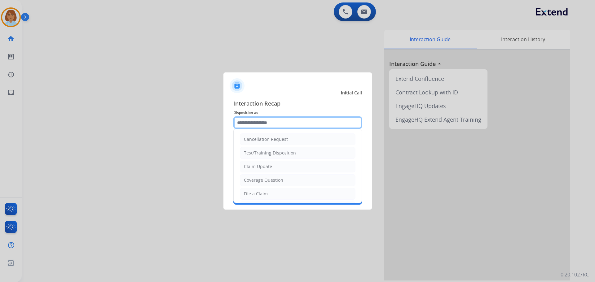
click at [259, 127] on input "text" at bounding box center [297, 123] width 129 height 12
click at [273, 194] on li "File a Claim" at bounding box center [298, 194] width 116 height 12
type input "**********"
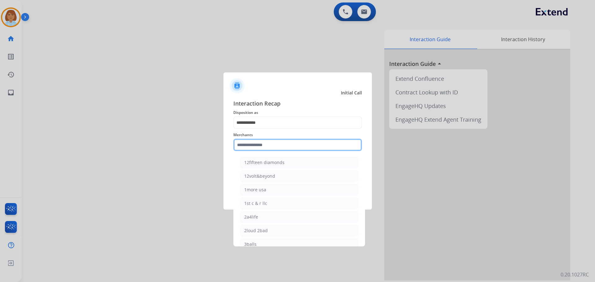
click at [271, 141] on input "text" at bounding box center [297, 145] width 129 height 12
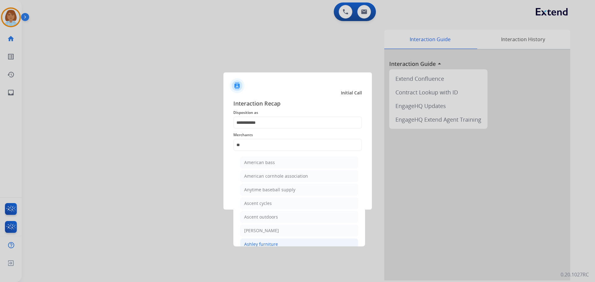
click at [274, 241] on li "Ashley furniture" at bounding box center [299, 245] width 118 height 12
type input "**********"
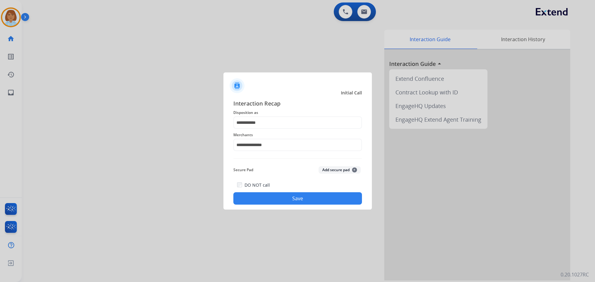
click at [297, 196] on button "Save" at bounding box center [297, 199] width 129 height 12
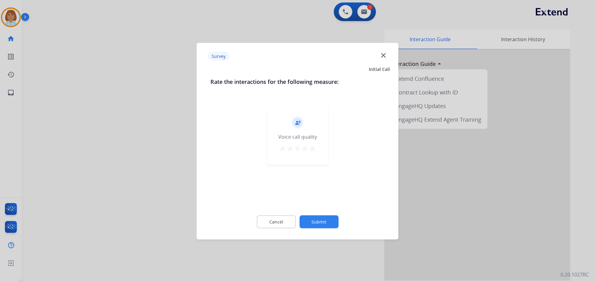
click at [319, 217] on button "Submit" at bounding box center [319, 221] width 39 height 13
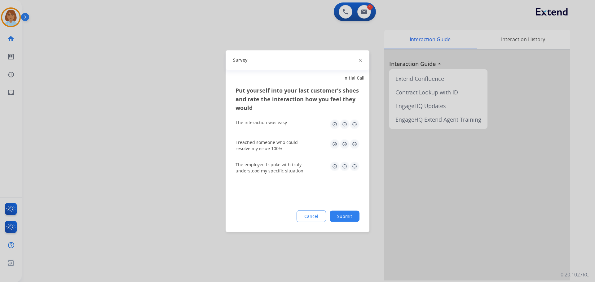
click at [341, 220] on button "Submit" at bounding box center [345, 216] width 30 height 11
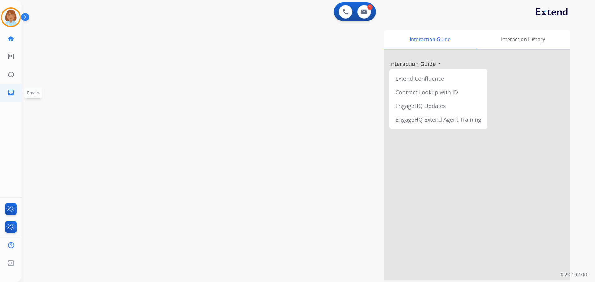
click at [13, 95] on mat-icon "inbox" at bounding box center [10, 92] width 7 height 7
select select "**********"
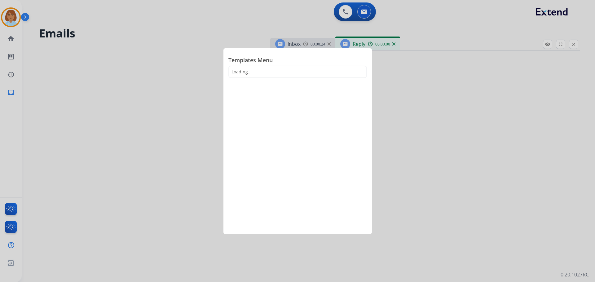
select select "**********"
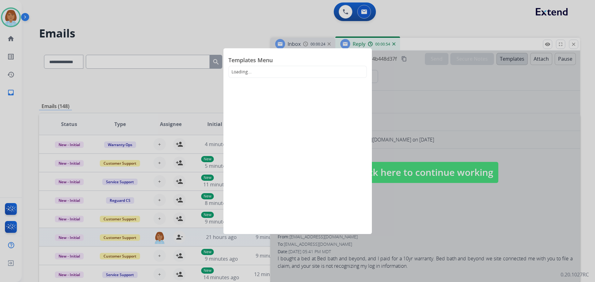
click at [437, 154] on div at bounding box center [297, 141] width 595 height 282
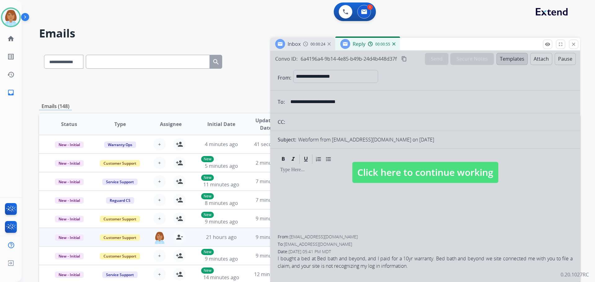
click at [437, 156] on div at bounding box center [425, 167] width 310 height 232
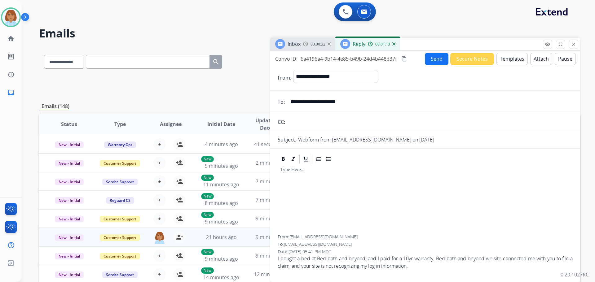
click at [509, 56] on button "Templates" at bounding box center [512, 59] width 31 height 12
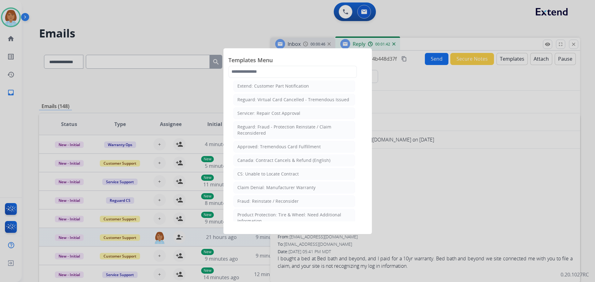
scroll to position [248, 0]
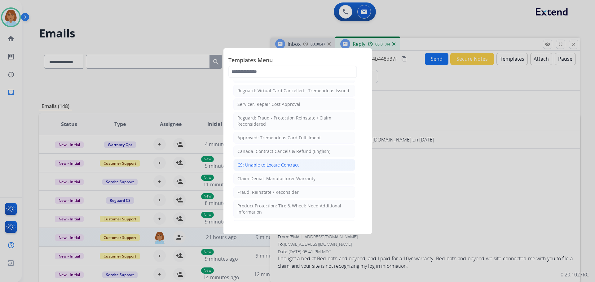
click at [296, 162] on div "CS: Unable to Locate Contract" at bounding box center [268, 165] width 61 height 6
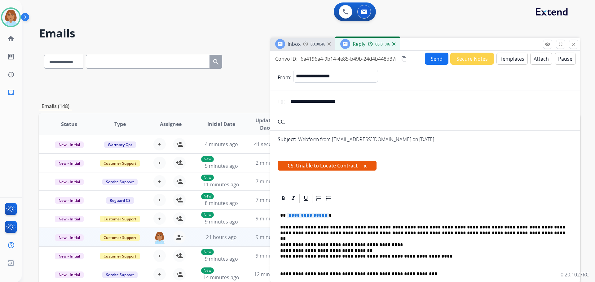
click at [333, 215] on p "**********" at bounding box center [422, 216] width 285 height 6
drag, startPoint x: 381, startPoint y: 245, endPoint x: 283, endPoint y: 245, distance: 98.3
click at [283, 245] on p "**********" at bounding box center [422, 253] width 285 height 23
click at [425, 57] on button "Send" at bounding box center [437, 59] width 24 height 12
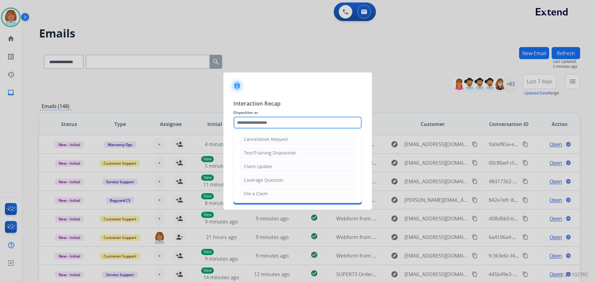
click at [318, 123] on input "text" at bounding box center [297, 123] width 129 height 12
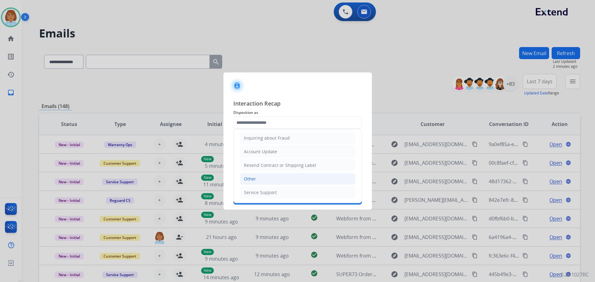
click at [292, 181] on li "Other" at bounding box center [298, 179] width 116 height 12
type input "*****"
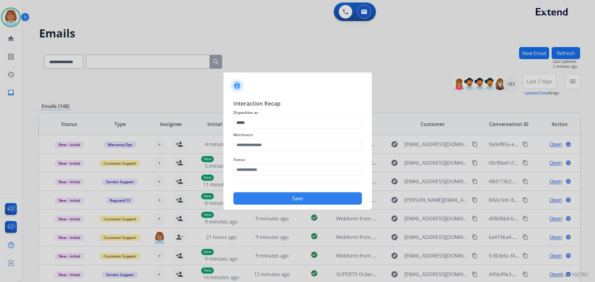
click at [308, 152] on div "Merchants" at bounding box center [297, 141] width 129 height 25
click at [313, 147] on input "text" at bounding box center [297, 145] width 129 height 12
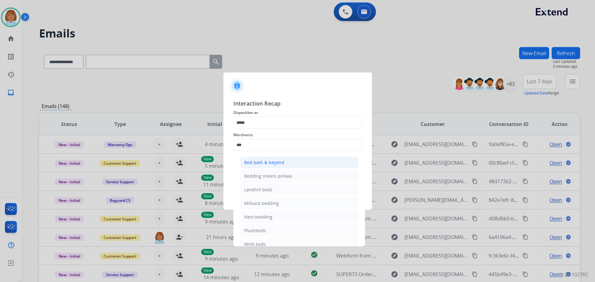
click at [283, 159] on li "Bed bath & beyond" at bounding box center [299, 163] width 118 height 12
type input "**********"
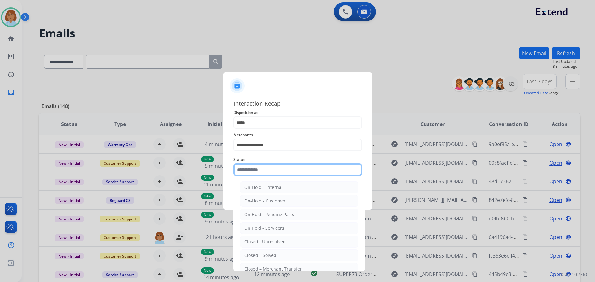
click at [277, 175] on input "text" at bounding box center [297, 170] width 129 height 12
click at [268, 254] on div "Closed – Solved" at bounding box center [260, 256] width 32 height 6
type input "**********"
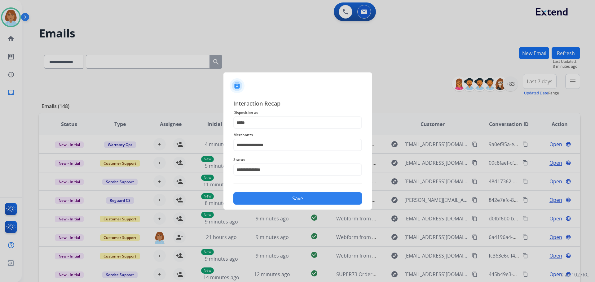
click at [273, 198] on button "Save" at bounding box center [297, 199] width 129 height 12
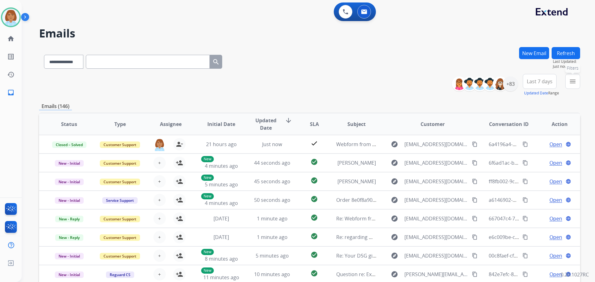
click at [575, 86] on button "menu Filters" at bounding box center [573, 81] width 15 height 15
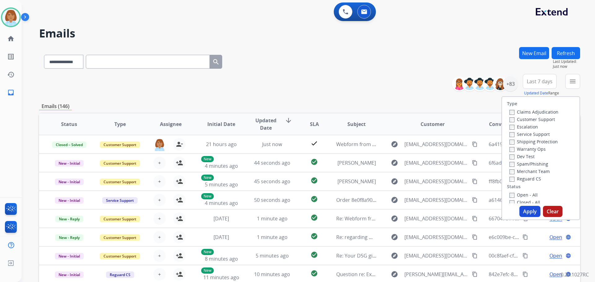
click at [531, 119] on label "Customer Support" at bounding box center [533, 120] width 46 height 6
click at [522, 142] on label "Shipping Protection" at bounding box center [534, 142] width 48 height 6
click at [513, 180] on label "Reguard CS" at bounding box center [526, 179] width 32 height 6
click at [524, 212] on button "Apply" at bounding box center [530, 211] width 21 height 11
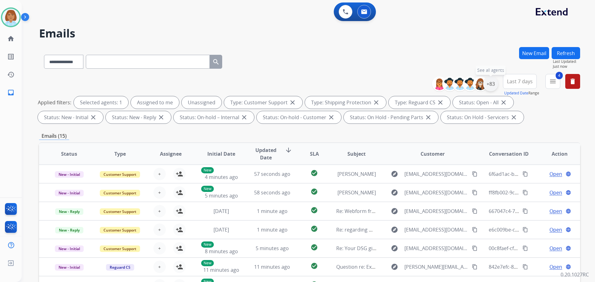
drag, startPoint x: 494, startPoint y: 81, endPoint x: 493, endPoint y: 87, distance: 5.6
click at [494, 86] on div "+83" at bounding box center [490, 84] width 15 height 15
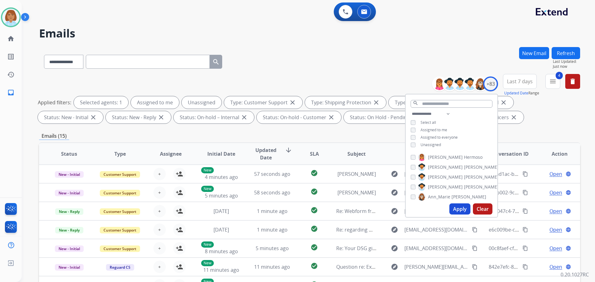
click at [429, 142] on span "Unassigned" at bounding box center [431, 144] width 20 height 5
click at [458, 211] on button "Apply" at bounding box center [460, 209] width 21 height 11
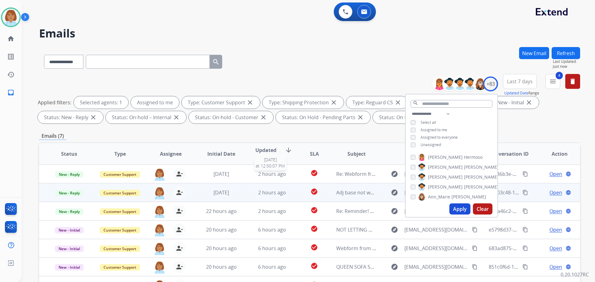
scroll to position [93, 0]
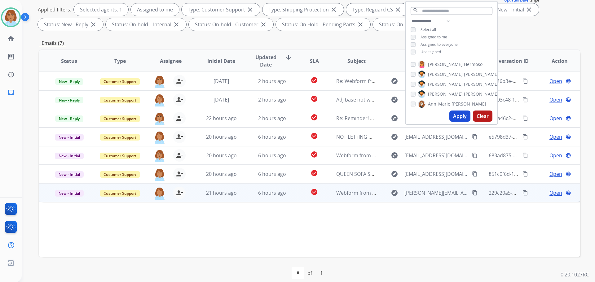
click at [295, 194] on td "check_circle" at bounding box center [310, 193] width 34 height 19
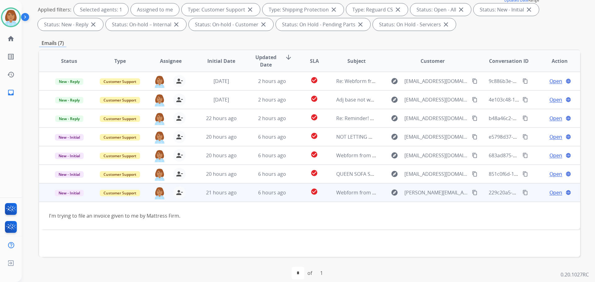
click at [554, 192] on span "Open" at bounding box center [556, 192] width 13 height 7
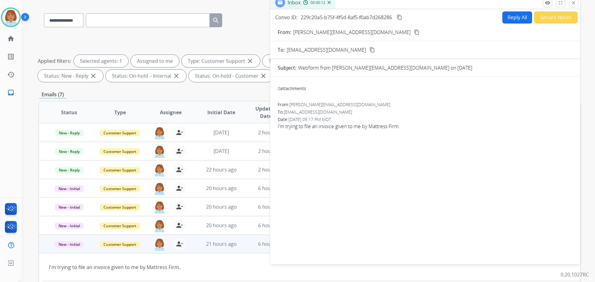
scroll to position [0, 0]
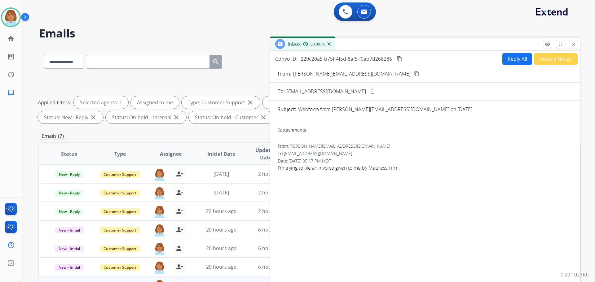
click at [510, 59] on button "Reply All" at bounding box center [518, 59] width 30 height 12
select select "**********"
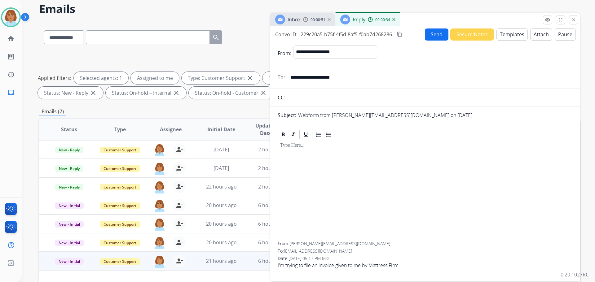
scroll to position [31, 0]
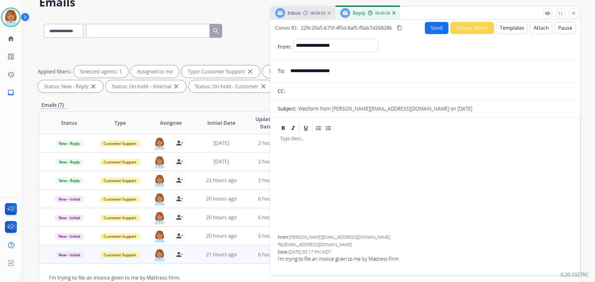
click at [505, 30] on button "Templates" at bounding box center [512, 28] width 31 height 12
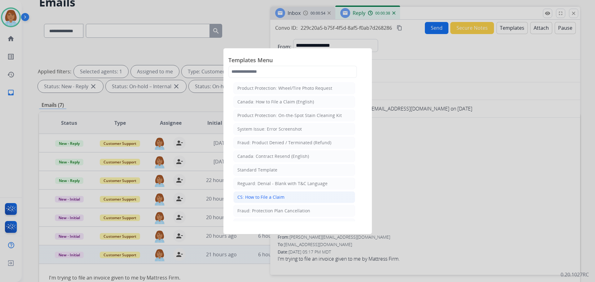
click at [282, 197] on div "CS: How to File a Claim" at bounding box center [261, 197] width 47 height 6
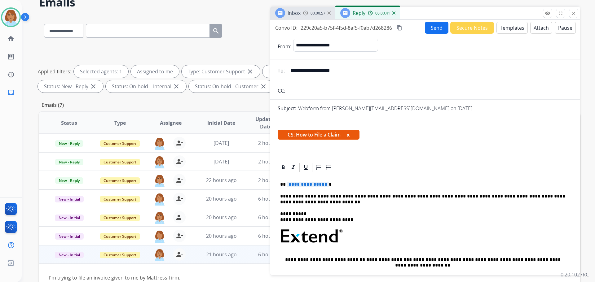
click at [326, 183] on p "**********" at bounding box center [422, 185] width 285 height 6
click at [432, 24] on button "Send" at bounding box center [437, 28] width 24 height 12
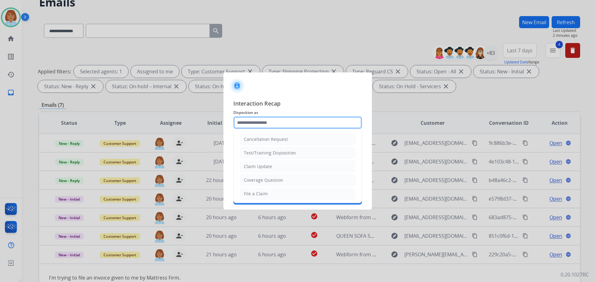
click at [311, 117] on input "text" at bounding box center [297, 123] width 129 height 12
click at [278, 189] on li "File a Claim" at bounding box center [298, 194] width 116 height 12
type input "**********"
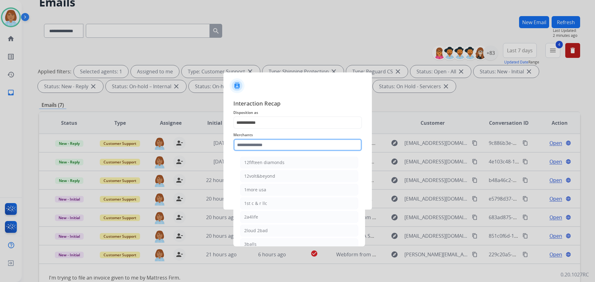
click at [289, 146] on input "text" at bounding box center [297, 145] width 129 height 12
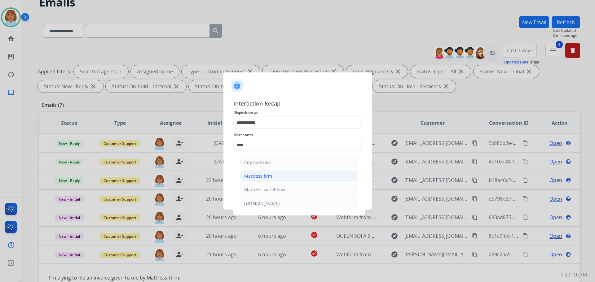
click at [282, 178] on li "Mattress firm" at bounding box center [299, 177] width 118 height 12
type input "**********"
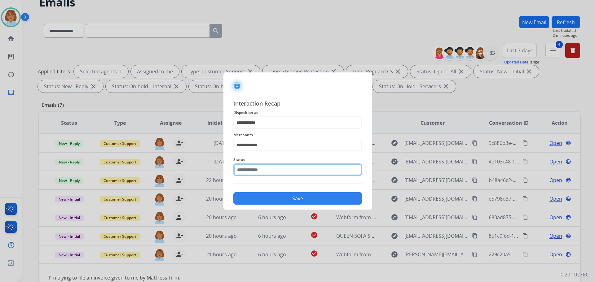
click at [284, 169] on input "text" at bounding box center [297, 170] width 129 height 12
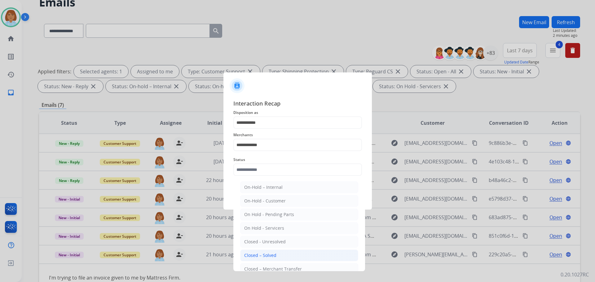
click at [276, 255] on li "Closed – Solved" at bounding box center [299, 256] width 118 height 12
type input "**********"
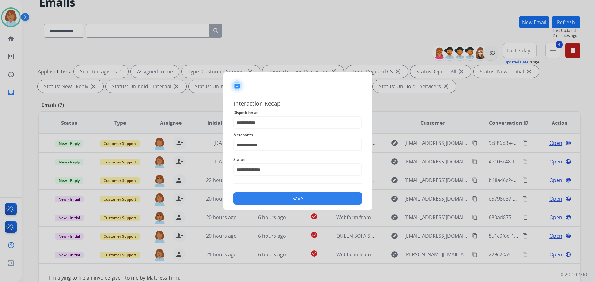
click at [319, 195] on button "Save" at bounding box center [297, 199] width 129 height 12
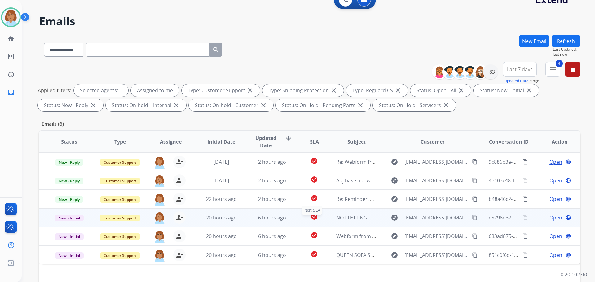
scroll to position [100, 0]
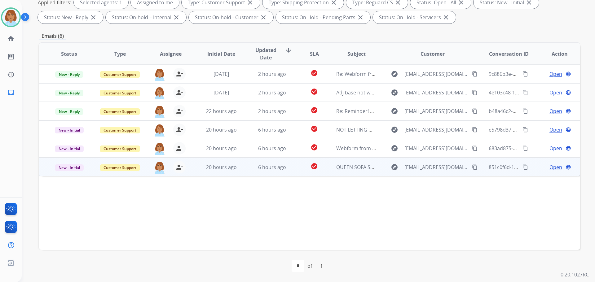
click at [326, 166] on td "QUEEN SOFA SLEEPER/DELTONA" at bounding box center [351, 167] width 51 height 19
click at [553, 169] on span "Open" at bounding box center [556, 166] width 13 height 7
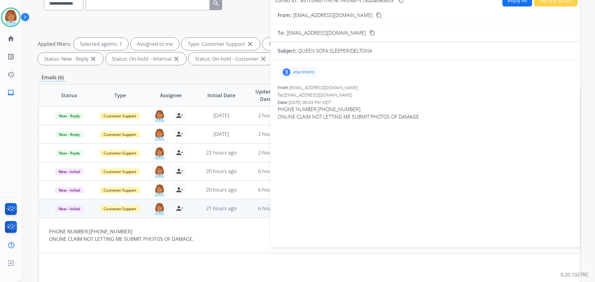
scroll to position [7, 0]
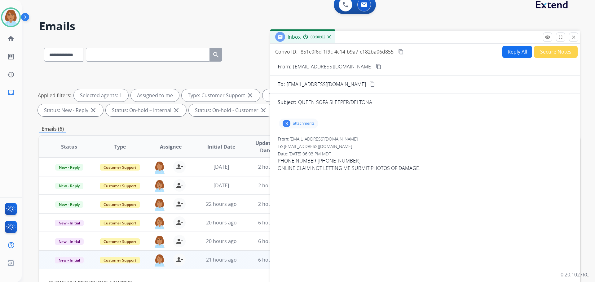
click at [307, 126] on p "attachments" at bounding box center [304, 123] width 22 height 5
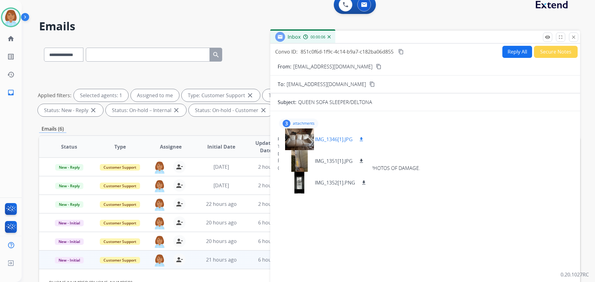
click at [361, 140] on mat-icon "download" at bounding box center [362, 140] width 6 height 6
click at [361, 160] on mat-icon "download" at bounding box center [362, 161] width 6 height 6
click at [364, 183] on mat-icon "download" at bounding box center [364, 183] width 6 height 6
click at [376, 66] on mat-icon "content_copy" at bounding box center [379, 67] width 6 height 6
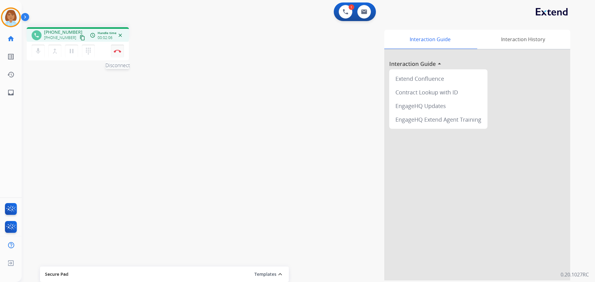
click at [122, 52] on button "Disconnect" at bounding box center [117, 51] width 13 height 13
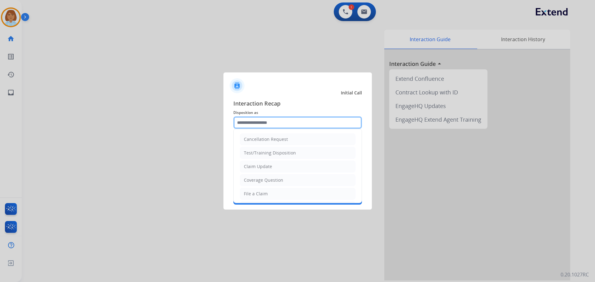
click at [244, 129] on input "text" at bounding box center [297, 123] width 129 height 12
click at [255, 191] on div "File a Claim" at bounding box center [256, 194] width 24 height 6
type input "**********"
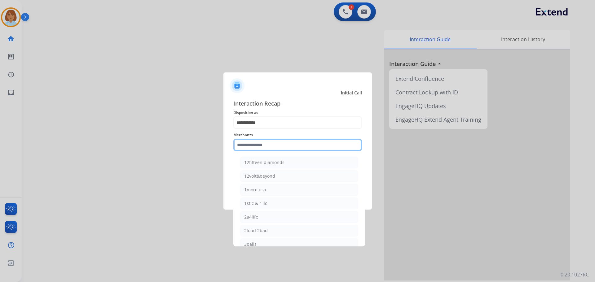
drag, startPoint x: 250, startPoint y: 147, endPoint x: 251, endPoint y: 143, distance: 4.4
click at [250, 145] on input "text" at bounding box center [297, 145] width 129 height 12
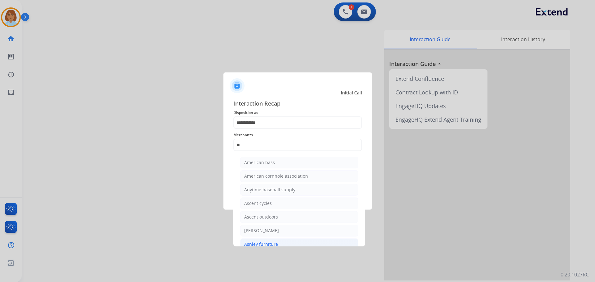
click at [264, 241] on li "Ashley furniture" at bounding box center [299, 245] width 118 height 12
type input "**********"
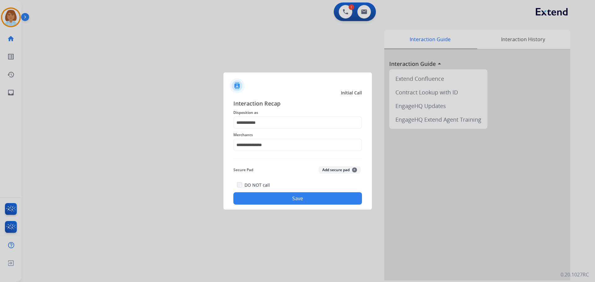
click at [264, 206] on div "**********" at bounding box center [298, 152] width 149 height 116
click at [264, 182] on div "DO NOT call" at bounding box center [253, 184] width 33 height 7
click at [261, 193] on button "Save" at bounding box center [297, 199] width 129 height 12
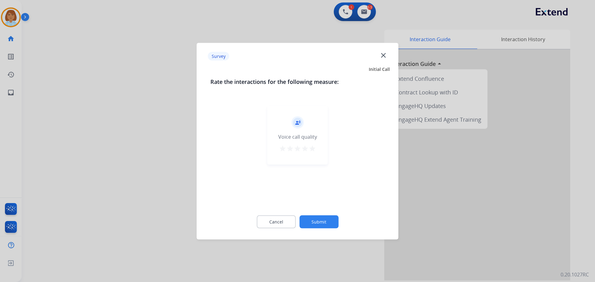
click at [319, 221] on button "Submit" at bounding box center [319, 221] width 39 height 13
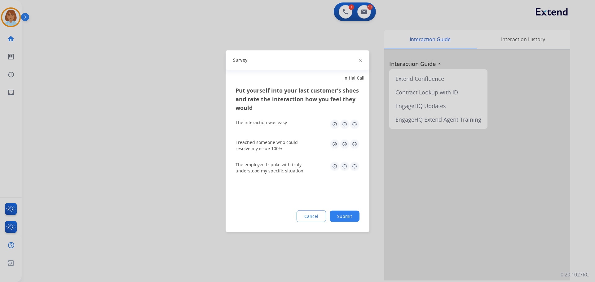
click at [355, 214] on button "Submit" at bounding box center [345, 216] width 30 height 11
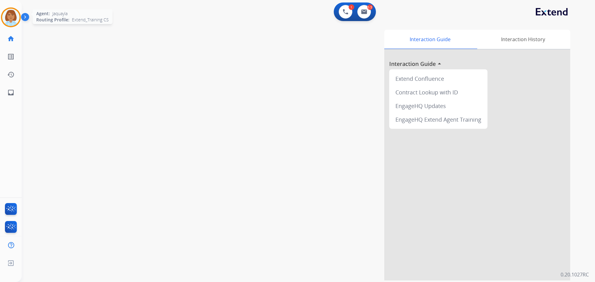
click at [12, 19] on img at bounding box center [10, 17] width 17 height 17
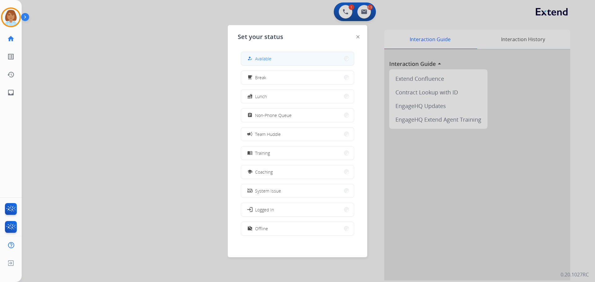
click at [263, 63] on button "how_to_reg Available" at bounding box center [297, 58] width 113 height 13
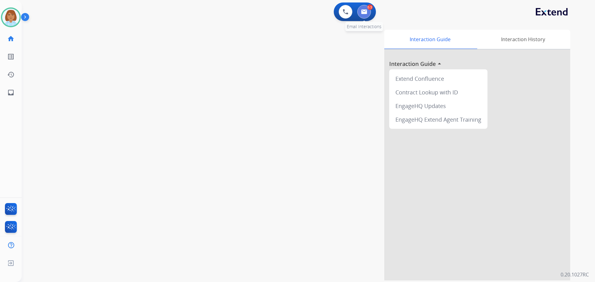
click at [369, 13] on button at bounding box center [365, 12] width 14 height 14
select select "**********"
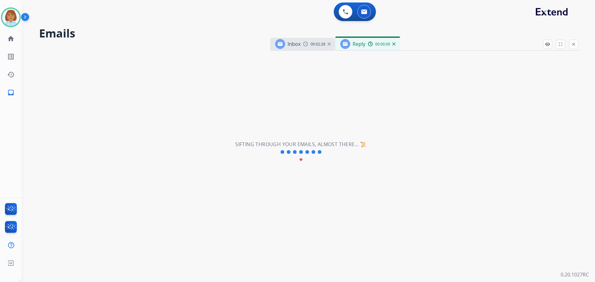
select select "**********"
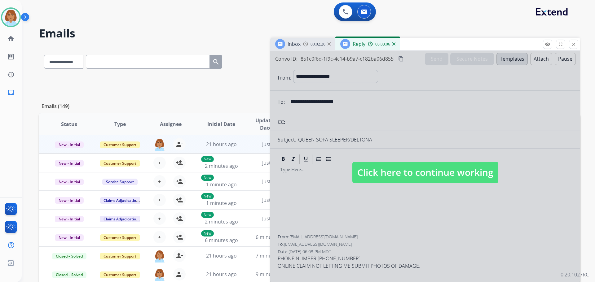
click at [441, 180] on span "Click here to continue working" at bounding box center [426, 172] width 146 height 21
select select
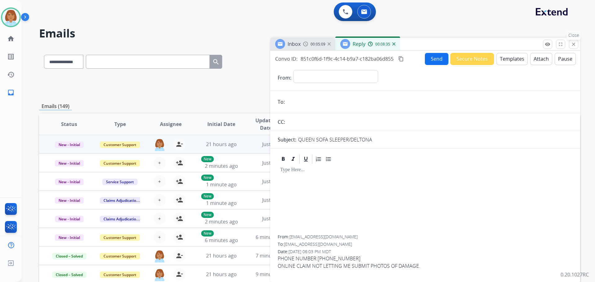
click at [573, 47] on mat-icon "close" at bounding box center [574, 45] width 6 height 6
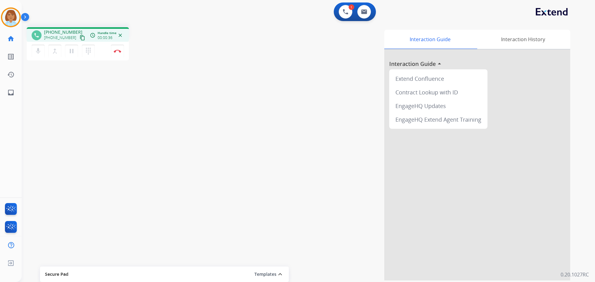
drag, startPoint x: 290, startPoint y: 100, endPoint x: 267, endPoint y: 44, distance: 60.7
click at [290, 95] on div "Interaction Guide Interaction History Interaction Guide arrow_drop_up Extend Co…" at bounding box center [387, 155] width 365 height 251
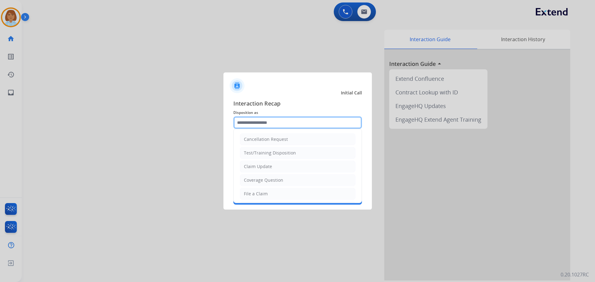
click at [275, 127] on input "text" at bounding box center [297, 123] width 129 height 12
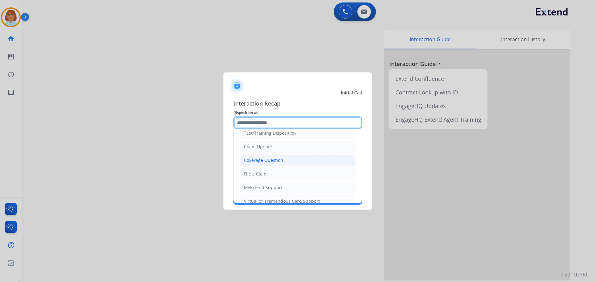
scroll to position [97, 0]
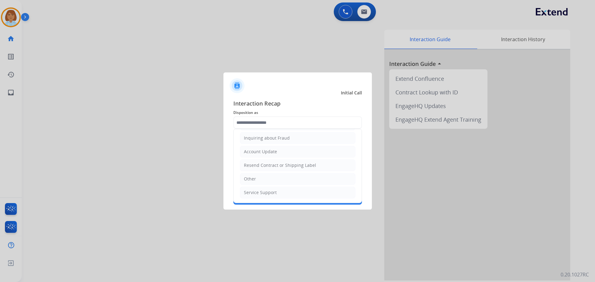
click at [282, 179] on li "Other" at bounding box center [298, 179] width 116 height 12
type input "*****"
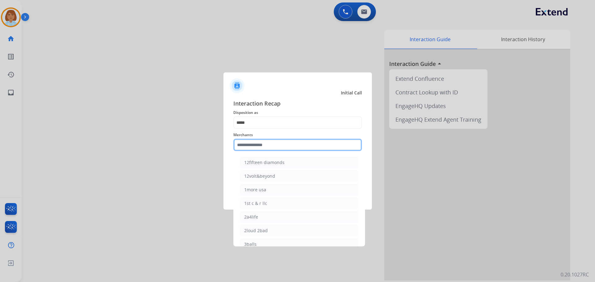
drag, startPoint x: 283, startPoint y: 145, endPoint x: 280, endPoint y: 144, distance: 3.1
click at [280, 144] on input "text" at bounding box center [297, 145] width 129 height 12
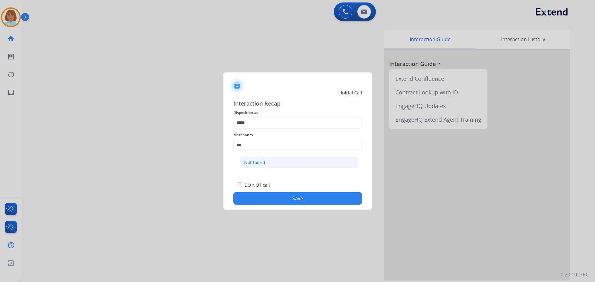
click at [296, 164] on li "Not found" at bounding box center [299, 163] width 118 height 12
type input "*********"
click at [303, 197] on button "Save" at bounding box center [297, 199] width 129 height 12
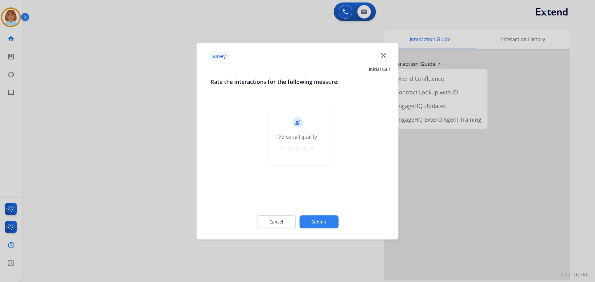
click at [340, 224] on div "Cancel Submit" at bounding box center [298, 222] width 175 height 28
click at [337, 223] on button "Submit" at bounding box center [319, 221] width 39 height 13
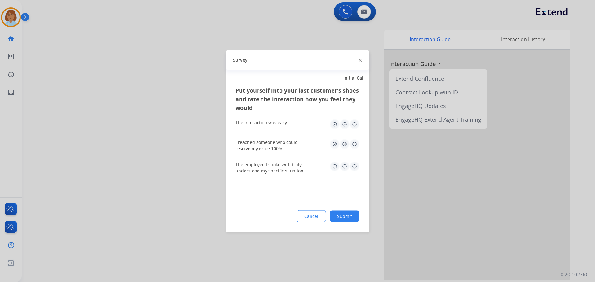
click at [349, 221] on button "Submit" at bounding box center [345, 216] width 30 height 11
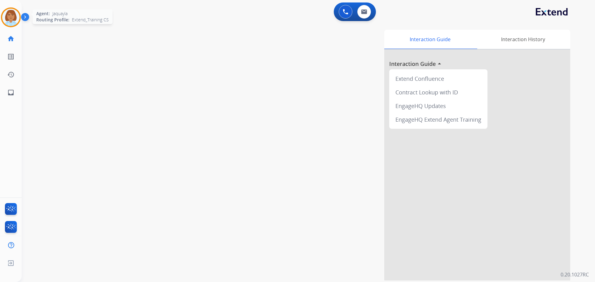
click at [11, 16] on img at bounding box center [10, 17] width 17 height 17
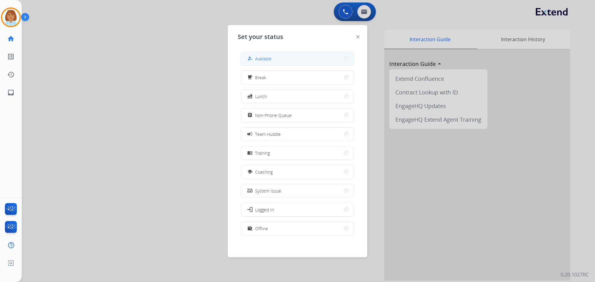
click at [259, 53] on button "how_to_reg Available" at bounding box center [297, 58] width 113 height 13
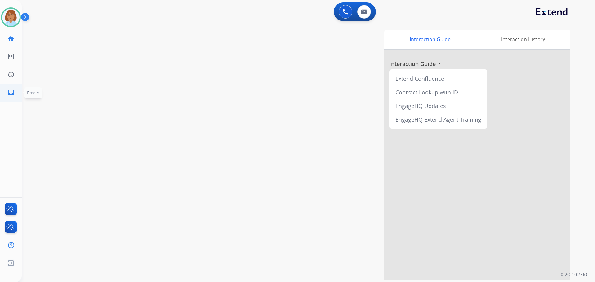
click at [9, 86] on link "inbox Emails" at bounding box center [10, 92] width 17 height 17
select select "**********"
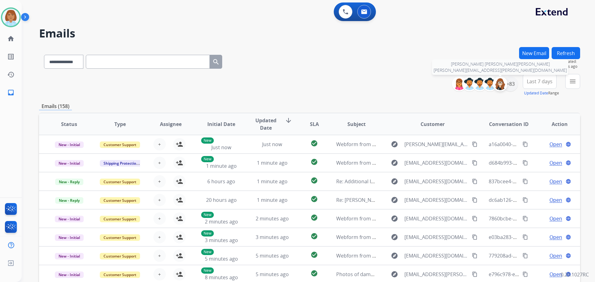
click at [505, 82] on img at bounding box center [500, 84] width 12 height 12
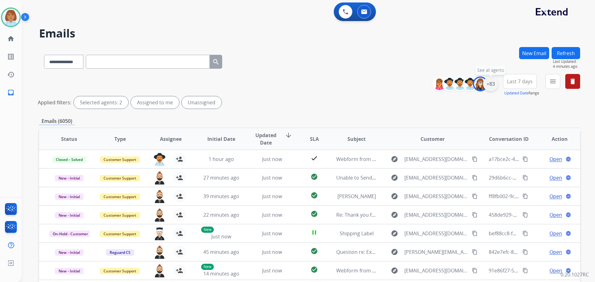
click at [493, 85] on div "+83" at bounding box center [490, 84] width 15 height 15
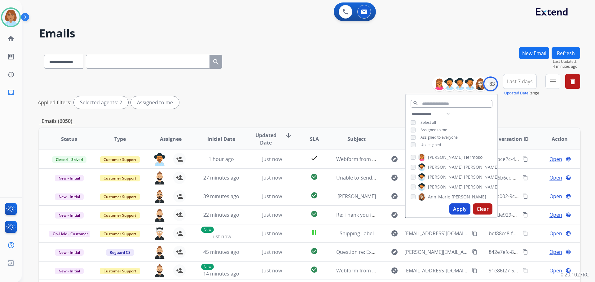
click at [454, 208] on button "Apply" at bounding box center [460, 209] width 21 height 11
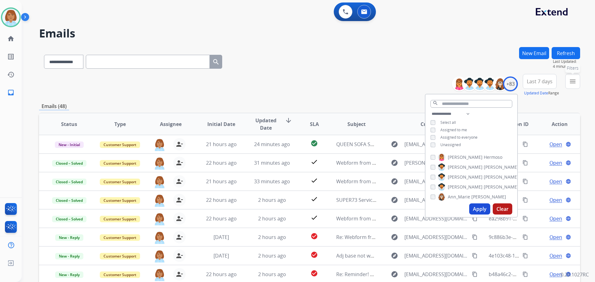
click at [571, 78] on mat-icon "menu" at bounding box center [572, 81] width 7 height 7
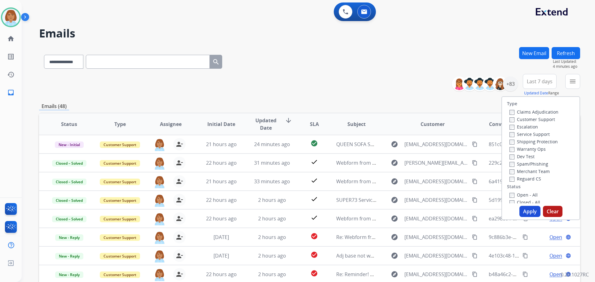
click at [511, 118] on label "Customer Support" at bounding box center [533, 120] width 46 height 6
click at [514, 143] on label "Shipping Protection" at bounding box center [534, 142] width 48 height 6
click at [510, 175] on div "Reguard CS" at bounding box center [534, 178] width 49 height 7
click at [502, 190] on div "Type Claims Adjudication Customer Support Escalation Service Support Shipping P…" at bounding box center [541, 150] width 78 height 107
click at [510, 185] on label "Status" at bounding box center [514, 187] width 14 height 6
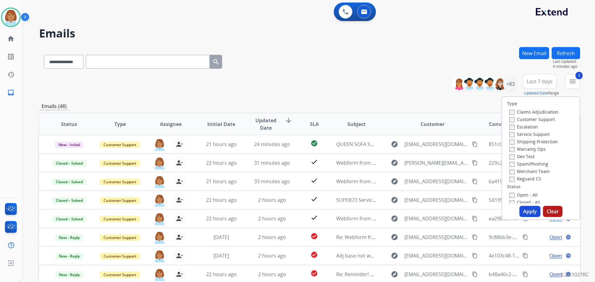
click at [510, 193] on div "Open - All" at bounding box center [542, 194] width 65 height 7
click at [521, 212] on button "Apply" at bounding box center [530, 211] width 21 height 11
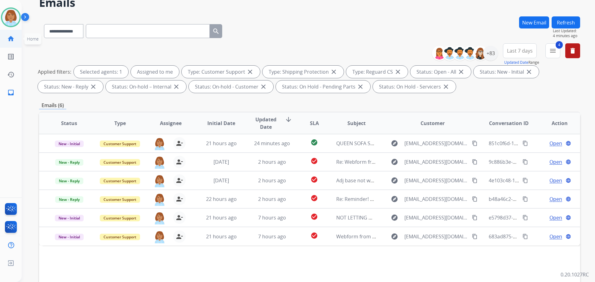
scroll to position [31, 0]
click at [13, 20] on img at bounding box center [10, 17] width 17 height 17
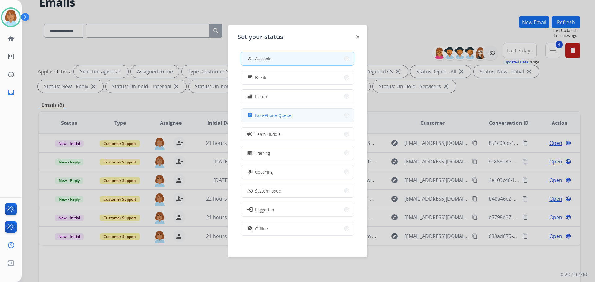
click at [276, 122] on div "assignment Non-Phone Queue" at bounding box center [297, 116] width 113 height 14
click at [272, 116] on span "Non-Phone Queue" at bounding box center [273, 115] width 37 height 7
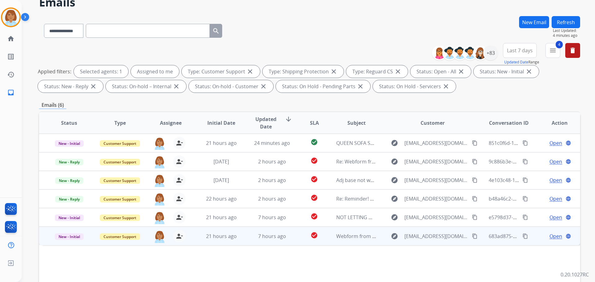
click at [246, 238] on td "7 hours ago" at bounding box center [267, 236] width 51 height 19
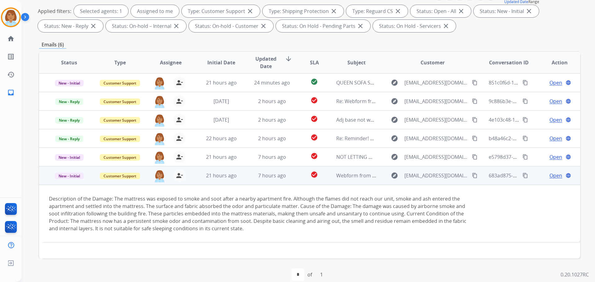
scroll to position [93, 0]
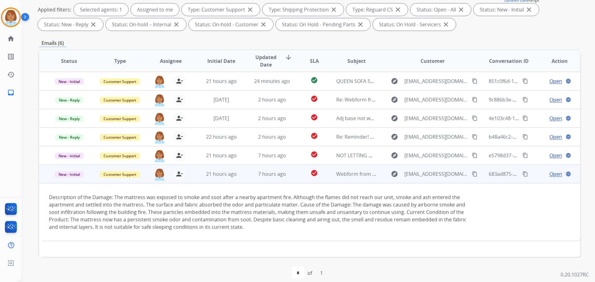
click at [550, 174] on span "Open" at bounding box center [556, 174] width 13 height 7
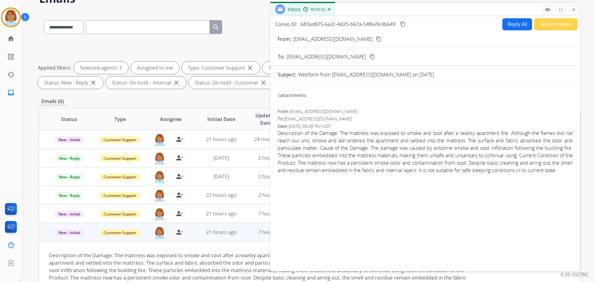
scroll to position [31, 0]
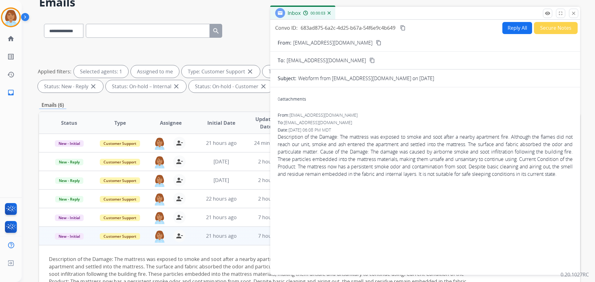
click at [512, 26] on button "Reply All" at bounding box center [518, 28] width 30 height 12
select select "**********"
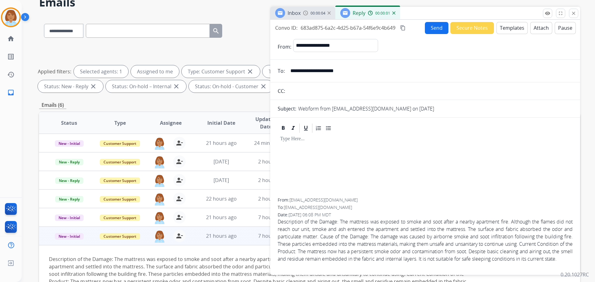
click at [502, 28] on button "Templates" at bounding box center [512, 28] width 31 height 12
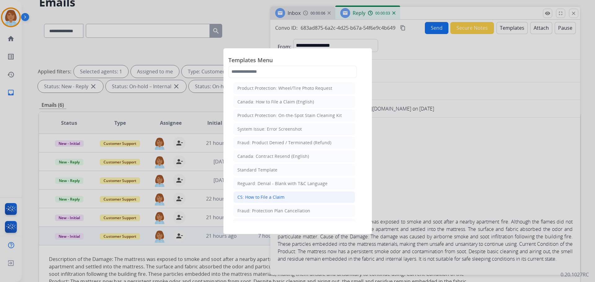
click at [266, 198] on div "CS: How to File a Claim" at bounding box center [261, 197] width 47 height 6
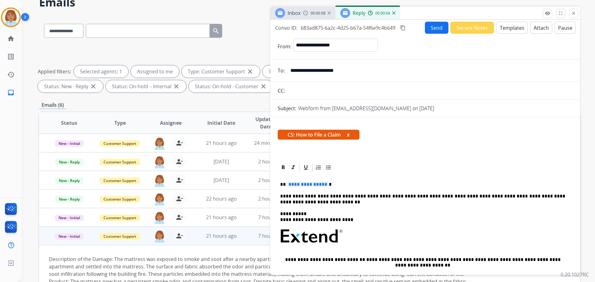
click at [326, 184] on p "**********" at bounding box center [422, 185] width 285 height 6
click at [434, 27] on button "Send" at bounding box center [437, 28] width 24 height 12
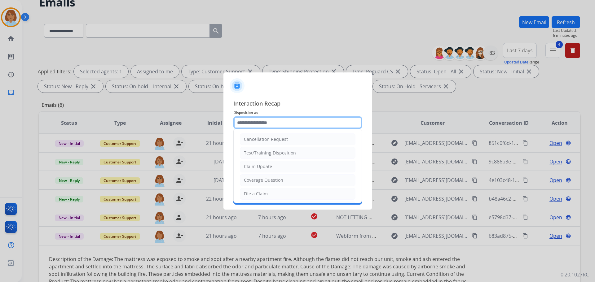
click at [277, 122] on input "text" at bounding box center [297, 123] width 129 height 12
click at [265, 196] on div "File a Claim" at bounding box center [256, 194] width 24 height 6
type input "**********"
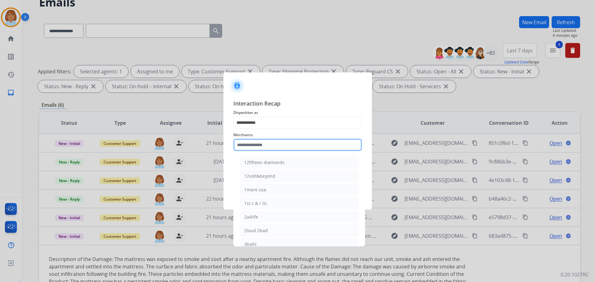
click at [265, 149] on input "text" at bounding box center [297, 145] width 129 height 12
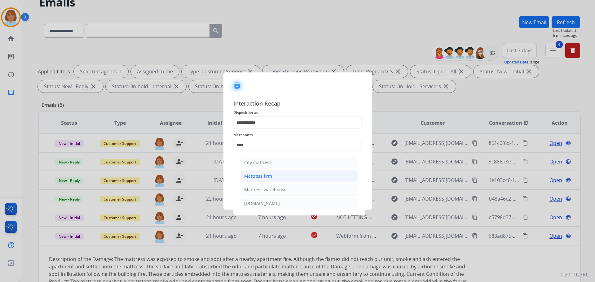
click at [262, 173] on div "Mattress firm" at bounding box center [258, 176] width 28 height 6
type input "**********"
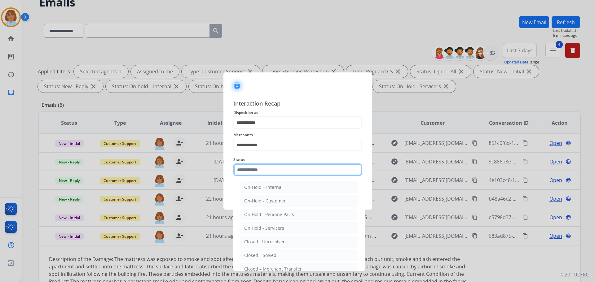
click at [262, 173] on input "text" at bounding box center [297, 170] width 129 height 12
click at [259, 256] on div "Closed – Solved" at bounding box center [260, 256] width 32 height 6
type input "**********"
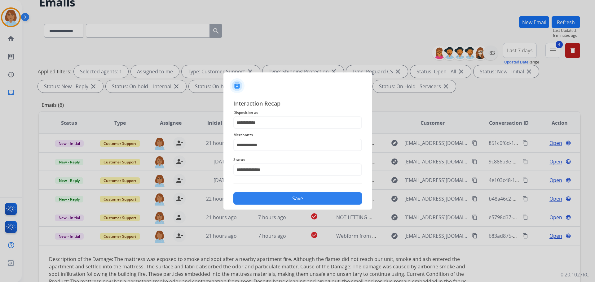
click at [294, 200] on button "Save" at bounding box center [297, 199] width 129 height 12
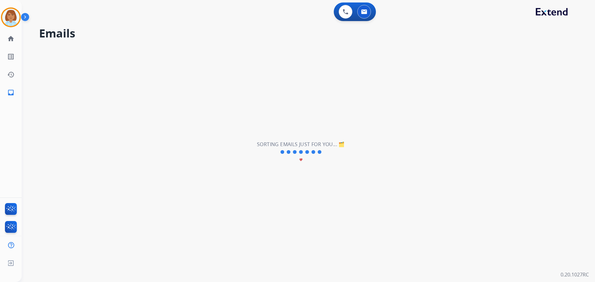
scroll to position [0, 0]
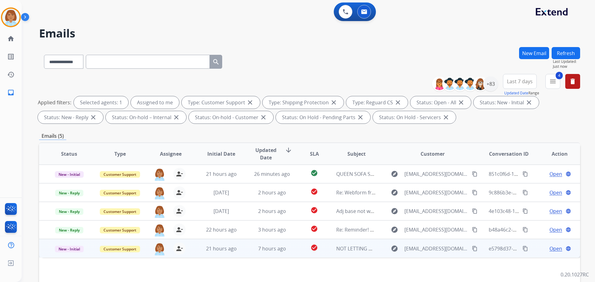
click at [377, 256] on td "explore [EMAIL_ADDRESS][DOMAIN_NAME] content_copy" at bounding box center [427, 248] width 101 height 19
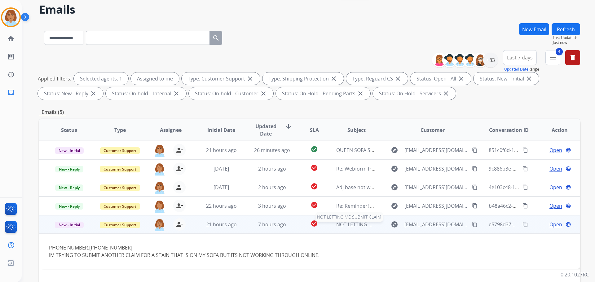
scroll to position [31, 0]
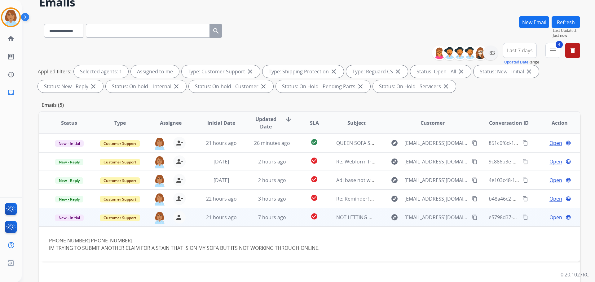
click at [551, 217] on span "Open" at bounding box center [556, 217] width 13 height 7
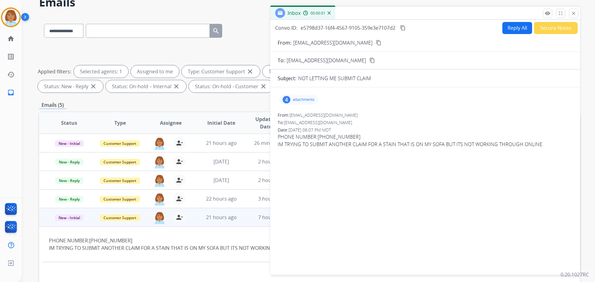
click at [308, 105] on div "4 attachments" at bounding box center [425, 99] width 295 height 15
click at [308, 101] on p "attachments" at bounding box center [304, 99] width 22 height 5
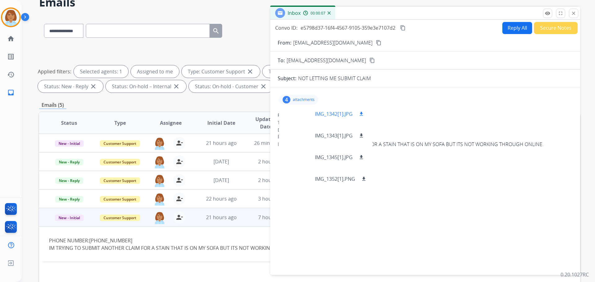
scroll to position [0, 0]
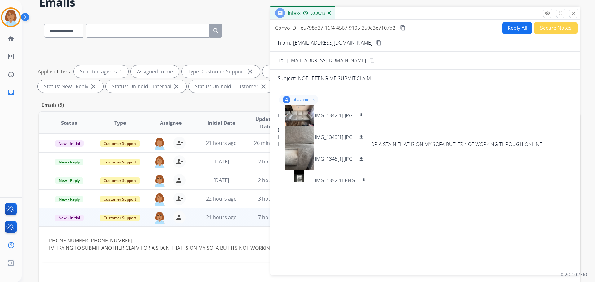
click at [507, 29] on button "Reply All" at bounding box center [518, 28] width 30 height 12
select select "**********"
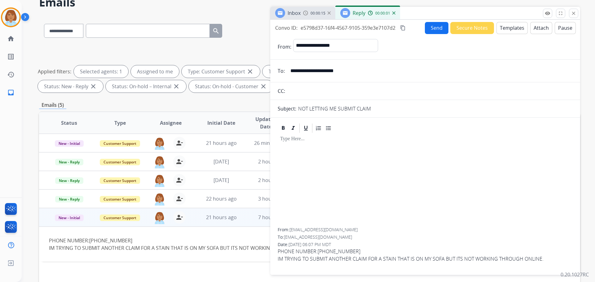
click at [518, 29] on button "Templates" at bounding box center [512, 28] width 31 height 12
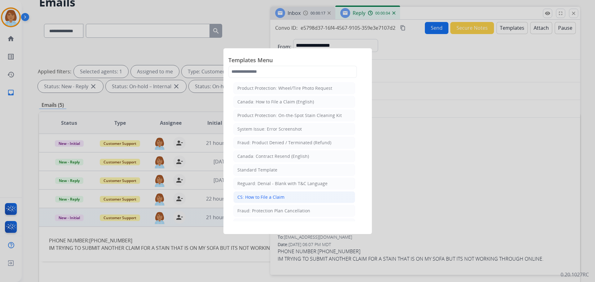
click at [296, 196] on li "CS: How to File a Claim" at bounding box center [294, 198] width 122 height 12
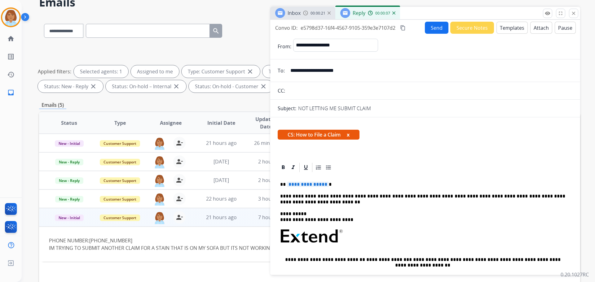
click at [326, 185] on p "**********" at bounding box center [422, 185] width 285 height 6
click at [423, 193] on div "**********" at bounding box center [425, 256] width 295 height 167
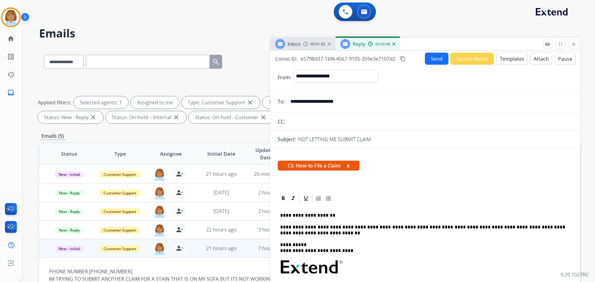
click at [434, 62] on button "Send" at bounding box center [437, 59] width 24 height 12
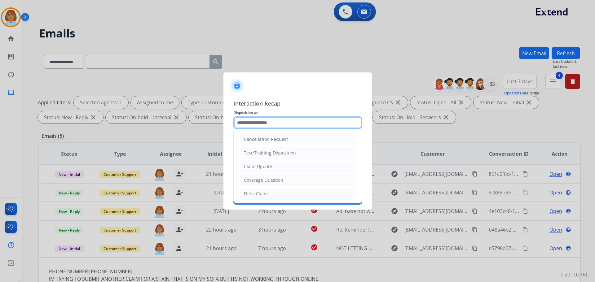
click at [299, 121] on input "text" at bounding box center [297, 123] width 129 height 12
click at [272, 196] on li "File a Claim" at bounding box center [298, 194] width 116 height 12
type input "**********"
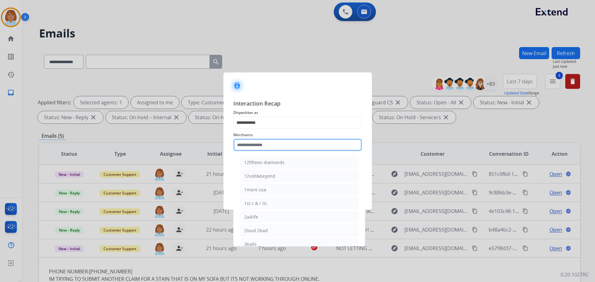
click at [293, 142] on input "text" at bounding box center [297, 145] width 129 height 12
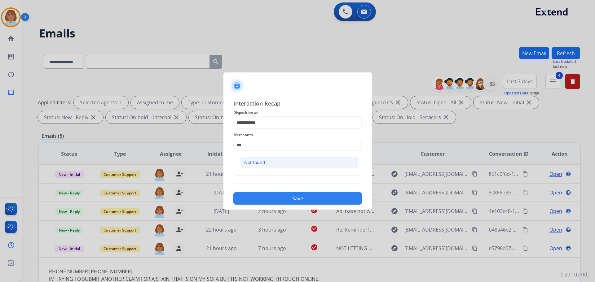
click at [279, 159] on li "Not found" at bounding box center [299, 163] width 118 height 12
type input "*********"
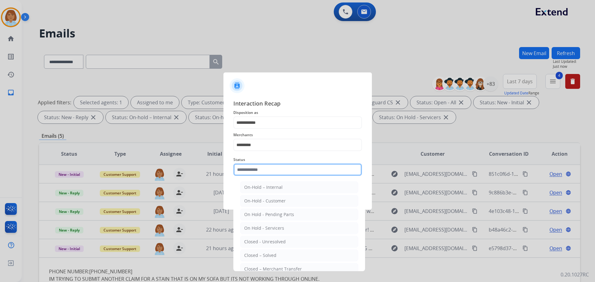
click at [283, 167] on input "text" at bounding box center [297, 170] width 129 height 12
click at [250, 257] on div "Closed – Solved" at bounding box center [260, 256] width 32 height 6
type input "**********"
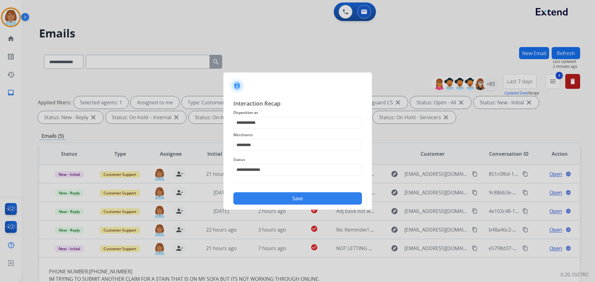
click at [346, 200] on button "Save" at bounding box center [297, 199] width 129 height 12
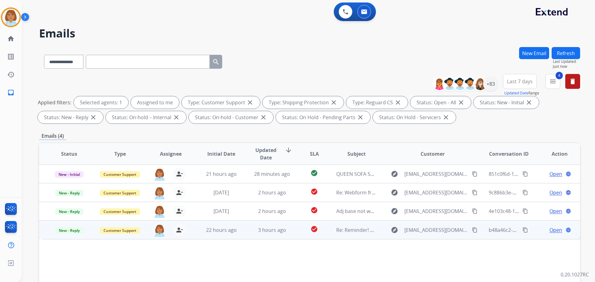
click at [350, 238] on td "Re: Reminder! Send in your product to proceed with your claim" at bounding box center [351, 230] width 51 height 19
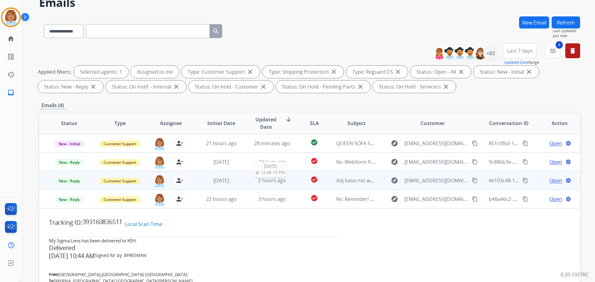
scroll to position [31, 0]
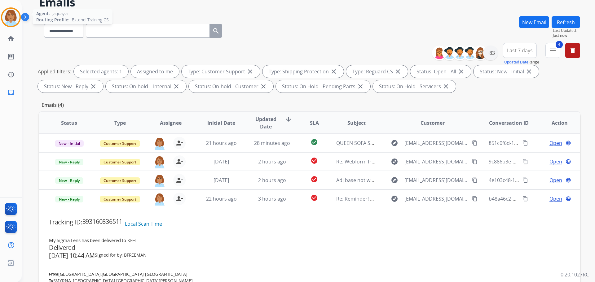
click at [8, 21] on img at bounding box center [10, 17] width 17 height 17
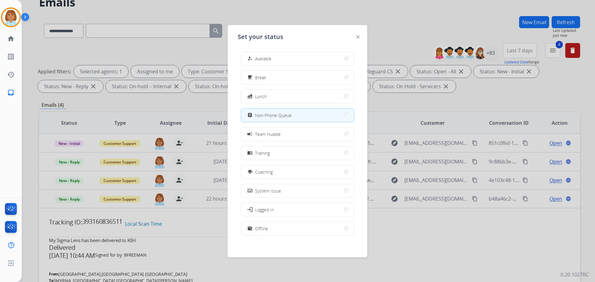
click at [301, 69] on div "how_to_reg Available free_breakfast Break fastfood Lunch assignment Non-Phone Q…" at bounding box center [298, 144] width 120 height 195
click at [301, 64] on button "how_to_reg Available" at bounding box center [297, 58] width 113 height 13
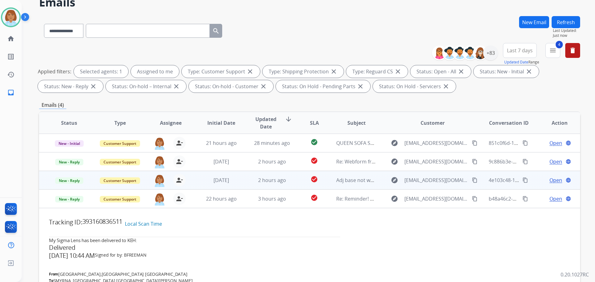
click at [377, 182] on td "explore cs@support.sleepcountry.ca content_copy" at bounding box center [427, 180] width 101 height 19
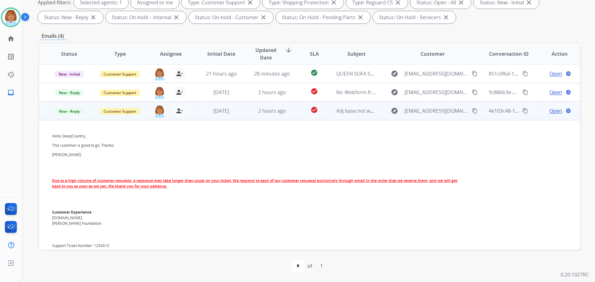
scroll to position [0, 0]
click at [72, 114] on span "New - Reply" at bounding box center [69, 112] width 28 height 7
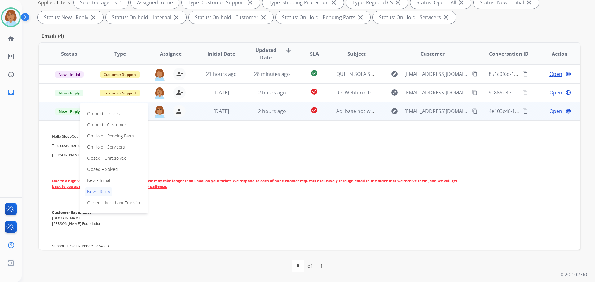
click at [124, 171] on div "On-hold – Internal On-hold - Customer On Hold - Pending Parts On Hold - Service…" at bounding box center [114, 158] width 69 height 110
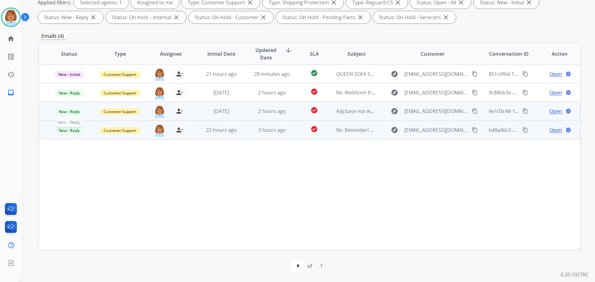
click at [79, 132] on span "New - Reply" at bounding box center [69, 130] width 28 height 7
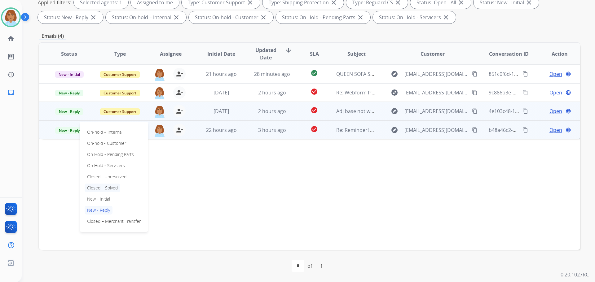
click at [110, 188] on p "Closed – Solved" at bounding box center [103, 188] width 36 height 9
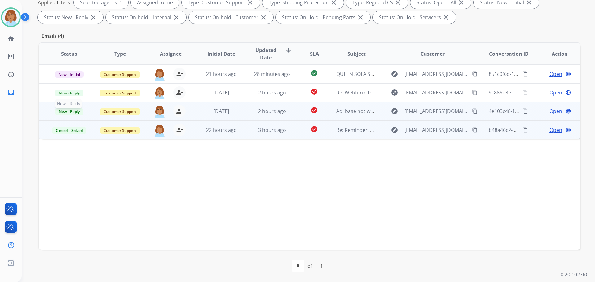
click at [75, 112] on span "New - Reply" at bounding box center [69, 112] width 28 height 7
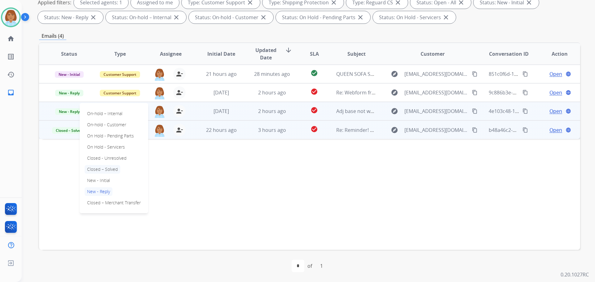
click at [98, 167] on p "Closed – Solved" at bounding box center [103, 169] width 36 height 9
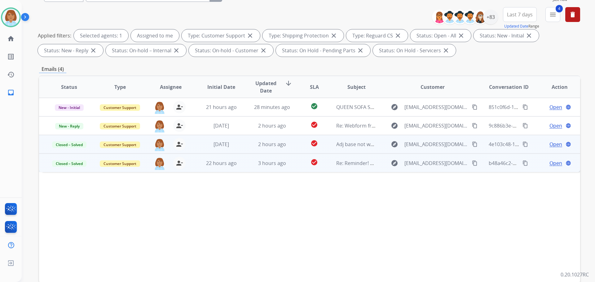
scroll to position [7, 0]
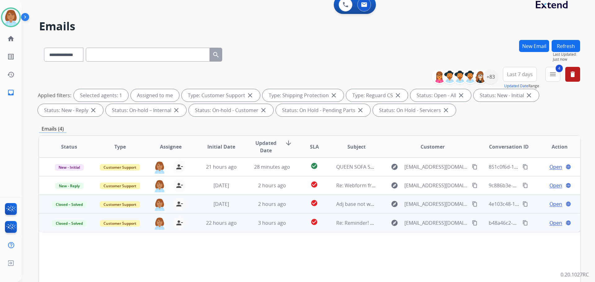
click at [564, 43] on button "Refresh" at bounding box center [566, 46] width 29 height 12
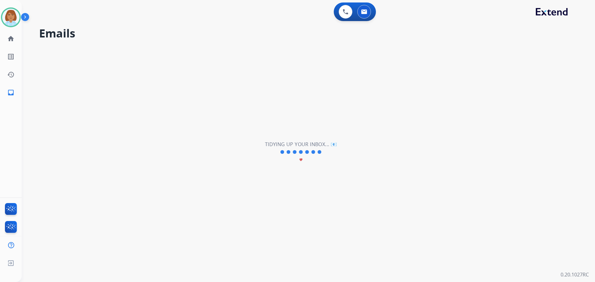
scroll to position [0, 0]
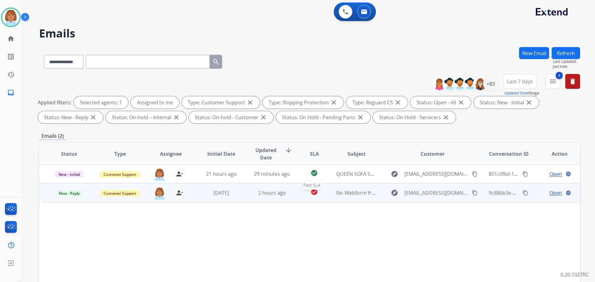
click at [304, 191] on div "check_circle" at bounding box center [315, 193] width 24 height 9
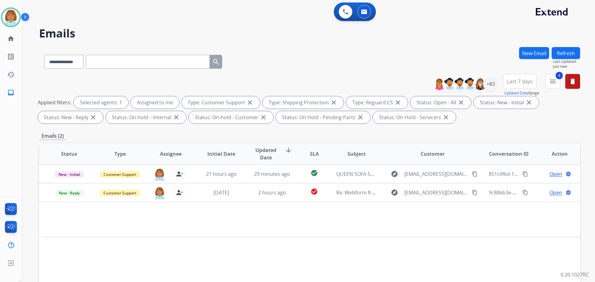
click at [562, 56] on button "Refresh" at bounding box center [566, 53] width 29 height 12
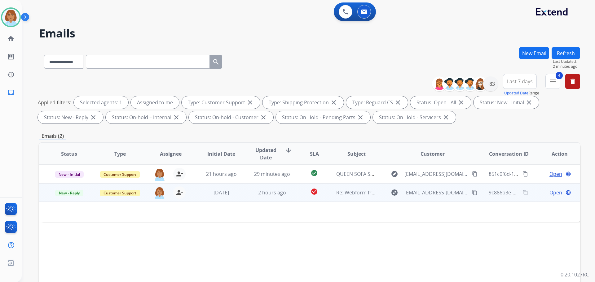
click at [371, 198] on td "Re: Webform from Onipede33@gmail.com on 09/15/2025" at bounding box center [351, 193] width 51 height 19
click at [553, 195] on span "Open" at bounding box center [556, 192] width 13 height 7
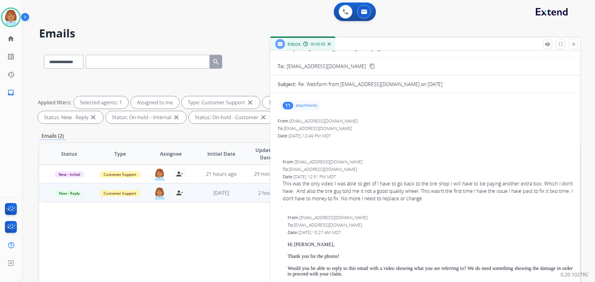
scroll to position [31, 0]
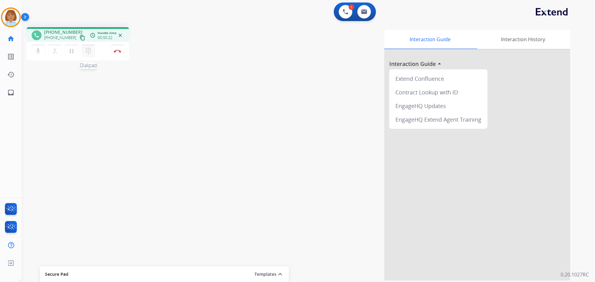
click at [85, 54] on mat-icon "dialpad" at bounding box center [88, 50] width 7 height 7
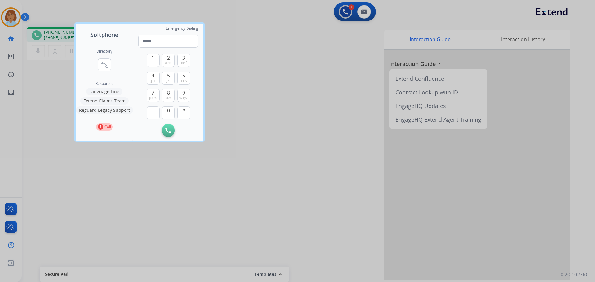
click at [113, 89] on button "Language Line" at bounding box center [104, 91] width 36 height 7
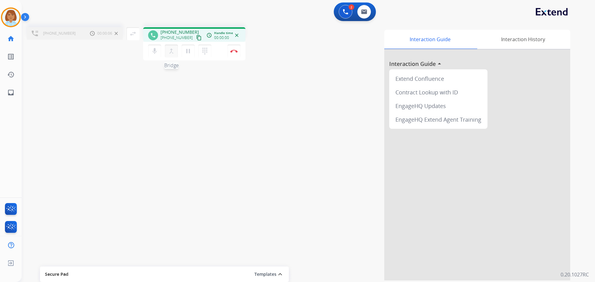
click at [168, 51] on mat-icon "merge_type" at bounding box center [171, 50] width 7 height 7
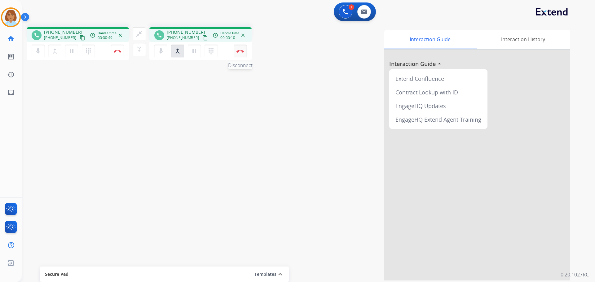
click at [242, 55] on button "Disconnect" at bounding box center [240, 51] width 13 height 13
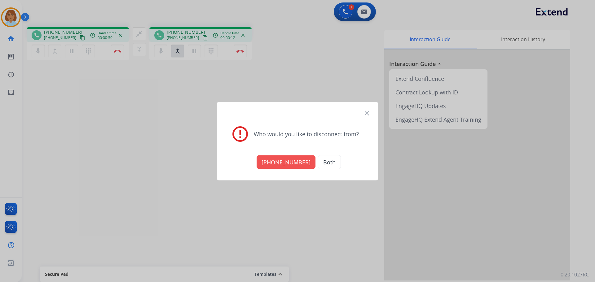
click at [290, 159] on button "+18005568467" at bounding box center [286, 162] width 59 height 14
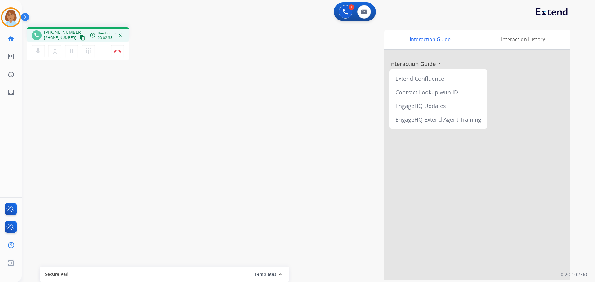
click at [80, 36] on mat-icon "content_copy" at bounding box center [83, 38] width 6 height 6
click at [123, 54] on button "Disconnect" at bounding box center [117, 51] width 13 height 13
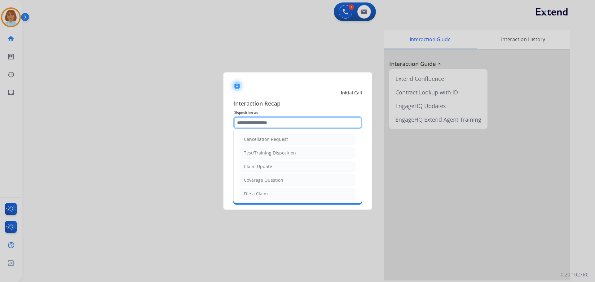
click at [308, 125] on input "text" at bounding box center [297, 123] width 129 height 12
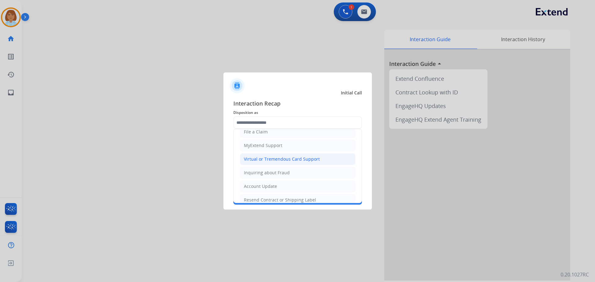
click at [271, 158] on div "Virtual or Tremendous Card Support" at bounding box center [282, 159] width 76 height 6
type input "**********"
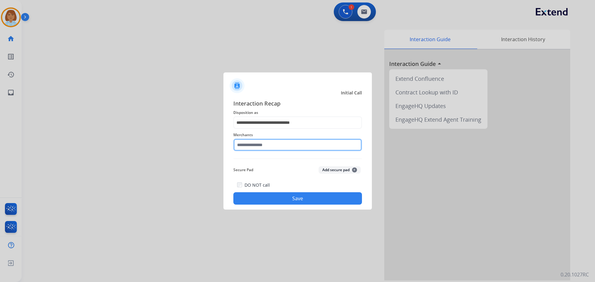
click at [263, 140] on input "text" at bounding box center [297, 145] width 129 height 12
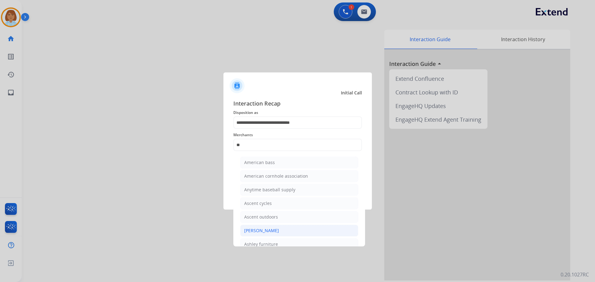
click at [290, 233] on li "[PERSON_NAME]" at bounding box center [299, 231] width 118 height 12
type input "**********"
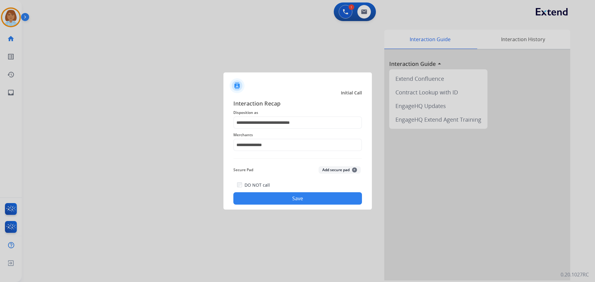
click at [295, 194] on button "Save" at bounding box center [297, 199] width 129 height 12
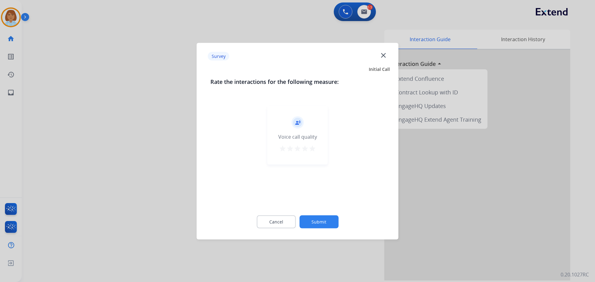
click at [330, 222] on button "Submit" at bounding box center [319, 221] width 39 height 13
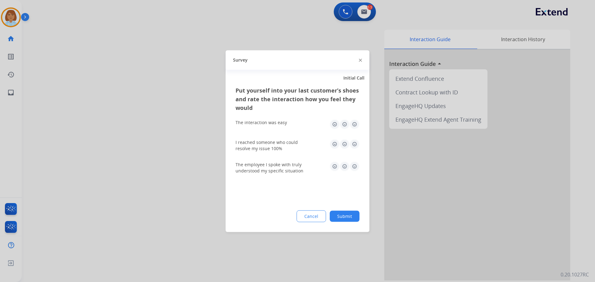
click at [345, 220] on button "Submit" at bounding box center [345, 216] width 30 height 11
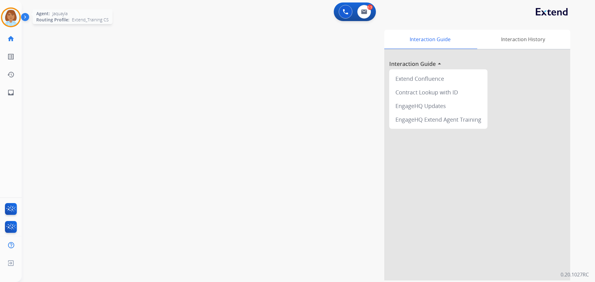
click at [18, 20] on img at bounding box center [10, 17] width 17 height 17
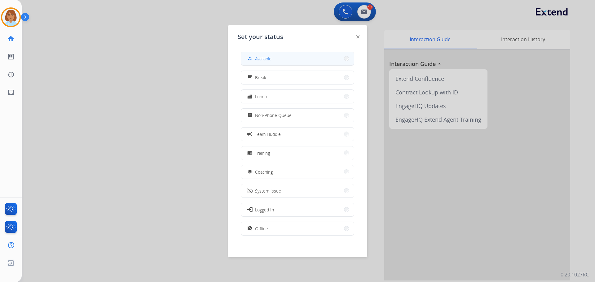
click at [292, 58] on button "how_to_reg Available" at bounding box center [297, 58] width 113 height 13
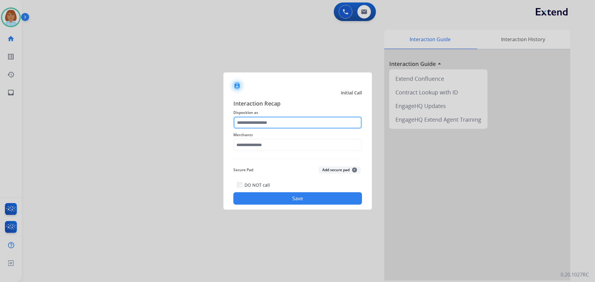
click at [282, 121] on input "text" at bounding box center [297, 123] width 129 height 12
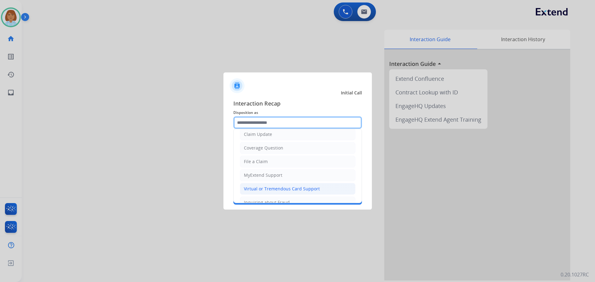
scroll to position [97, 0]
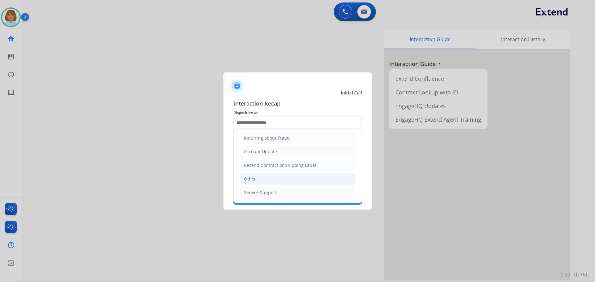
click at [264, 174] on li "Other" at bounding box center [298, 179] width 116 height 12
type input "*****"
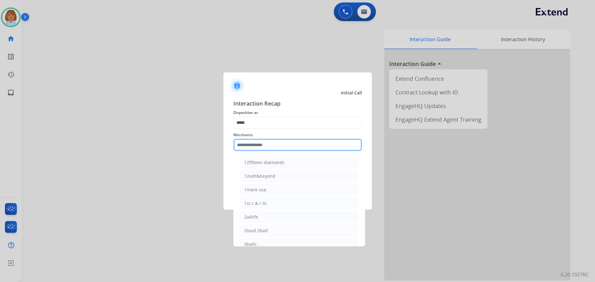
click at [264, 142] on input "text" at bounding box center [297, 145] width 129 height 12
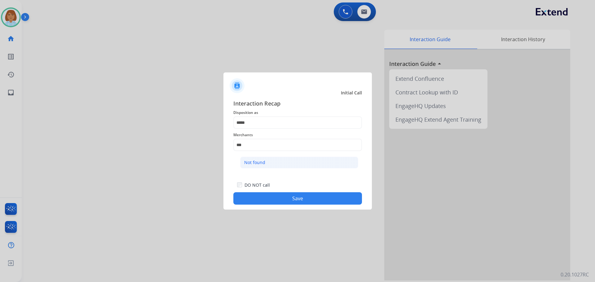
click at [249, 159] on li "Not found" at bounding box center [299, 163] width 118 height 12
type input "*********"
click at [312, 201] on button "Save" at bounding box center [297, 199] width 129 height 12
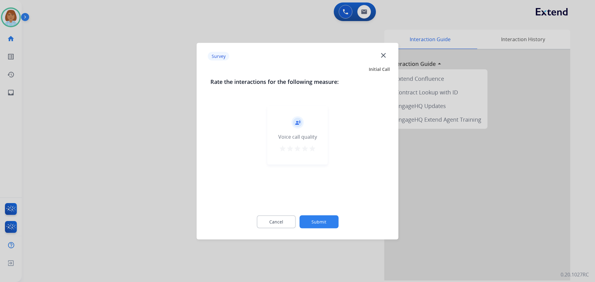
click at [324, 225] on button "Submit" at bounding box center [319, 221] width 39 height 13
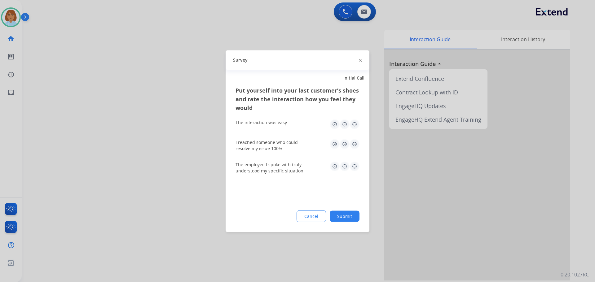
click at [347, 211] on div "Cancel Submit" at bounding box center [298, 217] width 124 height 12
click at [345, 216] on button "Submit" at bounding box center [345, 216] width 30 height 11
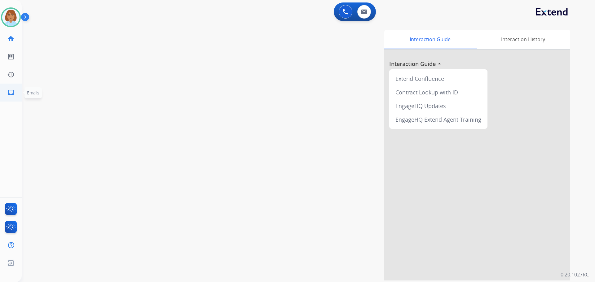
click at [14, 99] on link "inbox Emails" at bounding box center [10, 92] width 17 height 17
select select "**********"
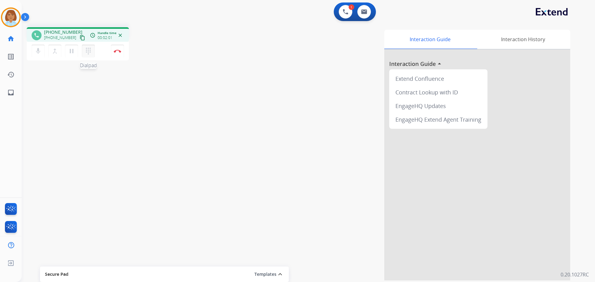
click at [87, 53] on mat-icon "dialpad" at bounding box center [88, 50] width 7 height 7
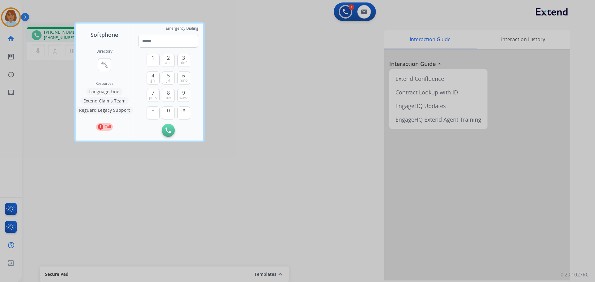
click at [94, 92] on button "Language Line" at bounding box center [104, 91] width 36 height 7
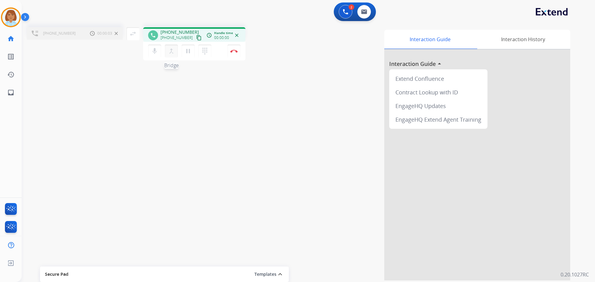
click at [175, 55] on button "merge_type Bridge" at bounding box center [171, 51] width 13 height 13
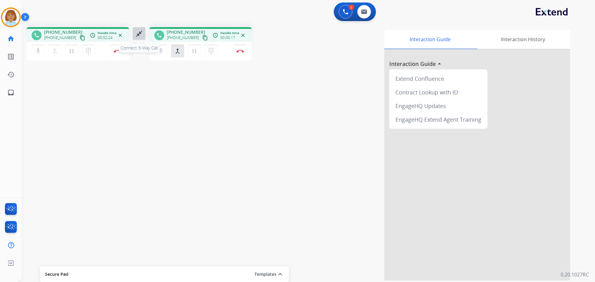
click at [136, 32] on mat-icon "close_fullscreen" at bounding box center [138, 33] width 7 height 7
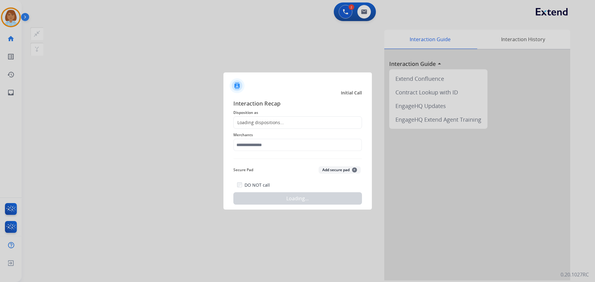
click at [271, 130] on div "Merchants" at bounding box center [297, 141] width 129 height 25
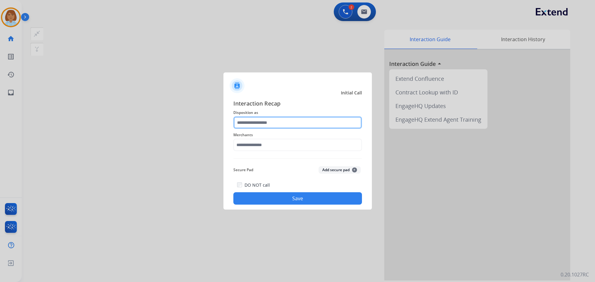
click at [269, 121] on input "text" at bounding box center [297, 123] width 129 height 12
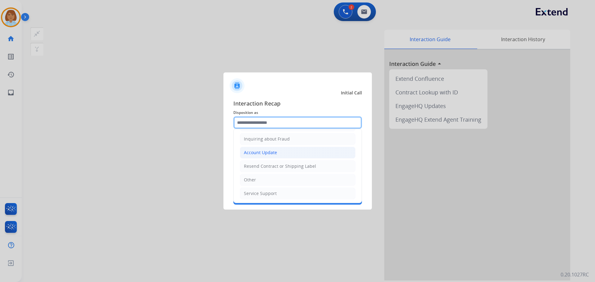
scroll to position [97, 0]
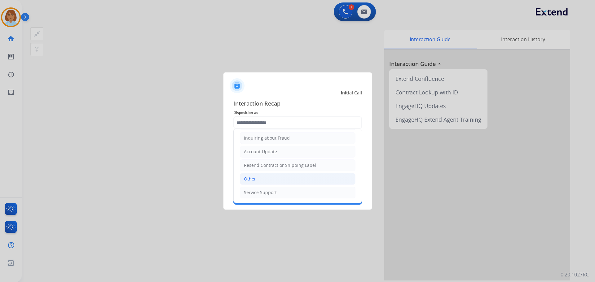
click at [279, 176] on li "Other" at bounding box center [298, 179] width 116 height 12
type input "*****"
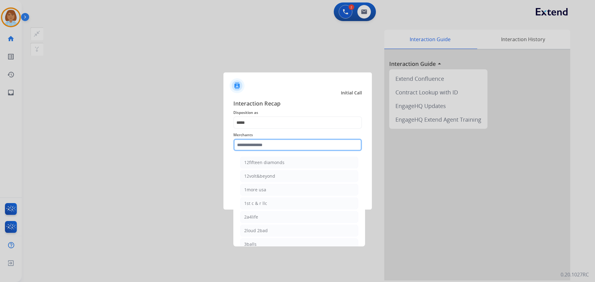
click at [267, 141] on input "text" at bounding box center [297, 145] width 129 height 12
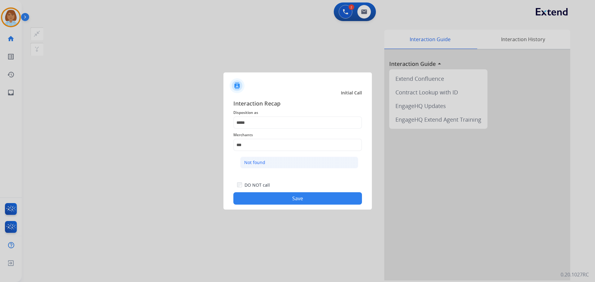
click at [266, 161] on li "Not found" at bounding box center [299, 163] width 118 height 12
type input "*********"
click at [318, 202] on button "Save" at bounding box center [297, 199] width 129 height 12
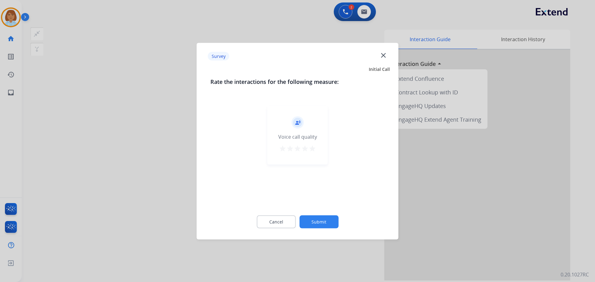
click at [317, 219] on button "Submit" at bounding box center [319, 221] width 39 height 13
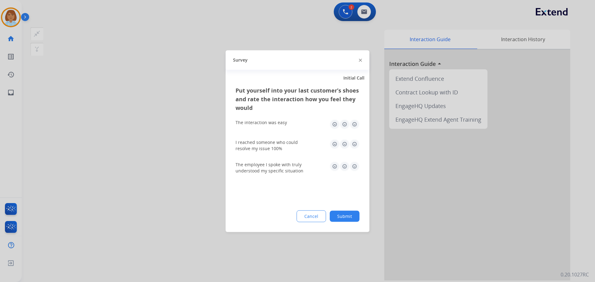
click at [349, 213] on button "Submit" at bounding box center [345, 216] width 30 height 11
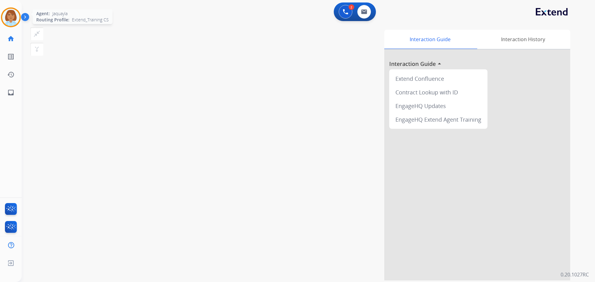
click at [7, 10] on img at bounding box center [10, 17] width 17 height 17
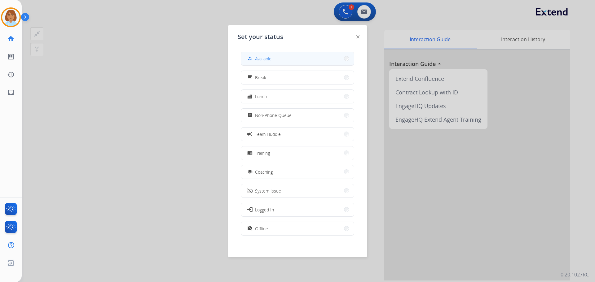
click at [275, 55] on button "how_to_reg Available" at bounding box center [297, 58] width 113 height 13
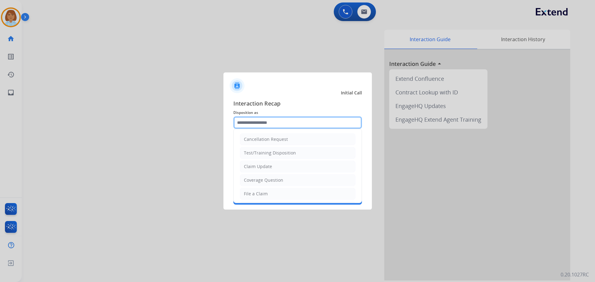
click at [294, 117] on input "text" at bounding box center [297, 123] width 129 height 12
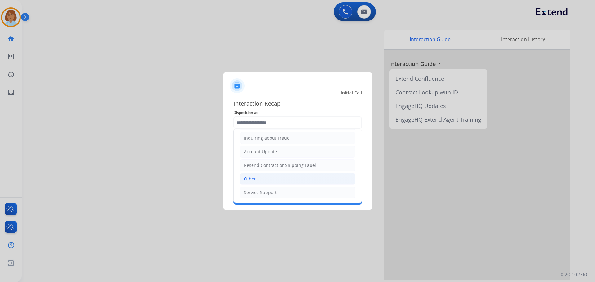
click at [262, 179] on li "Other" at bounding box center [298, 179] width 116 height 12
type input "*****"
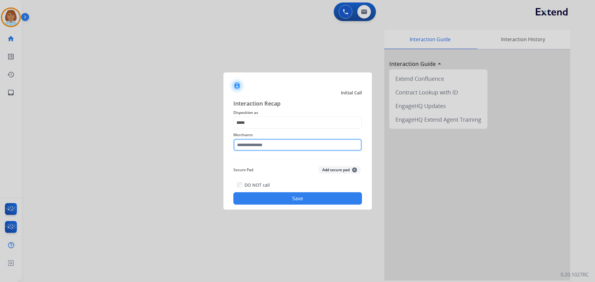
click at [269, 142] on input "text" at bounding box center [297, 145] width 129 height 12
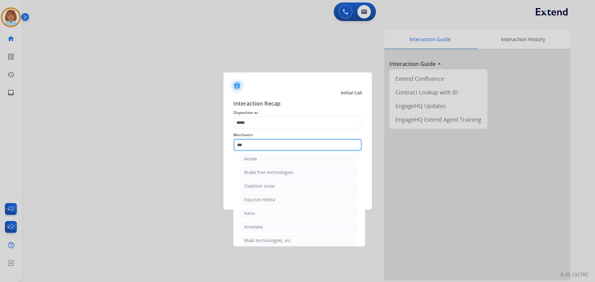
scroll to position [0, 0]
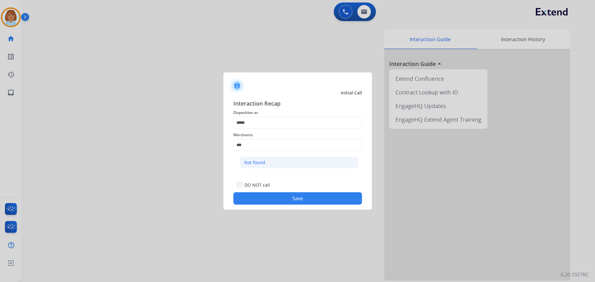
click at [285, 158] on li "Not found" at bounding box center [299, 163] width 118 height 12
type input "*********"
click at [285, 165] on div "Secure Pad Add secure pad +" at bounding box center [297, 170] width 129 height 12
click at [324, 200] on button "Save" at bounding box center [297, 199] width 129 height 12
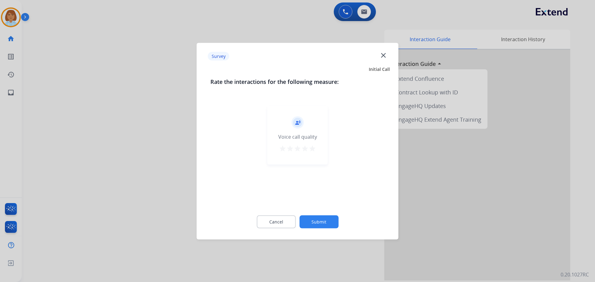
click at [325, 232] on div "Cancel Submit" at bounding box center [298, 222] width 175 height 28
click at [330, 221] on button "Submit" at bounding box center [319, 221] width 39 height 13
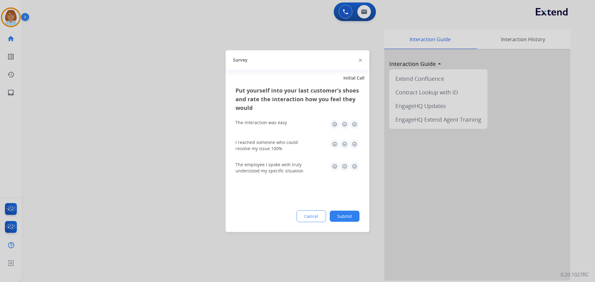
click at [340, 216] on button "Submit" at bounding box center [345, 216] width 30 height 11
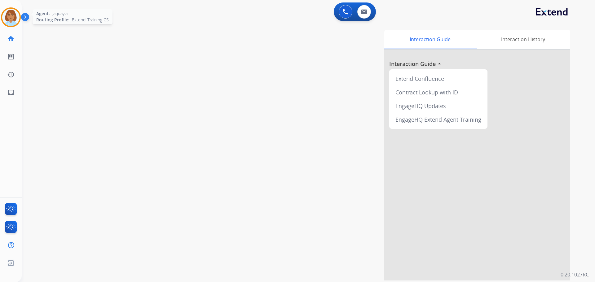
click at [14, 24] on img at bounding box center [10, 17] width 17 height 17
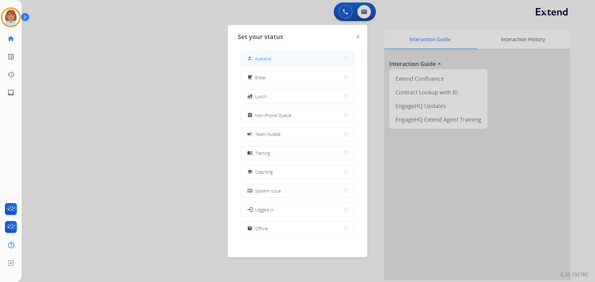
click at [342, 54] on button "how_to_reg Available" at bounding box center [297, 58] width 113 height 13
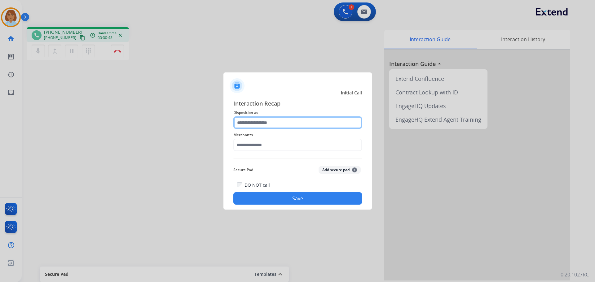
click at [327, 127] on input "text" at bounding box center [297, 123] width 129 height 12
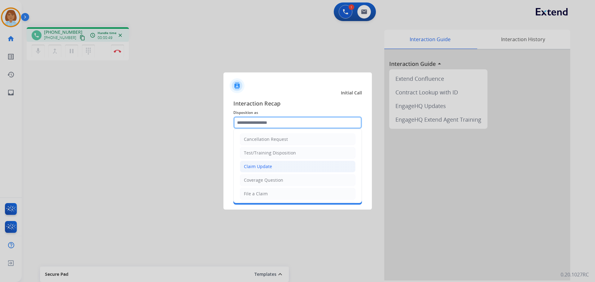
scroll to position [97, 0]
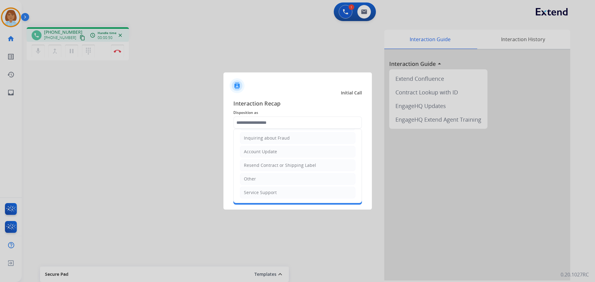
click at [263, 186] on ul "Cancellation Request Test/Training Disposition Claim Update Coverage Question F…" at bounding box center [298, 118] width 128 height 171
click at [264, 180] on li "Other" at bounding box center [298, 179] width 116 height 12
type input "*****"
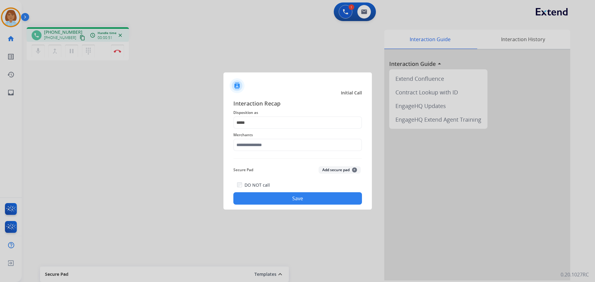
click at [272, 154] on div "Merchants" at bounding box center [297, 141] width 129 height 25
drag, startPoint x: 272, startPoint y: 152, endPoint x: 275, endPoint y: 146, distance: 7.2
click at [272, 153] on div "Merchants" at bounding box center [297, 141] width 129 height 25
click at [268, 129] on div "*****" at bounding box center [297, 123] width 129 height 12
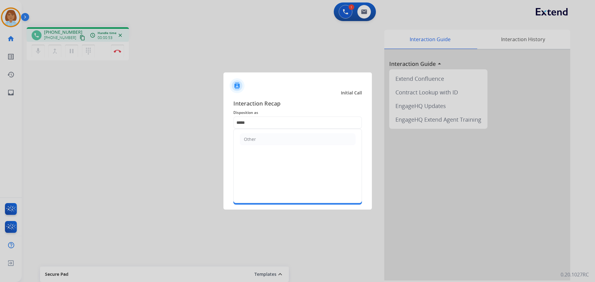
click at [311, 86] on div at bounding box center [298, 84] width 149 height 22
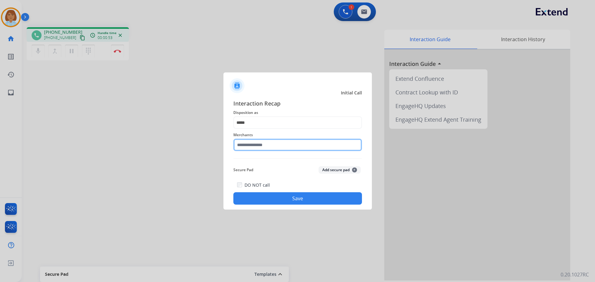
click at [267, 143] on input "text" at bounding box center [297, 145] width 129 height 12
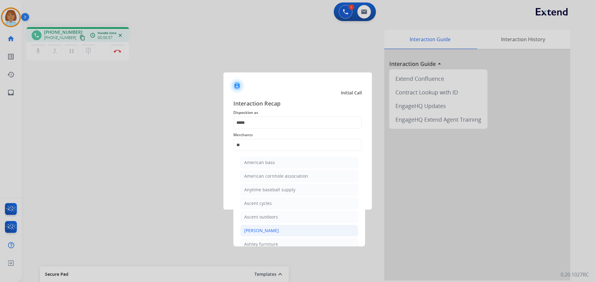
click at [271, 231] on div "[PERSON_NAME]" at bounding box center [261, 231] width 35 height 6
type input "**********"
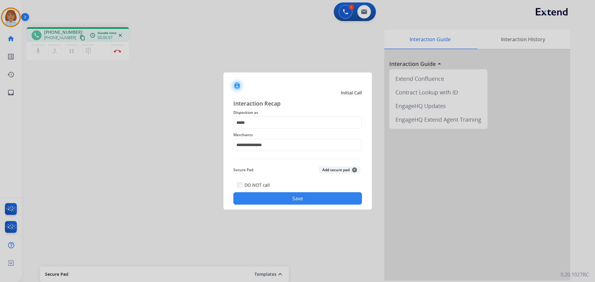
click at [278, 192] on div "DO NOT call Save" at bounding box center [297, 193] width 129 height 24
click at [282, 198] on button "Save" at bounding box center [297, 199] width 129 height 12
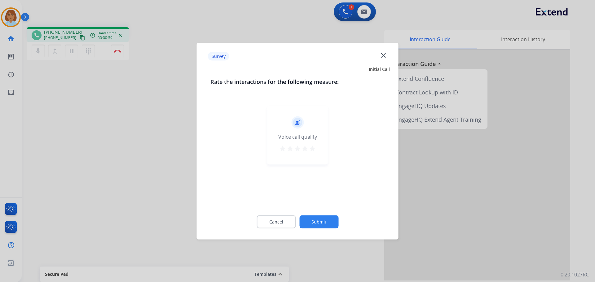
click at [318, 219] on button "Submit" at bounding box center [319, 221] width 39 height 13
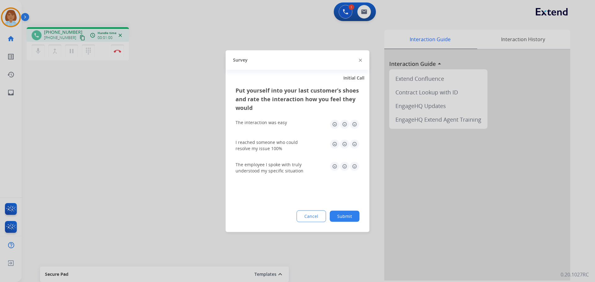
click at [355, 214] on button "Submit" at bounding box center [345, 216] width 30 height 11
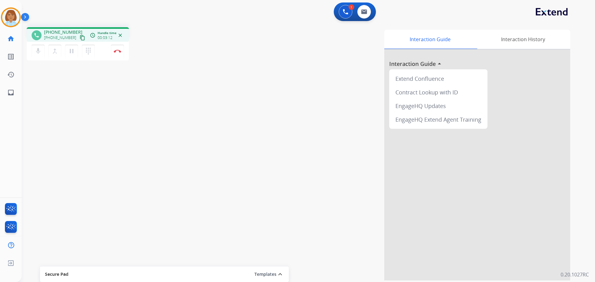
click at [80, 37] on mat-icon "content_copy" at bounding box center [83, 38] width 6 height 6
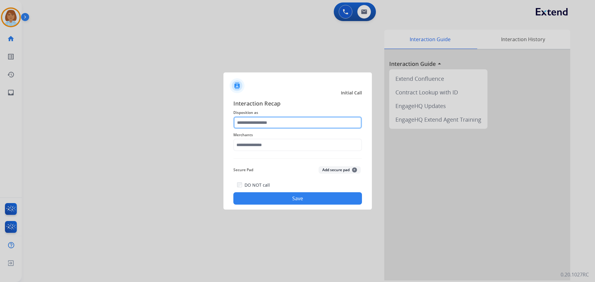
click at [298, 119] on input "text" at bounding box center [297, 123] width 129 height 12
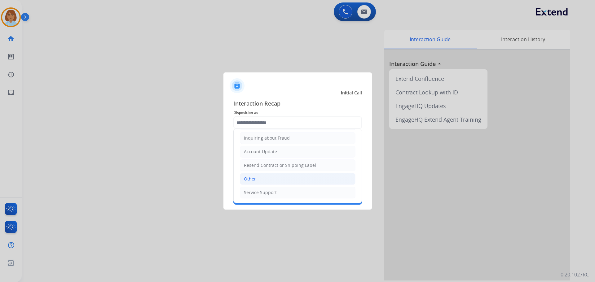
click at [263, 176] on li "Other" at bounding box center [298, 179] width 116 height 12
type input "*****"
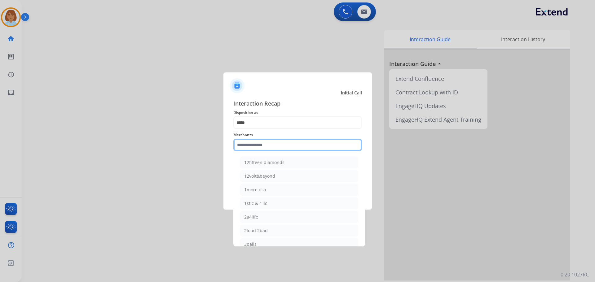
click at [270, 144] on input "text" at bounding box center [297, 145] width 129 height 12
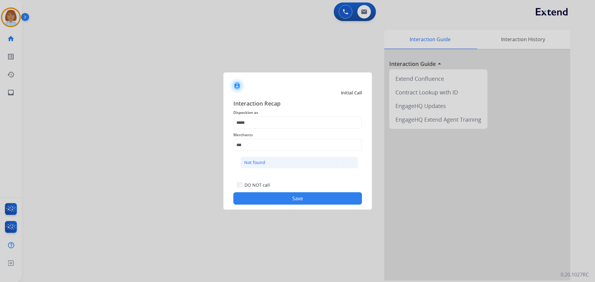
click at [293, 157] on li "Not found" at bounding box center [299, 163] width 118 height 12
type input "*********"
click at [302, 200] on button "Save" at bounding box center [297, 199] width 129 height 12
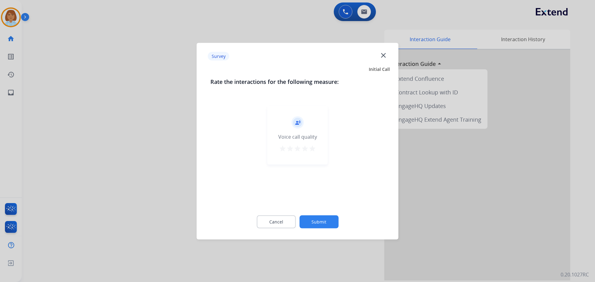
click at [330, 224] on button "Submit" at bounding box center [319, 221] width 39 height 13
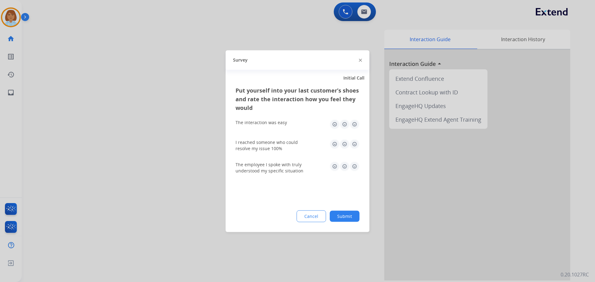
click at [350, 215] on button "Submit" at bounding box center [345, 216] width 30 height 11
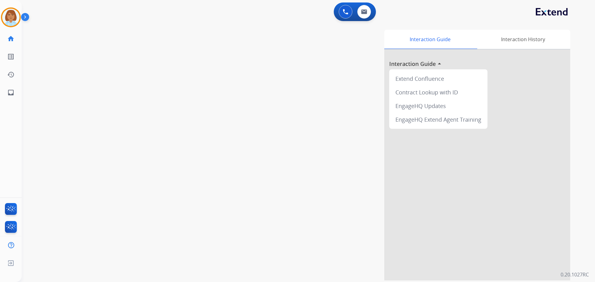
click at [349, 19] on div "0 Voice Interactions 0 Email Interactions" at bounding box center [355, 11] width 42 height 19
click at [6, 16] on img at bounding box center [10, 17] width 17 height 17
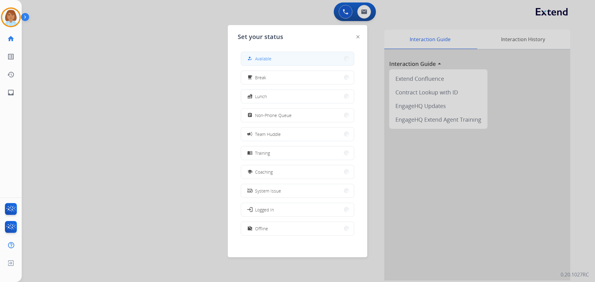
click at [259, 59] on span "Available" at bounding box center [263, 59] width 16 height 7
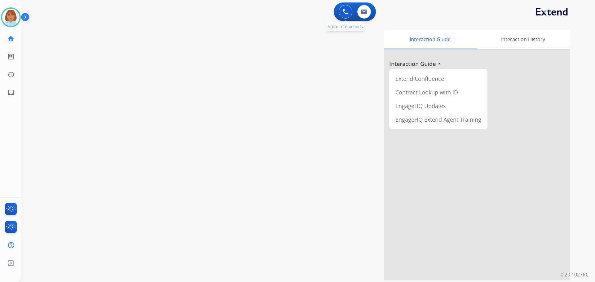
click at [342, 11] on button at bounding box center [346, 12] width 14 height 14
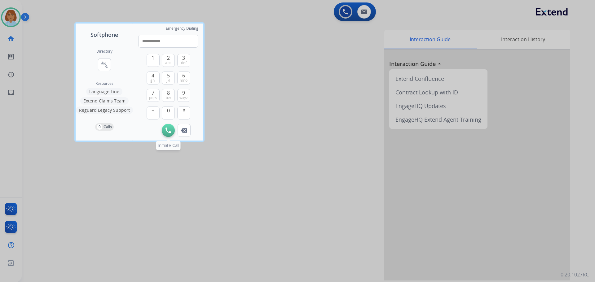
type input "**********"
click at [173, 131] on button "Initiate Call" at bounding box center [168, 130] width 13 height 13
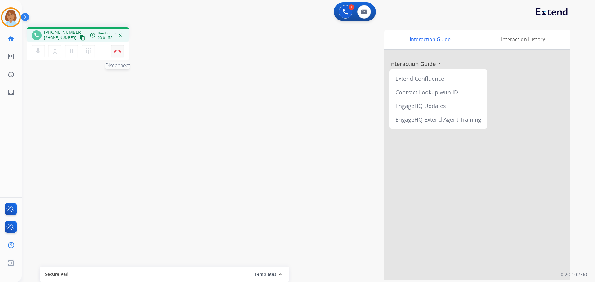
click at [123, 50] on button "Disconnect" at bounding box center [117, 51] width 13 height 13
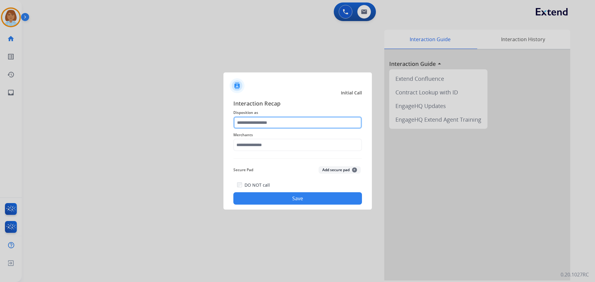
click at [273, 125] on input "text" at bounding box center [297, 123] width 129 height 12
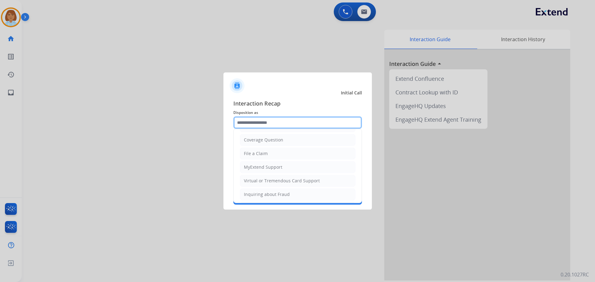
scroll to position [31, 0]
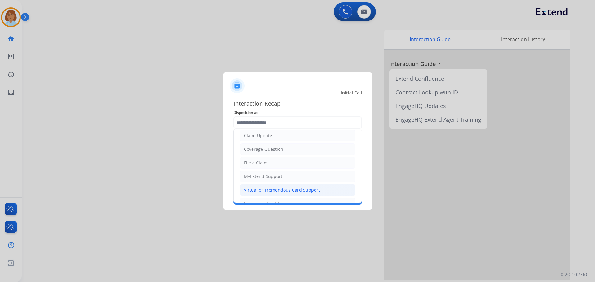
click at [277, 189] on div "Virtual or Tremendous Card Support" at bounding box center [282, 190] width 76 height 6
type input "**********"
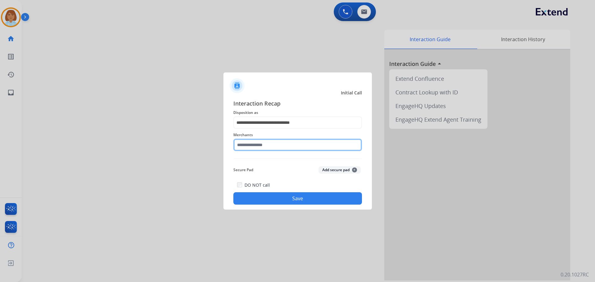
drag, startPoint x: 301, startPoint y: 146, endPoint x: 311, endPoint y: 148, distance: 10.5
click at [311, 148] on input "text" at bounding box center [297, 145] width 129 height 12
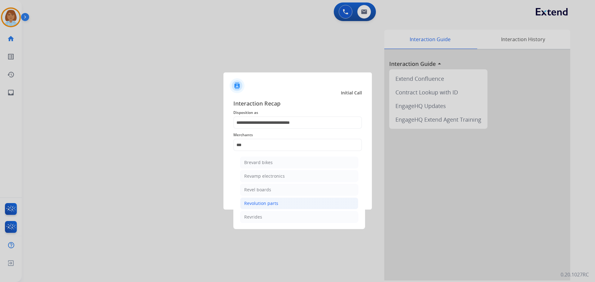
click at [276, 205] on div "Revolution parts" at bounding box center [261, 204] width 34 height 6
type input "**********"
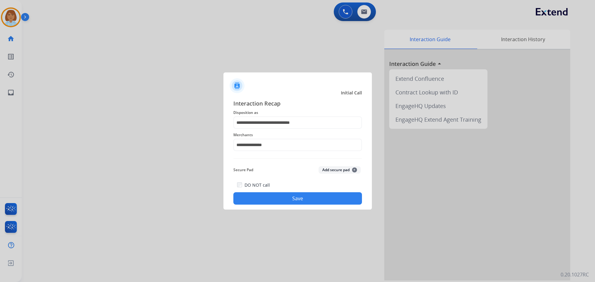
click at [276, 205] on div "**********" at bounding box center [298, 152] width 149 height 116
click at [288, 201] on button "Save" at bounding box center [297, 199] width 129 height 12
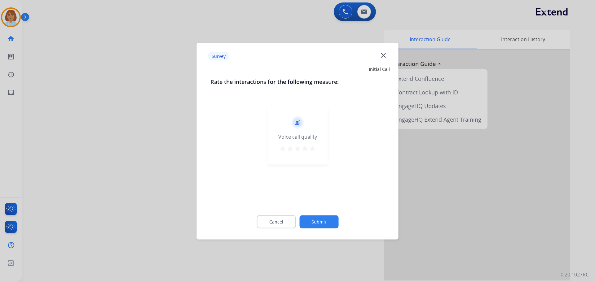
click at [318, 224] on button "Submit" at bounding box center [319, 221] width 39 height 13
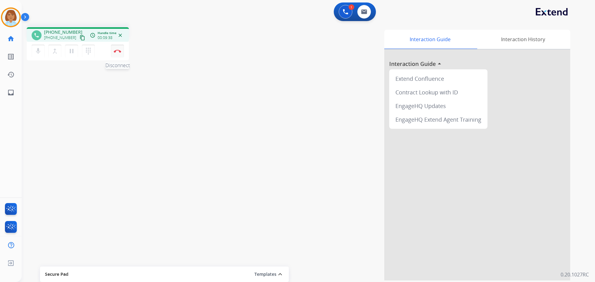
click at [122, 54] on button "Disconnect" at bounding box center [117, 51] width 13 height 13
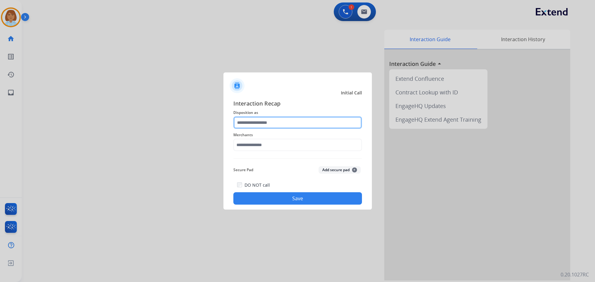
click at [261, 120] on input "text" at bounding box center [297, 123] width 129 height 12
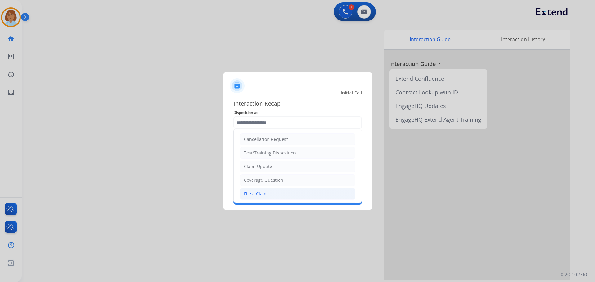
click at [244, 196] on div "File a Claim" at bounding box center [256, 194] width 24 height 6
type input "**********"
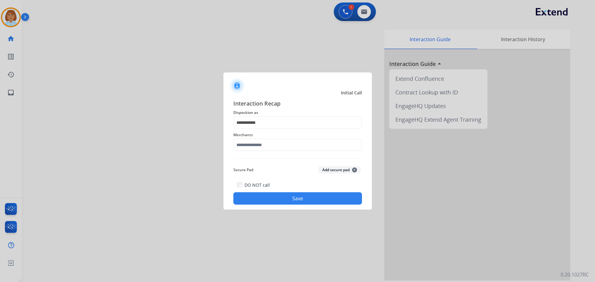
drag, startPoint x: 261, startPoint y: 138, endPoint x: 260, endPoint y: 146, distance: 8.3
click at [261, 138] on span "Merchants" at bounding box center [297, 134] width 129 height 7
click at [259, 146] on input "text" at bounding box center [297, 145] width 129 height 12
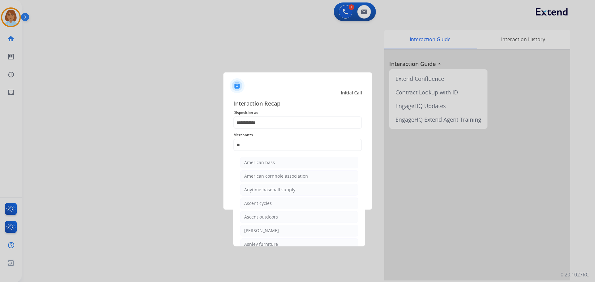
click at [282, 248] on div at bounding box center [297, 141] width 595 height 282
click at [284, 246] on li "Ashley furniture" at bounding box center [299, 245] width 118 height 12
type input "**********"
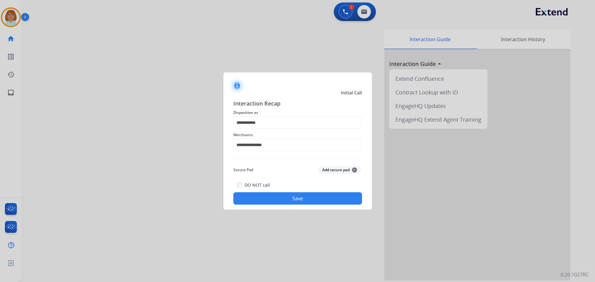
click at [304, 202] on button "Save" at bounding box center [297, 199] width 129 height 12
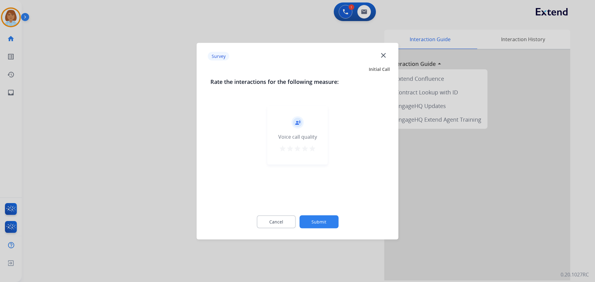
click at [334, 228] on button "Submit" at bounding box center [319, 221] width 39 height 13
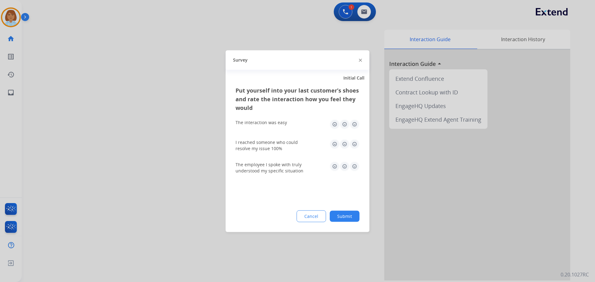
click at [346, 220] on button "Submit" at bounding box center [345, 216] width 30 height 11
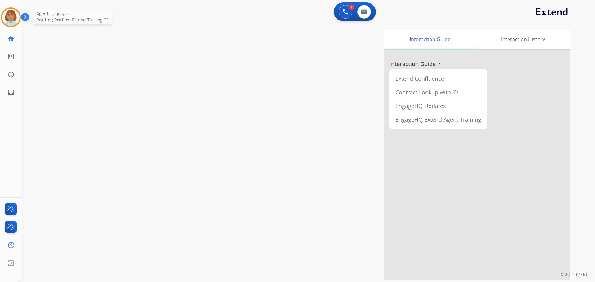
click at [10, 15] on img at bounding box center [10, 17] width 17 height 17
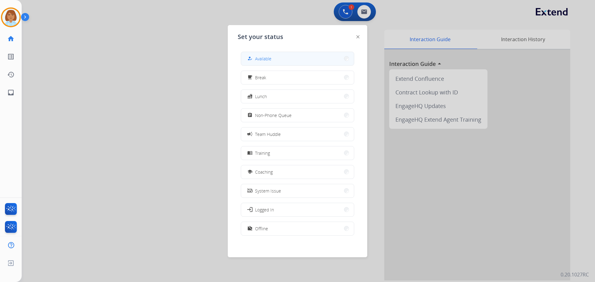
click at [274, 54] on button "how_to_reg Available" at bounding box center [297, 58] width 113 height 13
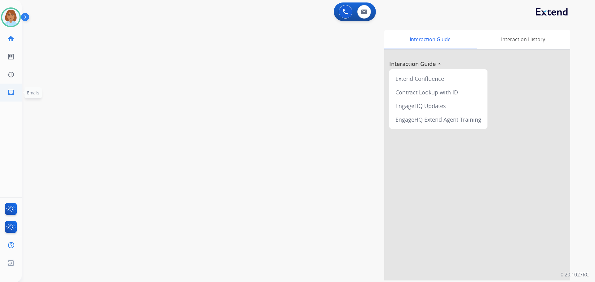
click at [11, 94] on mat-icon "inbox" at bounding box center [10, 92] width 7 height 7
select select "**********"
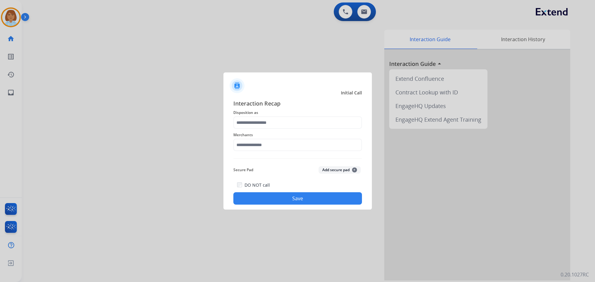
click at [325, 107] on span "Interaction Recap" at bounding box center [297, 104] width 129 height 10
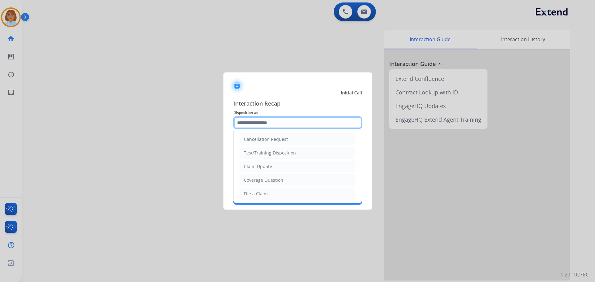
click at [313, 118] on input "text" at bounding box center [297, 123] width 129 height 12
click at [276, 185] on li "Coverage Question" at bounding box center [298, 181] width 116 height 12
type input "**********"
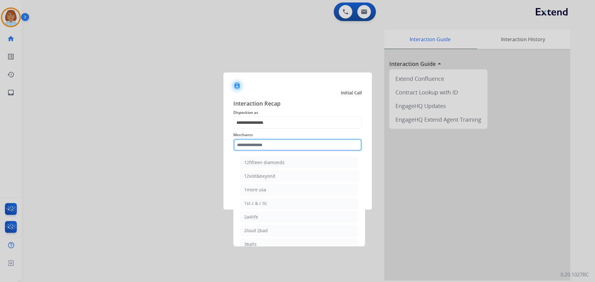
click at [277, 140] on input "text" at bounding box center [297, 145] width 129 height 12
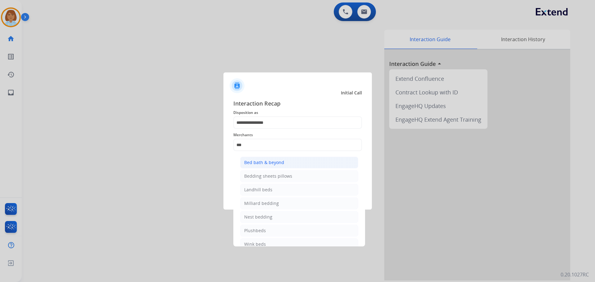
click at [287, 165] on li "Bed bath & beyond" at bounding box center [299, 163] width 118 height 12
type input "**********"
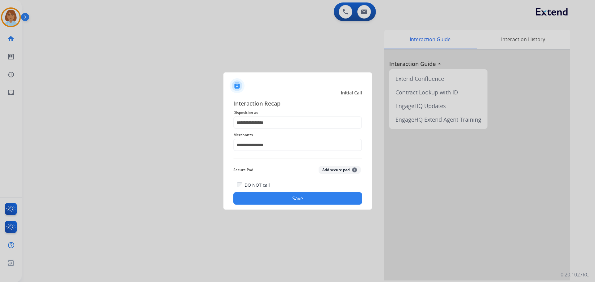
click at [284, 192] on div "DO NOT call Save" at bounding box center [297, 193] width 129 height 24
click at [322, 198] on button "Save" at bounding box center [297, 199] width 129 height 12
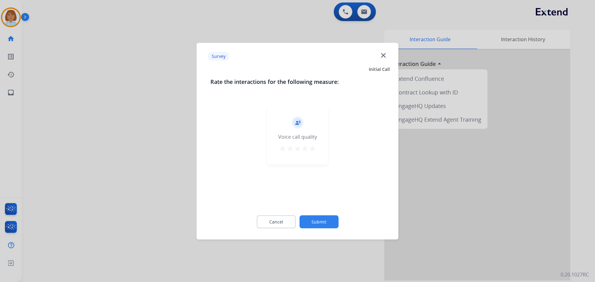
click at [328, 220] on button "Submit" at bounding box center [319, 221] width 39 height 13
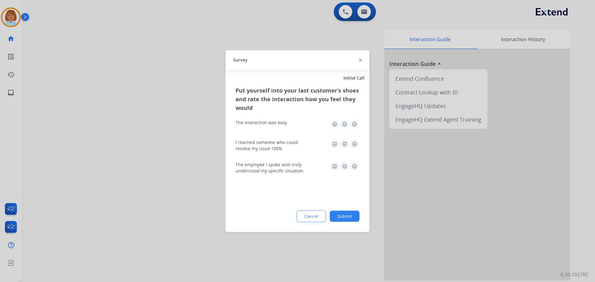
click at [333, 219] on button "Submit" at bounding box center [345, 216] width 30 height 11
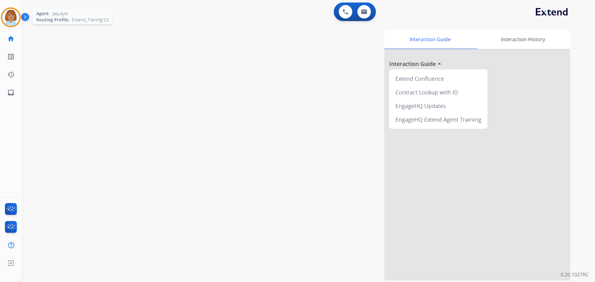
click at [17, 24] on div at bounding box center [11, 17] width 20 height 20
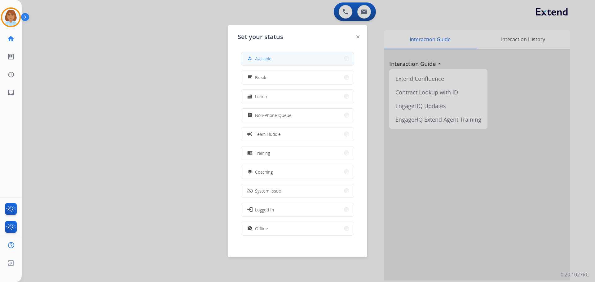
click at [249, 62] on div "how_to_reg" at bounding box center [250, 58] width 9 height 7
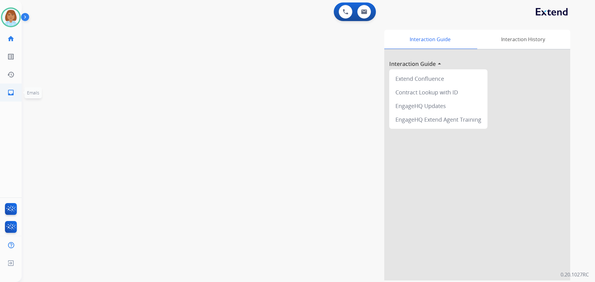
click at [7, 94] on mat-icon "inbox" at bounding box center [10, 92] width 7 height 7
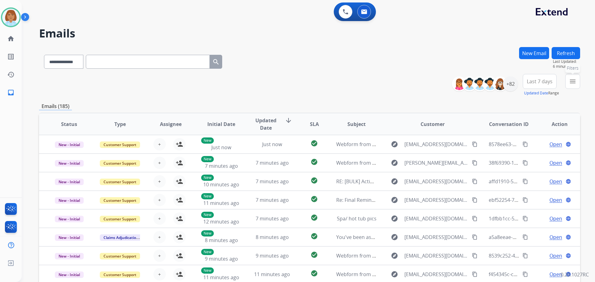
click at [578, 82] on button "menu Filters" at bounding box center [573, 81] width 15 height 15
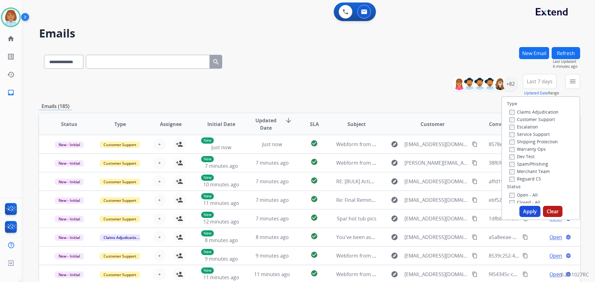
click at [526, 118] on label "Customer Support" at bounding box center [533, 120] width 46 height 6
click at [524, 144] on label "Shipping Protection" at bounding box center [534, 142] width 48 height 6
click at [510, 176] on label "Reguard CS" at bounding box center [526, 179] width 32 height 6
click at [520, 215] on button "Apply" at bounding box center [530, 211] width 21 height 11
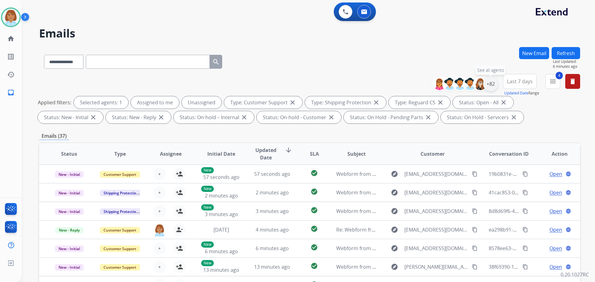
click at [492, 88] on div "+82" at bounding box center [490, 84] width 15 height 15
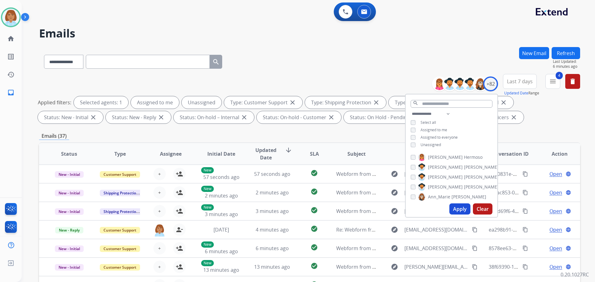
click at [423, 142] on span "Unassigned" at bounding box center [431, 144] width 20 height 5
click at [455, 209] on button "Apply" at bounding box center [460, 209] width 21 height 11
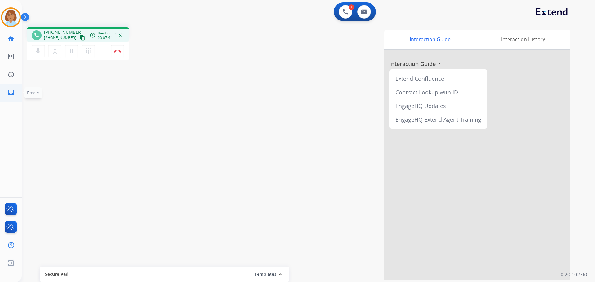
click at [7, 86] on link "inbox Emails" at bounding box center [10, 92] width 17 height 17
select select "**********"
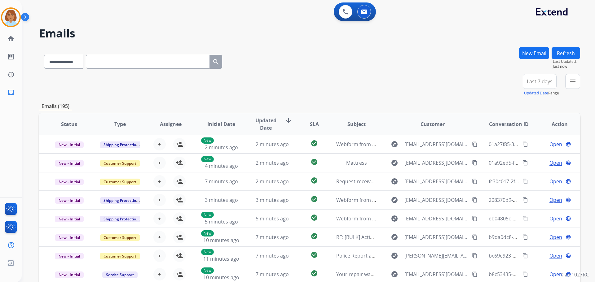
click at [531, 46] on div "**********" at bounding box center [301, 163] width 559 height 282
click at [532, 53] on button "New Email" at bounding box center [534, 53] width 30 height 12
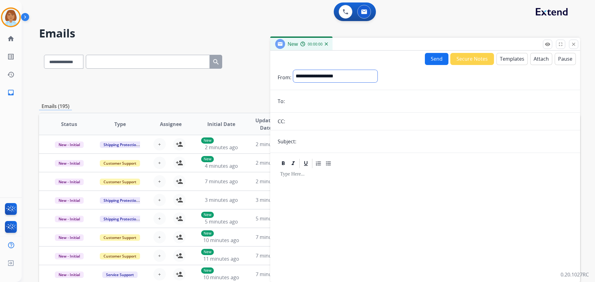
click at [356, 81] on select "**********" at bounding box center [335, 76] width 84 height 12
select select "**********"
click at [293, 70] on select "**********" at bounding box center [335, 76] width 84 height 12
click at [315, 105] on input "email" at bounding box center [430, 102] width 286 height 12
paste input "**********"
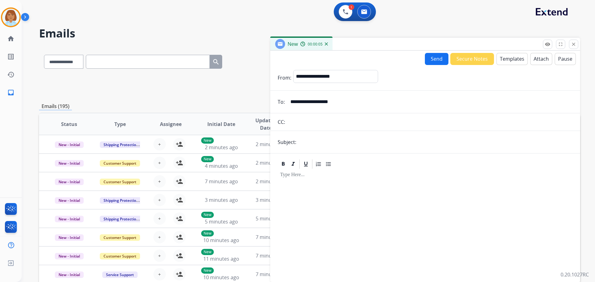
type input "**********"
click at [344, 142] on input "text" at bounding box center [435, 142] width 275 height 12
type input "**********"
click at [540, 60] on button "Attach" at bounding box center [542, 59] width 22 height 12
click at [534, 60] on button "Attach" at bounding box center [542, 59] width 22 height 12
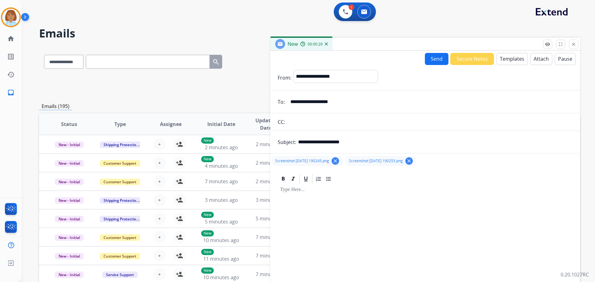
click at [442, 59] on button "Send" at bounding box center [437, 59] width 24 height 12
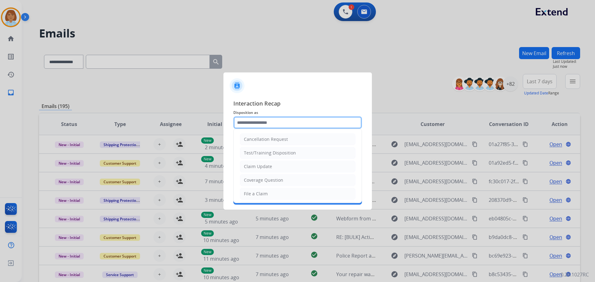
click at [281, 123] on input "text" at bounding box center [297, 123] width 129 height 12
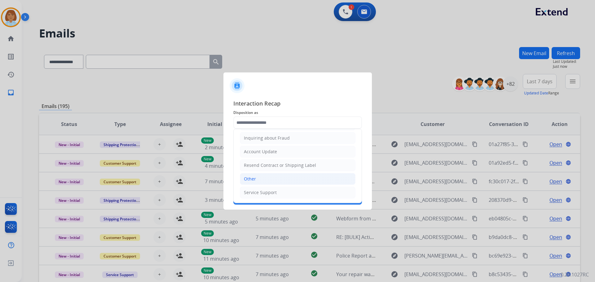
click at [267, 179] on li "Other" at bounding box center [298, 179] width 116 height 12
type input "*****"
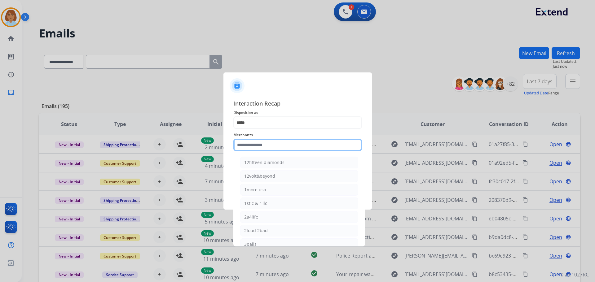
click at [283, 140] on input "text" at bounding box center [297, 145] width 129 height 12
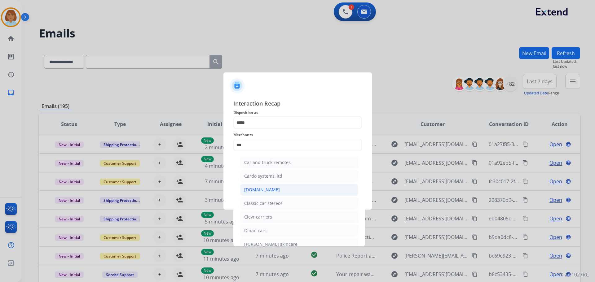
click at [288, 190] on li "[DOMAIN_NAME]" at bounding box center [299, 190] width 118 height 12
type input "**********"
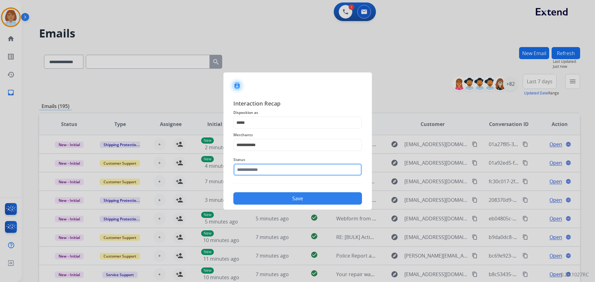
click at [292, 173] on input "text" at bounding box center [297, 170] width 129 height 12
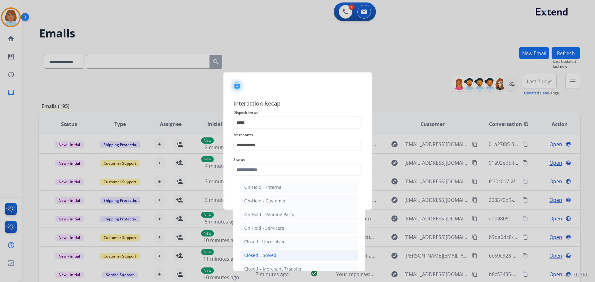
click at [279, 257] on li "Closed – Solved" at bounding box center [299, 256] width 118 height 12
type input "**********"
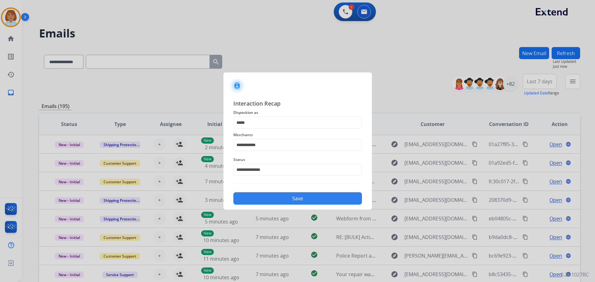
click at [320, 196] on button "Save" at bounding box center [297, 199] width 129 height 12
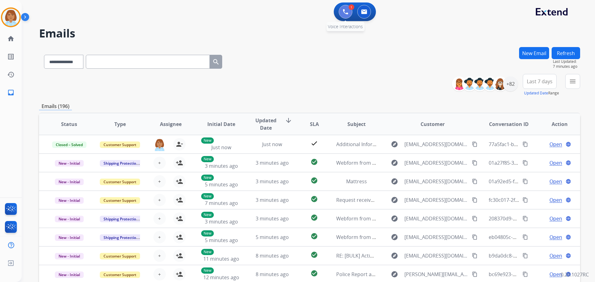
click at [346, 9] on img at bounding box center [346, 12] width 6 height 6
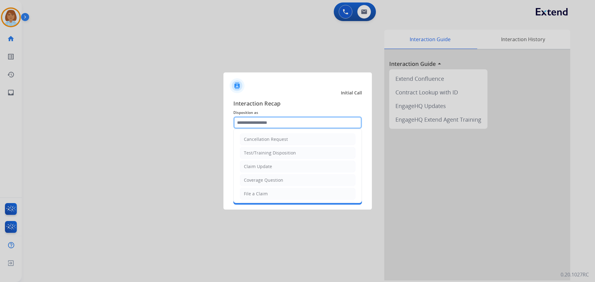
drag, startPoint x: 295, startPoint y: 126, endPoint x: 299, endPoint y: 127, distance: 3.8
click at [298, 127] on input "text" at bounding box center [297, 123] width 129 height 12
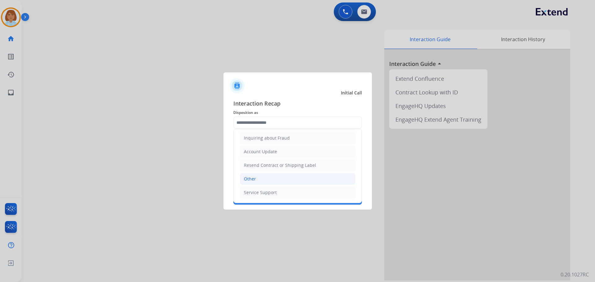
click at [269, 182] on li "Other" at bounding box center [298, 179] width 116 height 12
type input "*****"
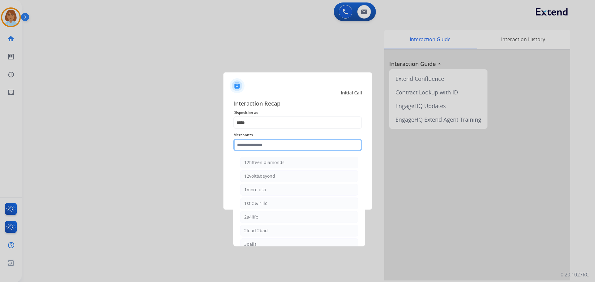
click at [293, 148] on input "text" at bounding box center [297, 145] width 129 height 12
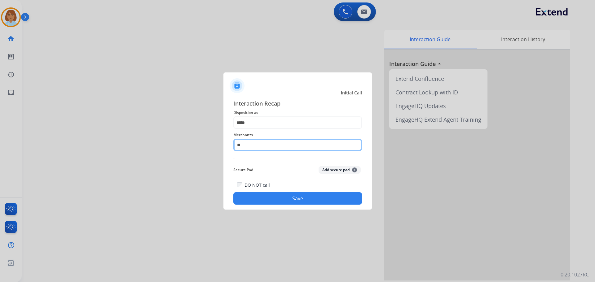
type input "*"
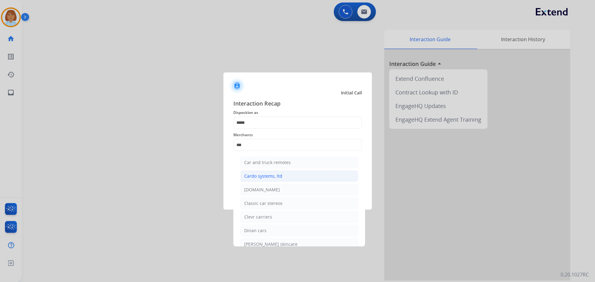
click at [284, 182] on li "Cardo systems, ltd" at bounding box center [299, 177] width 118 height 12
type input "**********"
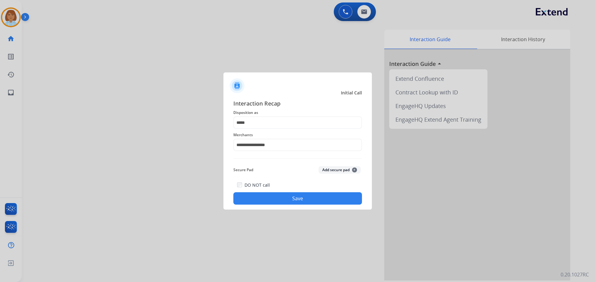
click at [277, 194] on button "Save" at bounding box center [297, 199] width 129 height 12
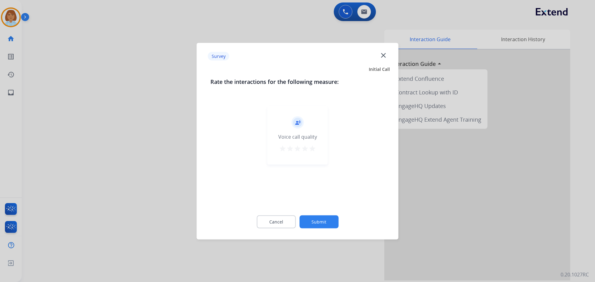
click at [313, 227] on button "Submit" at bounding box center [319, 221] width 39 height 13
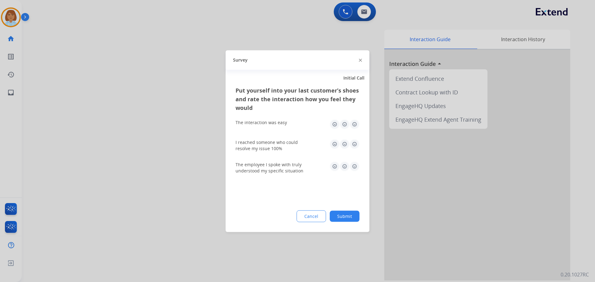
click at [349, 218] on button "Submit" at bounding box center [345, 216] width 30 height 11
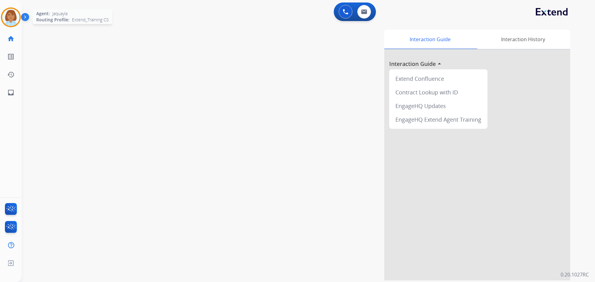
click at [9, 16] on img at bounding box center [10, 17] width 17 height 17
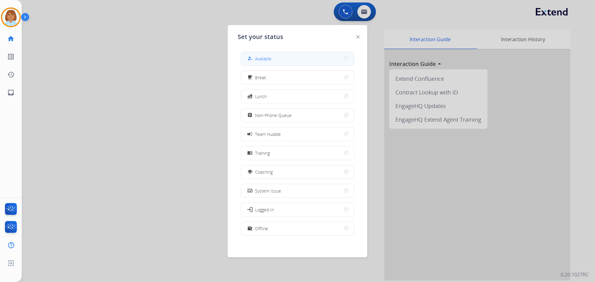
click at [293, 59] on button "how_to_reg Available" at bounding box center [297, 58] width 113 height 13
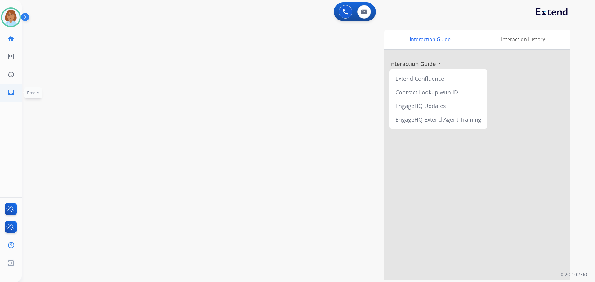
click at [11, 98] on link "inbox Emails" at bounding box center [10, 92] width 17 height 17
select select "**********"
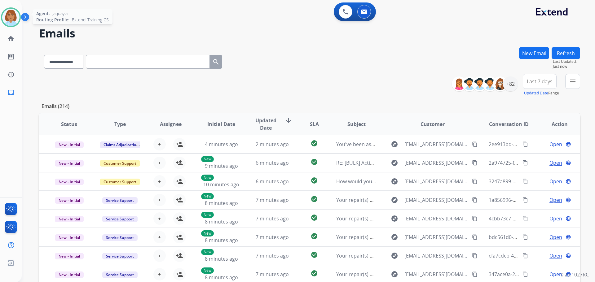
click at [13, 22] on img at bounding box center [10, 17] width 17 height 17
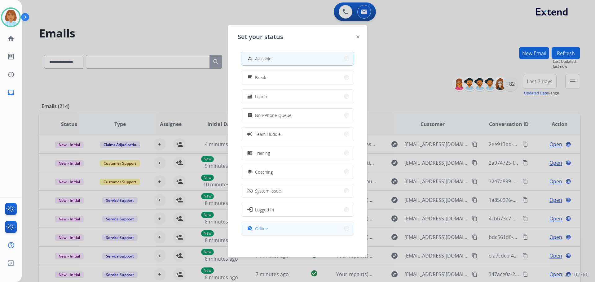
click at [304, 225] on button "work_off Offline" at bounding box center [297, 228] width 113 height 13
